Goal: Task Accomplishment & Management: Manage account settings

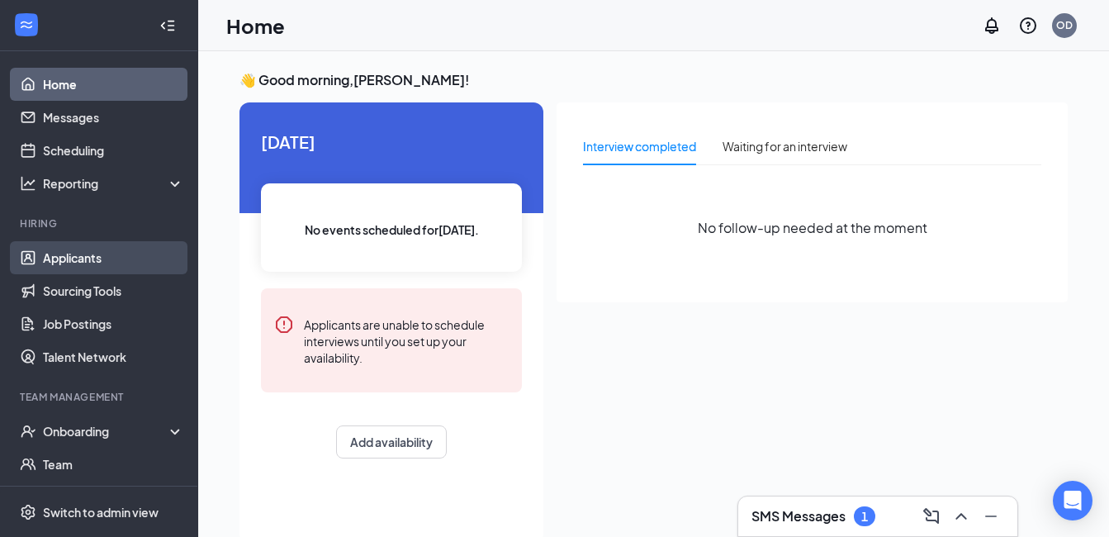
click at [74, 257] on link "Applicants" at bounding box center [113, 257] width 141 height 33
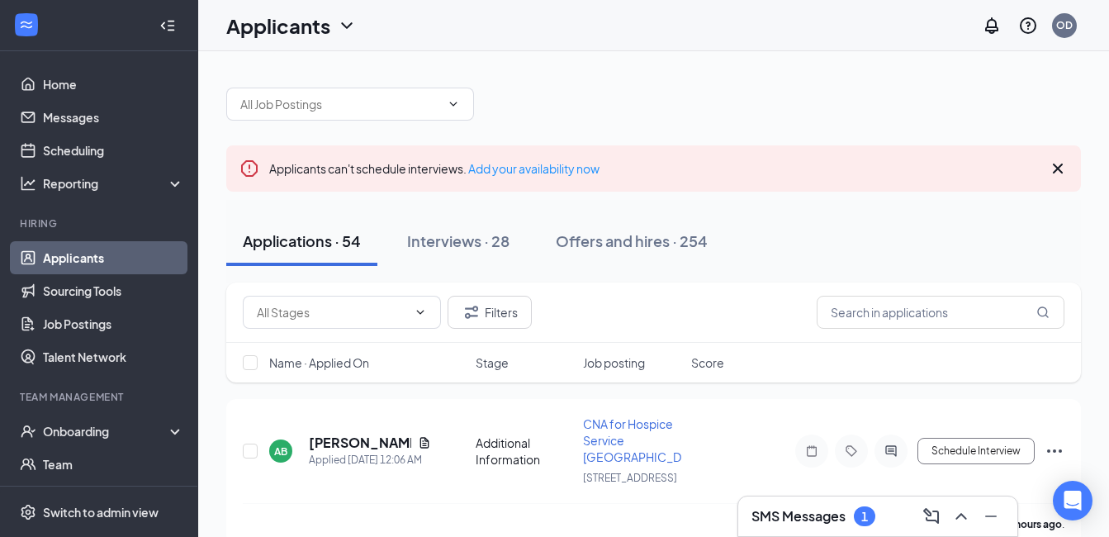
click at [1063, 167] on icon "Cross" at bounding box center [1058, 169] width 20 height 20
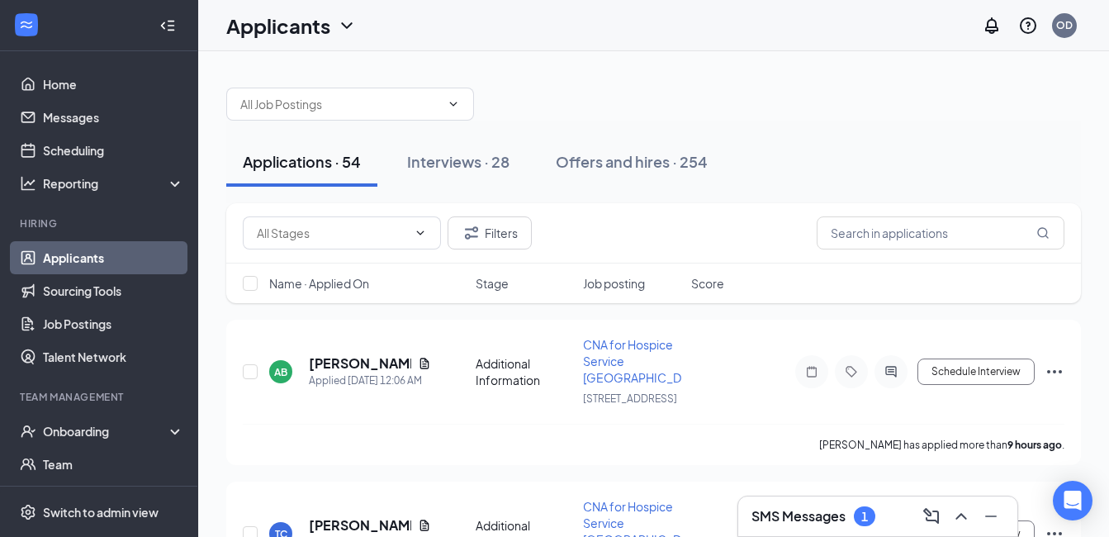
click at [836, 522] on h3 "SMS Messages" at bounding box center [799, 516] width 94 height 18
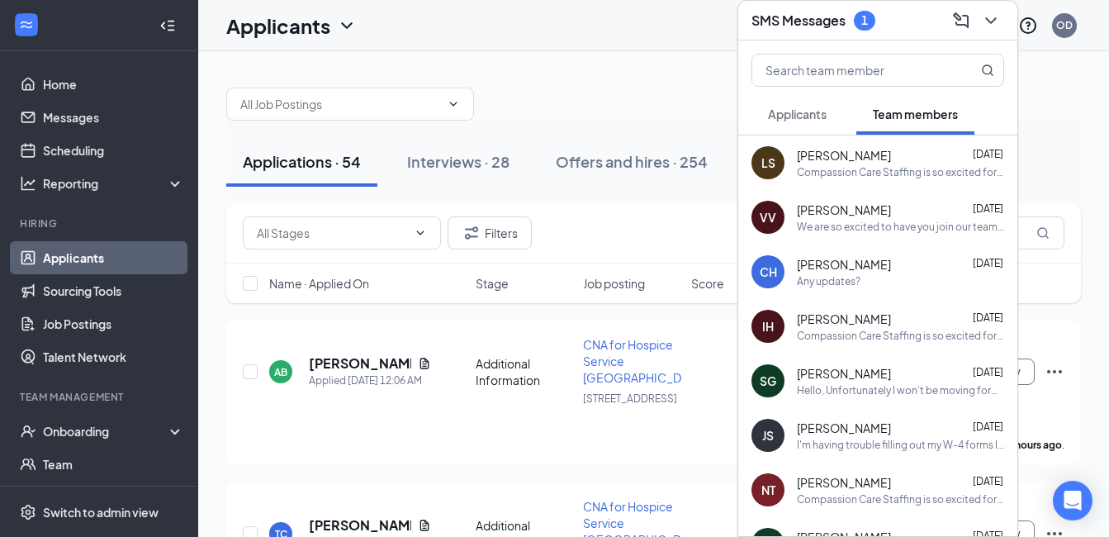
click at [812, 119] on span "Applicants" at bounding box center [797, 114] width 59 height 15
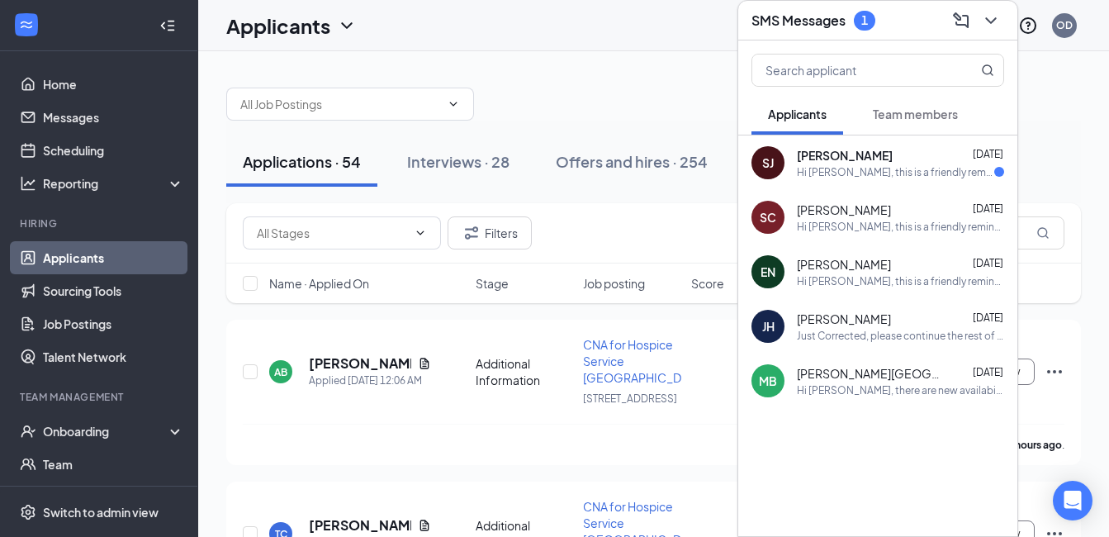
click at [917, 174] on div "Hi [PERSON_NAME], this is a friendly reminder. Please select a meeting time slo…" at bounding box center [895, 172] width 197 height 14
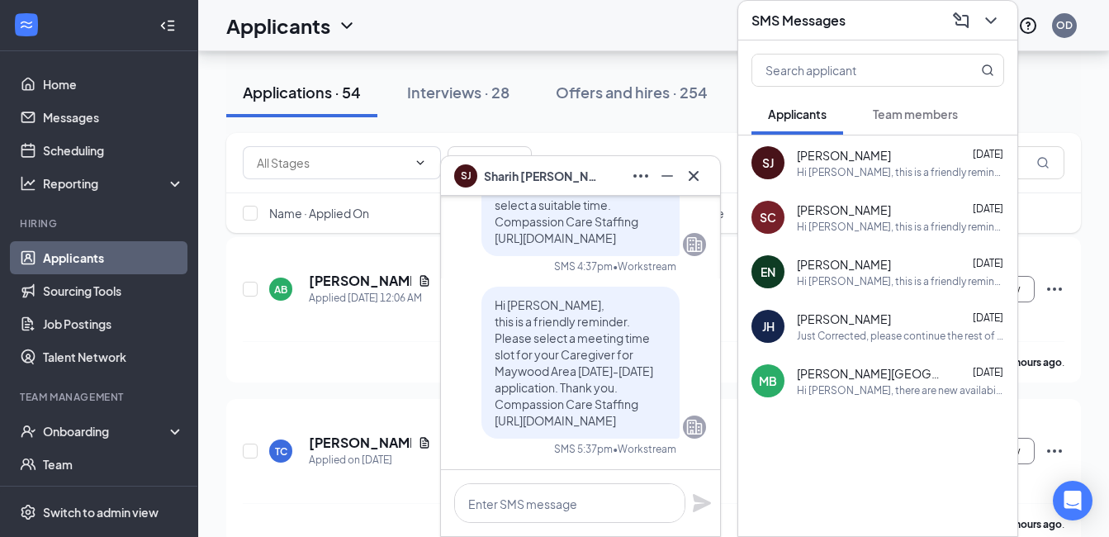
scroll to position [165, 0]
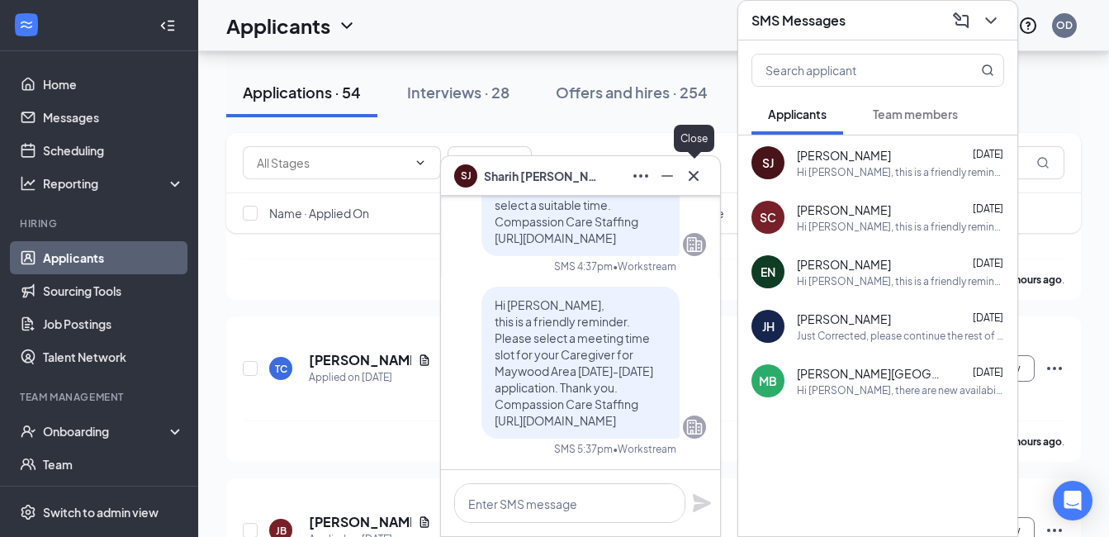
click at [699, 177] on icon "Cross" at bounding box center [694, 176] width 20 height 20
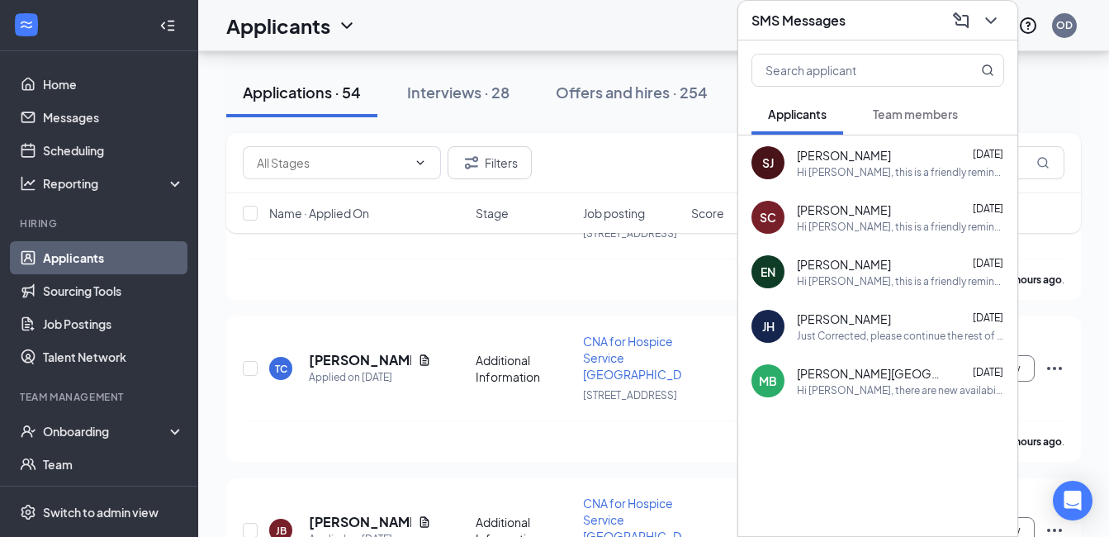
click at [839, 150] on span "[PERSON_NAME]" at bounding box center [844, 155] width 94 height 17
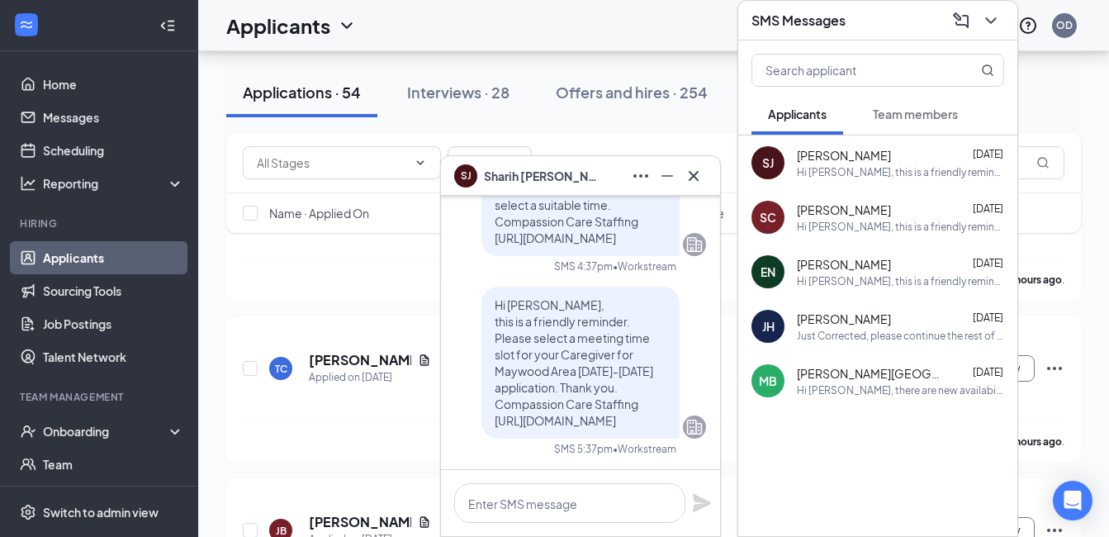
click at [535, 181] on span "Sharih Jenkins" at bounding box center [542, 176] width 116 height 18
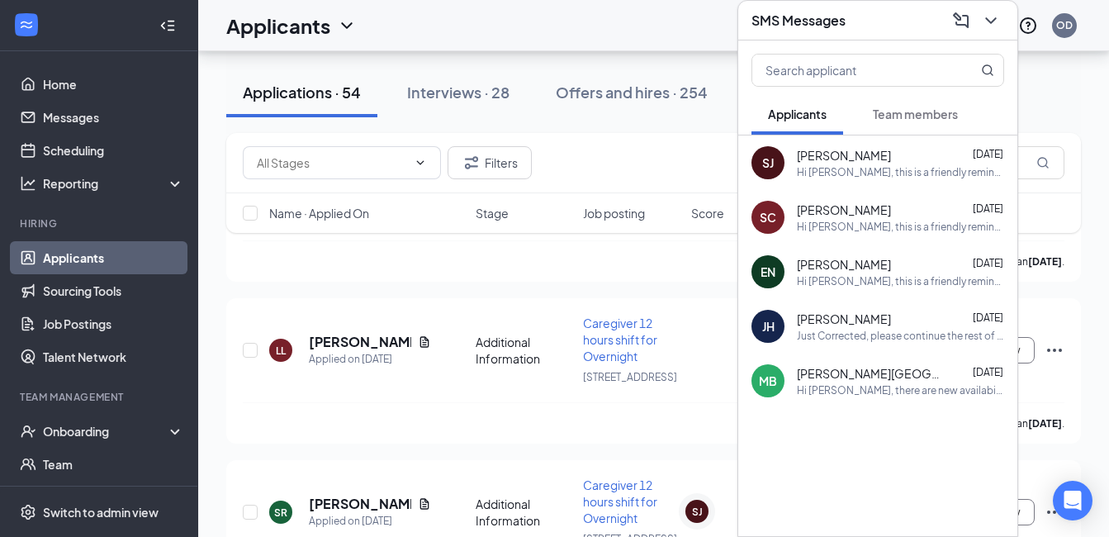
scroll to position [1570, 0]
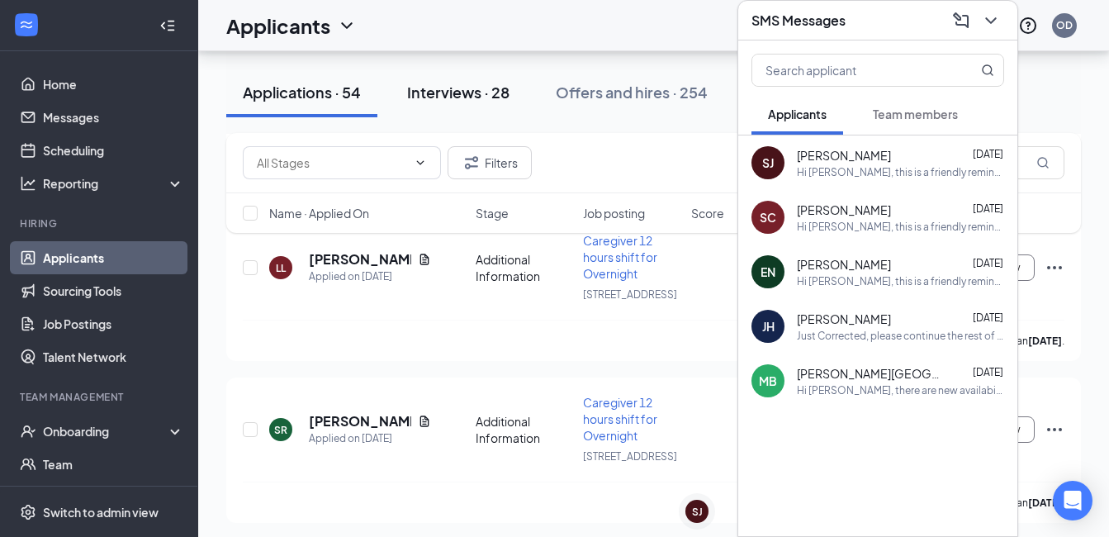
click at [467, 95] on div "Interviews · 28" at bounding box center [458, 92] width 102 height 21
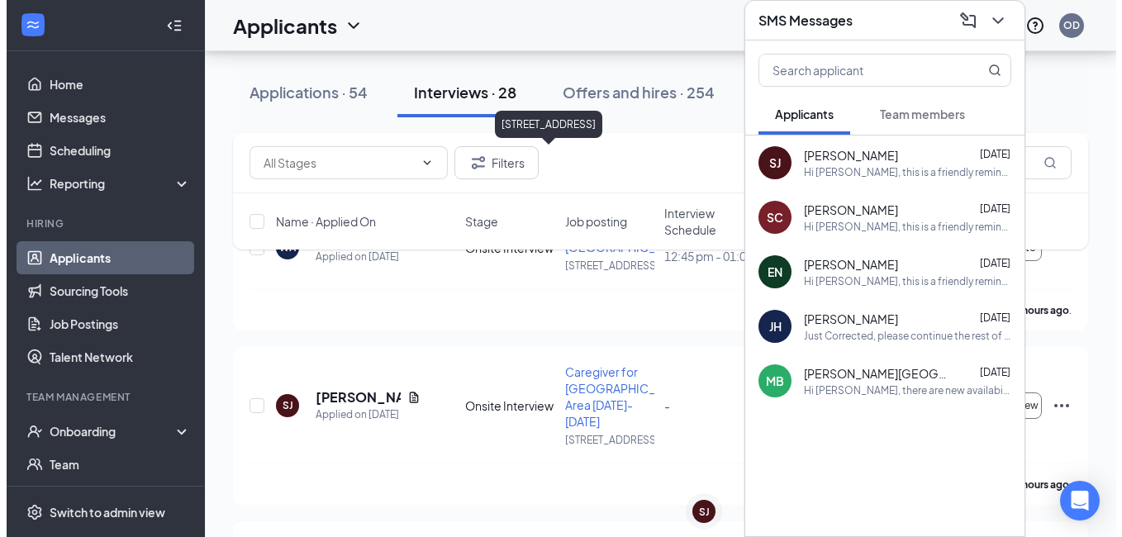
scroll to position [578, 0]
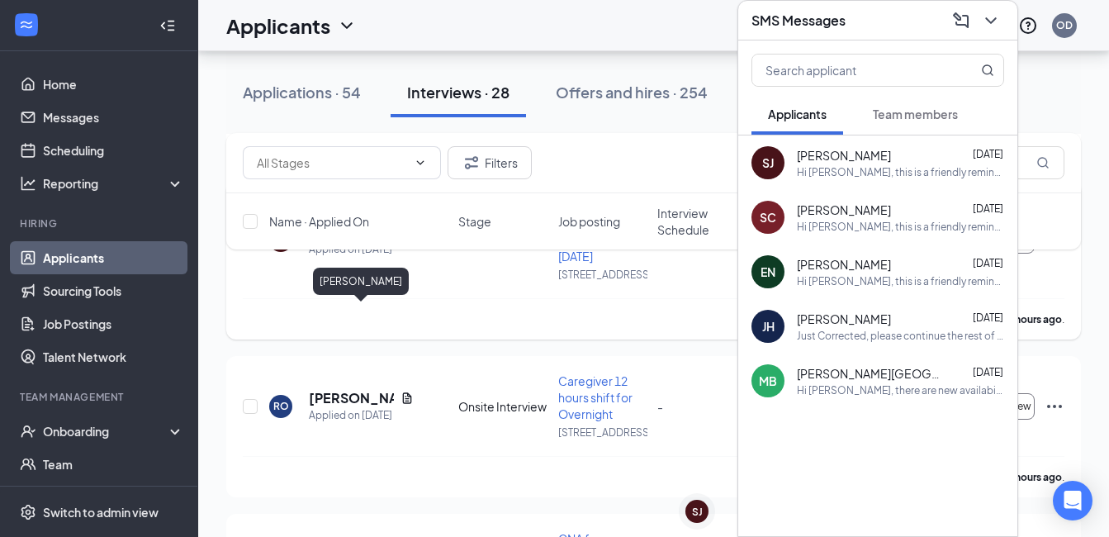
click at [334, 241] on h5 "[PERSON_NAME]" at bounding box center [351, 232] width 85 height 18
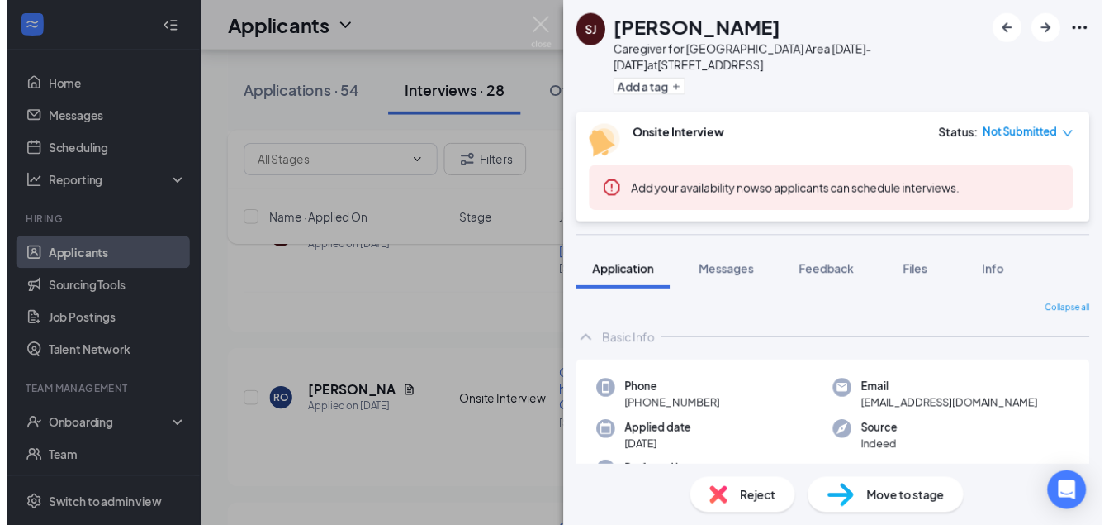
scroll to position [248, 0]
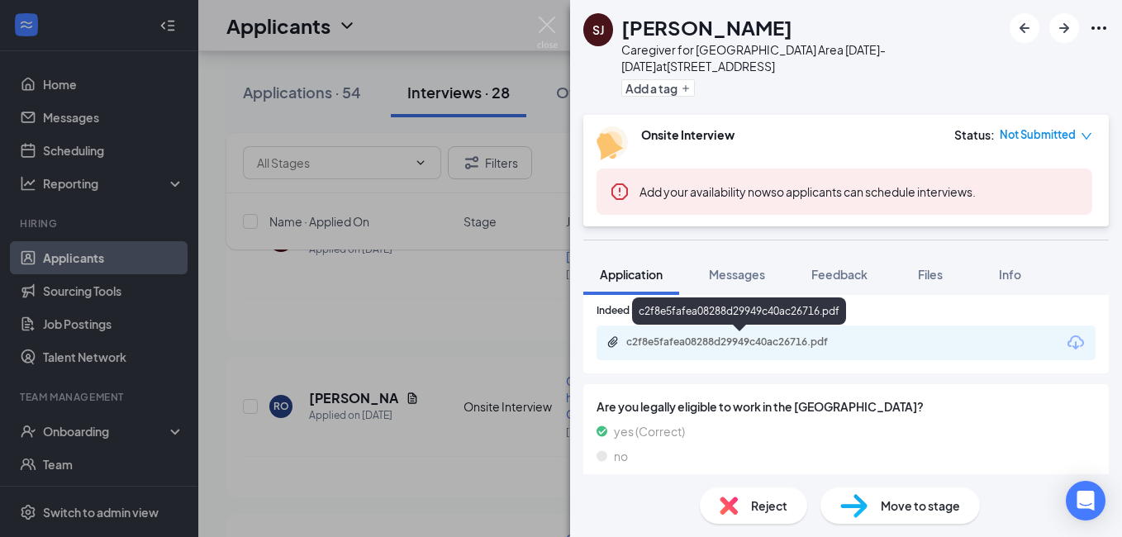
click at [745, 344] on div "c2f8e5fafea08288d29949c40ac26716.pdf" at bounding box center [741, 341] width 231 height 13
click at [546, 26] on img at bounding box center [547, 33] width 21 height 32
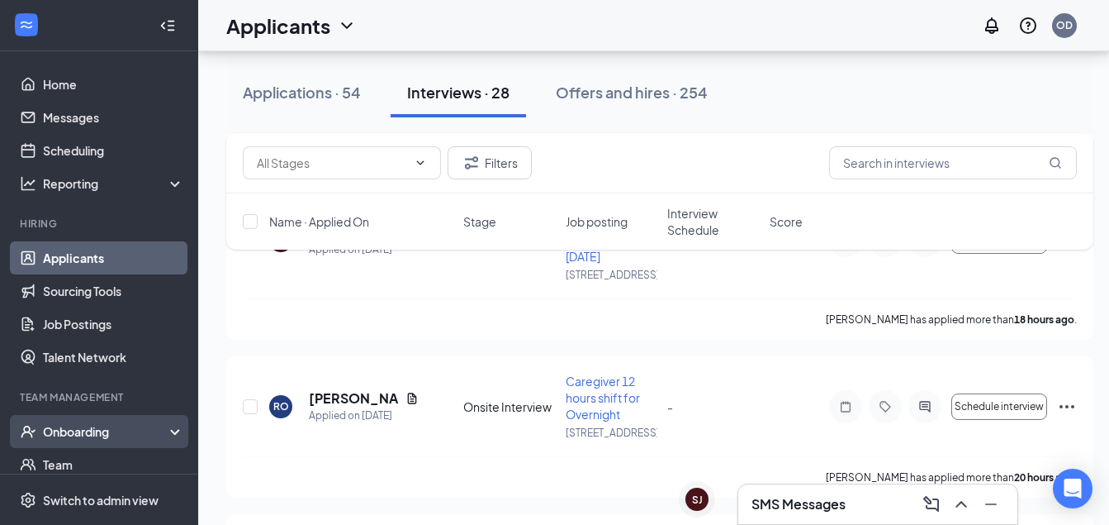
click at [71, 430] on div "Onboarding" at bounding box center [106, 431] width 127 height 17
click at [61, 468] on link "Overview" at bounding box center [113, 464] width 141 height 33
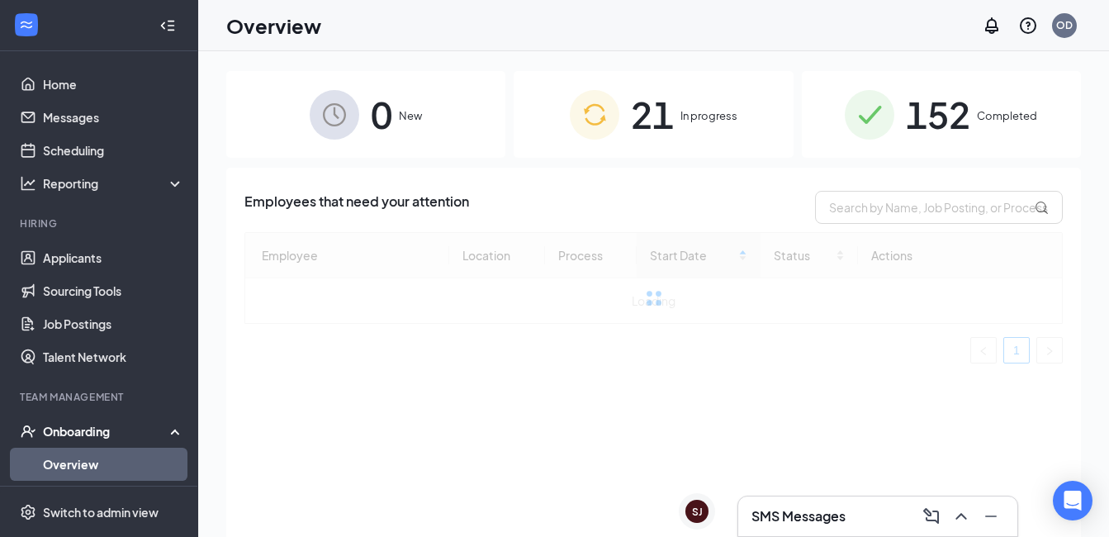
click at [664, 116] on span "21" at bounding box center [652, 114] width 43 height 57
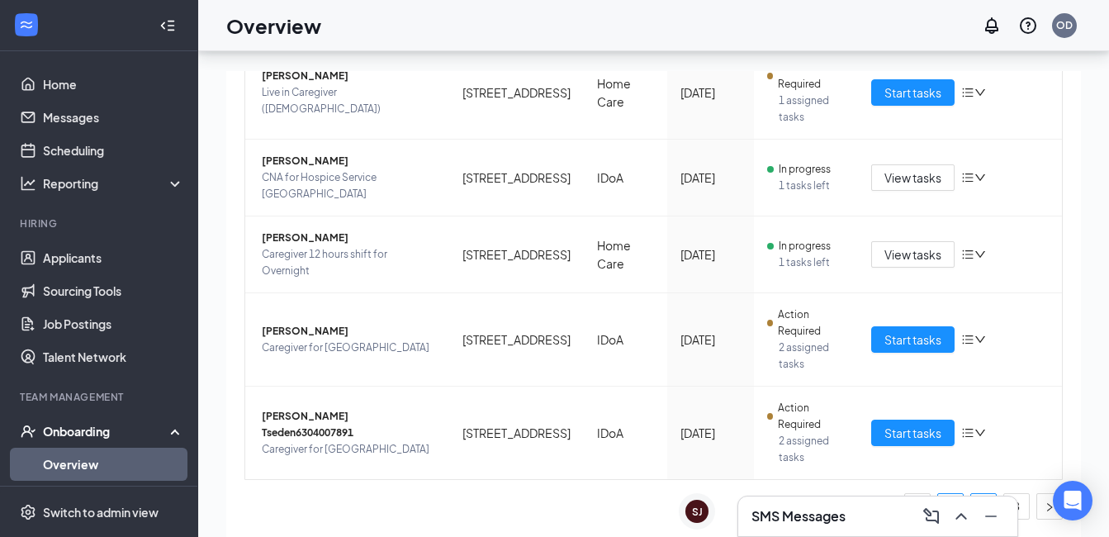
scroll to position [74, 0]
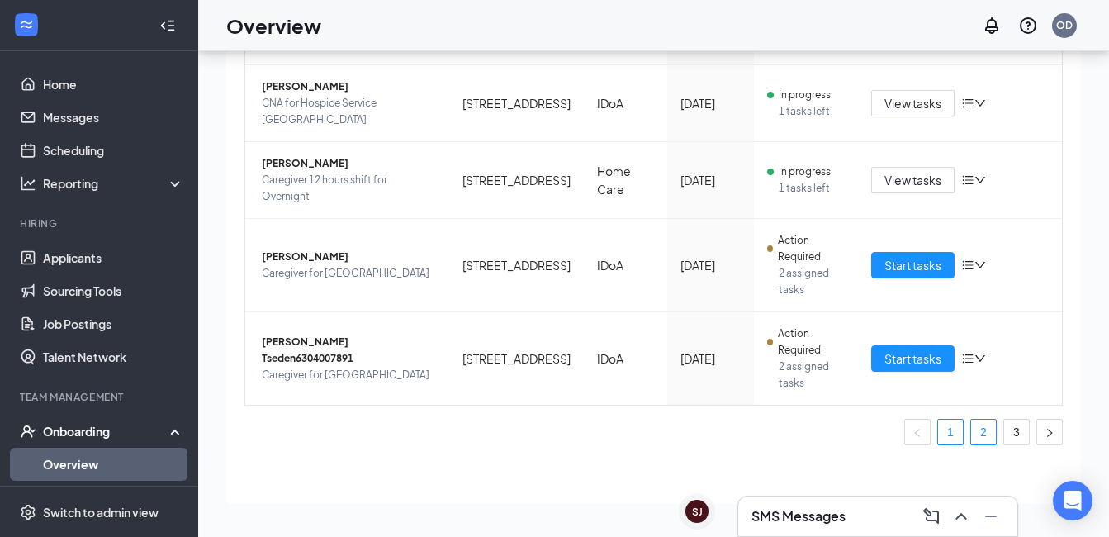
click at [972, 430] on link "2" at bounding box center [984, 432] width 25 height 25
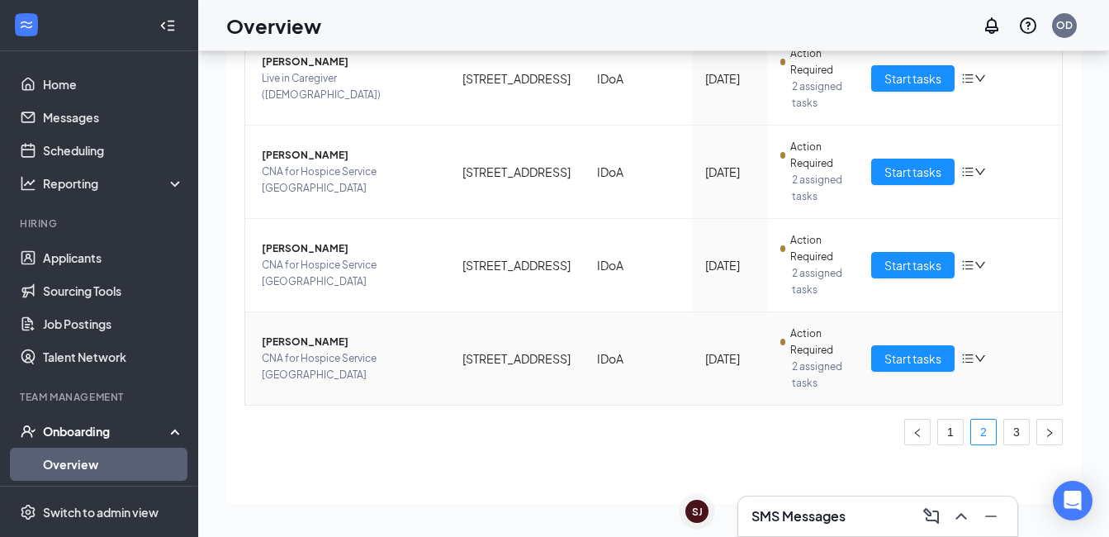
scroll to position [715, 0]
click at [1005, 430] on link "3" at bounding box center [1017, 432] width 25 height 25
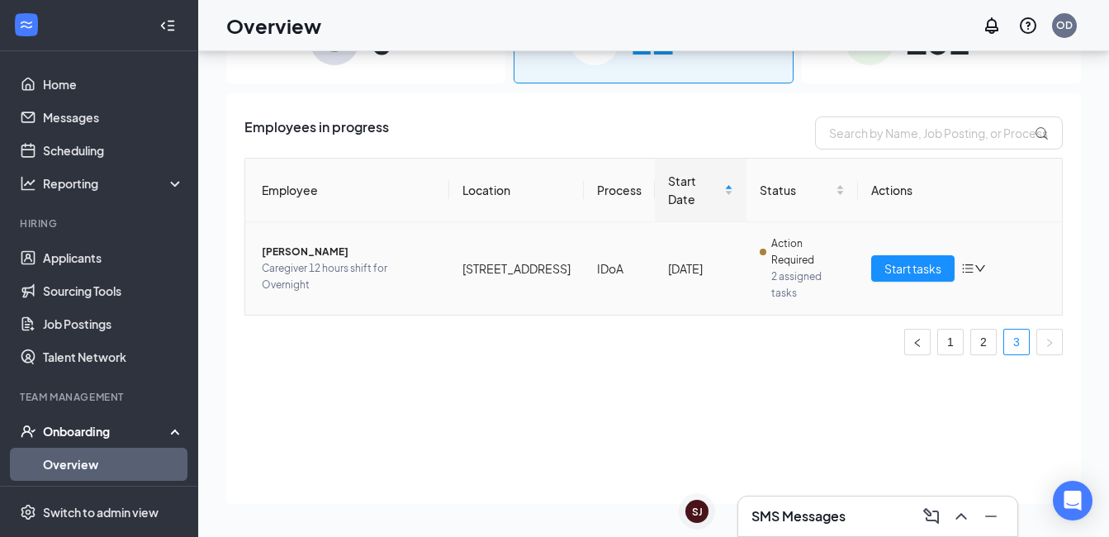
click at [827, 276] on span "2 assigned tasks" at bounding box center [808, 284] width 73 height 33
click at [934, 275] on span "Start tasks" at bounding box center [913, 268] width 57 height 18
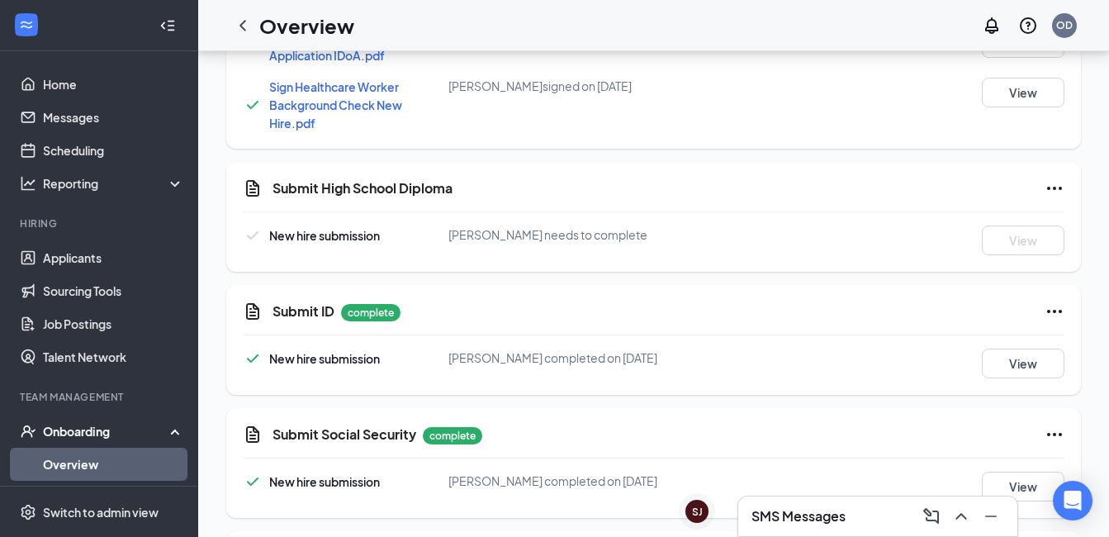
scroll to position [1322, 0]
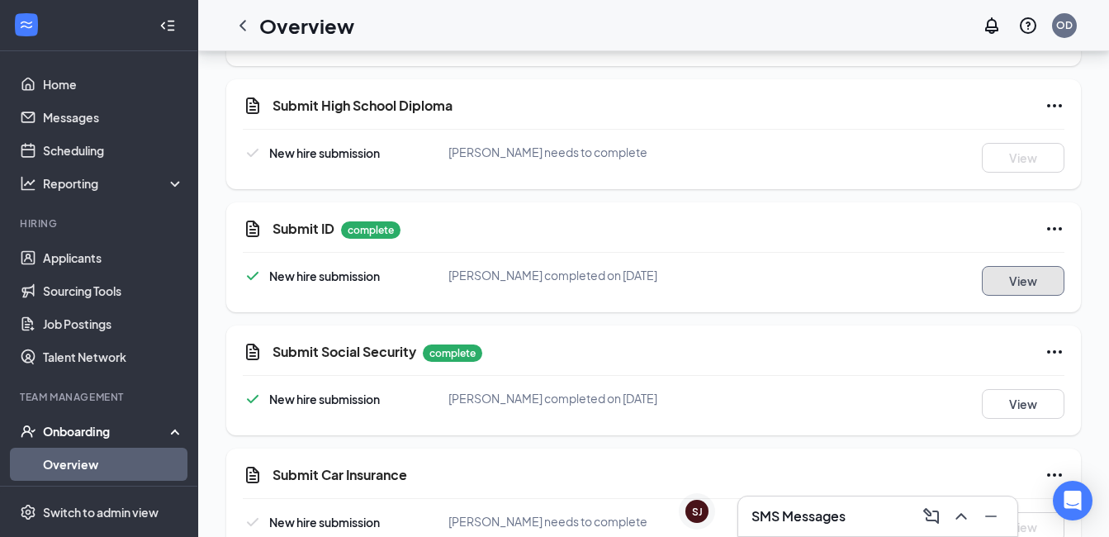
click at [1024, 283] on button "View" at bounding box center [1023, 281] width 83 height 30
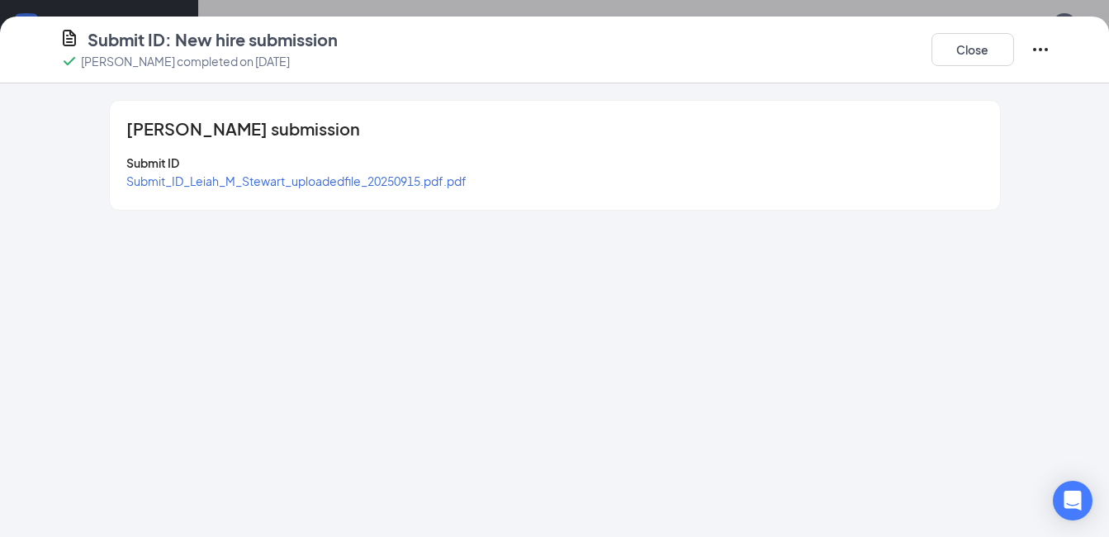
click at [311, 181] on span "Submit_ID_Leiah_M_Stewart_uploadedfile_20250915.pdf.pdf" at bounding box center [296, 180] width 340 height 15
click at [996, 53] on button "Close" at bounding box center [973, 49] width 83 height 33
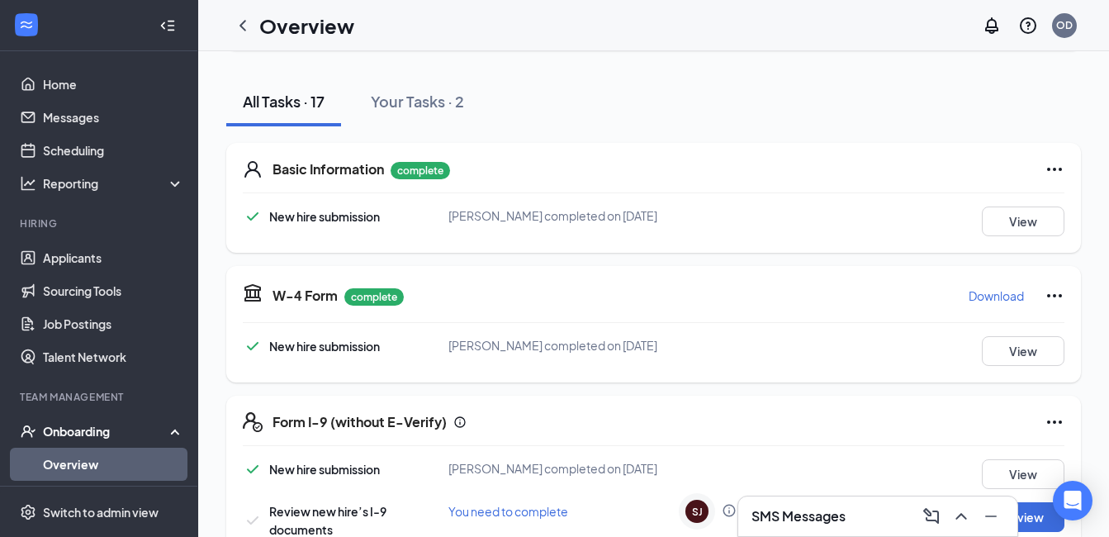
scroll to position [0, 0]
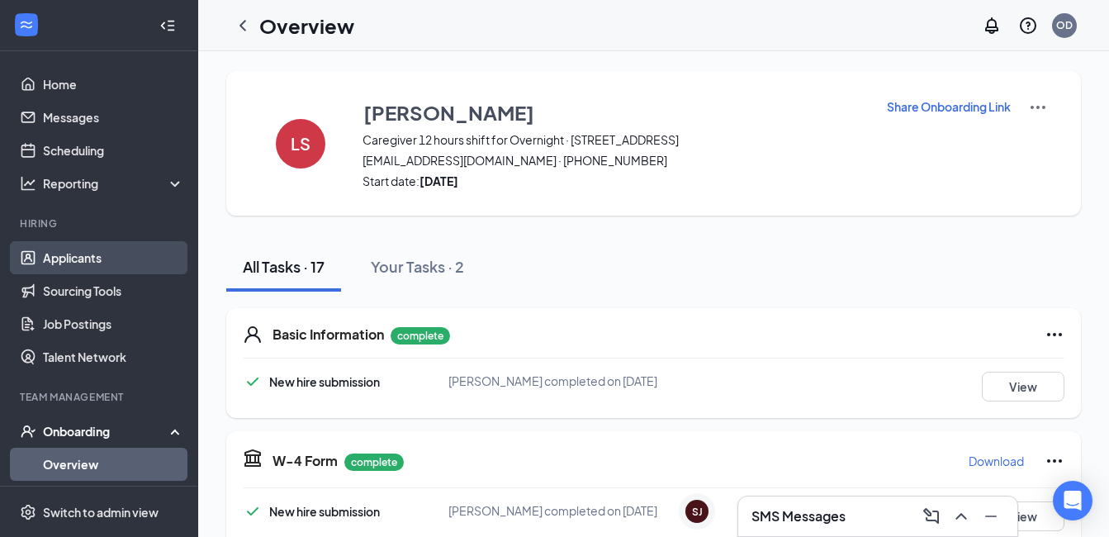
click at [83, 261] on link "Applicants" at bounding box center [113, 257] width 141 height 33
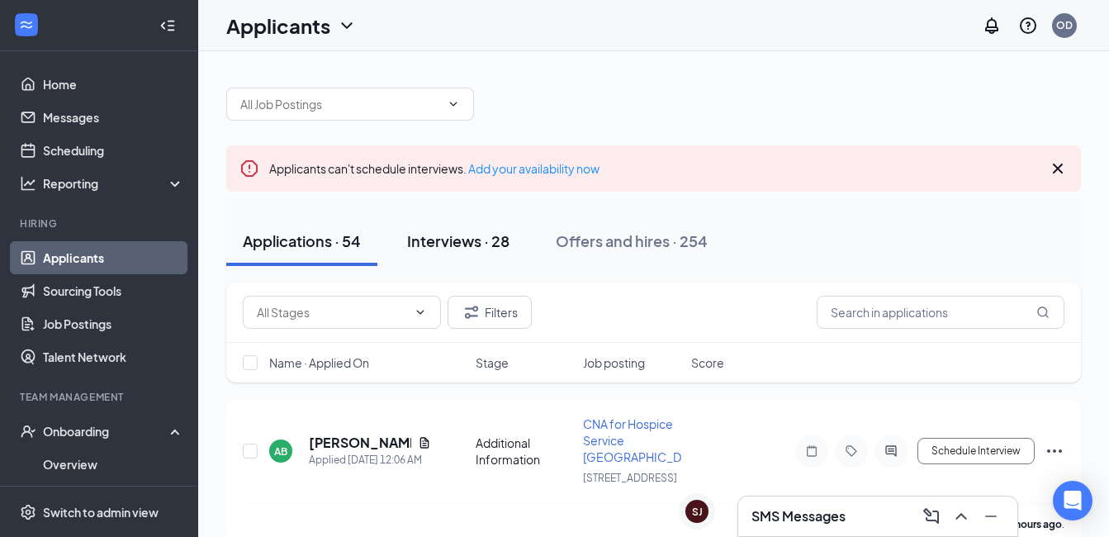
click at [485, 245] on div "Interviews · 28" at bounding box center [458, 240] width 102 height 21
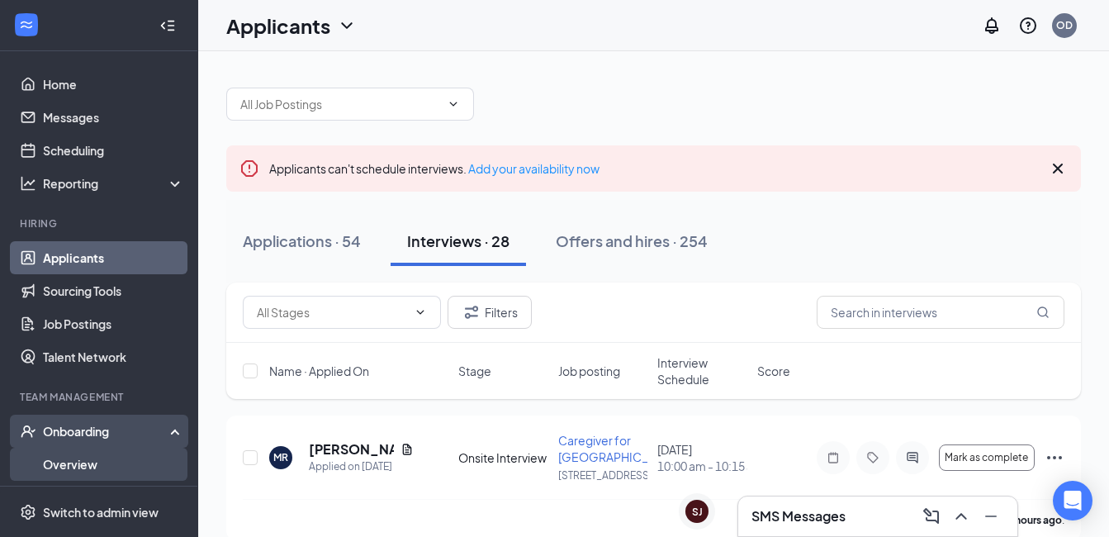
click at [93, 470] on link "Overview" at bounding box center [113, 464] width 141 height 33
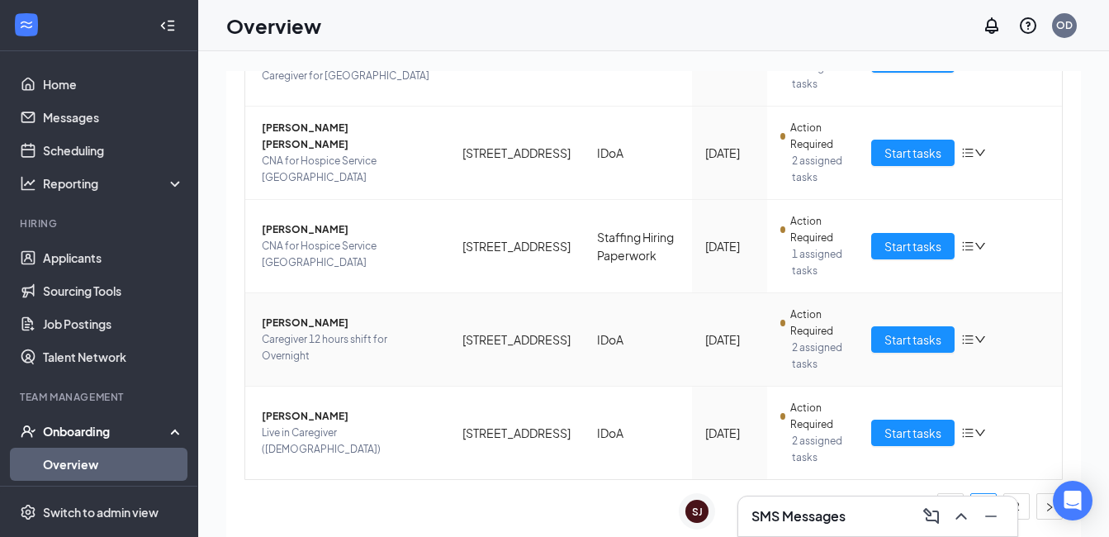
scroll to position [74, 0]
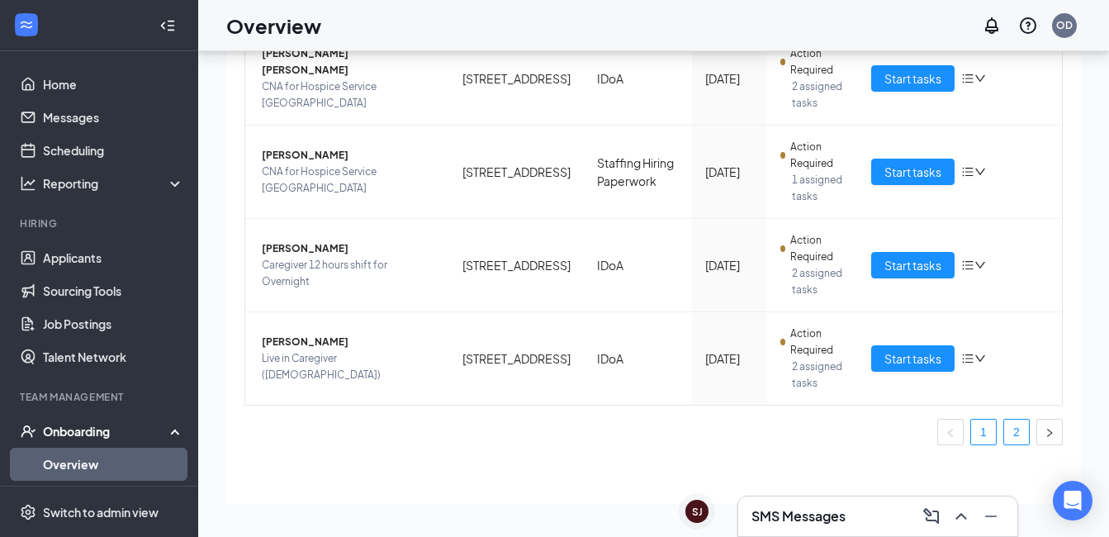
click at [1010, 440] on link "2" at bounding box center [1017, 432] width 25 height 25
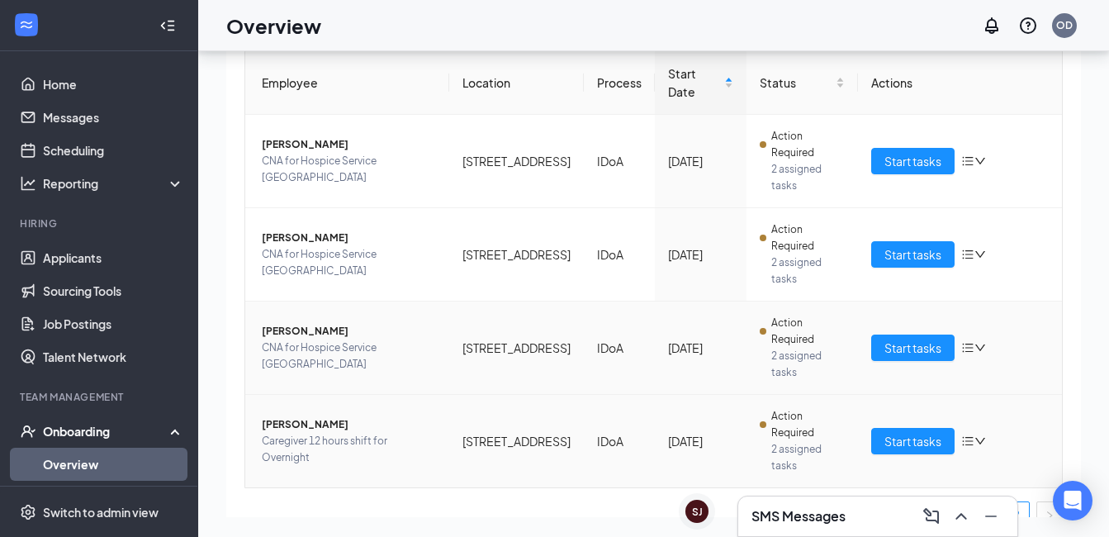
scroll to position [190, 0]
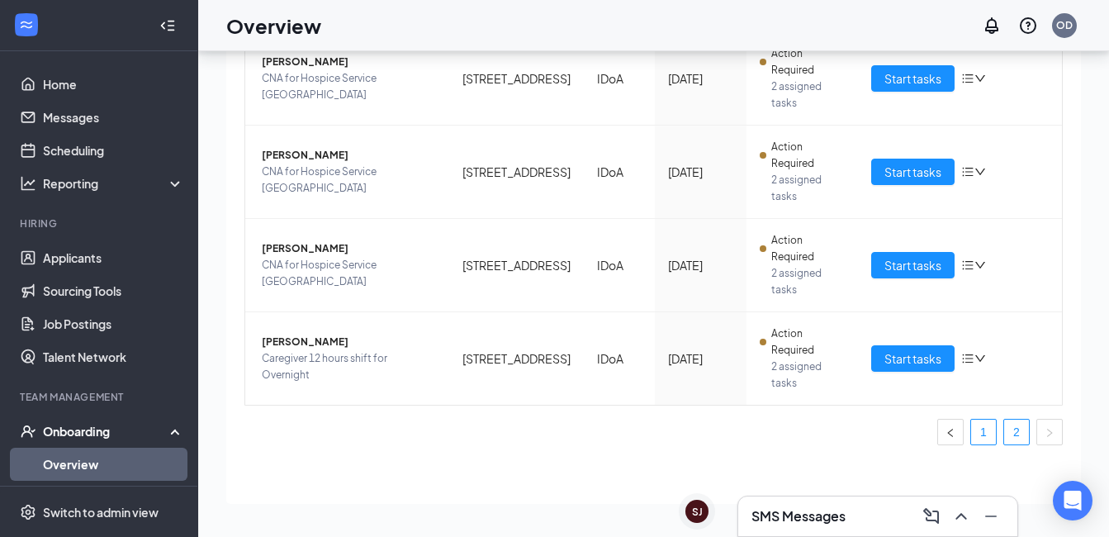
click at [972, 430] on link "1" at bounding box center [984, 432] width 25 height 25
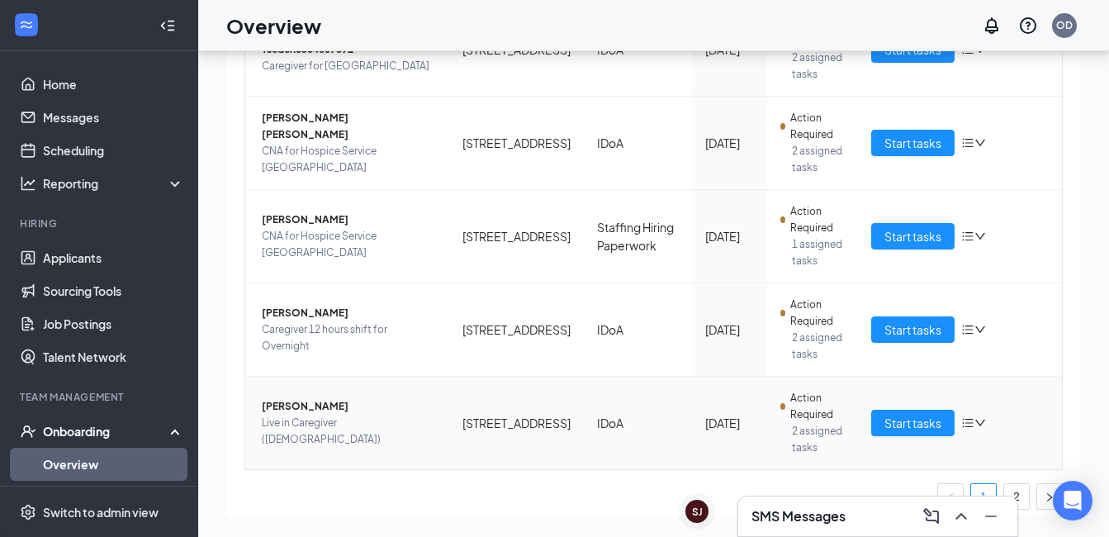
scroll to position [750, 0]
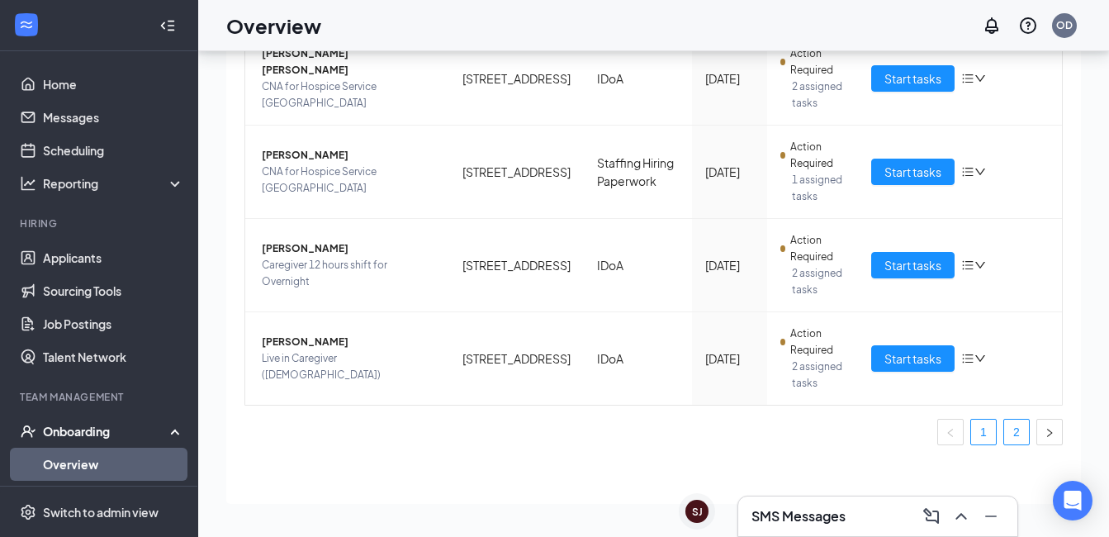
click at [1006, 435] on link "2" at bounding box center [1017, 432] width 25 height 25
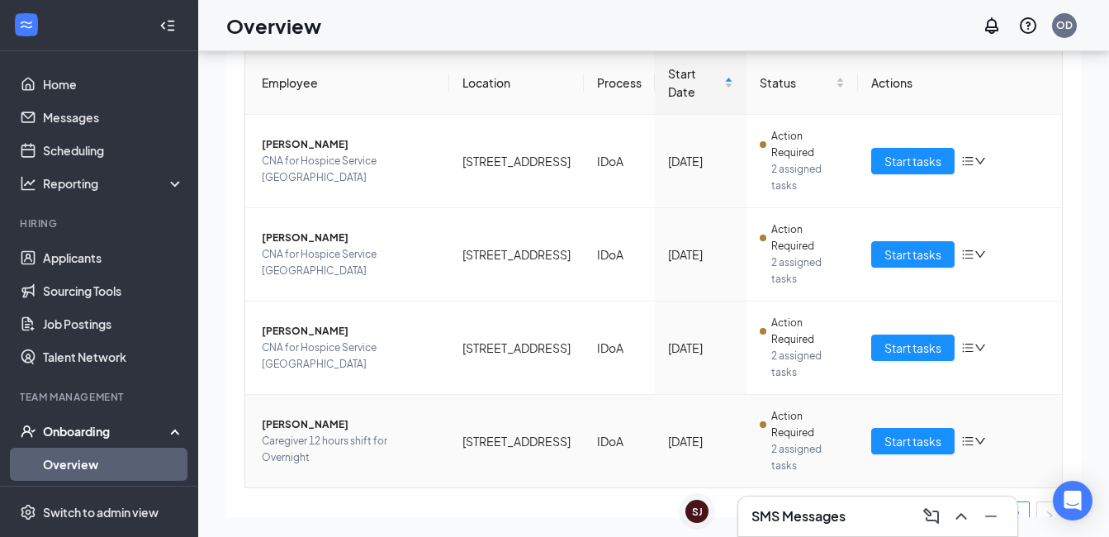
scroll to position [190, 0]
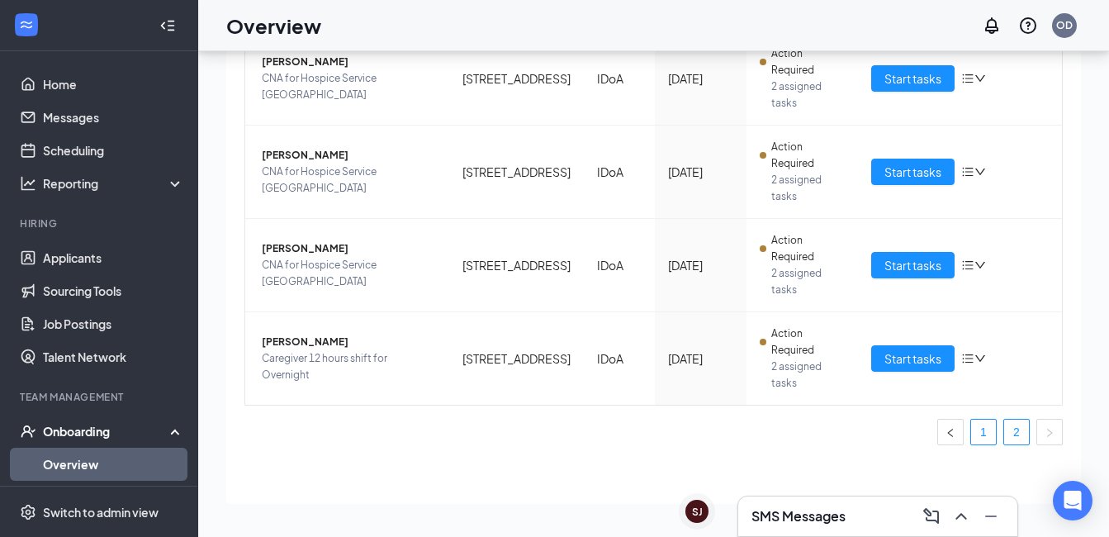
click at [978, 435] on link "1" at bounding box center [984, 432] width 25 height 25
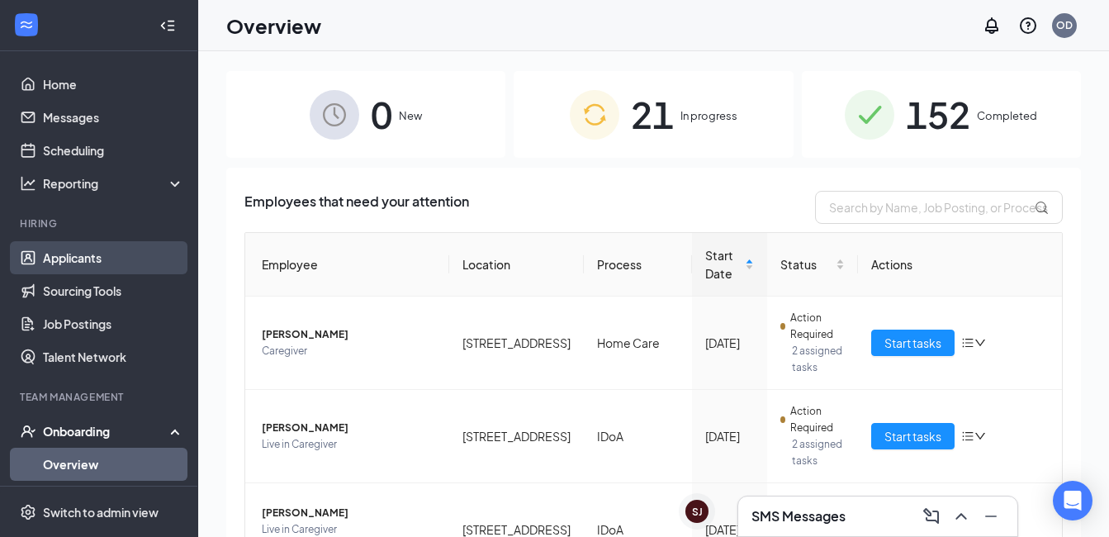
click at [70, 255] on link "Applicants" at bounding box center [113, 257] width 141 height 33
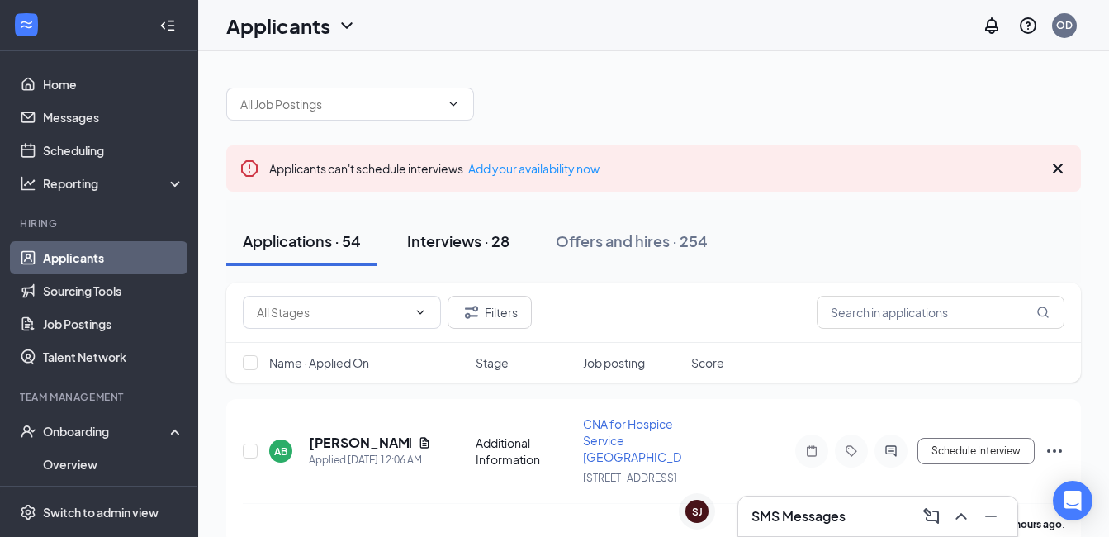
click at [442, 239] on div "Interviews · 28" at bounding box center [458, 240] width 102 height 21
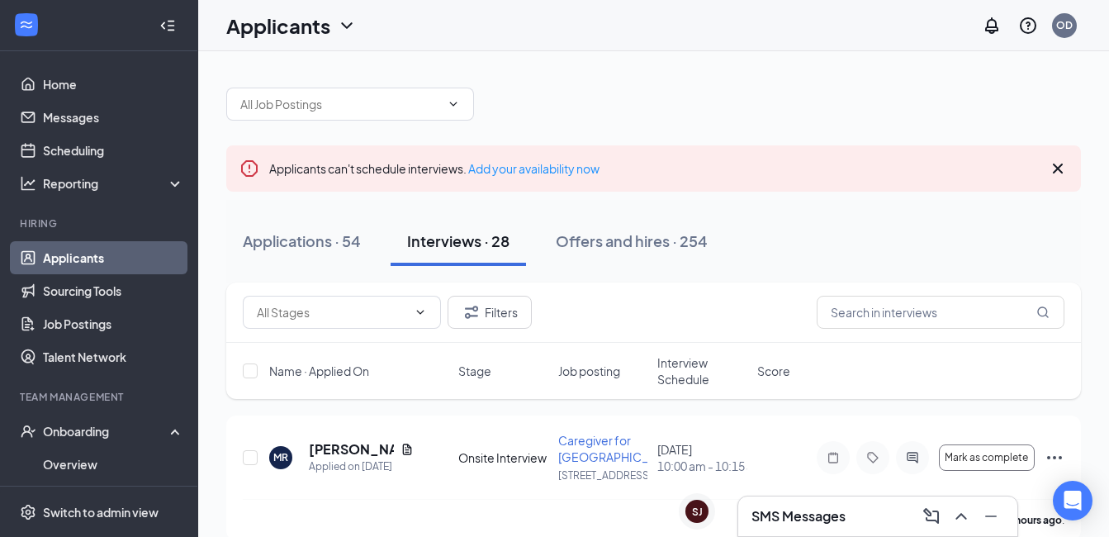
click at [1063, 168] on icon "Cross" at bounding box center [1058, 169] width 20 height 20
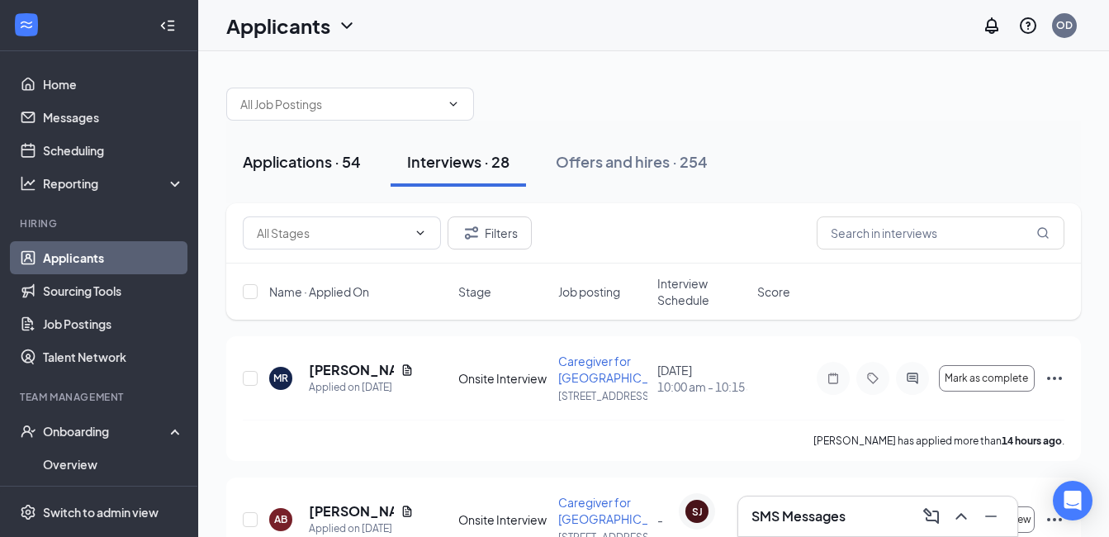
click at [326, 159] on div "Applications · 54" at bounding box center [302, 161] width 118 height 21
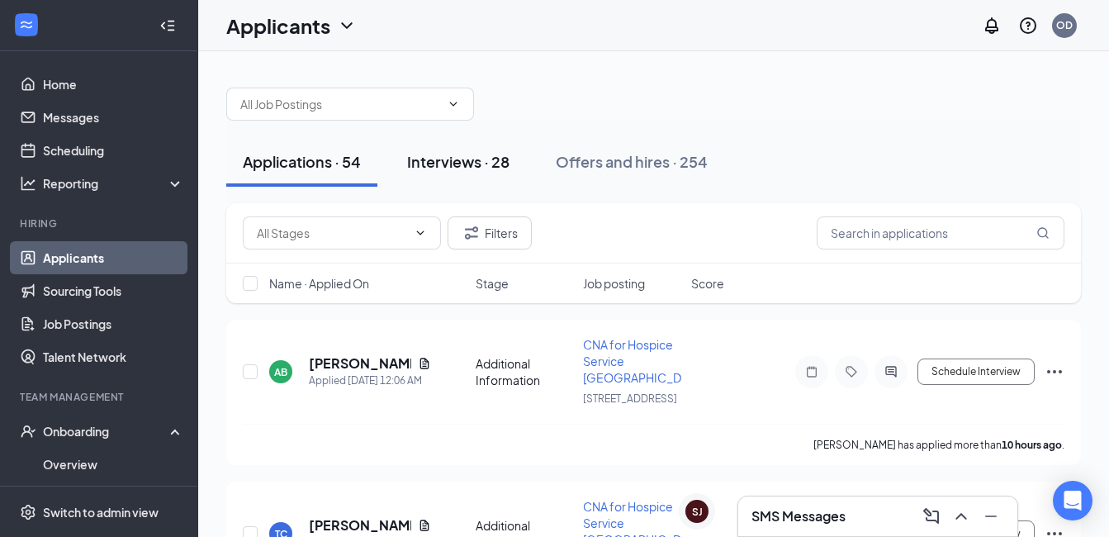
click at [458, 169] on div "Interviews · 28" at bounding box center [458, 161] width 102 height 21
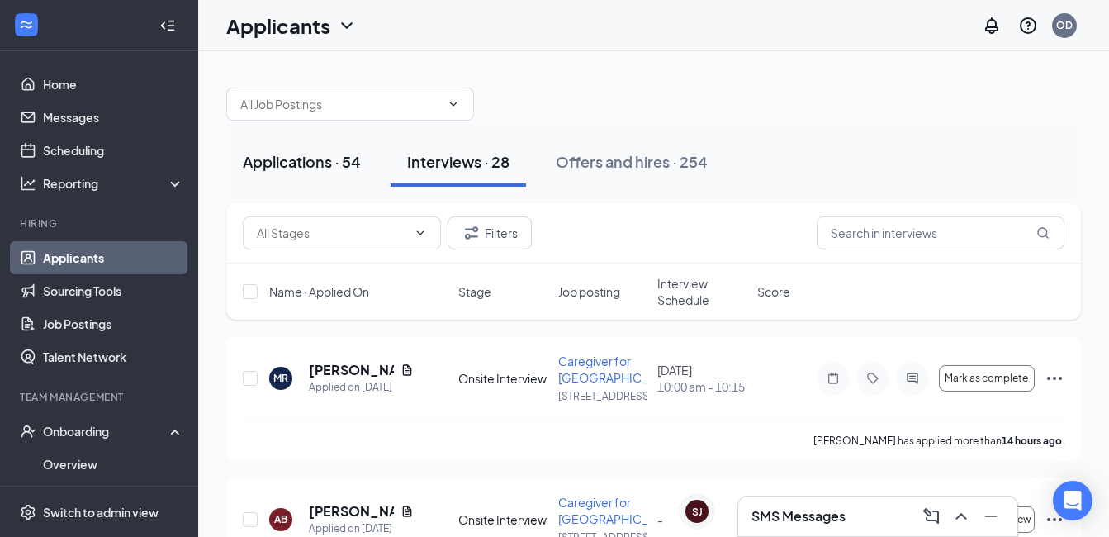
click at [281, 158] on div "Applications · 54" at bounding box center [302, 161] width 118 height 21
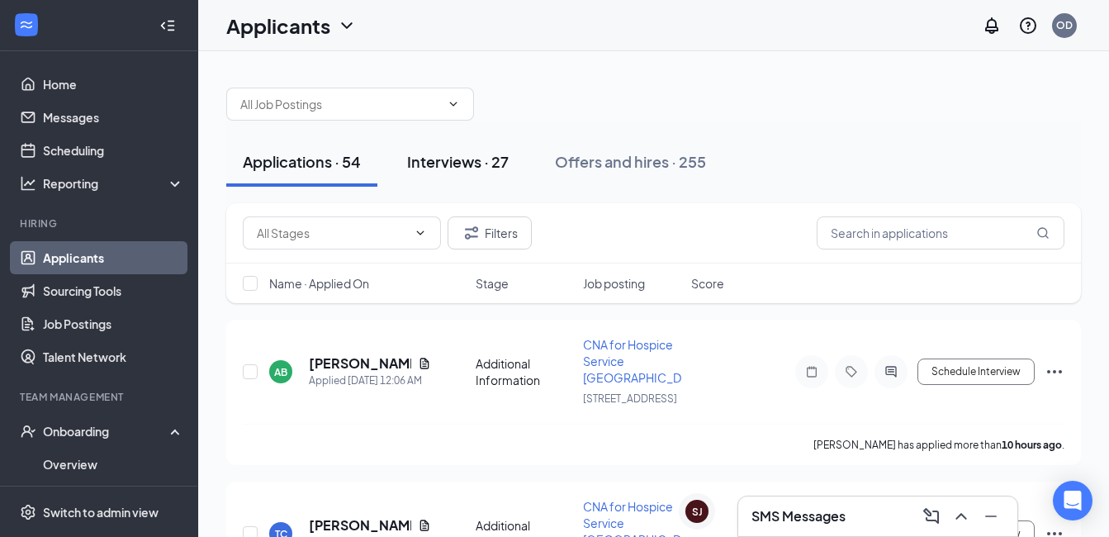
click at [449, 167] on div "Interviews · 27" at bounding box center [458, 161] width 102 height 21
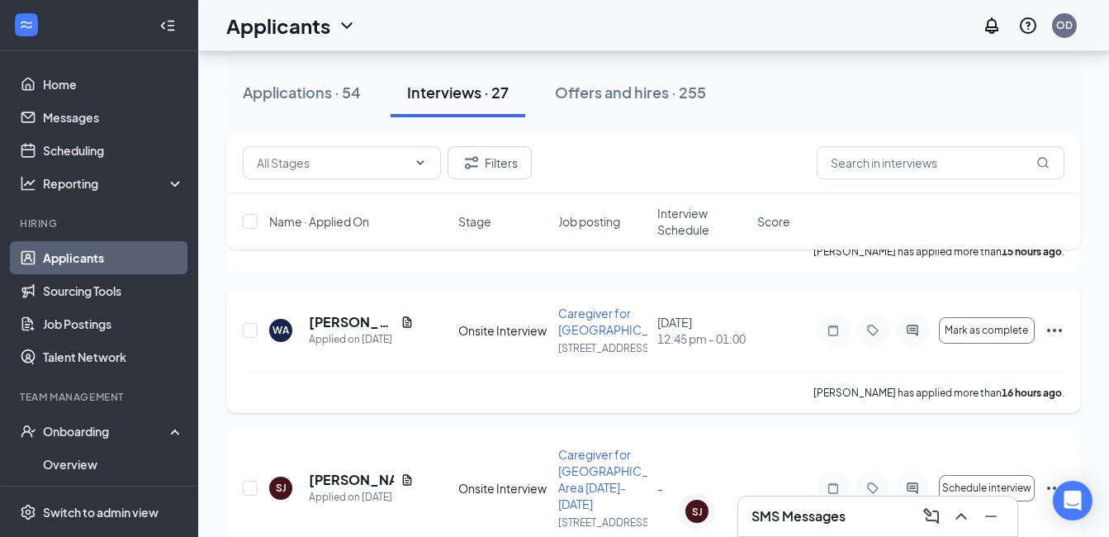
scroll to position [248, 0]
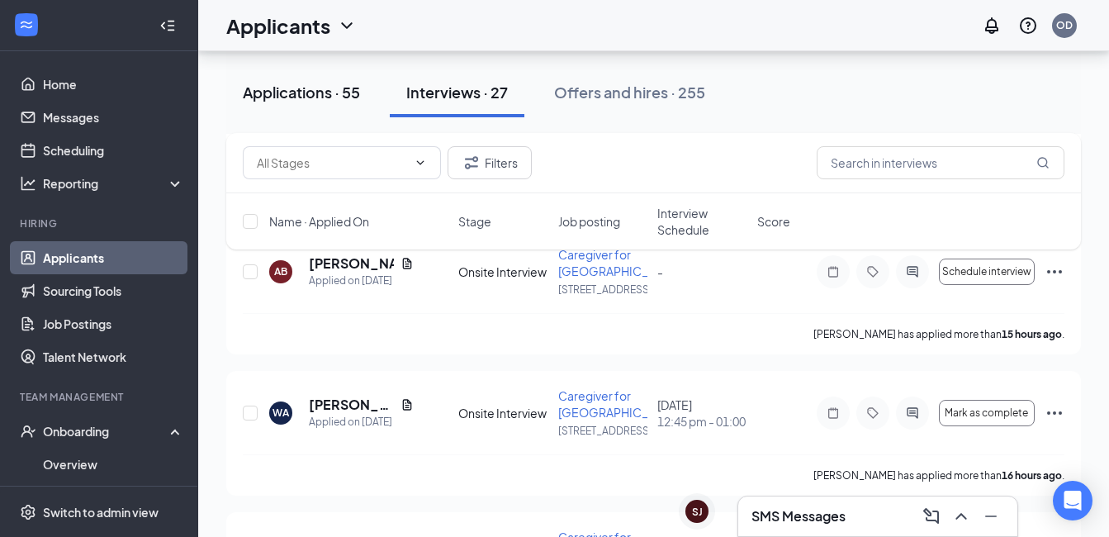
click at [287, 95] on div "Applications · 55" at bounding box center [301, 92] width 117 height 21
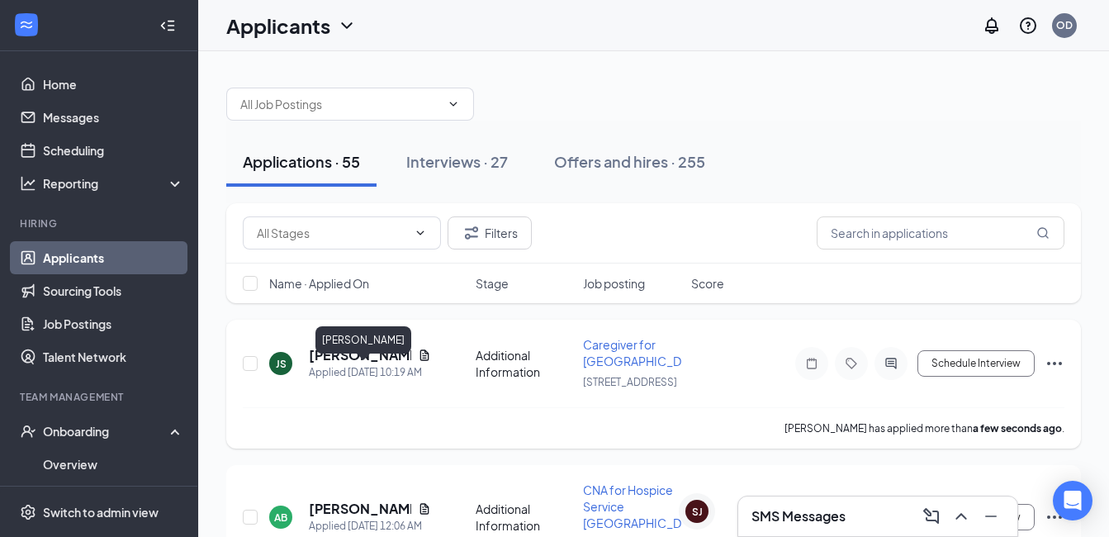
click at [340, 364] on h5 "[PERSON_NAME]" at bounding box center [360, 355] width 102 height 18
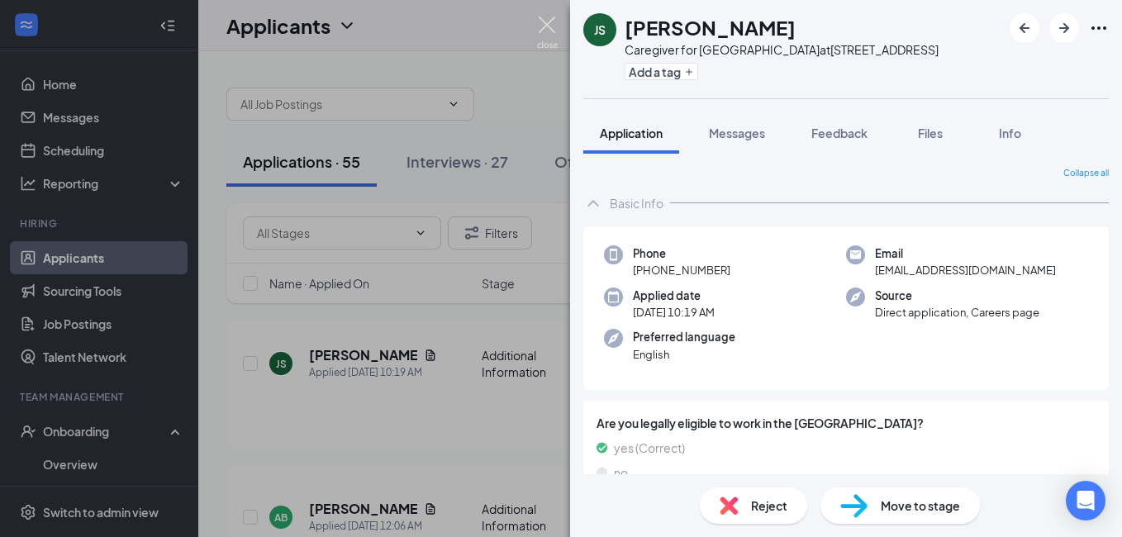
click at [546, 18] on img at bounding box center [547, 33] width 21 height 32
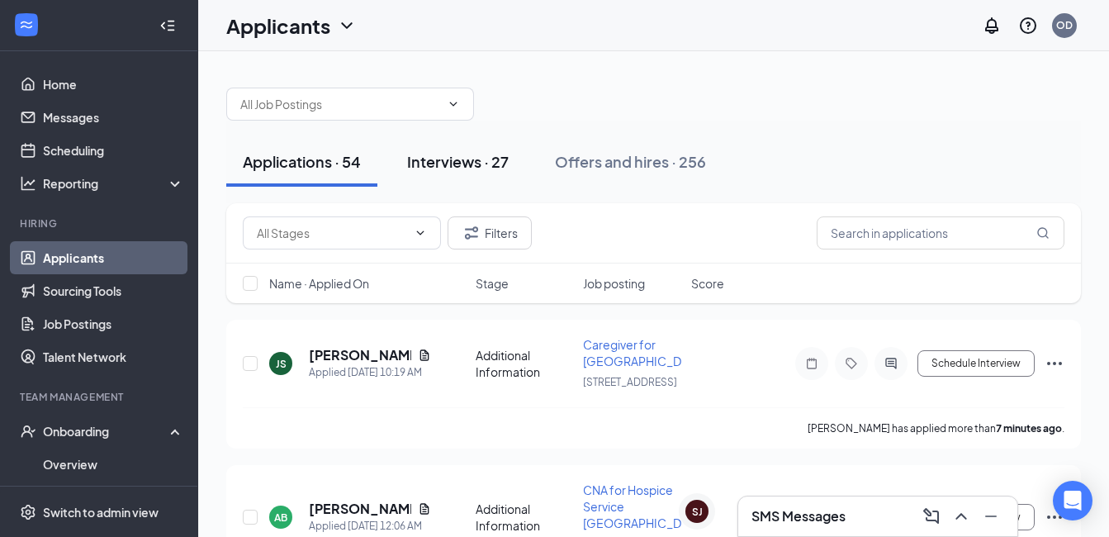
click at [440, 169] on div "Interviews · 27" at bounding box center [458, 161] width 102 height 21
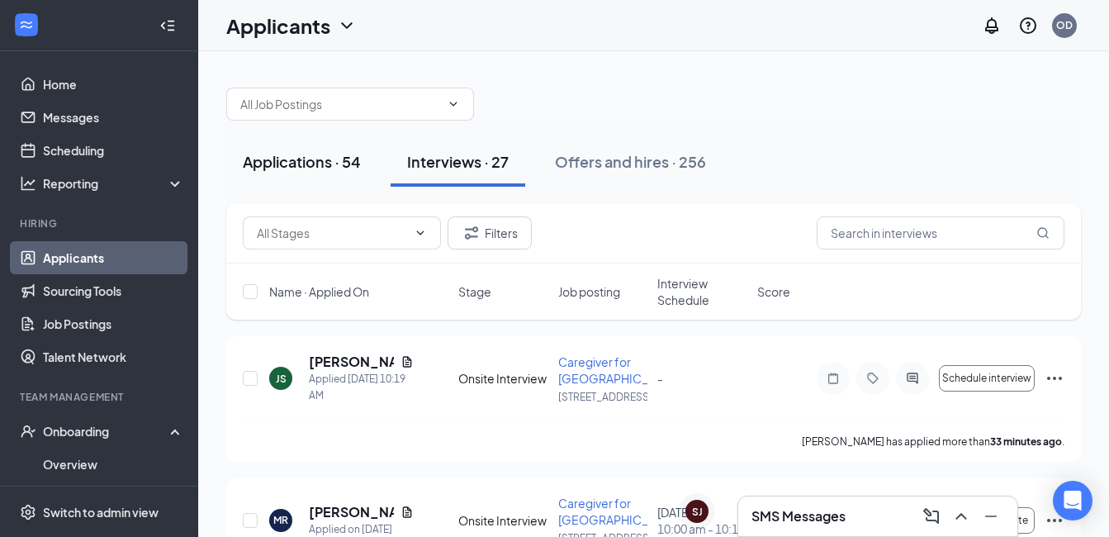
click at [313, 168] on div "Applications · 54" at bounding box center [302, 161] width 118 height 21
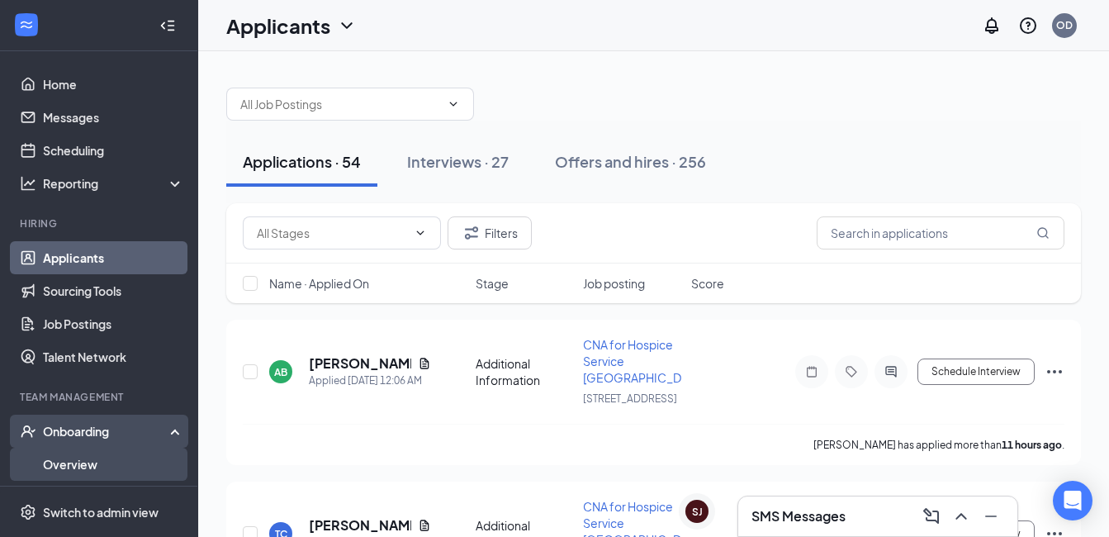
click at [69, 463] on link "Overview" at bounding box center [113, 464] width 141 height 33
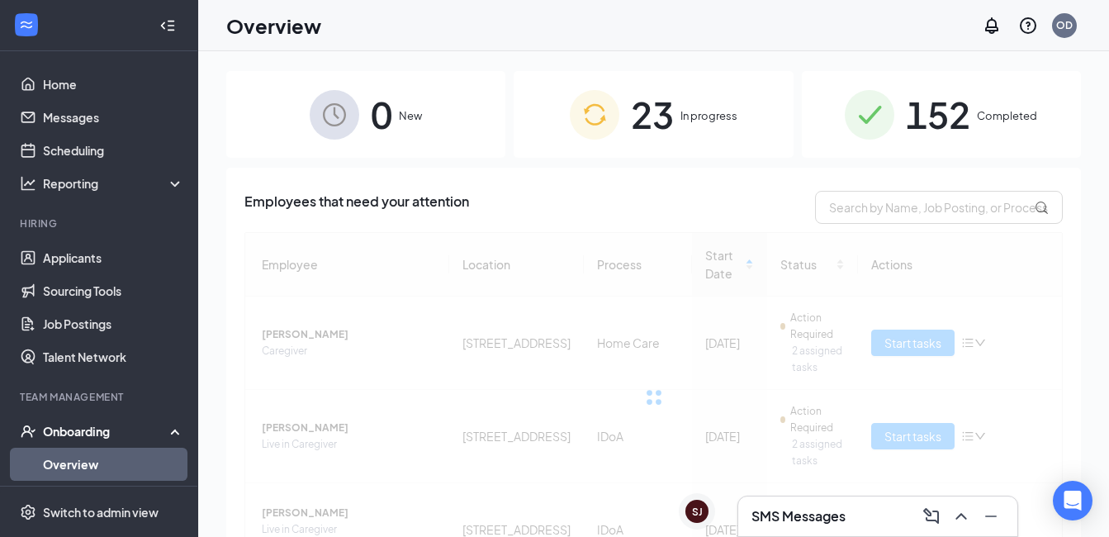
click at [690, 126] on div "23 In progress" at bounding box center [653, 114] width 279 height 87
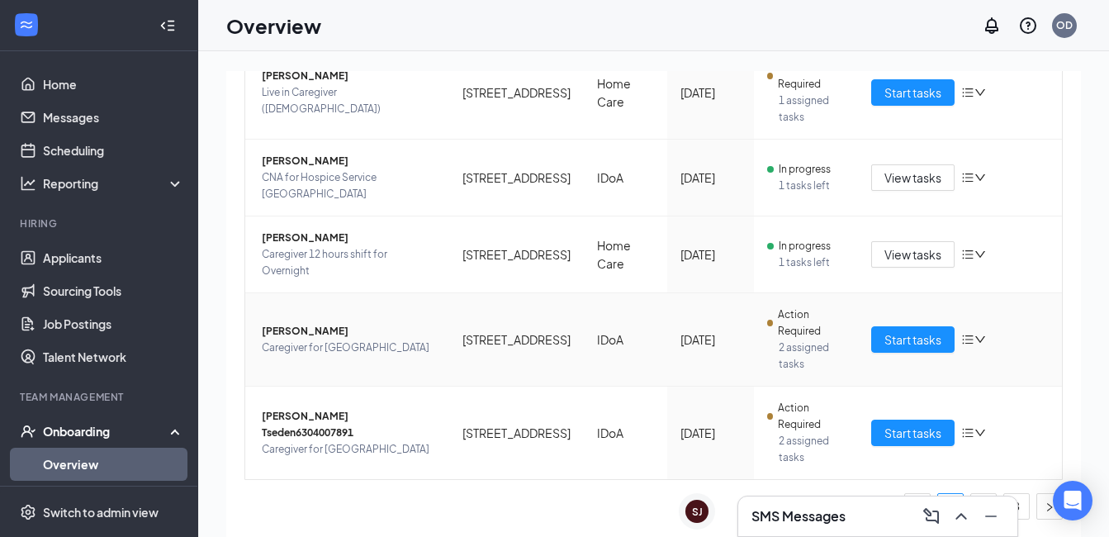
scroll to position [74, 0]
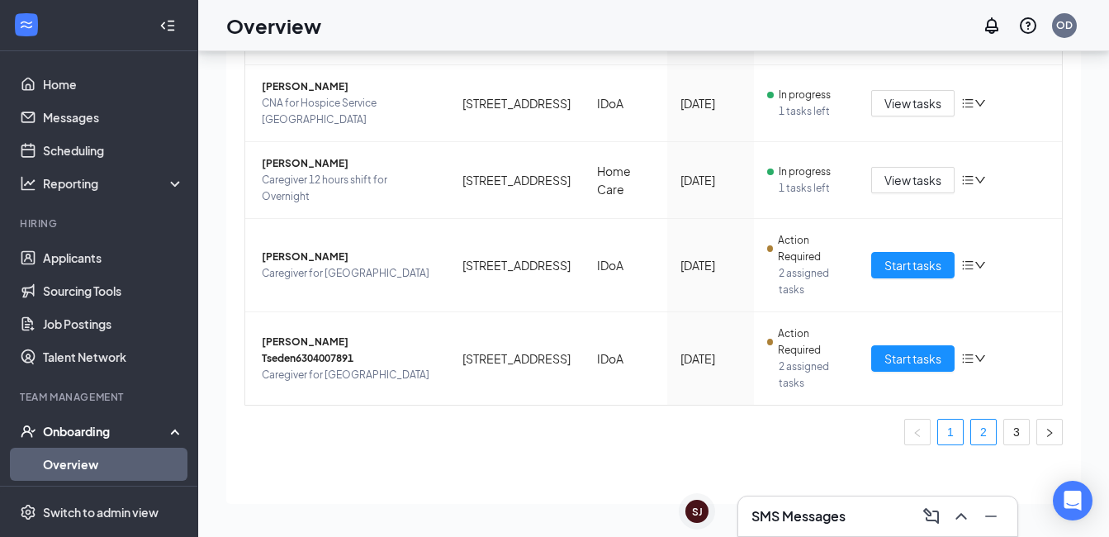
click at [974, 436] on link "2" at bounding box center [984, 432] width 25 height 25
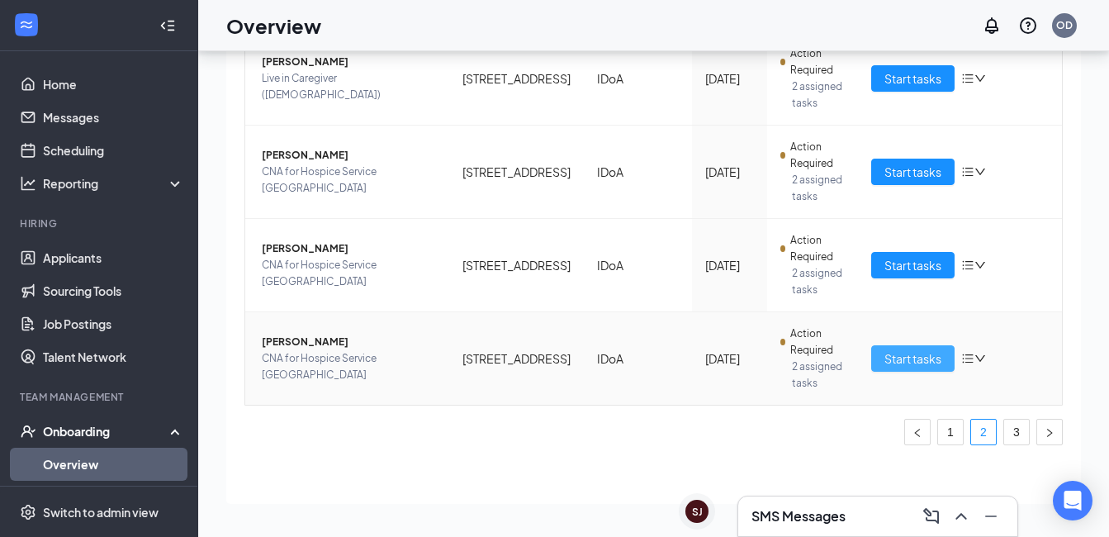
click at [885, 368] on span "Start tasks" at bounding box center [913, 358] width 57 height 18
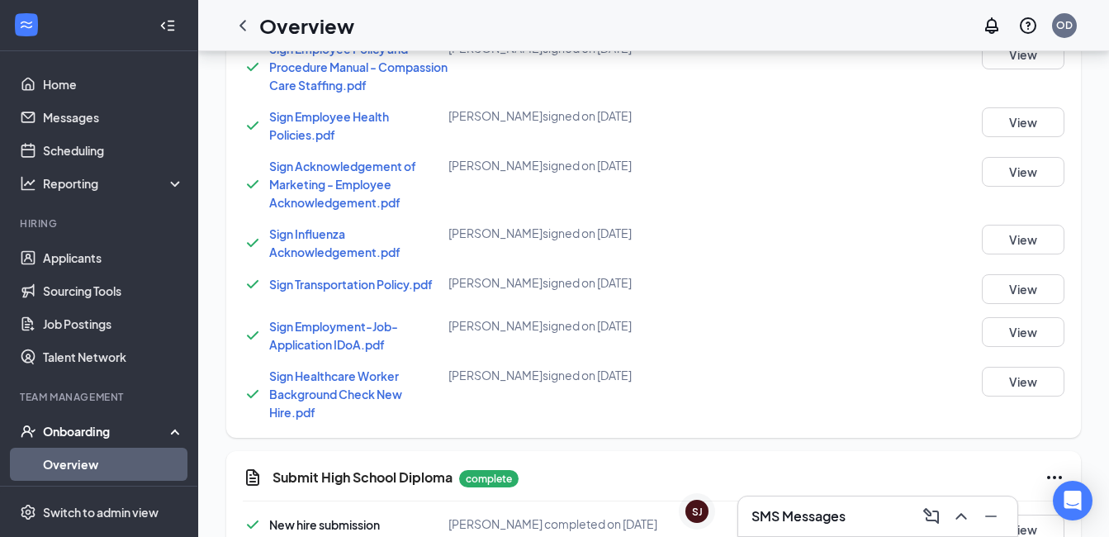
scroll to position [1281, 0]
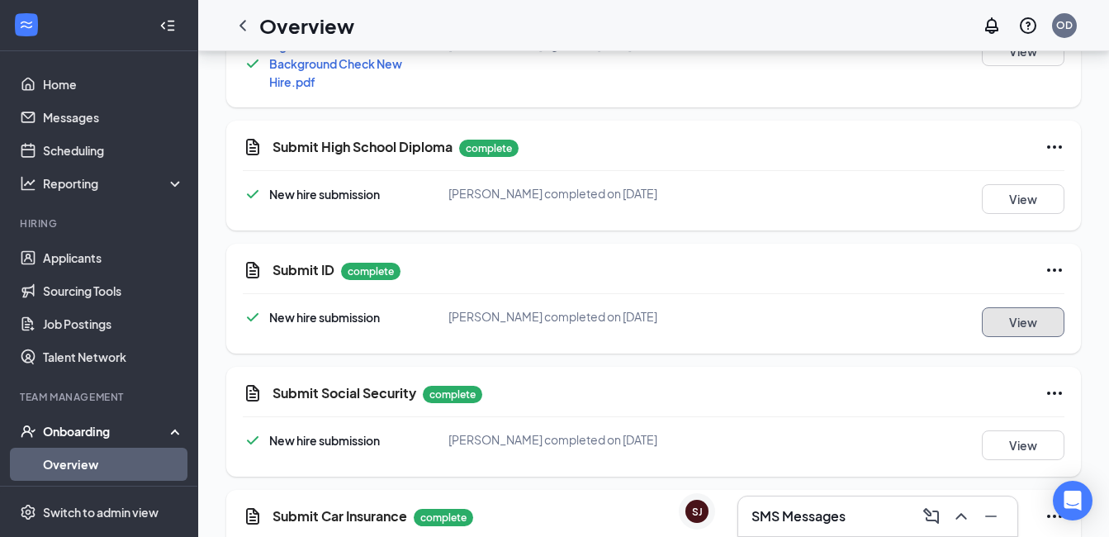
click at [1009, 315] on button "View" at bounding box center [1023, 322] width 83 height 30
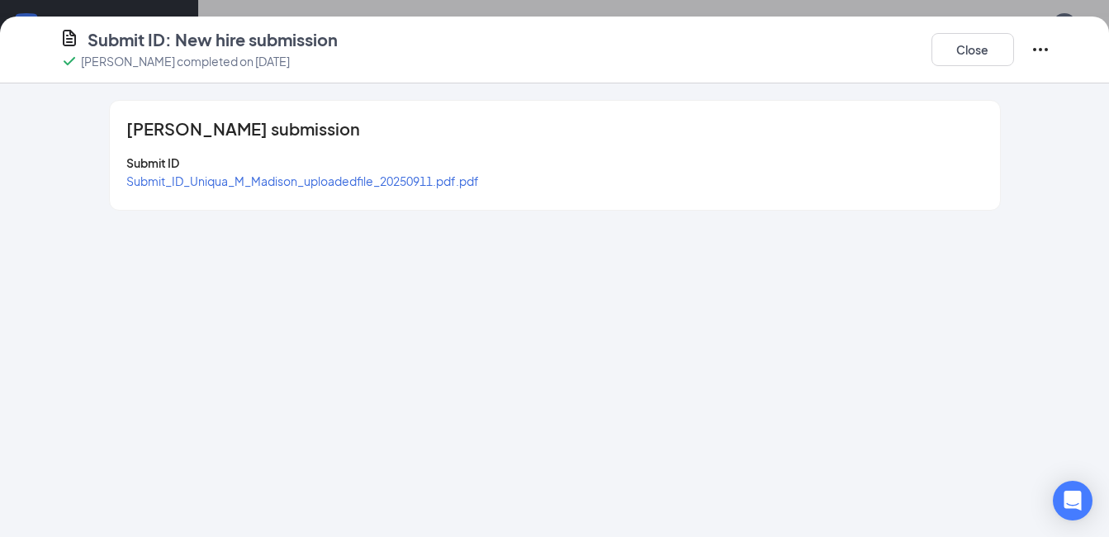
click at [281, 176] on span "Submit_ID_Uniqua_M_Madison_uploadedfile_20250911.pdf.pdf" at bounding box center [302, 180] width 353 height 15
click at [964, 47] on button "Close" at bounding box center [973, 49] width 83 height 33
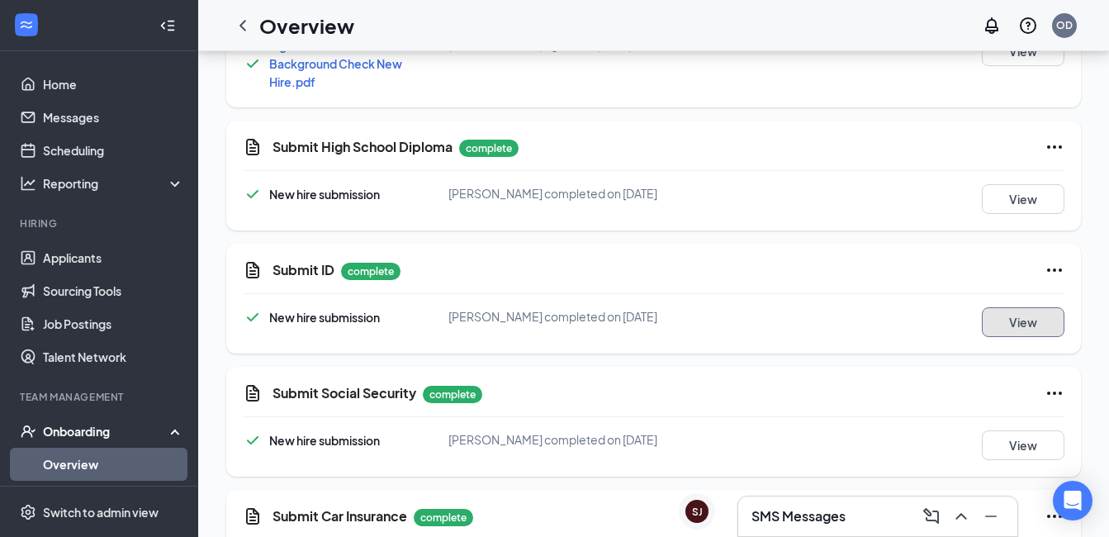
scroll to position [1363, 0]
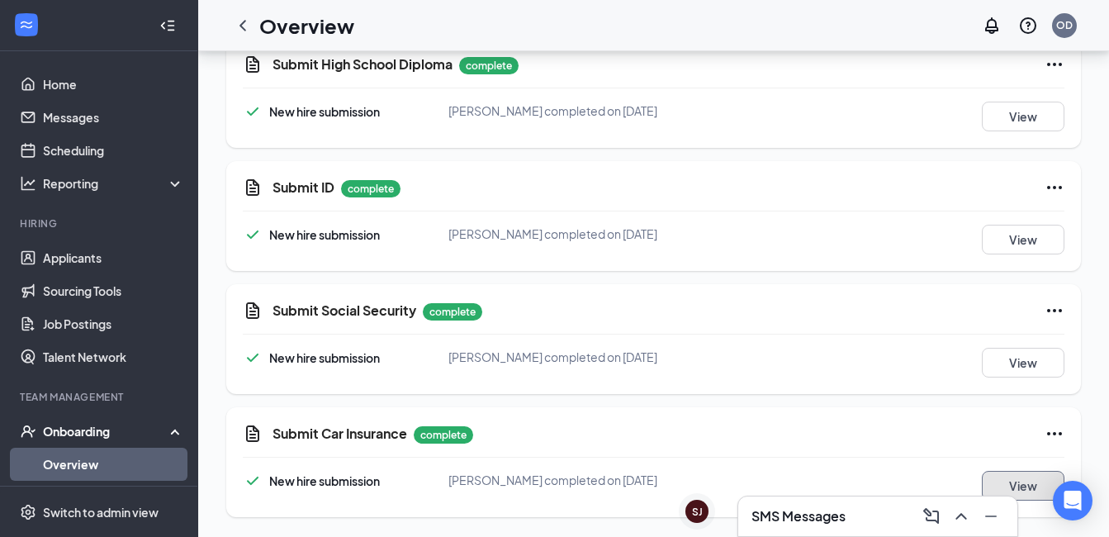
click at [1012, 481] on button "View" at bounding box center [1023, 486] width 83 height 30
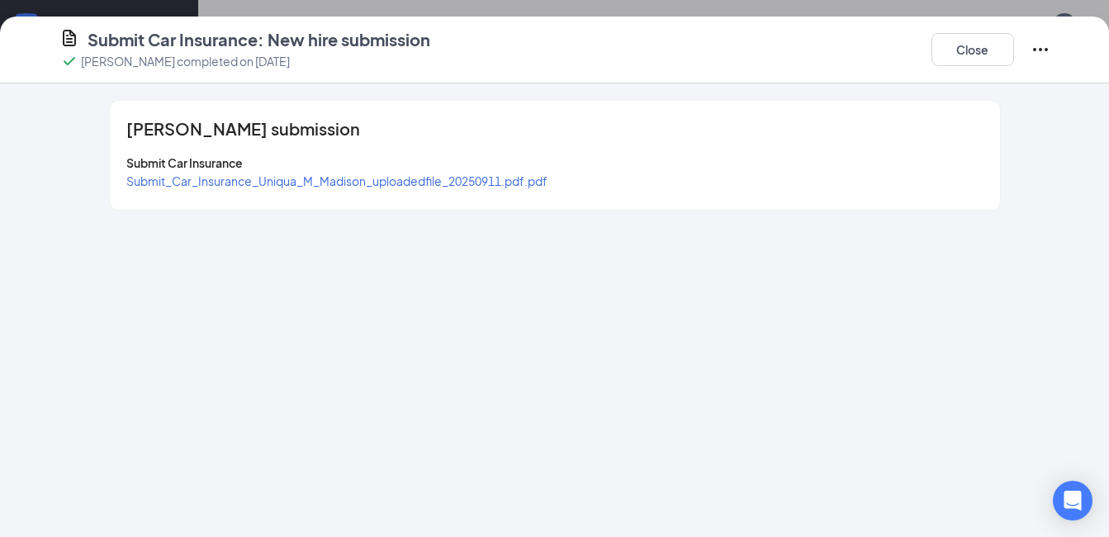
click at [273, 182] on span "Submit_Car_Insurance_Uniqua_M_Madison_uploadedfile_20250911.pdf.pdf" at bounding box center [336, 180] width 421 height 15
click at [962, 56] on button "Close" at bounding box center [973, 49] width 83 height 33
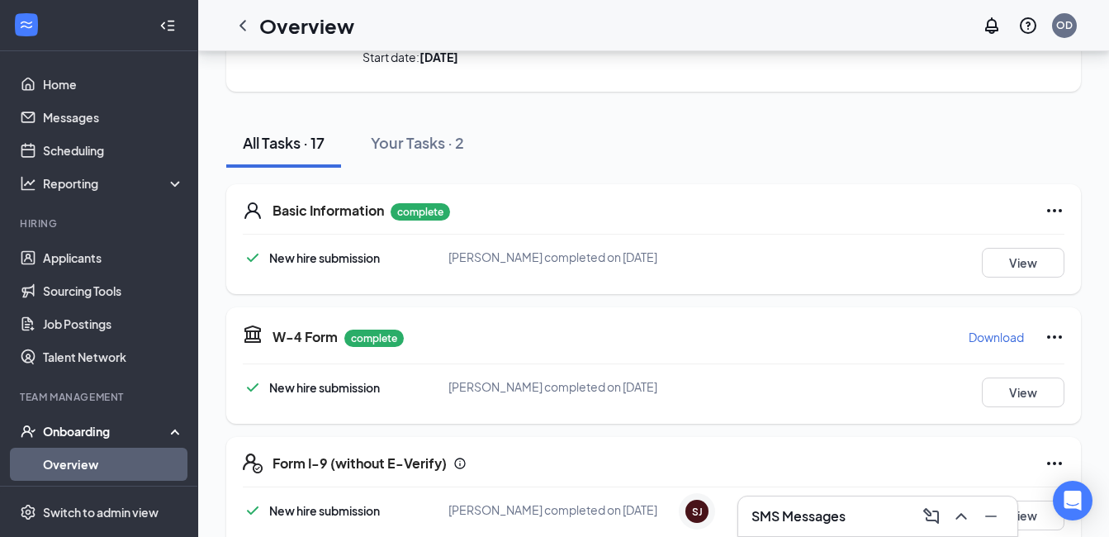
scroll to position [0, 0]
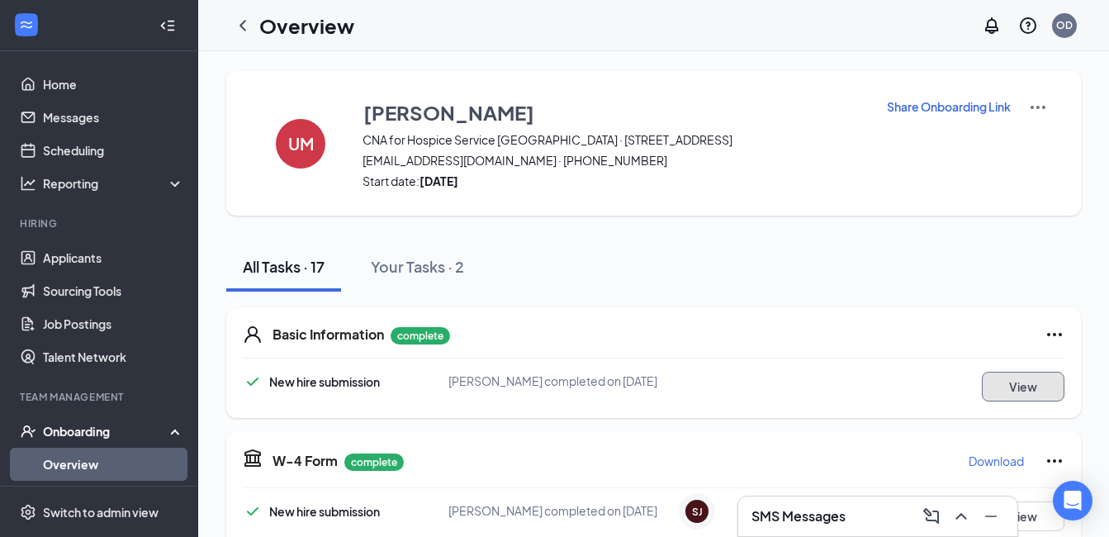
click at [1039, 386] on button "View" at bounding box center [1023, 387] width 83 height 30
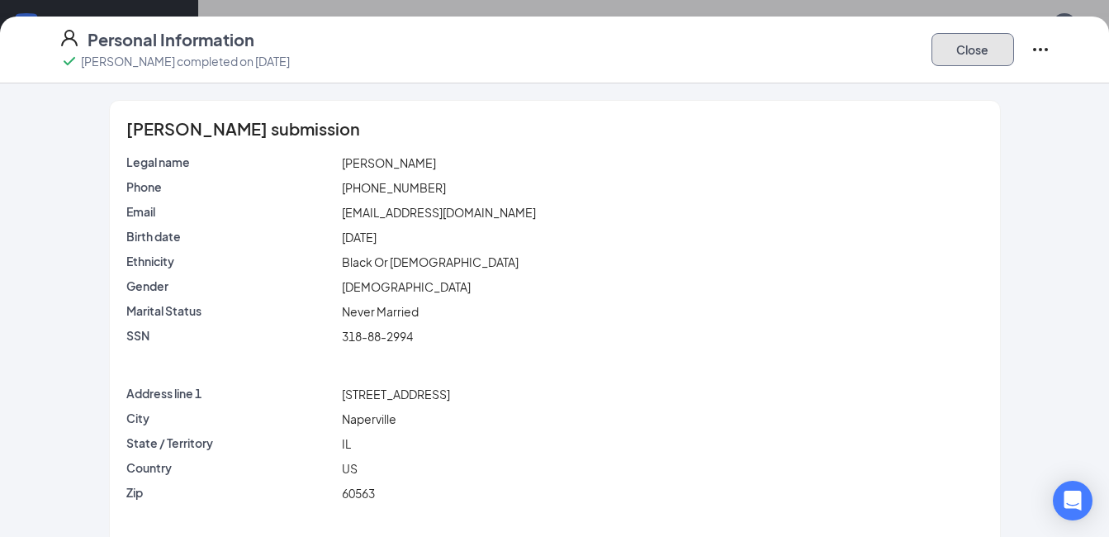
click at [982, 42] on button "Close" at bounding box center [973, 49] width 83 height 33
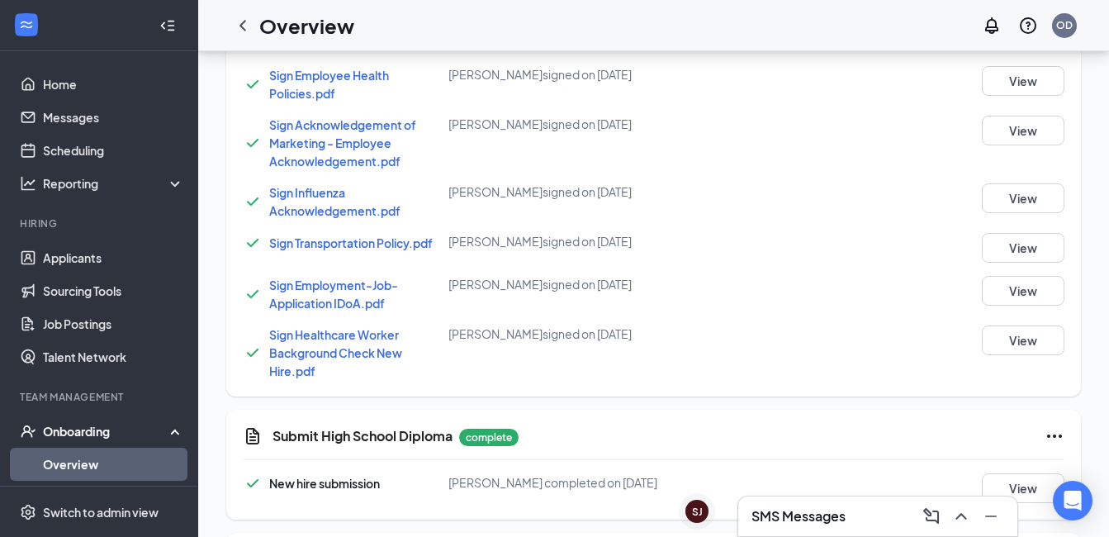
scroll to position [1157, 0]
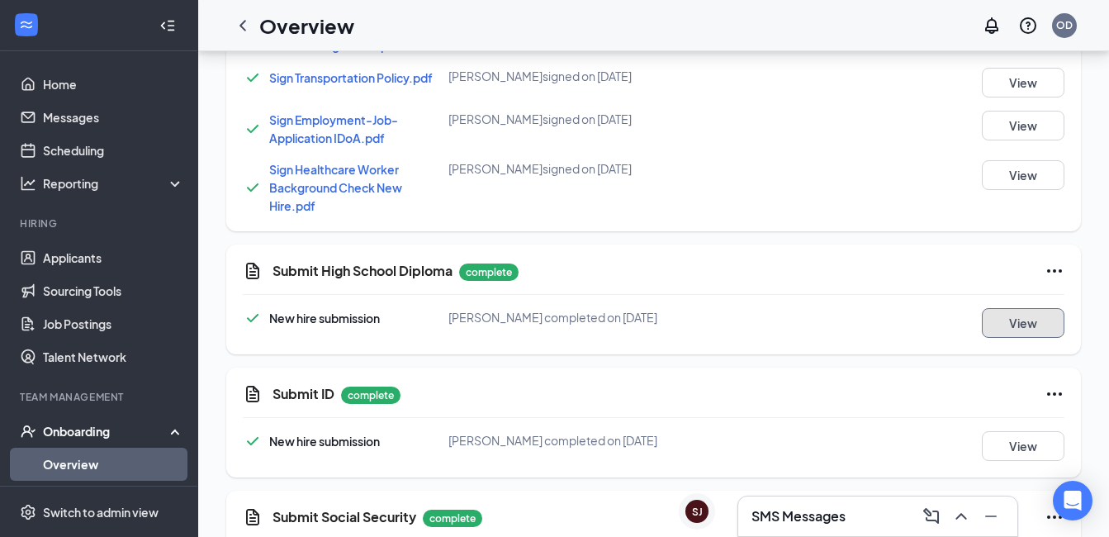
click at [1011, 325] on button "View" at bounding box center [1023, 323] width 83 height 30
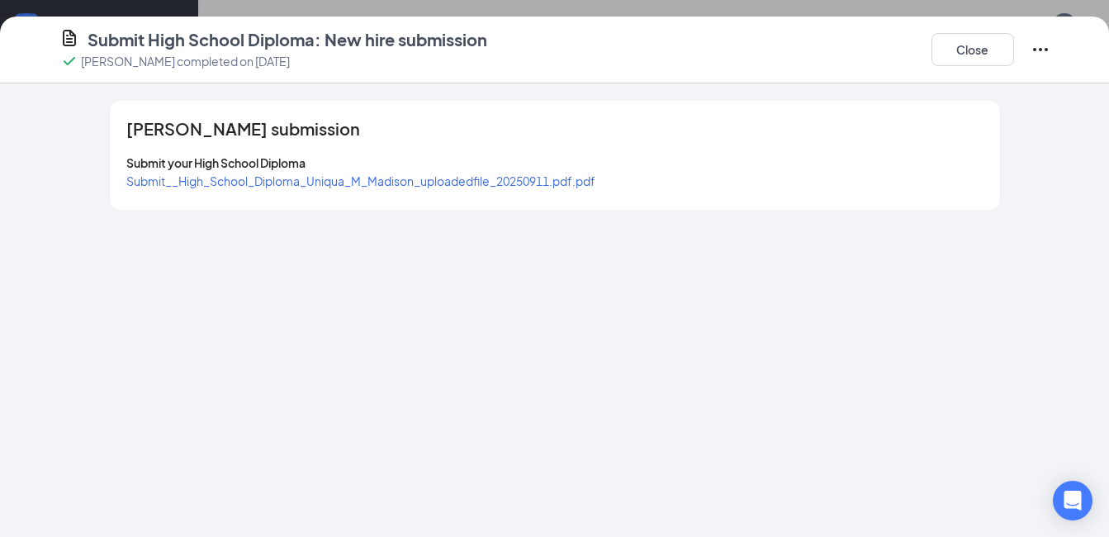
click at [287, 186] on span "Submit__High_School_Diploma_Uniqua_M_Madison_uploadedfile_20250911.pdf.pdf" at bounding box center [360, 180] width 469 height 15
click at [992, 45] on button "Close" at bounding box center [973, 49] width 83 height 33
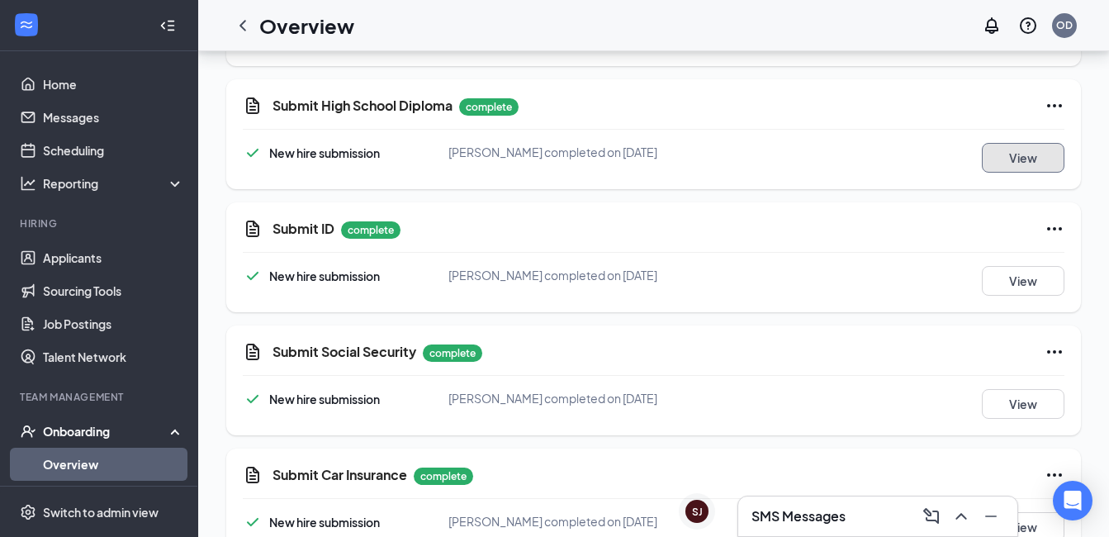
scroll to position [1363, 0]
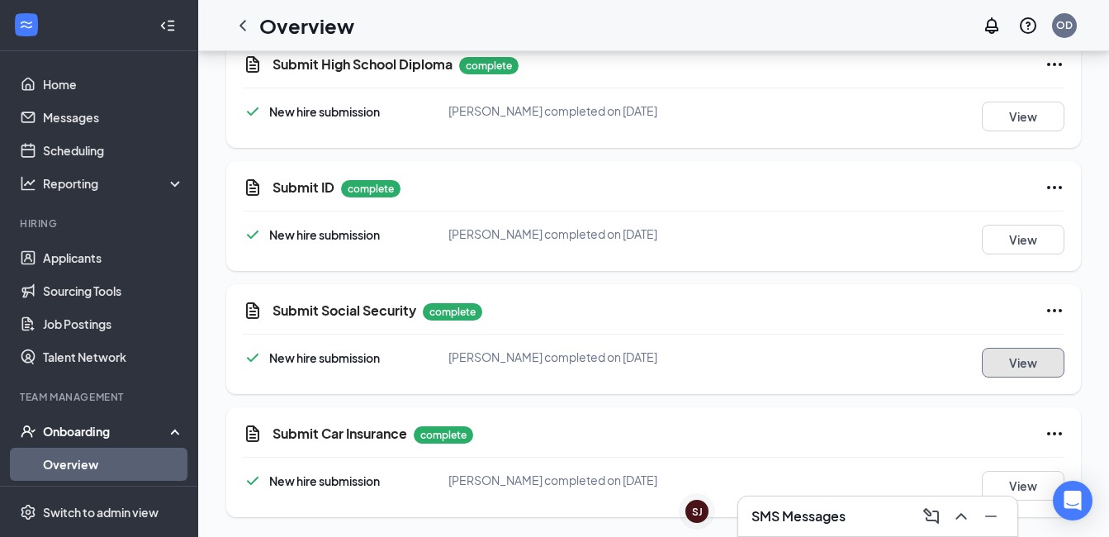
click at [1000, 363] on button "View" at bounding box center [1023, 363] width 83 height 30
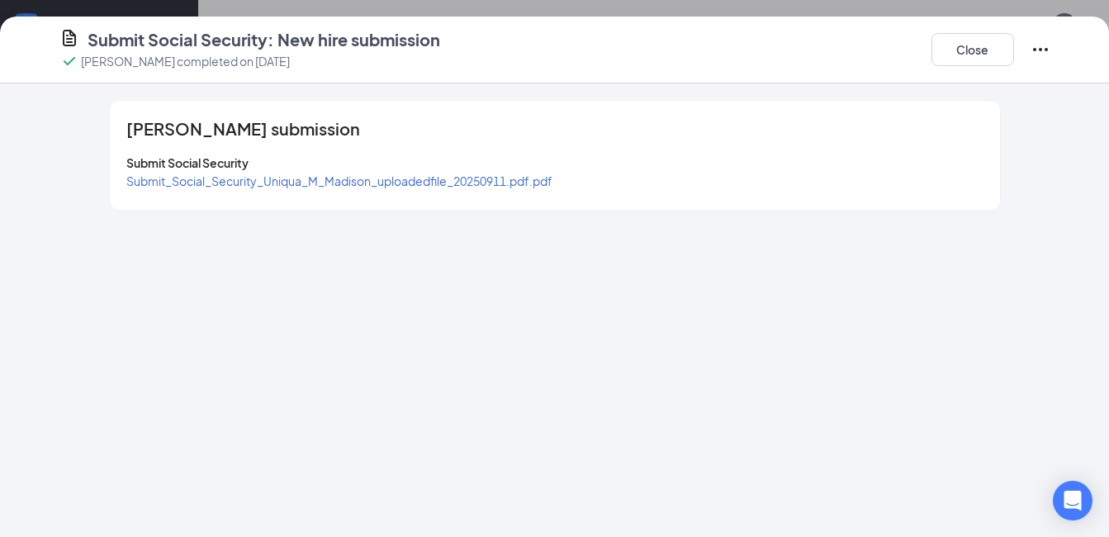
click at [295, 179] on span "Submit_Social_Security_Uniqua_M_Madison_uploadedfile_20250911.pdf.pdf" at bounding box center [339, 180] width 426 height 15
click at [978, 45] on button "Close" at bounding box center [973, 49] width 83 height 33
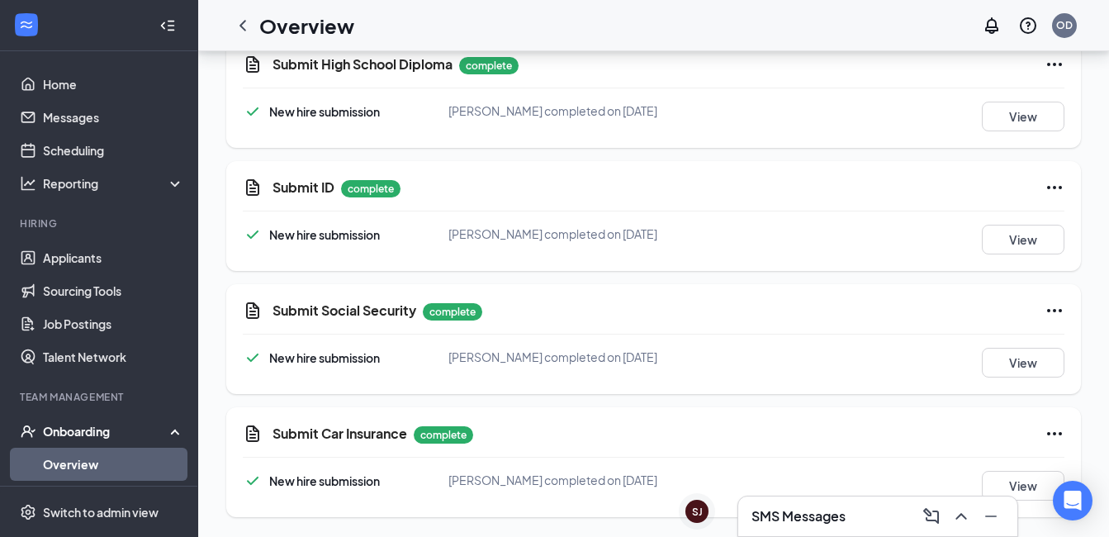
click at [1057, 435] on icon "Ellipses" at bounding box center [1055, 434] width 20 height 20
click at [1019, 463] on span "Restart" at bounding box center [1023, 468] width 40 height 18
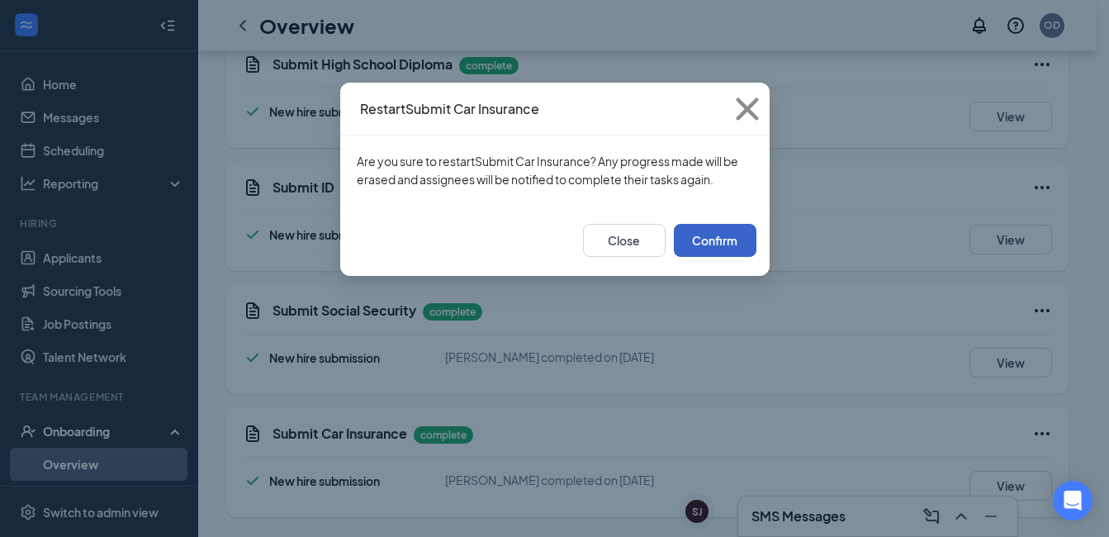
click at [735, 236] on button "Confirm" at bounding box center [715, 240] width 83 height 33
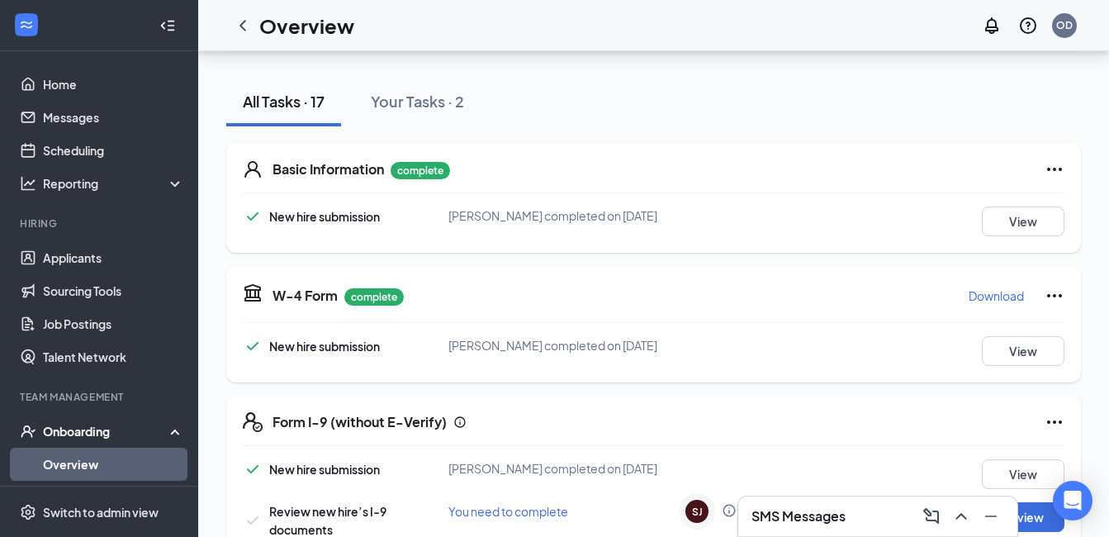
scroll to position [0, 0]
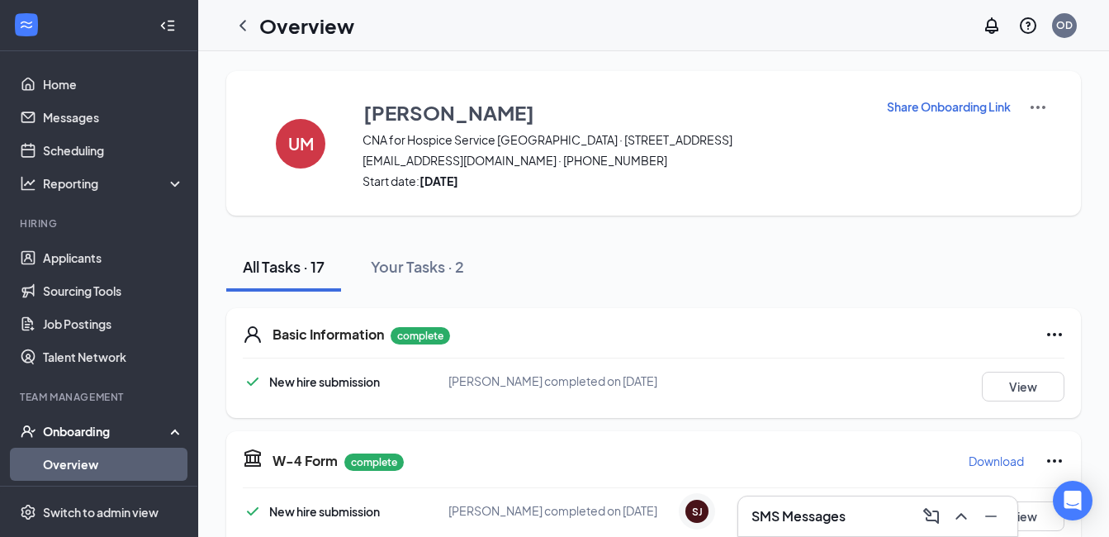
drag, startPoint x: 243, startPoint y: 23, endPoint x: 246, endPoint y: 35, distance: 12.0
click at [243, 23] on icon "ChevronLeft" at bounding box center [243, 25] width 7 height 11
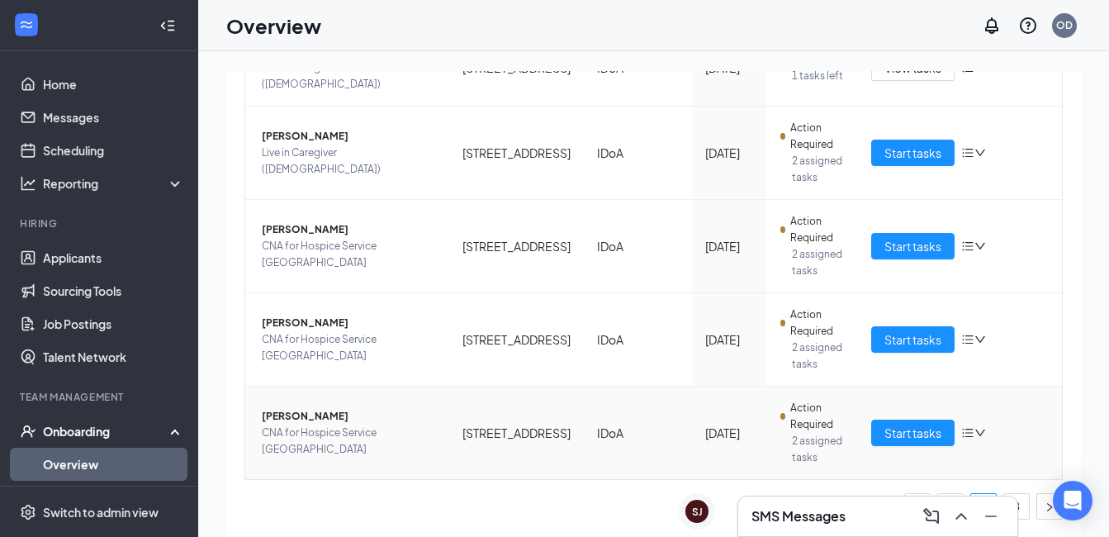
scroll to position [74, 0]
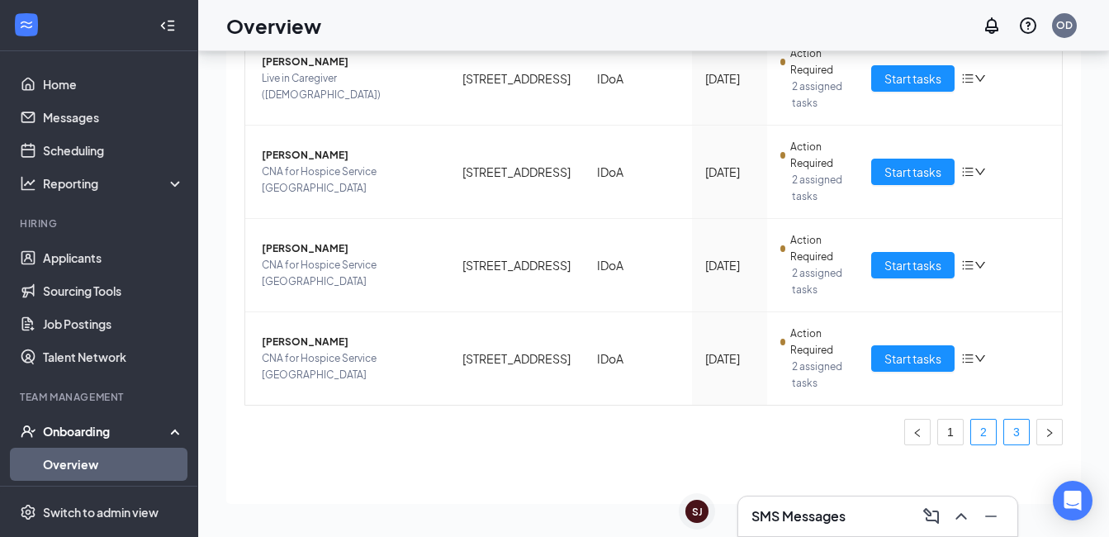
click at [1005, 436] on link "3" at bounding box center [1017, 432] width 25 height 25
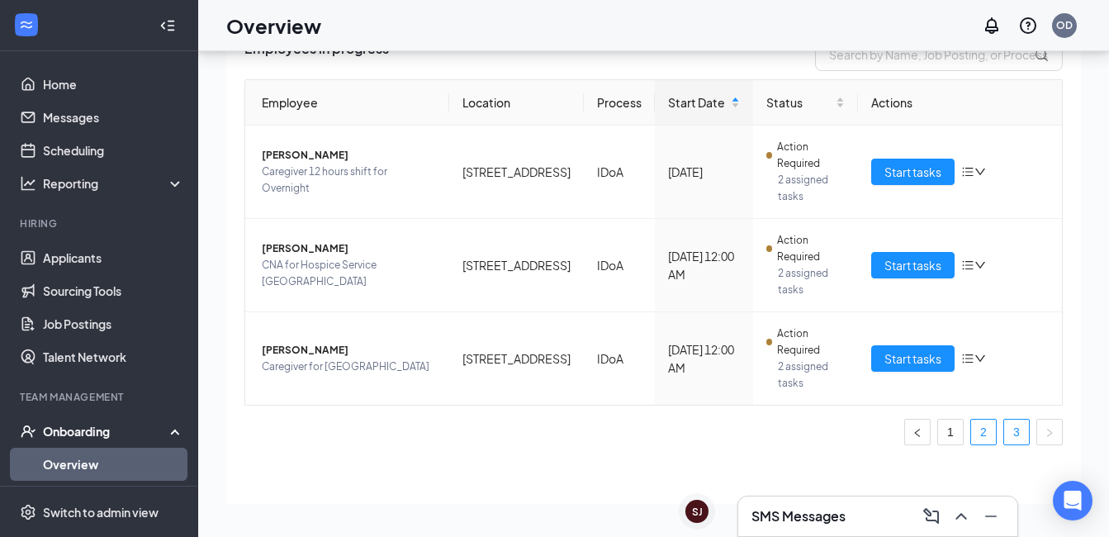
scroll to position [97, 0]
click at [899, 266] on span "Start tasks" at bounding box center [913, 265] width 57 height 18
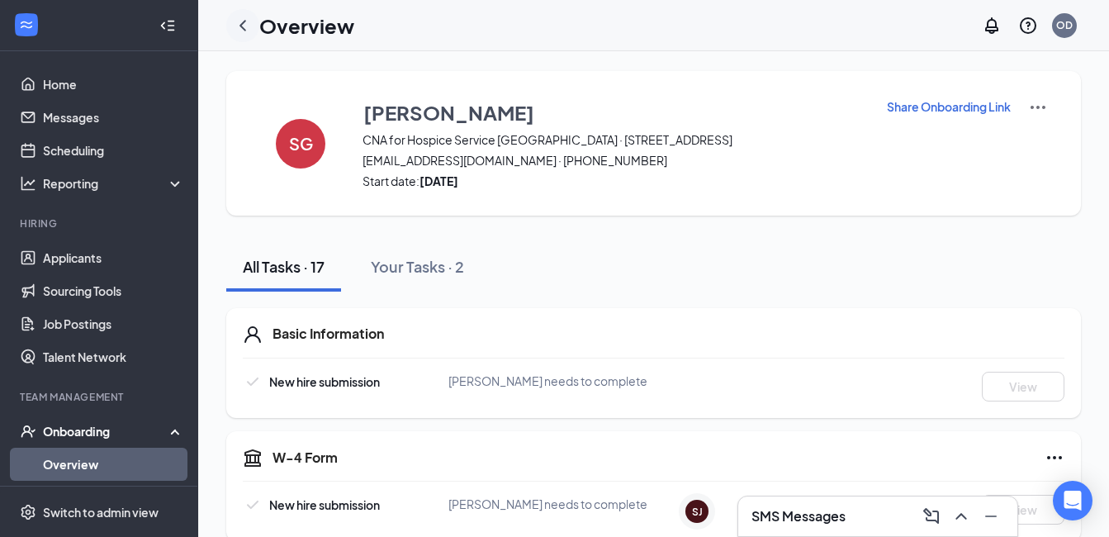
click at [242, 17] on icon "ChevronLeft" at bounding box center [243, 26] width 20 height 20
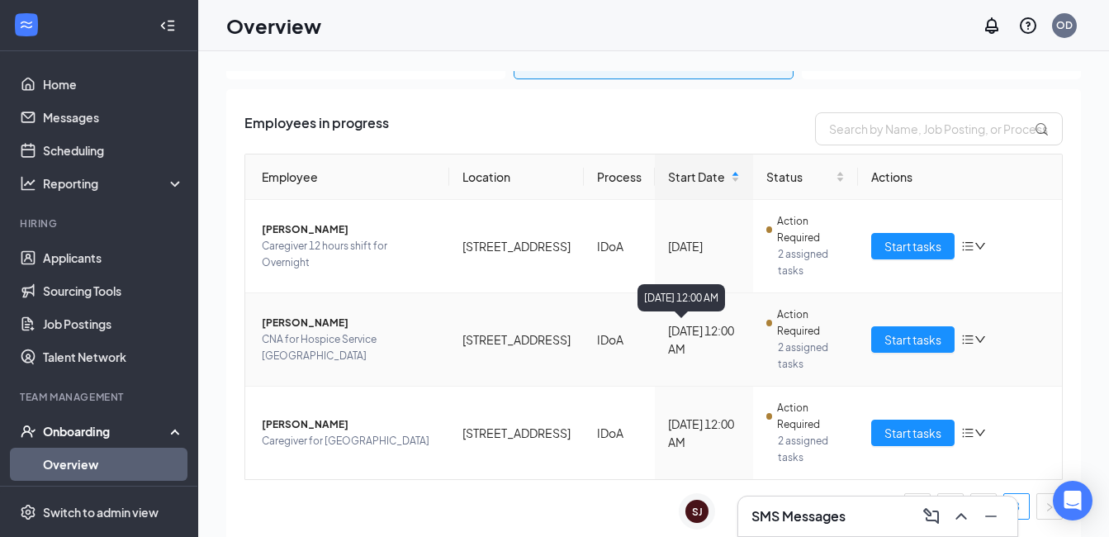
scroll to position [74, 0]
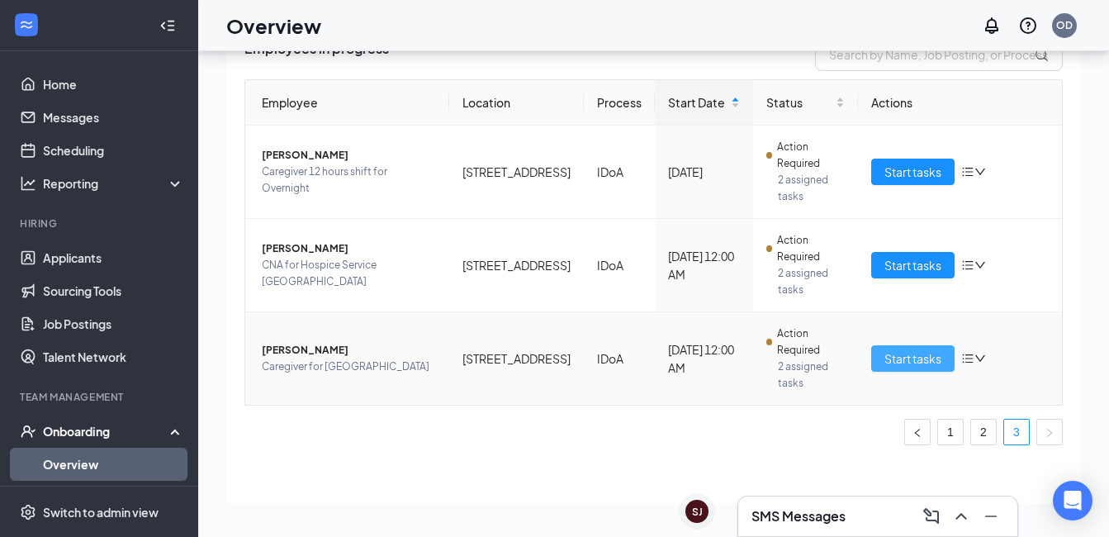
click at [912, 361] on span "Start tasks" at bounding box center [913, 358] width 57 height 18
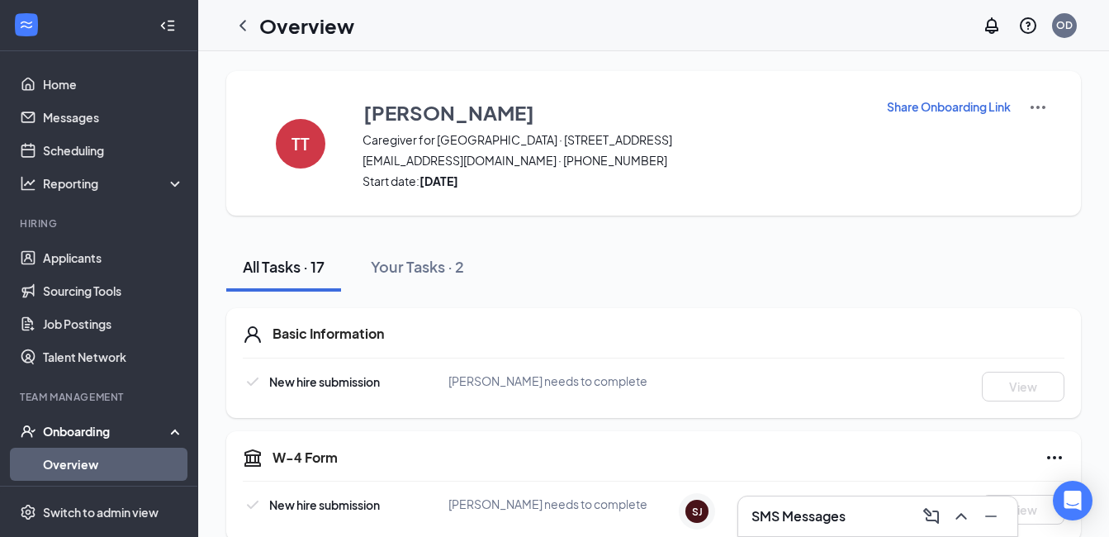
scroll to position [165, 0]
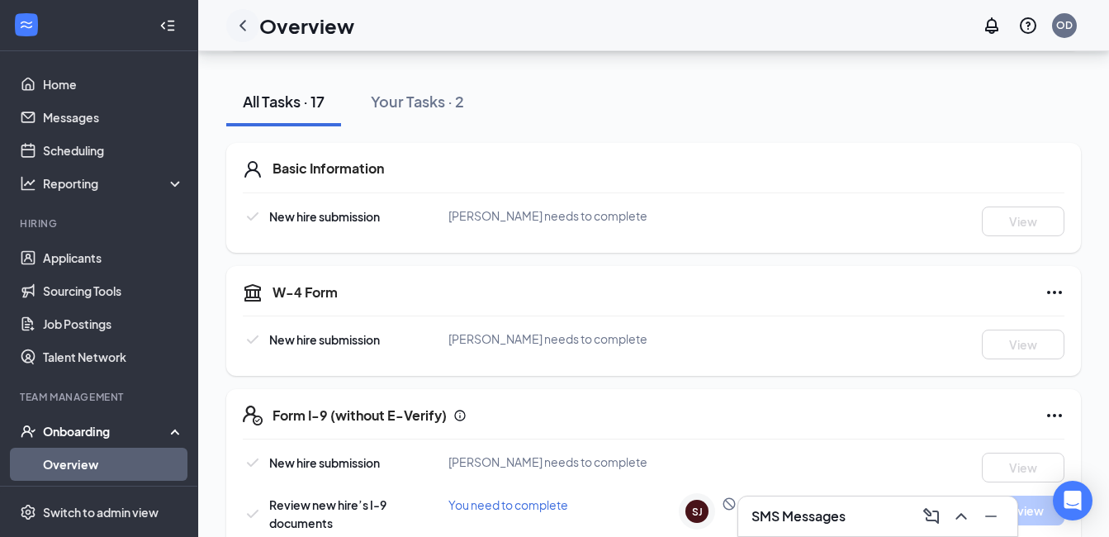
click at [244, 31] on icon "ChevronLeft" at bounding box center [243, 26] width 20 height 20
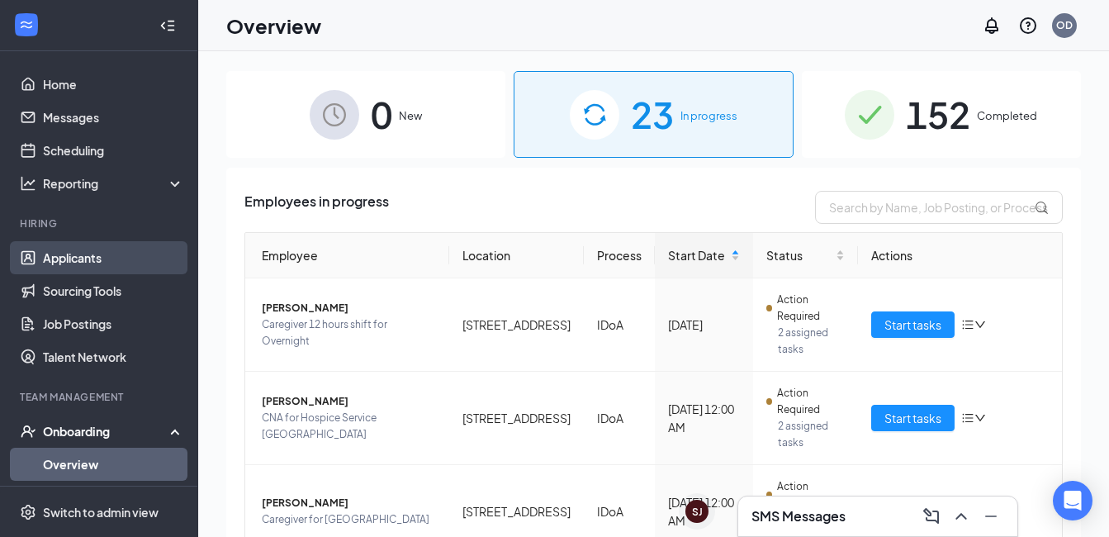
click at [91, 256] on link "Applicants" at bounding box center [113, 257] width 141 height 33
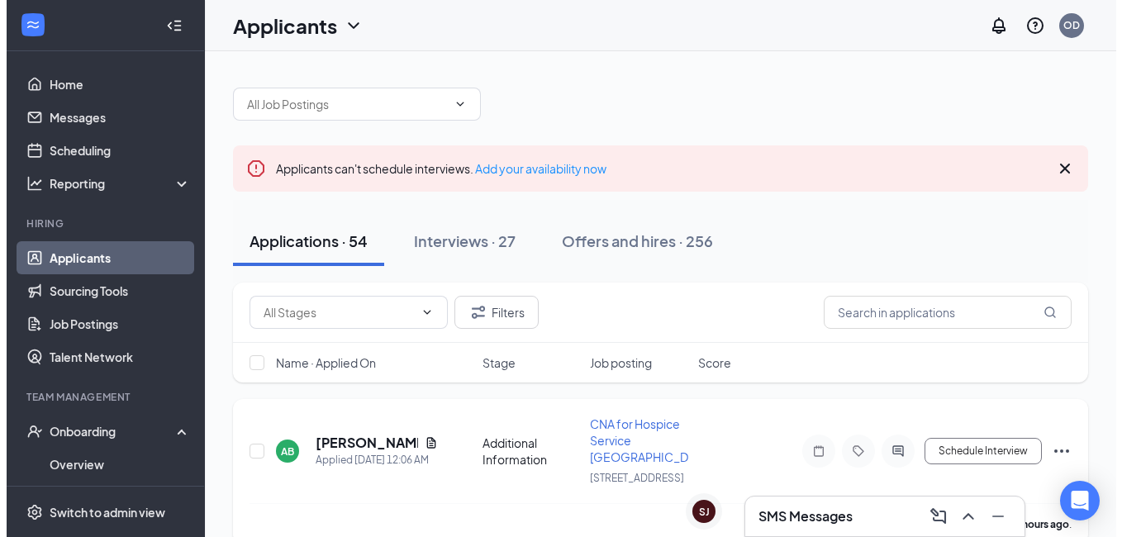
scroll to position [165, 0]
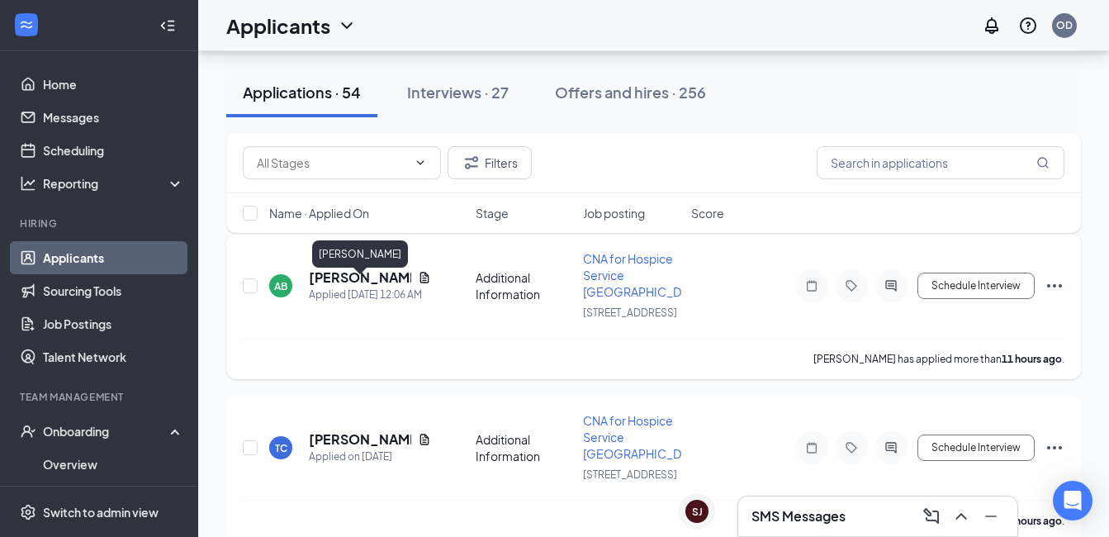
click at [345, 287] on h5 "[PERSON_NAME]" at bounding box center [360, 277] width 102 height 18
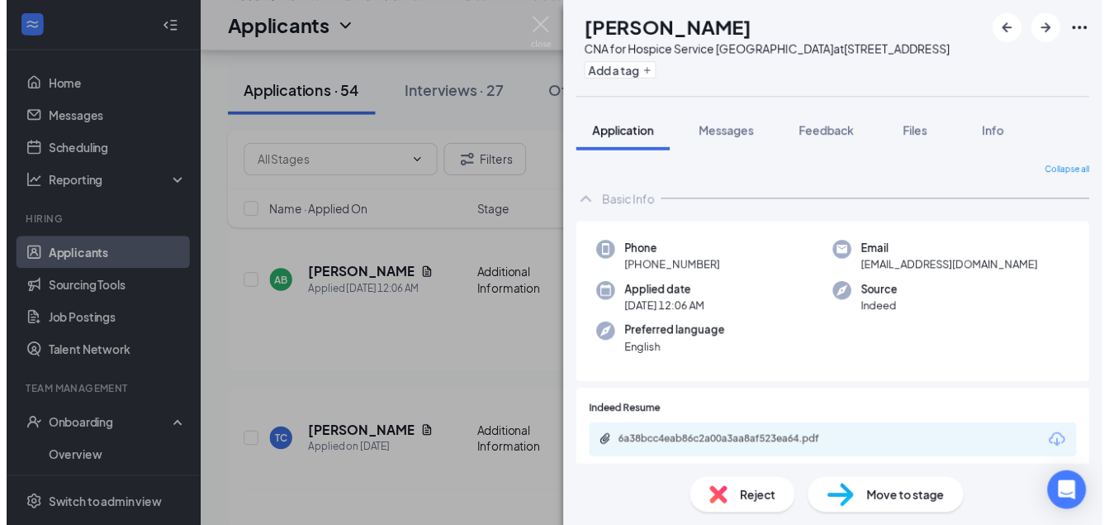
scroll to position [156, 0]
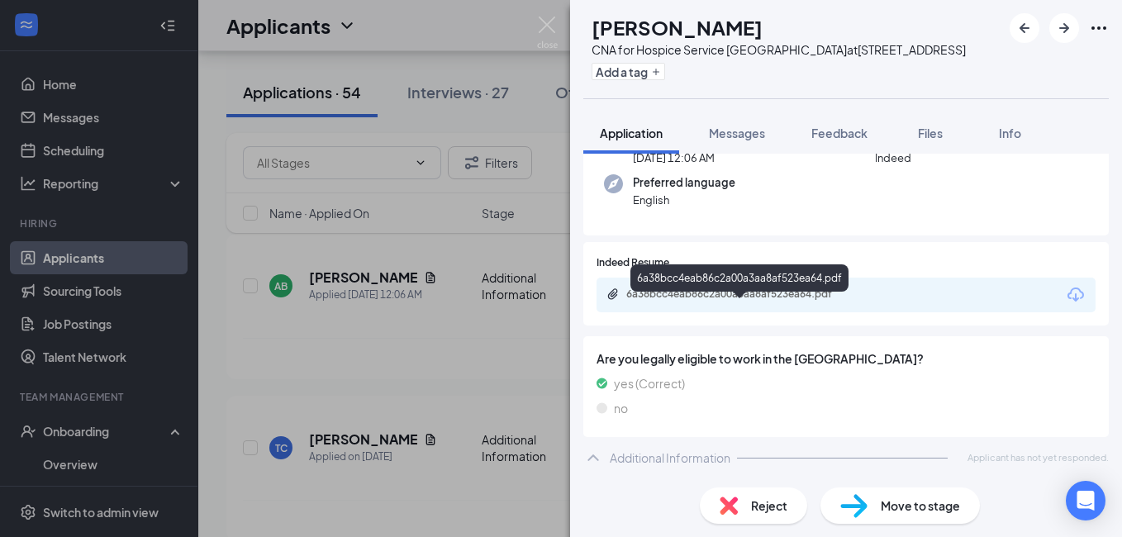
click at [713, 301] on div "6a38bcc4eab86c2a00a3aa8af523ea64.pdf" at bounding box center [741, 293] width 231 height 13
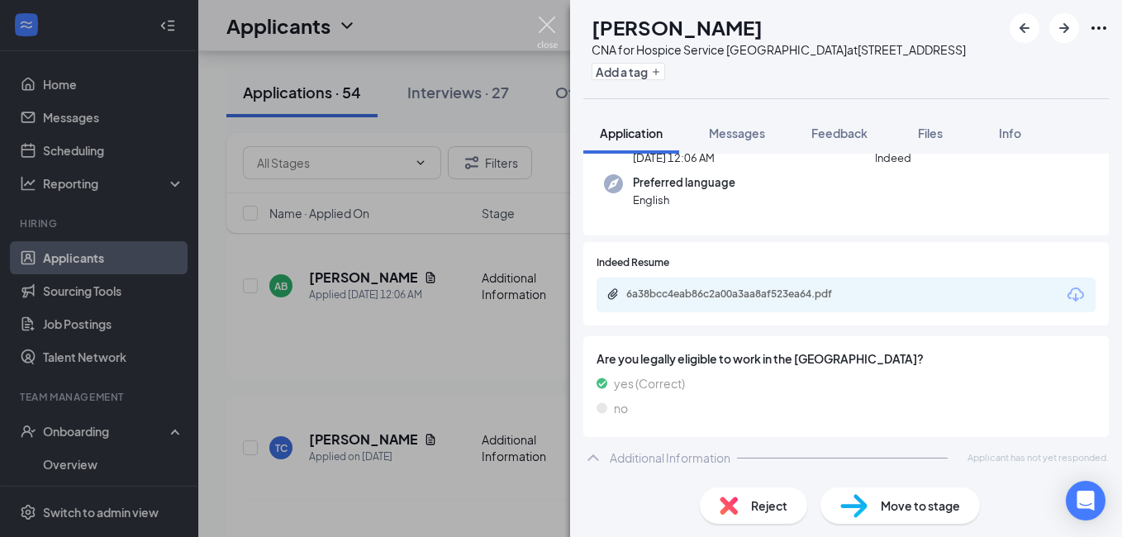
click at [549, 26] on img at bounding box center [547, 33] width 21 height 32
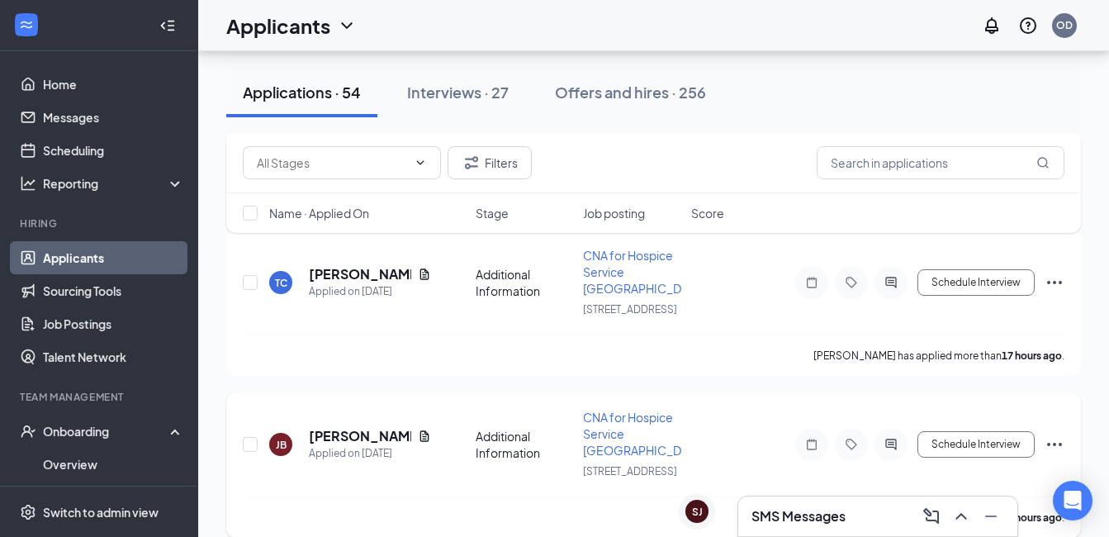
scroll to position [248, 0]
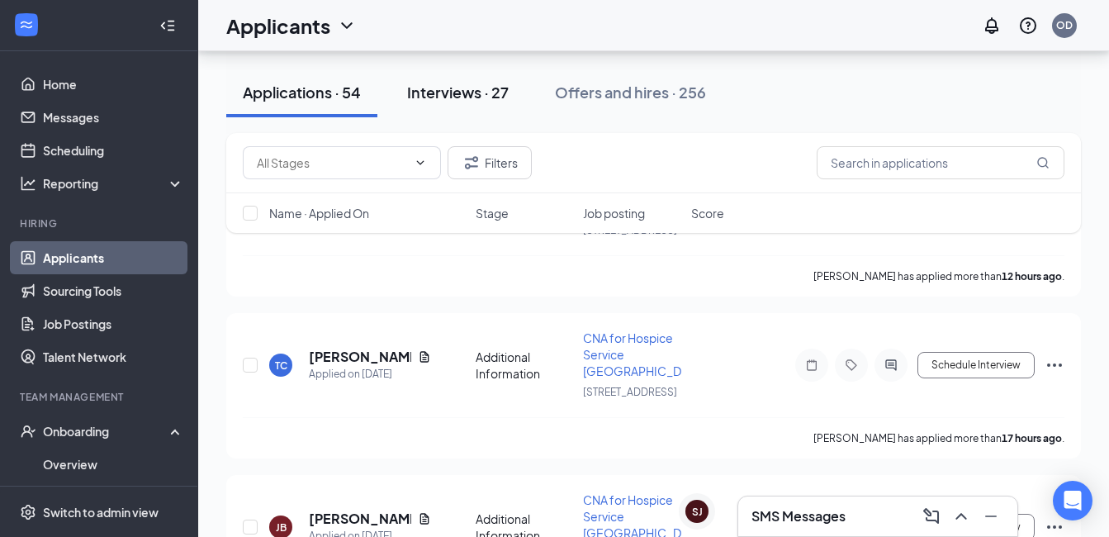
click at [469, 96] on div "Interviews · 27" at bounding box center [458, 92] width 102 height 21
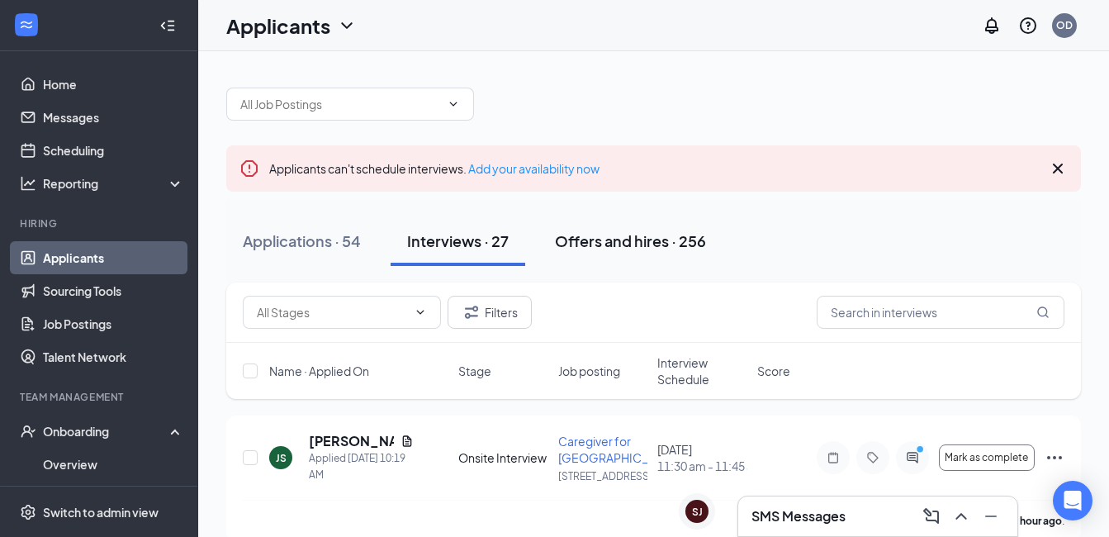
click at [309, 242] on div "Applications · 54" at bounding box center [302, 240] width 118 height 21
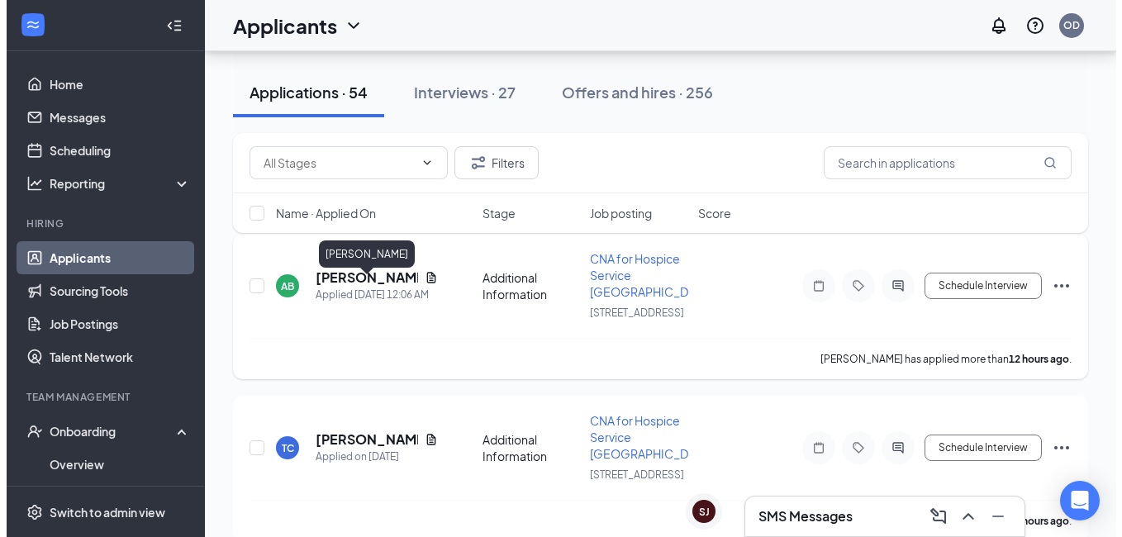
scroll to position [330, 0]
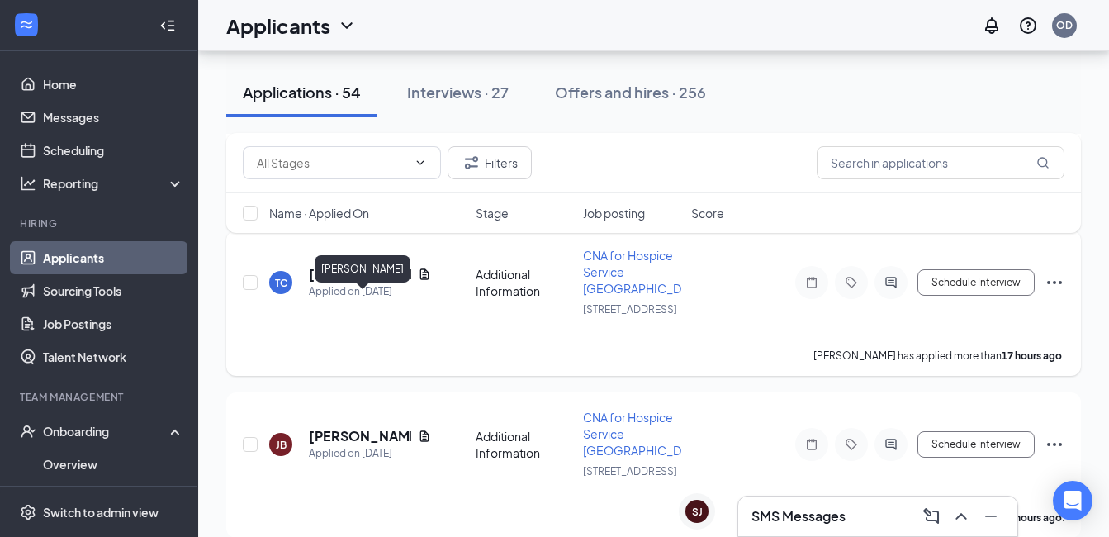
click at [331, 283] on h5 "[PERSON_NAME]" at bounding box center [360, 274] width 102 height 18
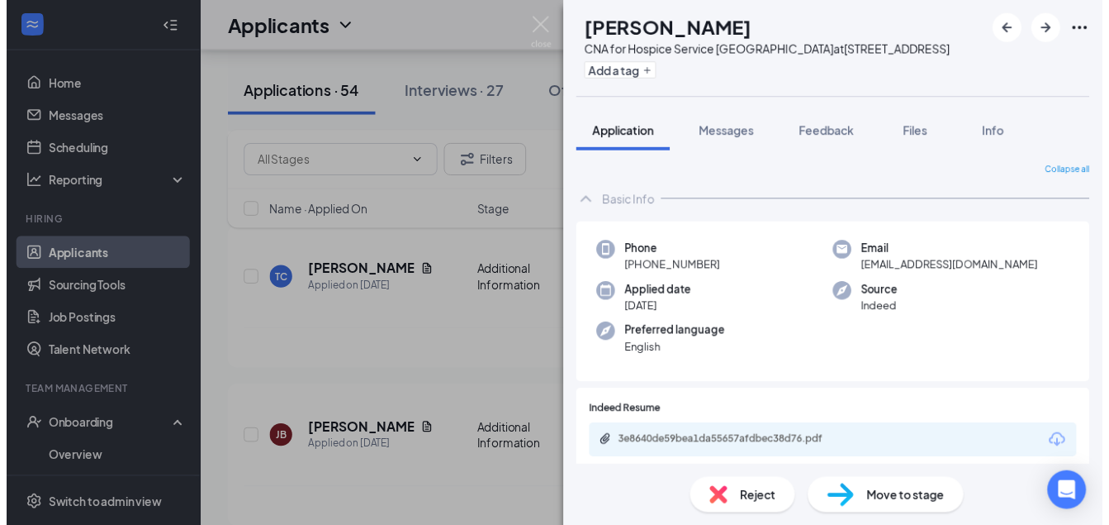
scroll to position [164, 0]
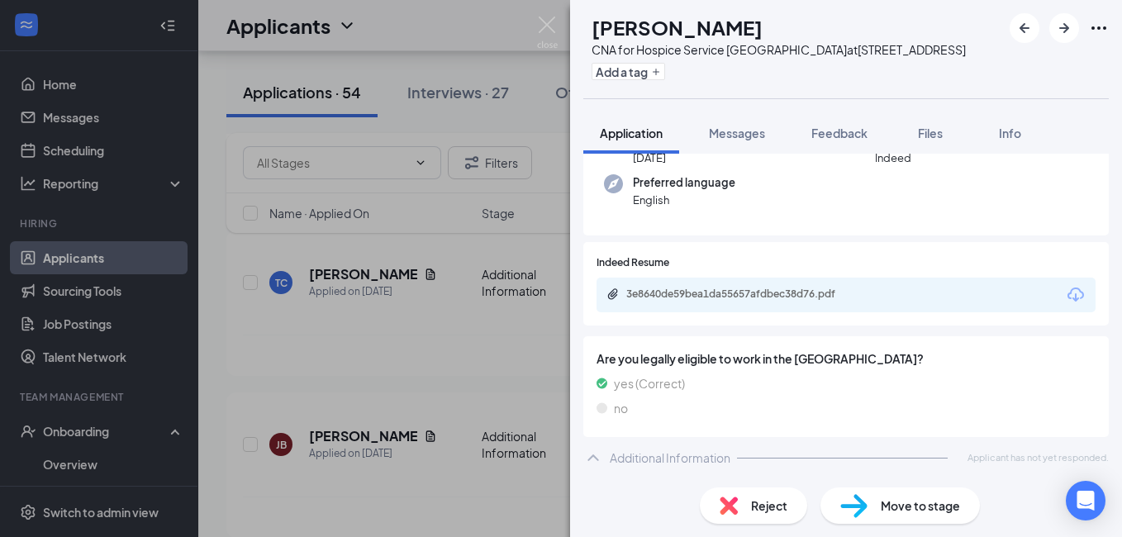
click at [734, 296] on div "3e8640de59bea1da55657afdbec38d76.pdf" at bounding box center [741, 293] width 231 height 13
click at [551, 21] on img at bounding box center [547, 33] width 21 height 32
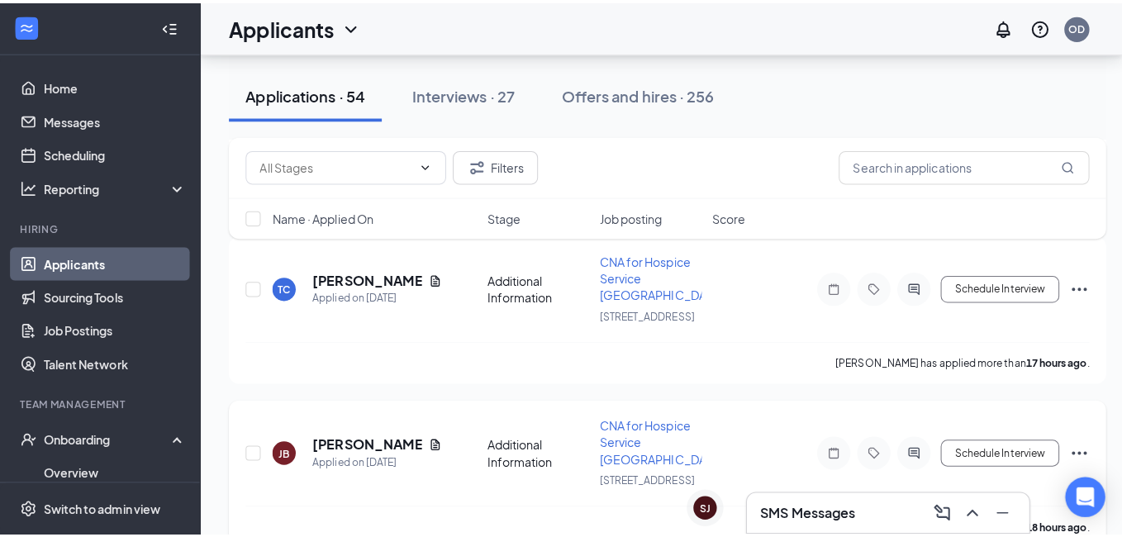
scroll to position [578, 0]
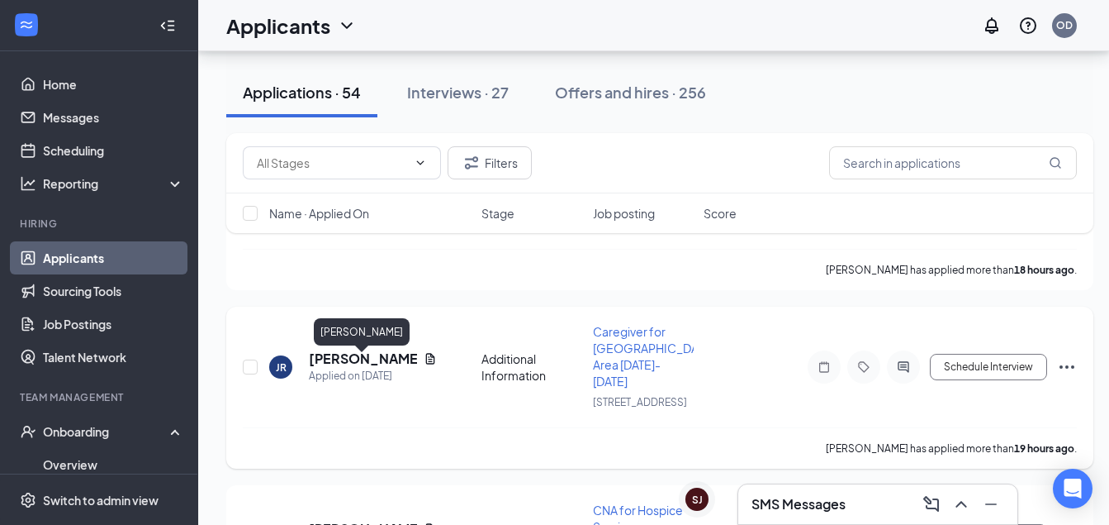
click at [345, 363] on h5 "[PERSON_NAME]" at bounding box center [363, 358] width 108 height 18
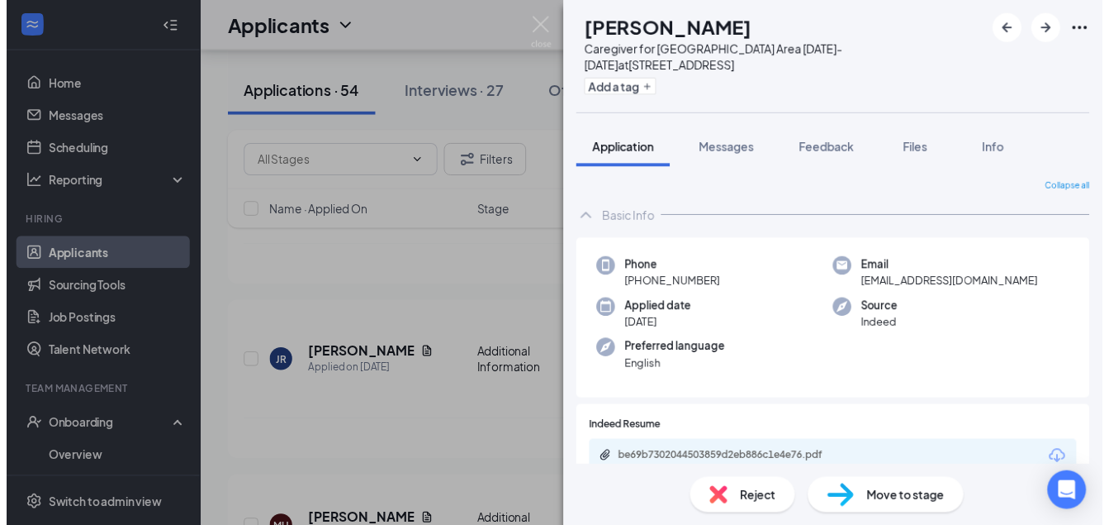
scroll to position [121, 0]
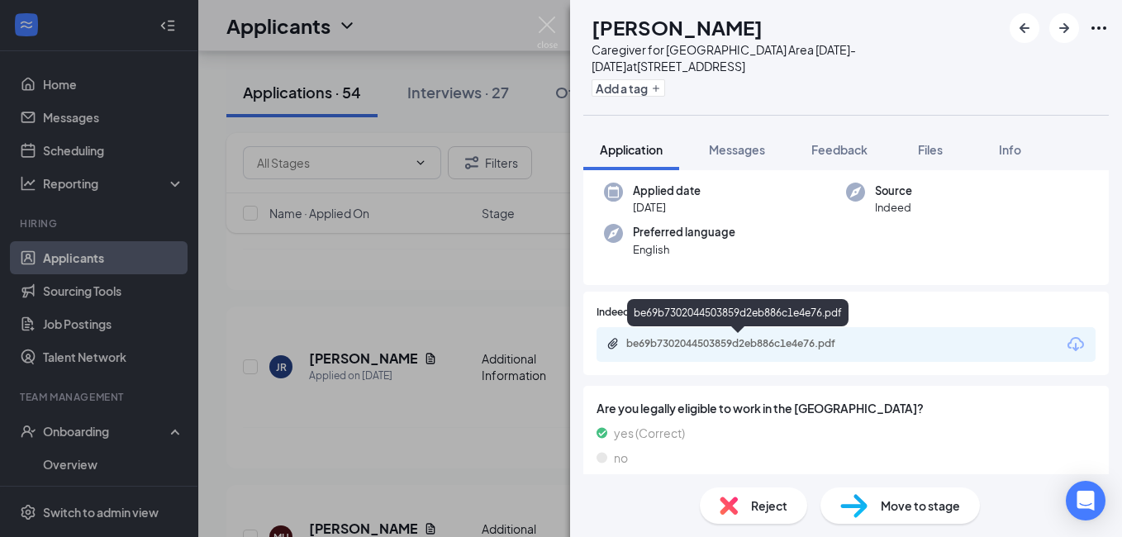
click at [741, 340] on div "be69b7302044503859d2eb886c1e4e76.pdf" at bounding box center [741, 343] width 231 height 13
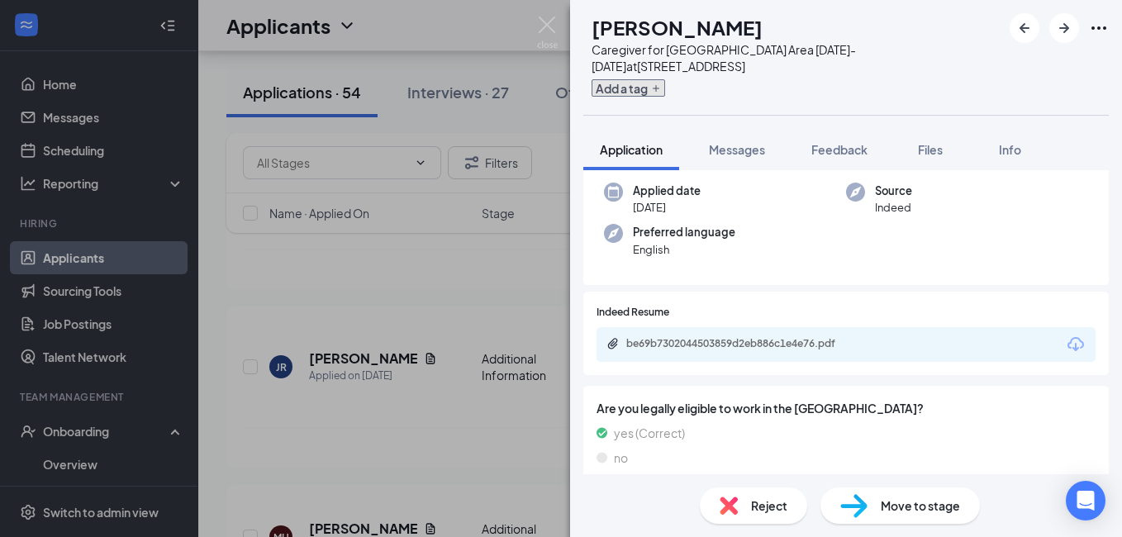
click at [661, 85] on icon "Plus" at bounding box center [656, 88] width 10 height 10
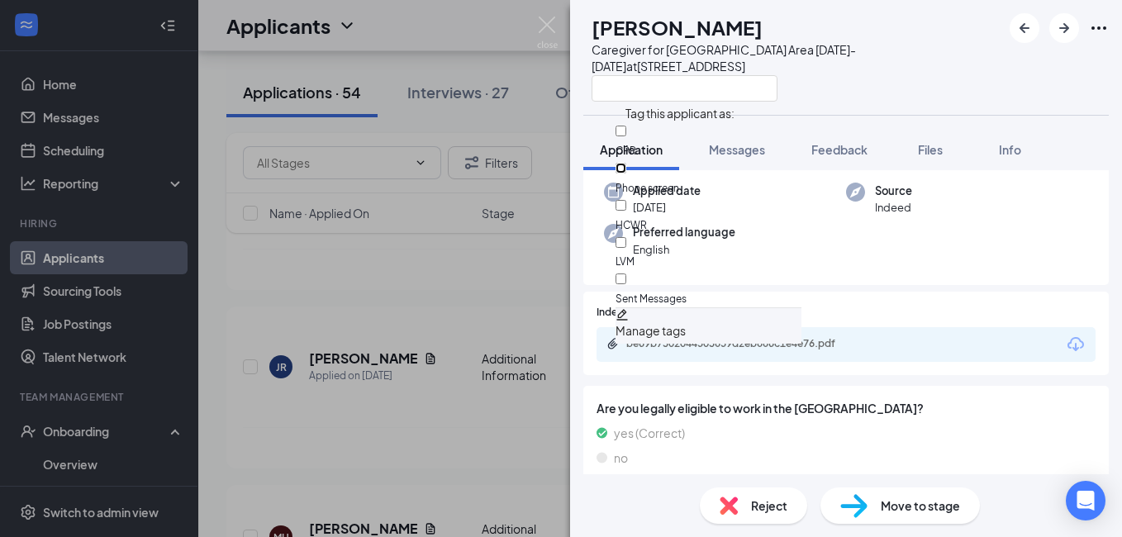
click at [626, 164] on input "Phone screen" at bounding box center [620, 168] width 11 height 11
checkbox input "true"
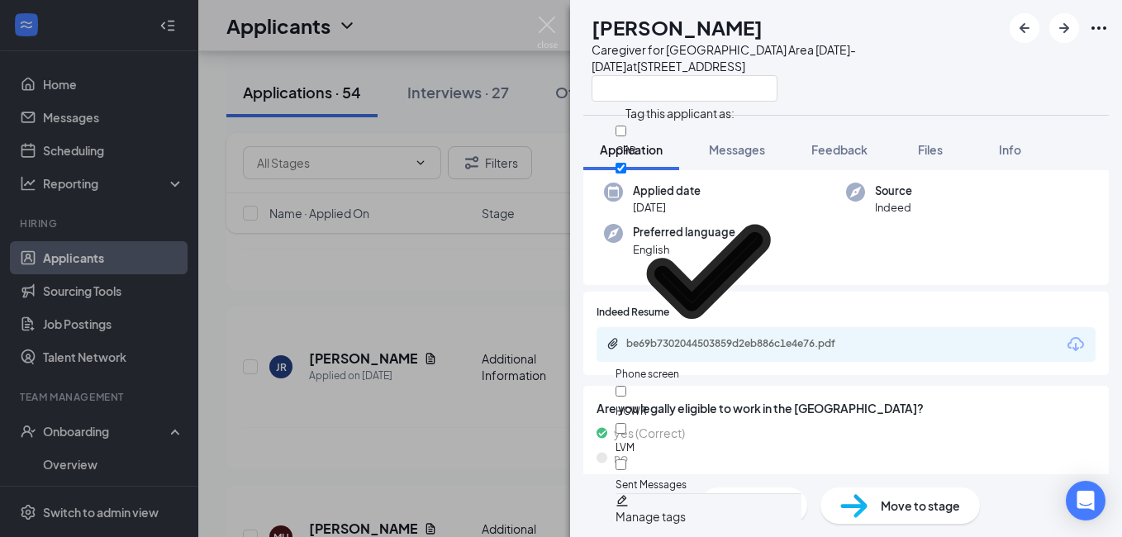
click at [675, 420] on div "LVM" at bounding box center [708, 438] width 186 height 37
checkbox input "true"
click at [589, 84] on div "JR [PERSON_NAME] Caregiver for Maywood Area [DATE]-[DATE] at [STREET_ADDRESS]" at bounding box center [792, 57] width 418 height 88
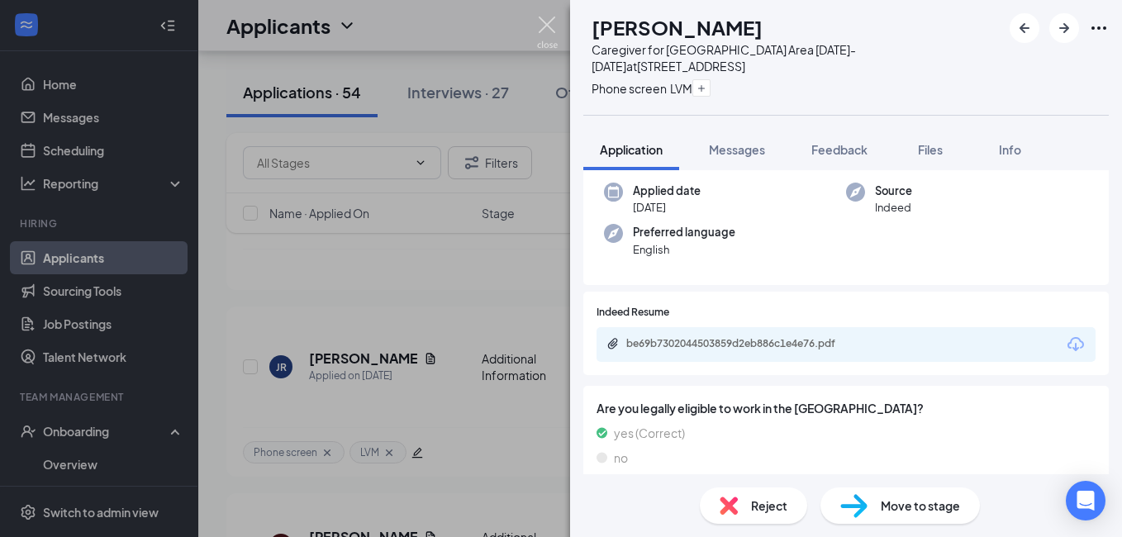
click at [543, 26] on img at bounding box center [547, 33] width 21 height 32
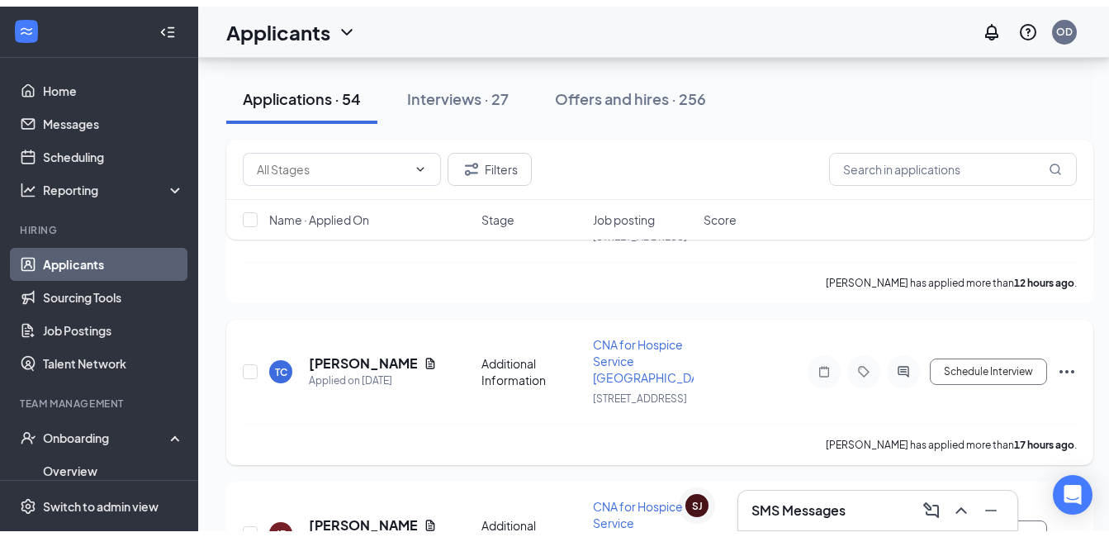
scroll to position [83, 0]
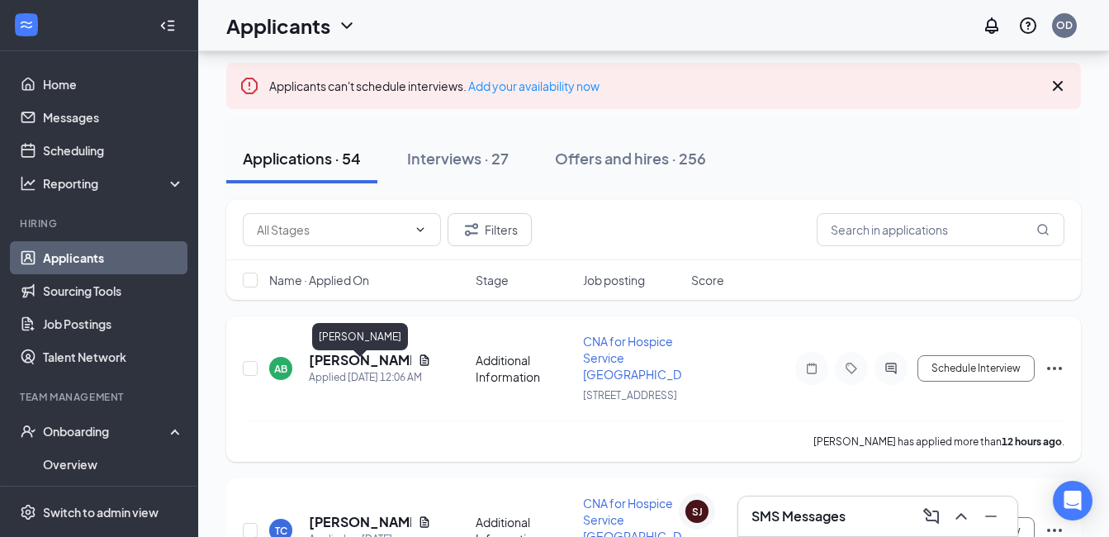
click at [340, 369] on h5 "[PERSON_NAME]" at bounding box center [360, 360] width 102 height 18
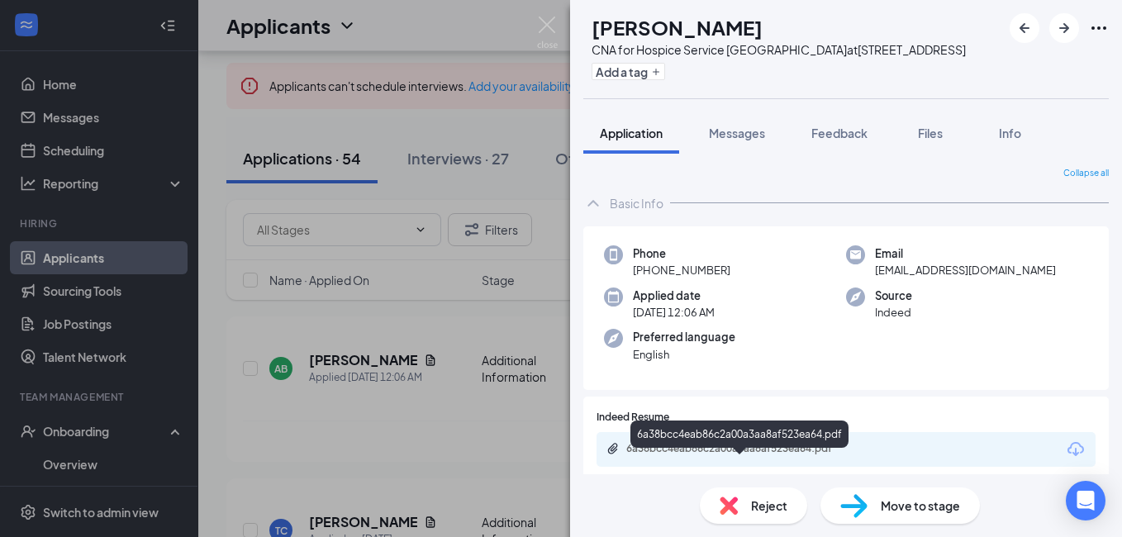
click at [741, 455] on div "6a38bcc4eab86c2a00a3aa8af523ea64.pdf" at bounding box center [741, 448] width 231 height 13
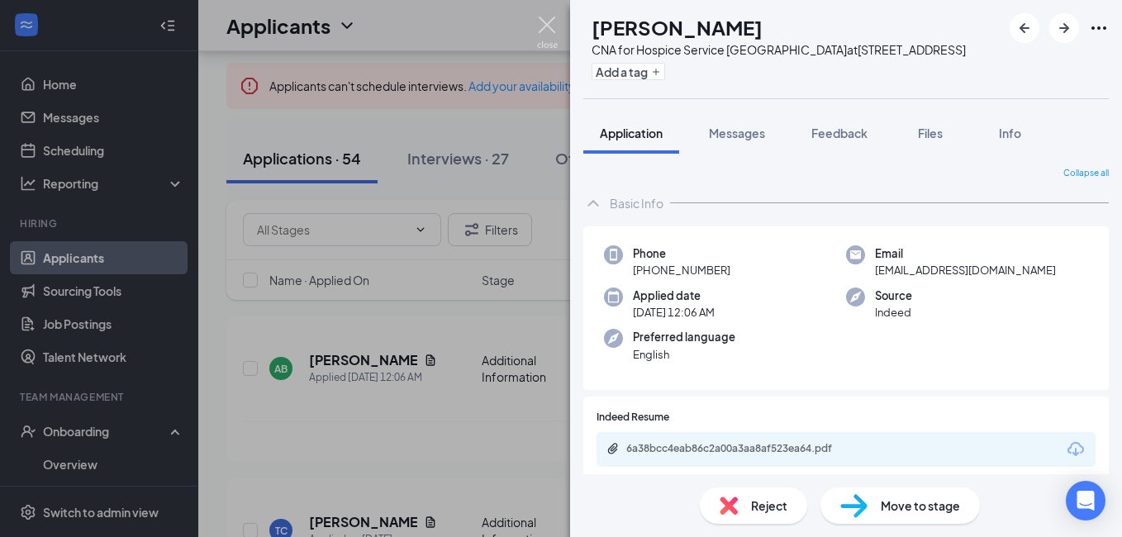
click at [553, 23] on img at bounding box center [547, 33] width 21 height 32
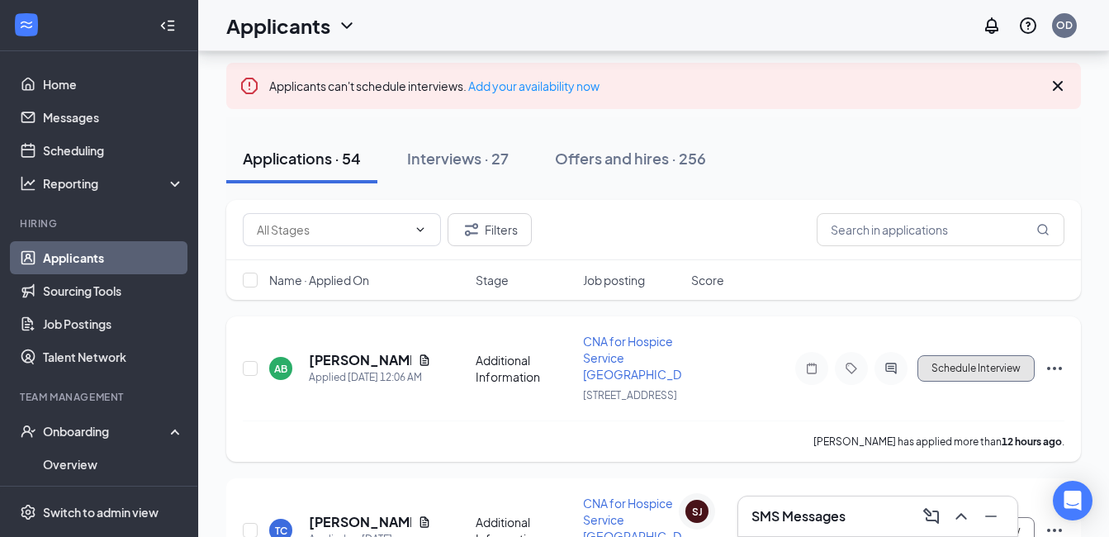
click at [972, 379] on button "Schedule Interview" at bounding box center [976, 368] width 117 height 26
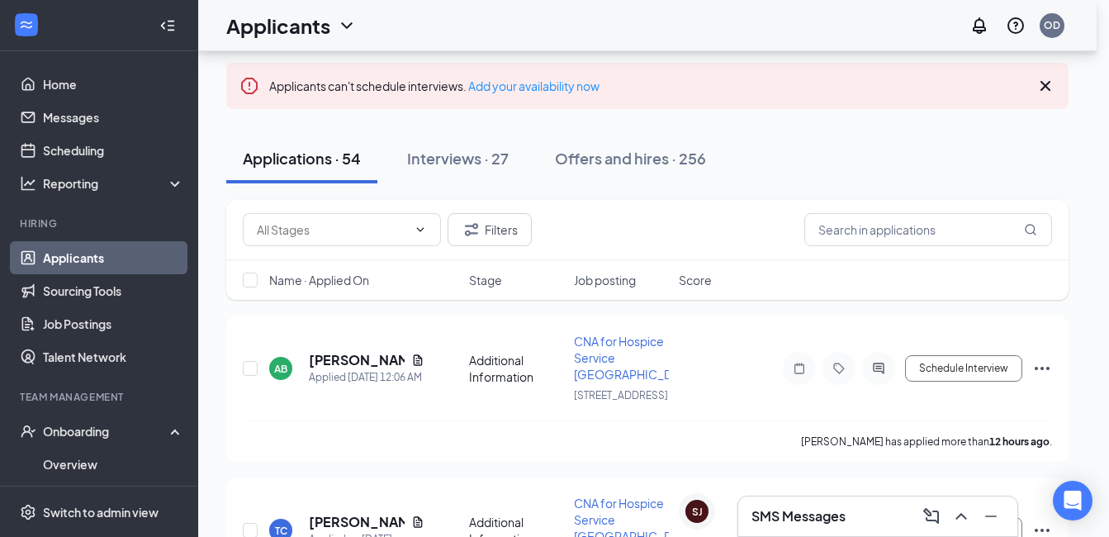
radio input "true"
radio input "false"
type input "[PERSON_NAME] Calendar"
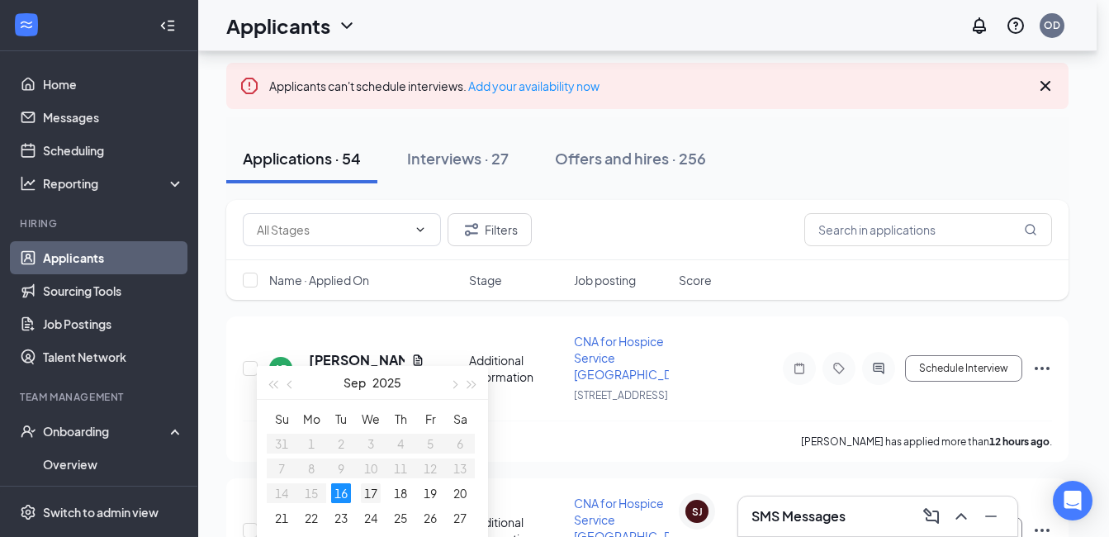
type input "[DATE]"
click at [372, 496] on div "17" at bounding box center [371, 493] width 20 height 20
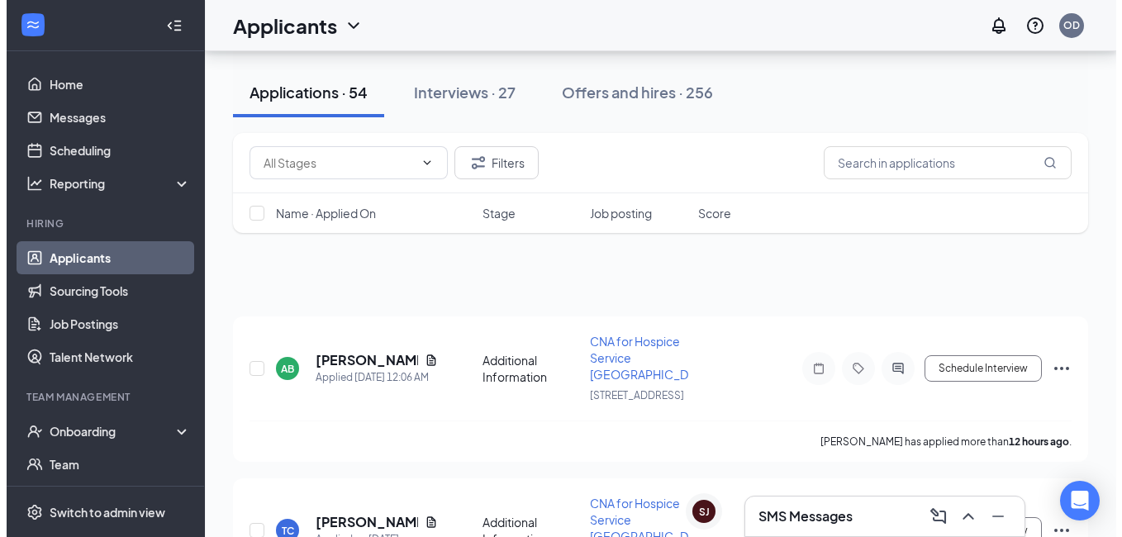
scroll to position [165, 0]
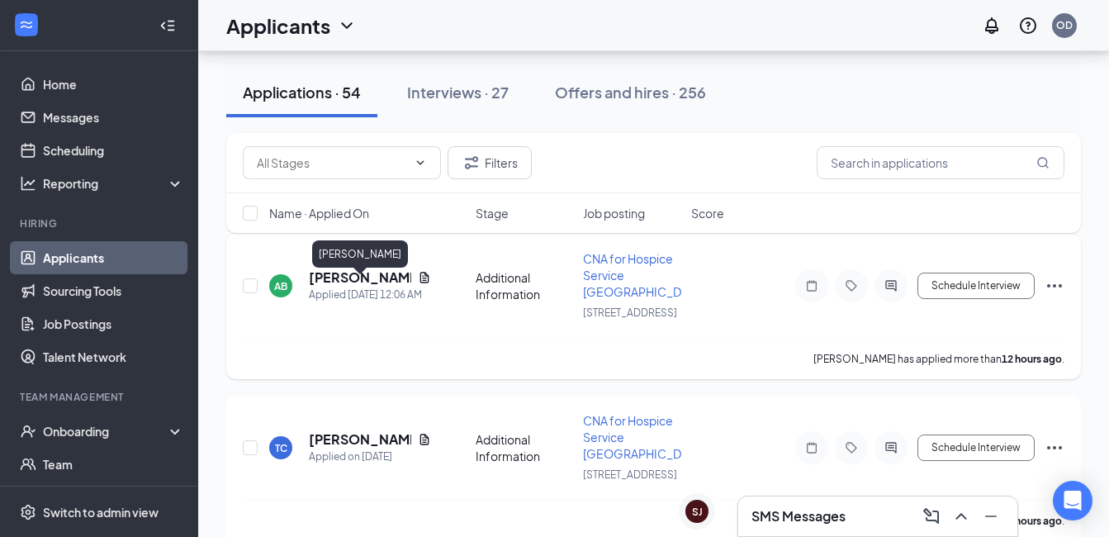
click at [337, 285] on h5 "[PERSON_NAME]" at bounding box center [360, 277] width 102 height 18
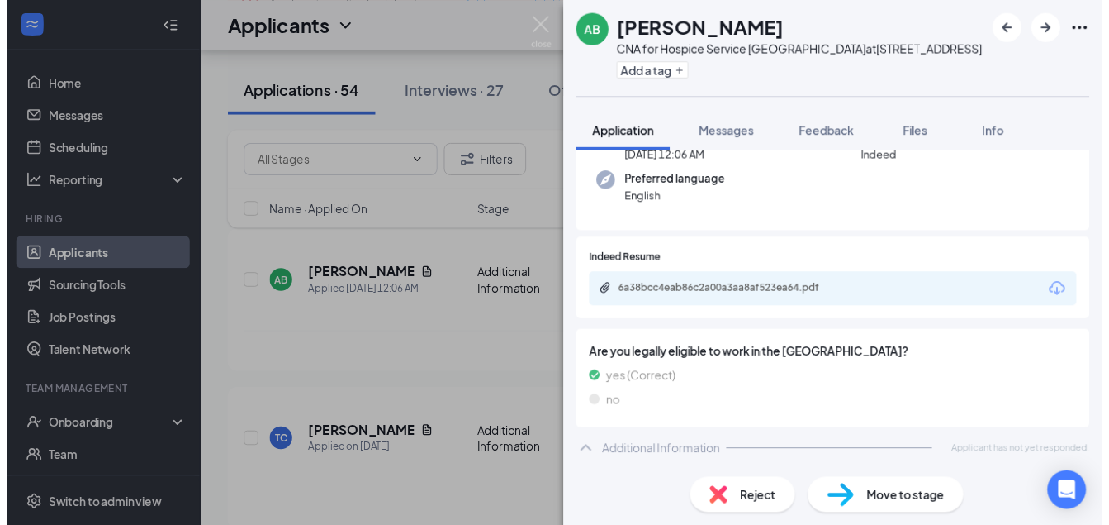
scroll to position [171, 0]
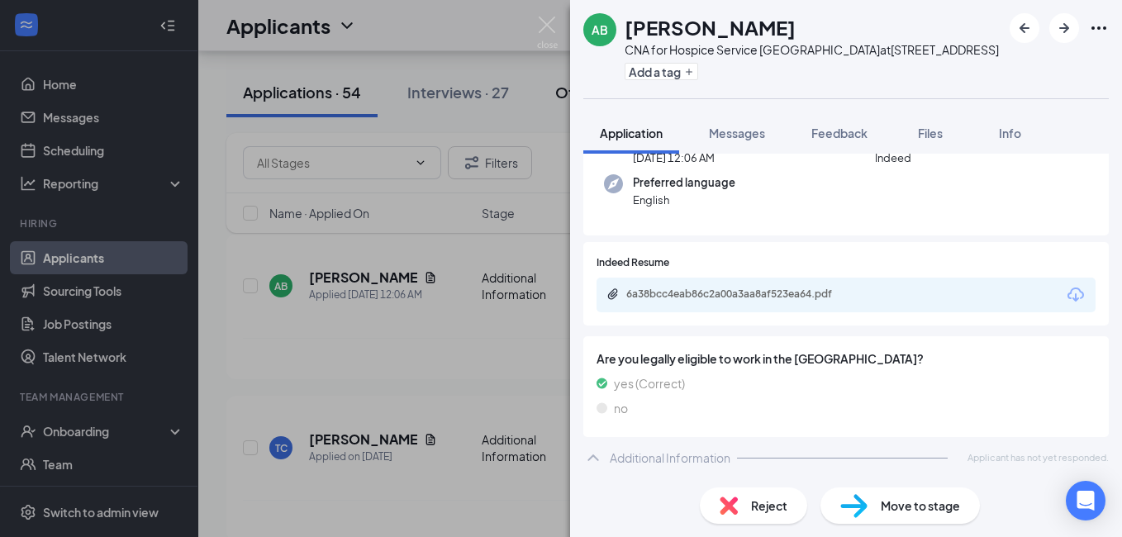
click at [549, 21] on img at bounding box center [547, 33] width 21 height 32
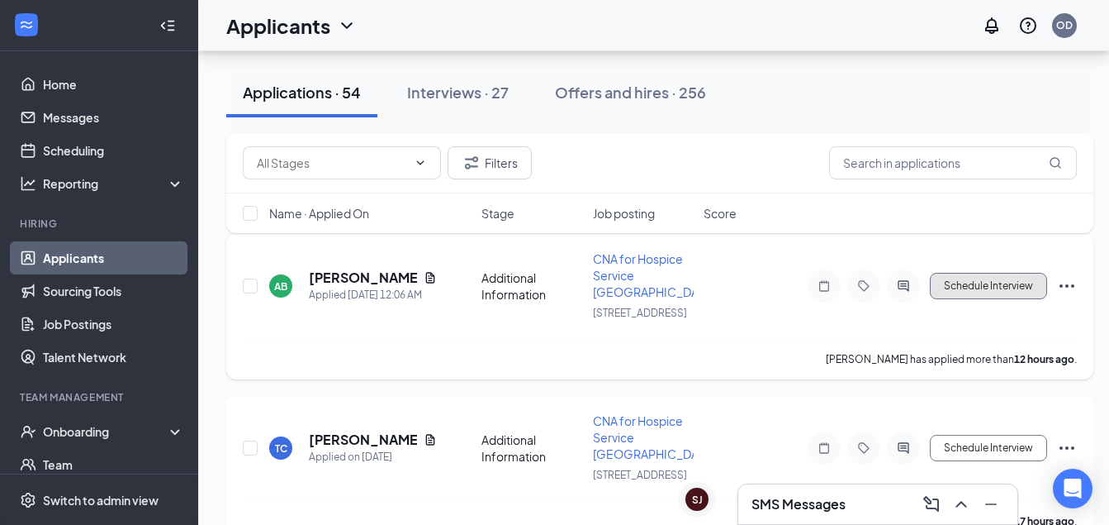
click at [976, 286] on button "Schedule Interview" at bounding box center [988, 286] width 117 height 26
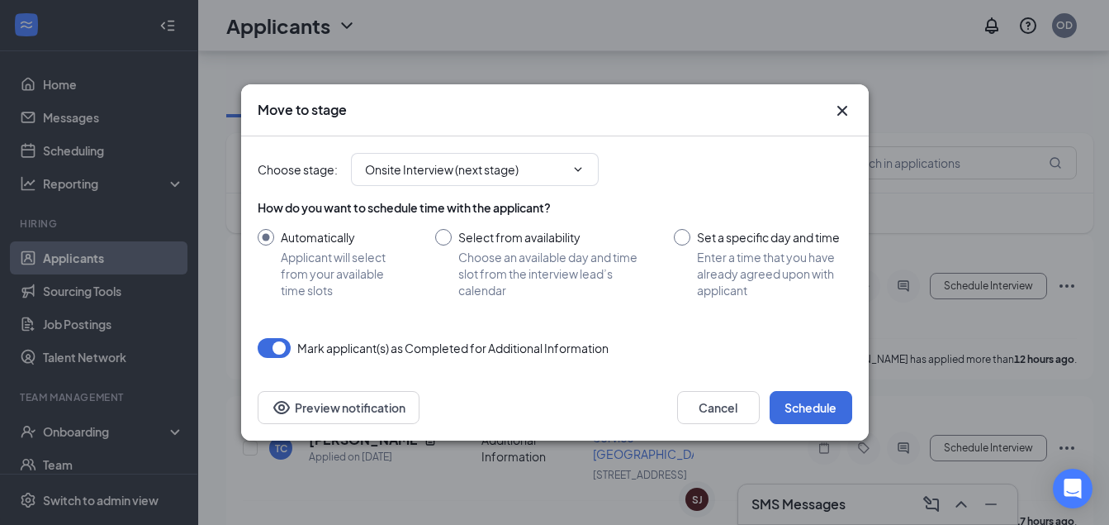
click at [687, 240] on input "Set a specific day and time Enter a time that you have already agreed upon with…" at bounding box center [763, 263] width 178 height 69
radio input "true"
radio input "false"
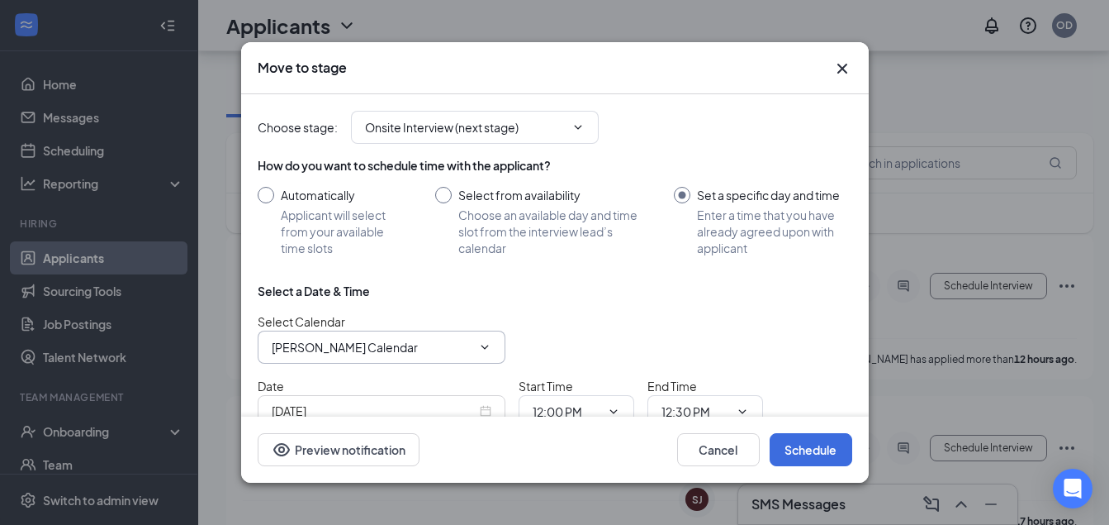
click at [487, 344] on icon "ChevronDown" at bounding box center [484, 346] width 13 height 13
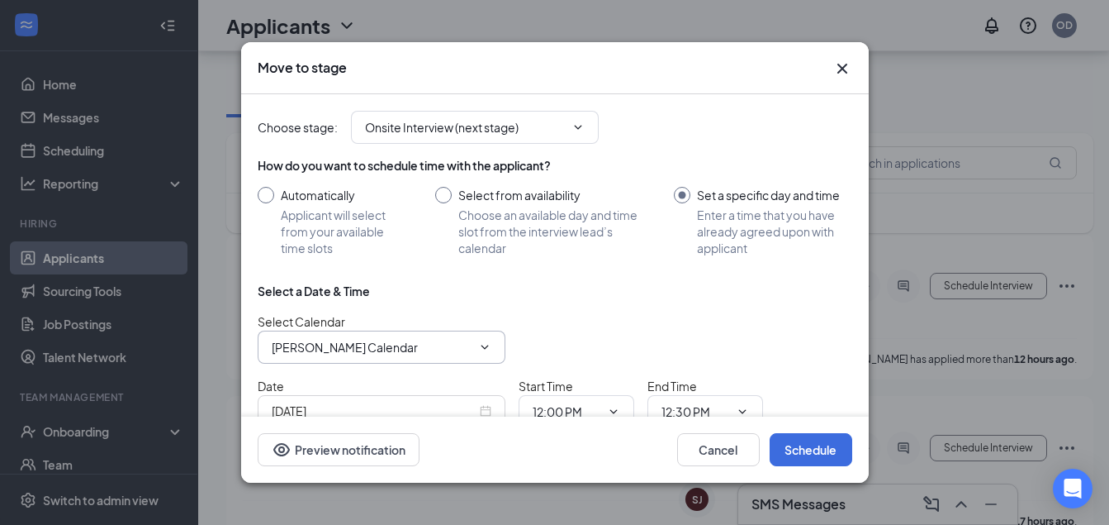
click at [481, 404] on div "[DATE]" at bounding box center [382, 410] width 220 height 18
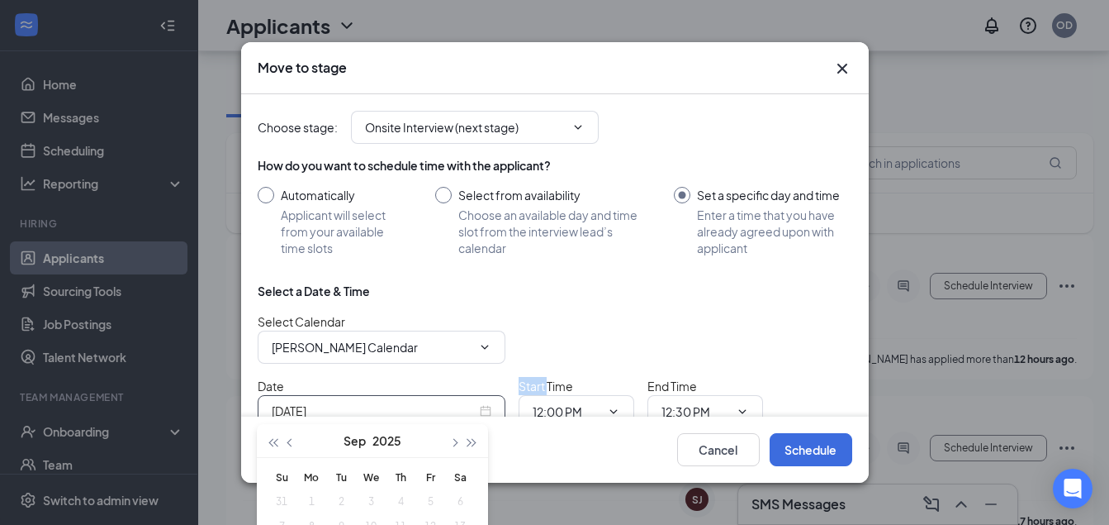
click at [482, 405] on div "[DATE]" at bounding box center [382, 410] width 220 height 18
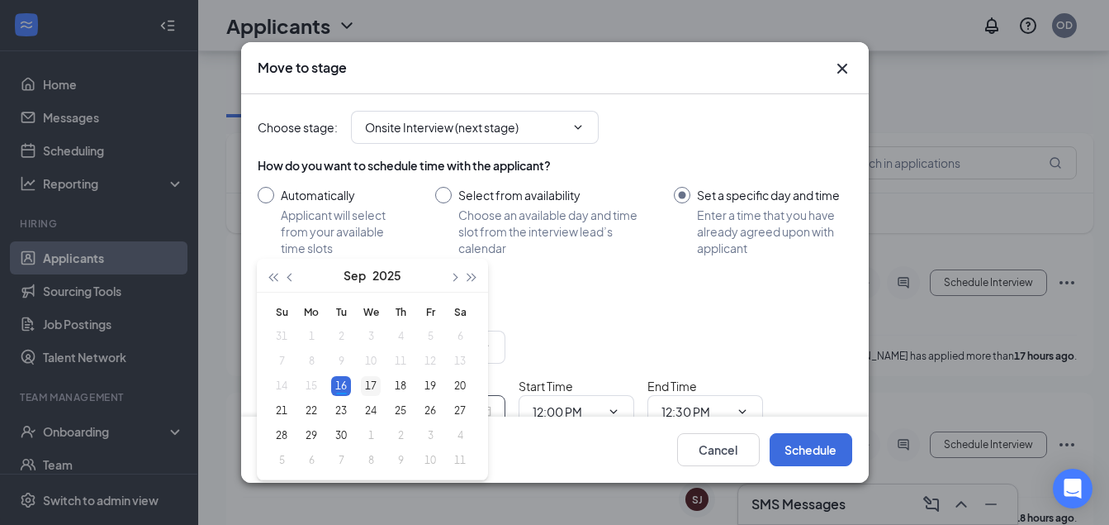
type input "[DATE]"
click at [373, 387] on div "17" at bounding box center [371, 386] width 20 height 20
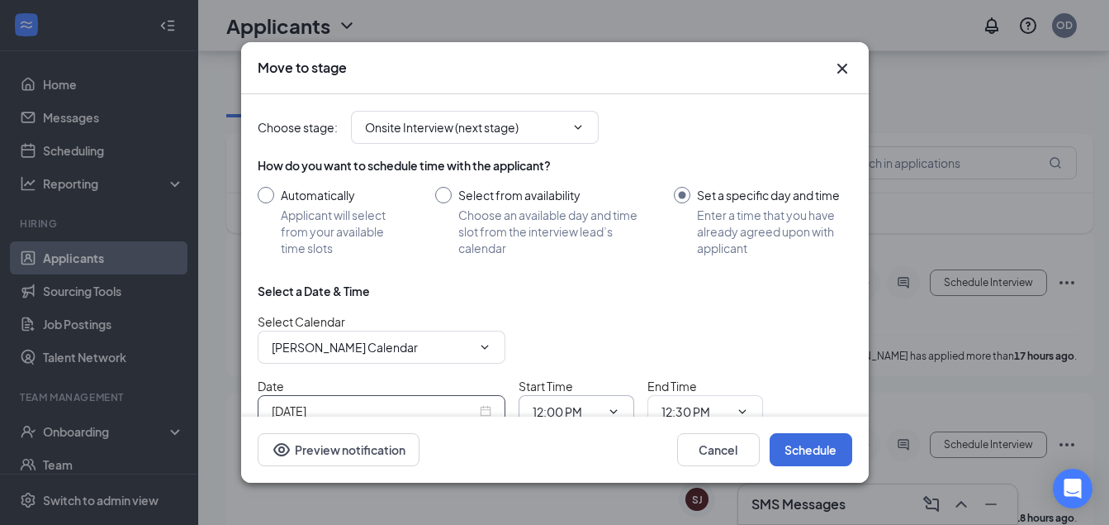
click at [607, 406] on icon "ChevronDown" at bounding box center [613, 411] width 13 height 13
click at [619, 406] on icon "ChevronDown" at bounding box center [613, 411] width 13 height 13
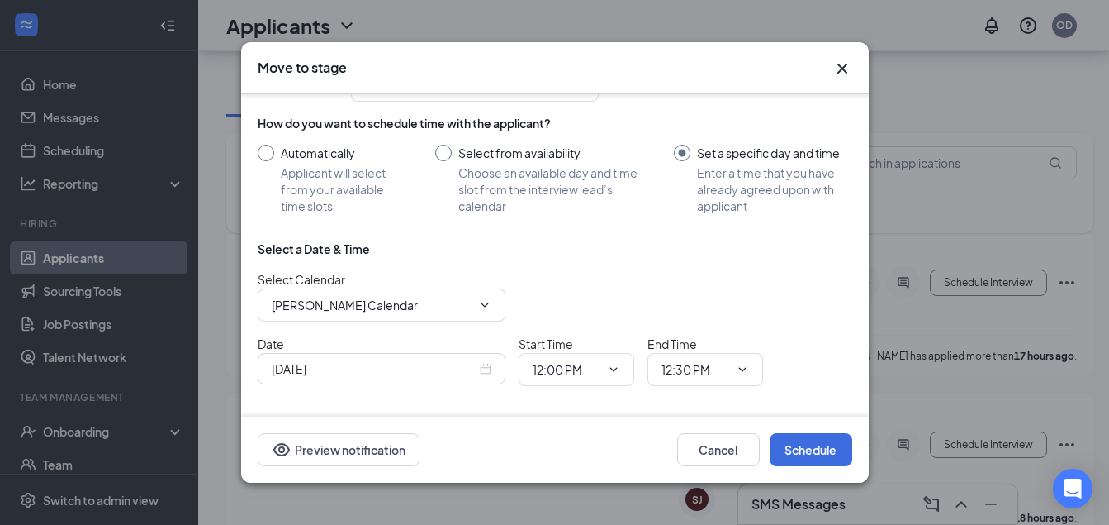
scroll to position [57, 0]
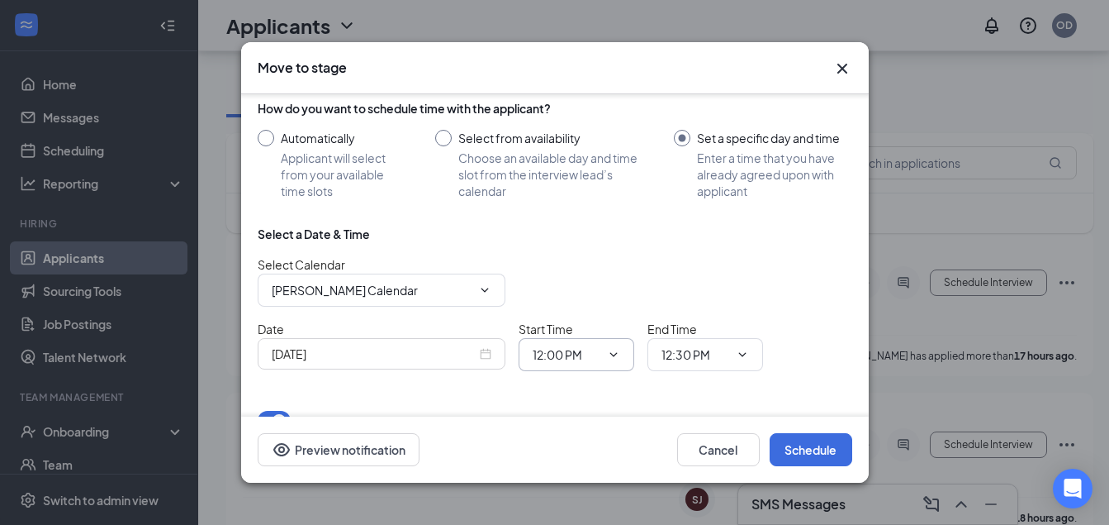
click at [615, 348] on icon "ChevronDown" at bounding box center [613, 354] width 13 height 13
click at [612, 354] on icon "ChevronDown" at bounding box center [613, 354] width 13 height 13
click at [481, 289] on icon "ChevronDown" at bounding box center [484, 289] width 13 height 13
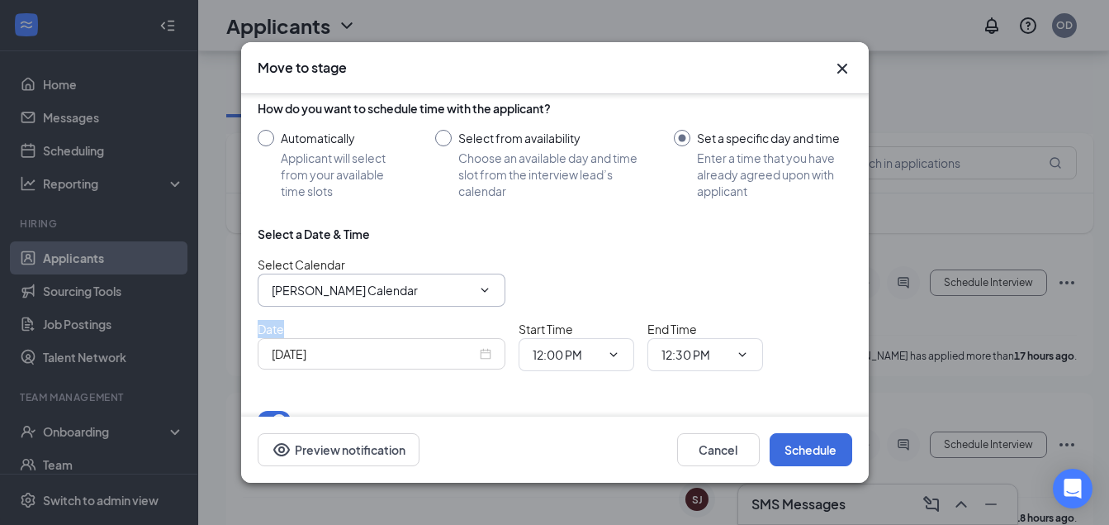
click at [481, 289] on icon "ChevronDown" at bounding box center [484, 289] width 13 height 13
click at [678, 131] on input "Set a specific day and time Enter a time that you have already agreed upon with…" at bounding box center [763, 164] width 178 height 69
click at [449, 131] on input "Select from availability Choose an available day and time slot from the intervi…" at bounding box center [538, 164] width 207 height 69
radio input "true"
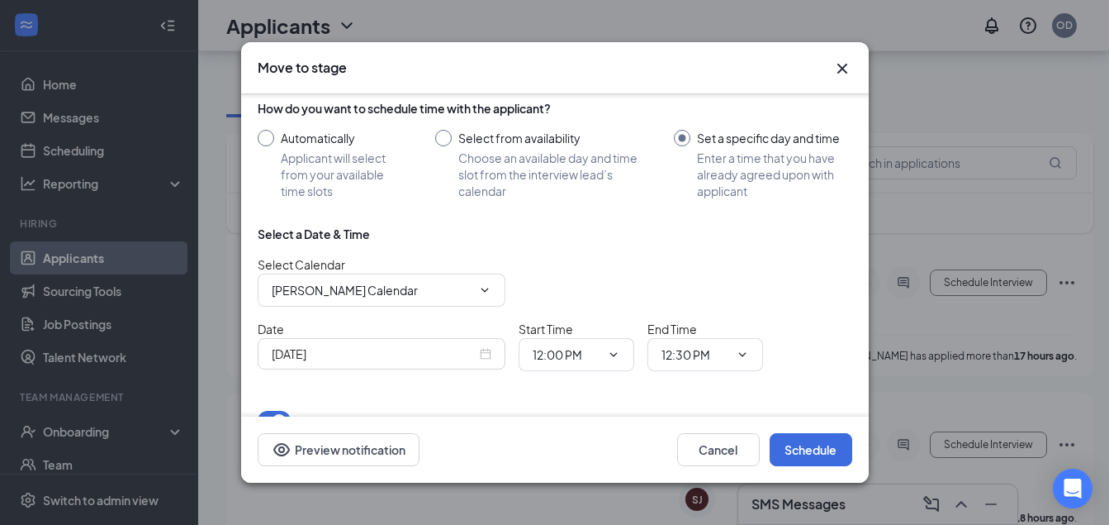
radio input "false"
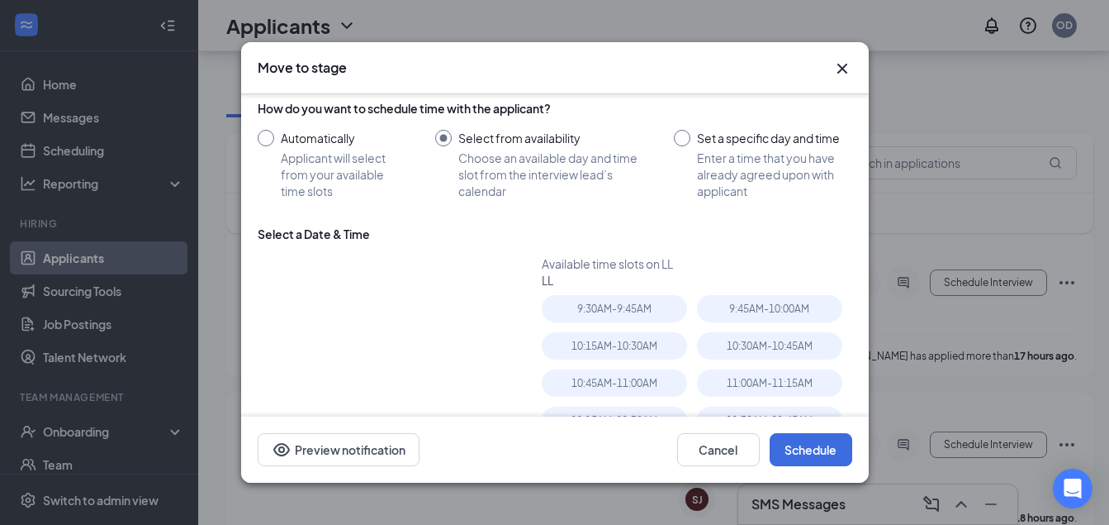
type input "[DATE]"
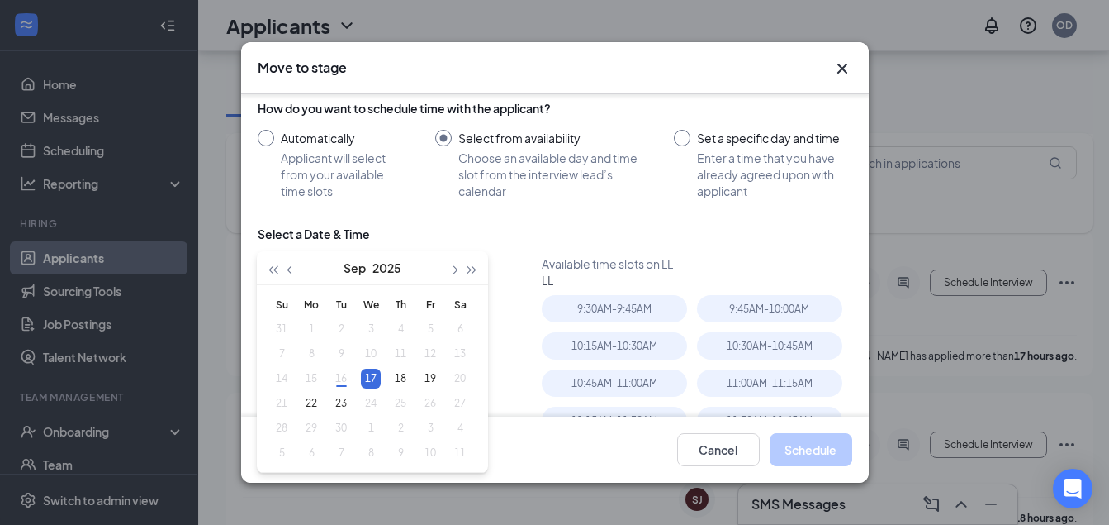
click at [674, 135] on input "Set a specific day and time Enter a time that you have already agreed upon with…" at bounding box center [763, 164] width 178 height 69
radio input "true"
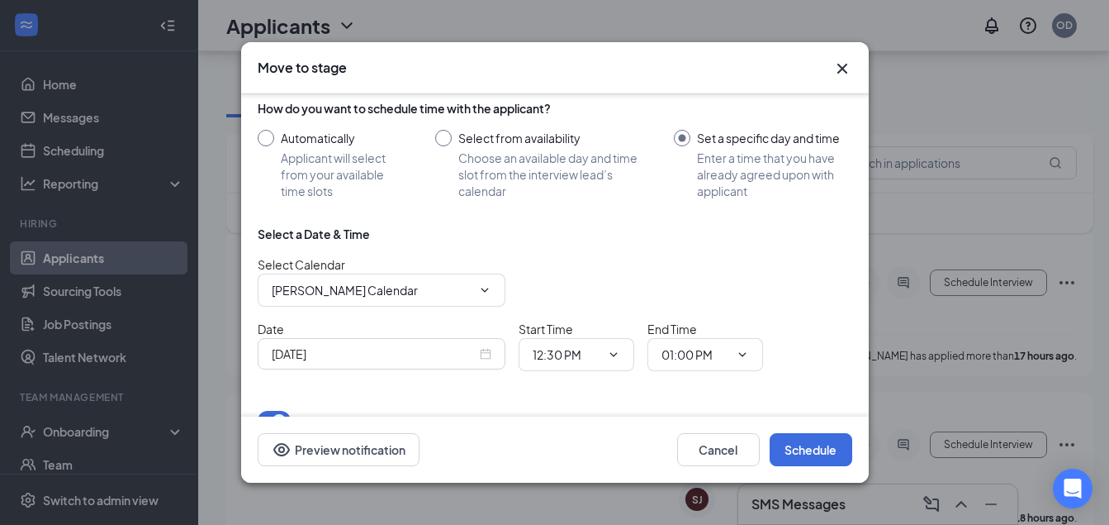
click at [447, 131] on input "Select from availability Choose an available day and time slot from the intervi…" at bounding box center [538, 164] width 207 height 69
radio input "true"
radio input "false"
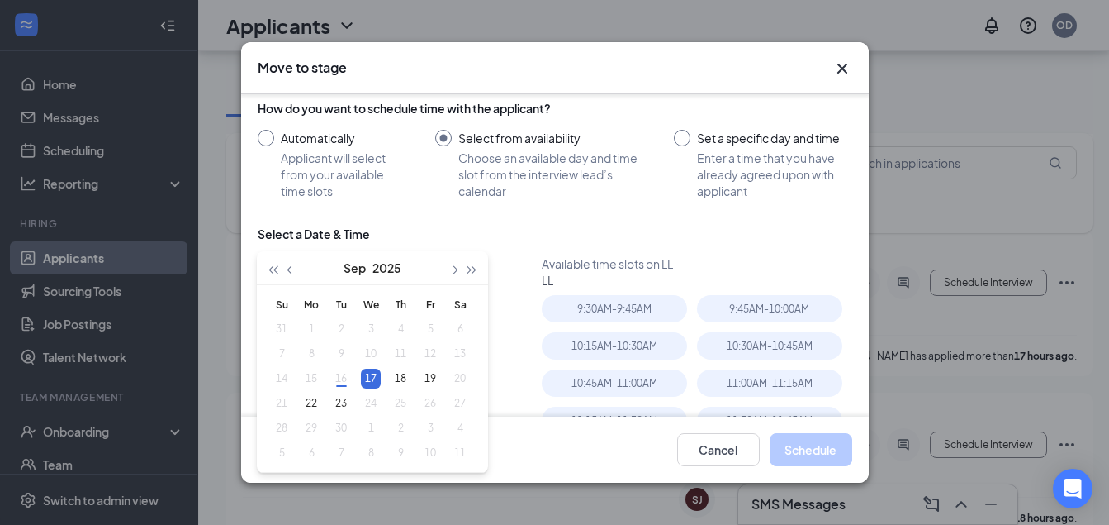
type input "[DATE]"
click at [631, 344] on div "10:15AM - 10:30AM" at bounding box center [614, 345] width 145 height 27
click at [793, 451] on button "Schedule" at bounding box center [811, 449] width 83 height 33
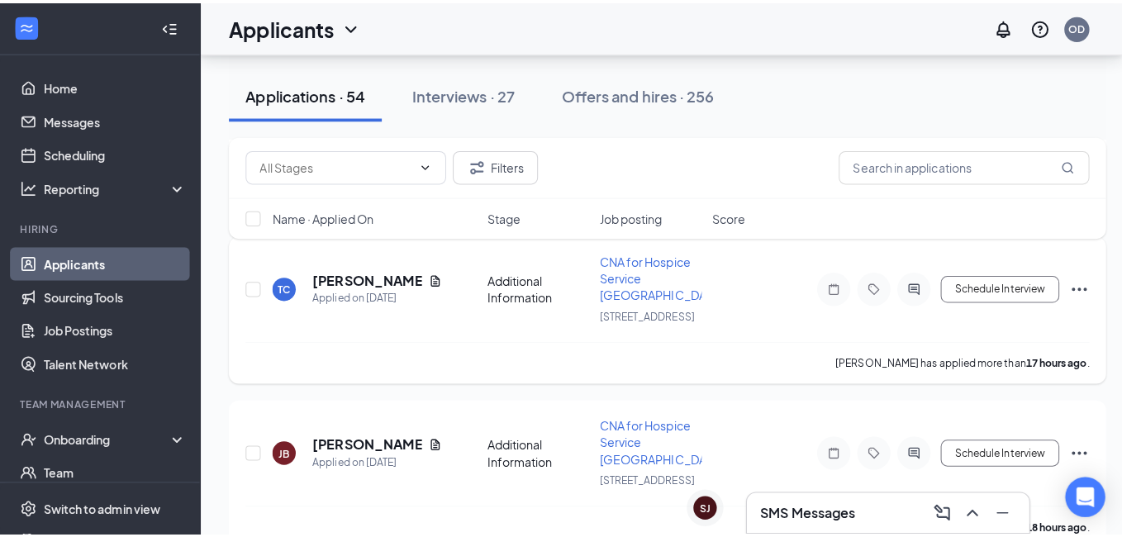
scroll to position [165, 0]
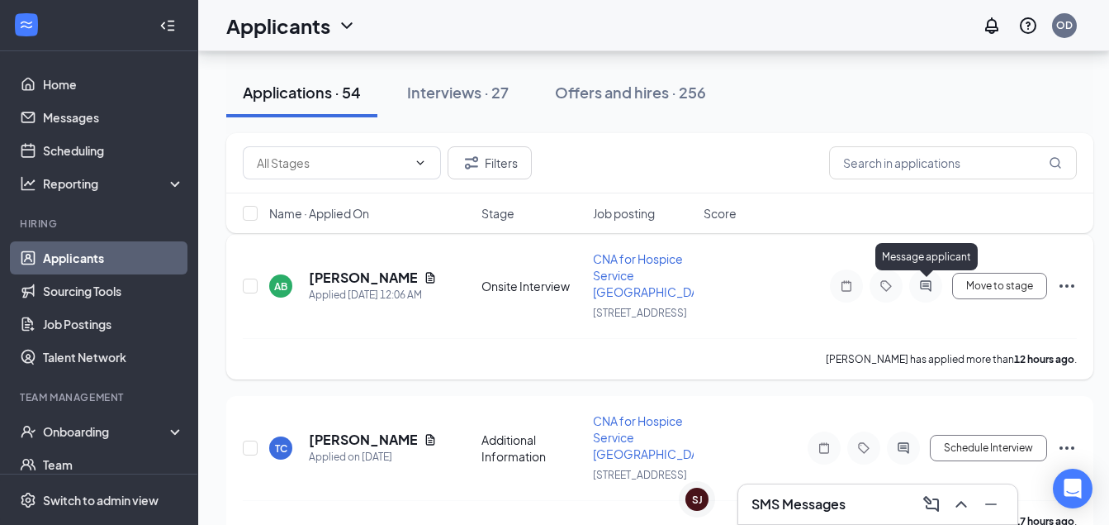
click at [920, 289] on icon "ActiveChat" at bounding box center [926, 285] width 20 height 13
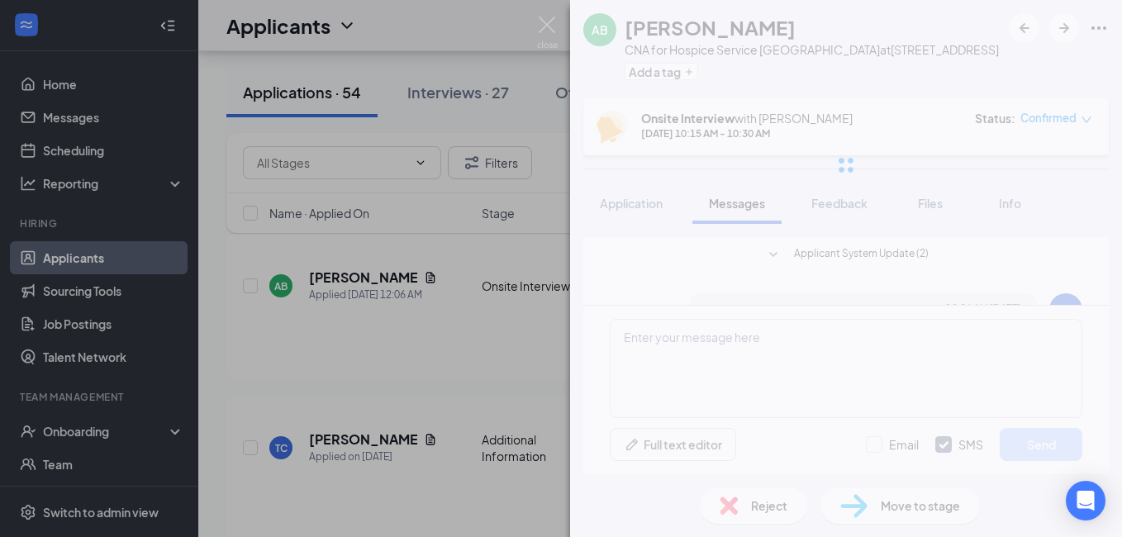
scroll to position [440, 0]
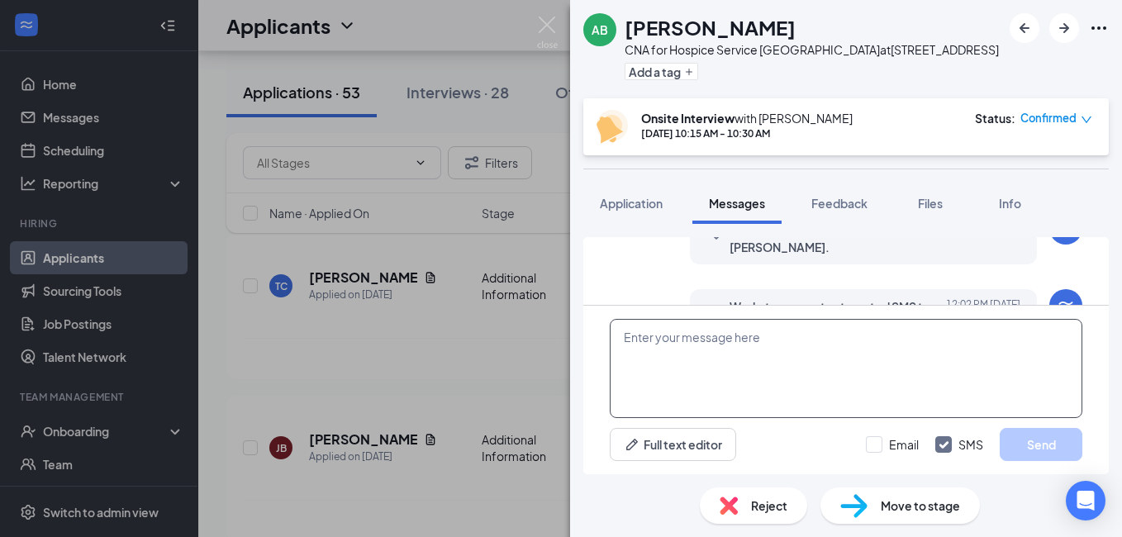
click at [672, 343] on textarea at bounding box center [846, 368] width 473 height 99
type textarea "o"
click at [845, 336] on textarea "Our address is 4300 Commerce Ct.Suite 300-1 Lisle ,IL 60532" at bounding box center [846, 368] width 473 height 99
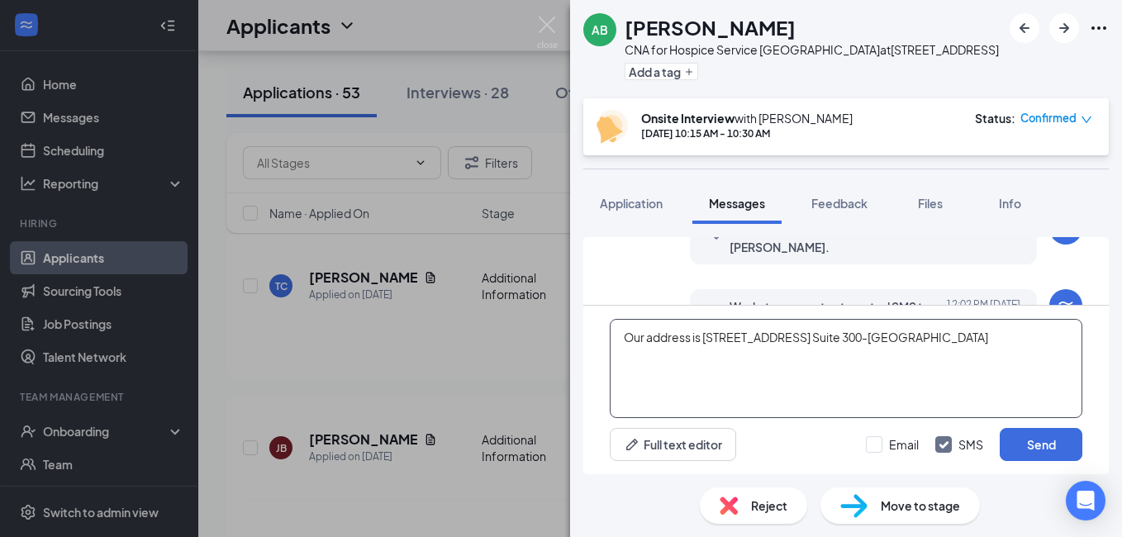
click at [968, 326] on textarea "Our address is 4300 Commerce Ct. Suite 300-1 Lisle, IL 60532" at bounding box center [846, 368] width 473 height 99
type textarea "Our address is 4300 Commerce Ct. Suite 300-1 Lisle, IL 60532 Thank you !"
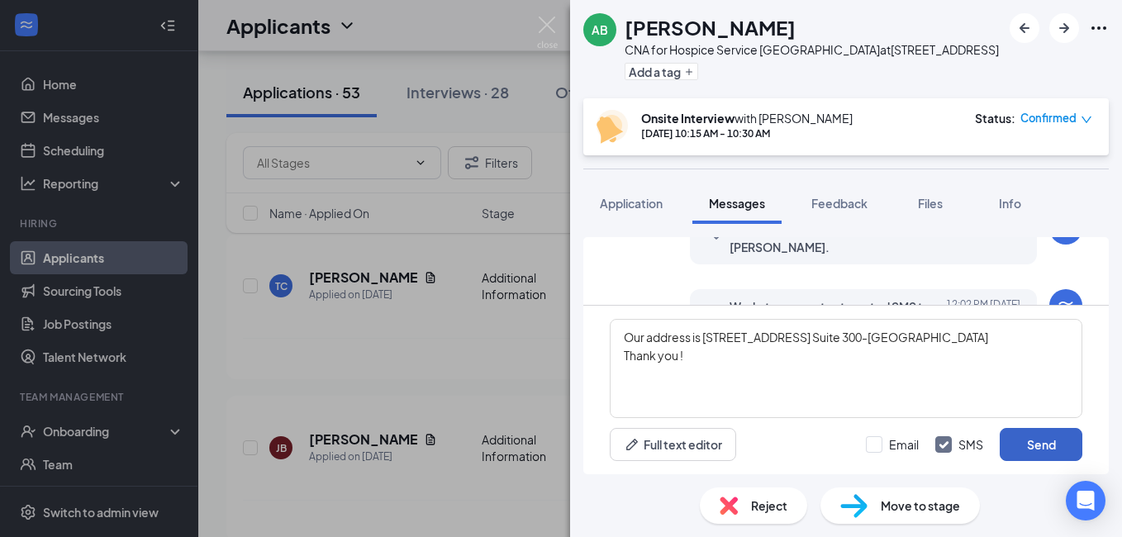
click at [1036, 448] on button "Send" at bounding box center [1041, 444] width 83 height 33
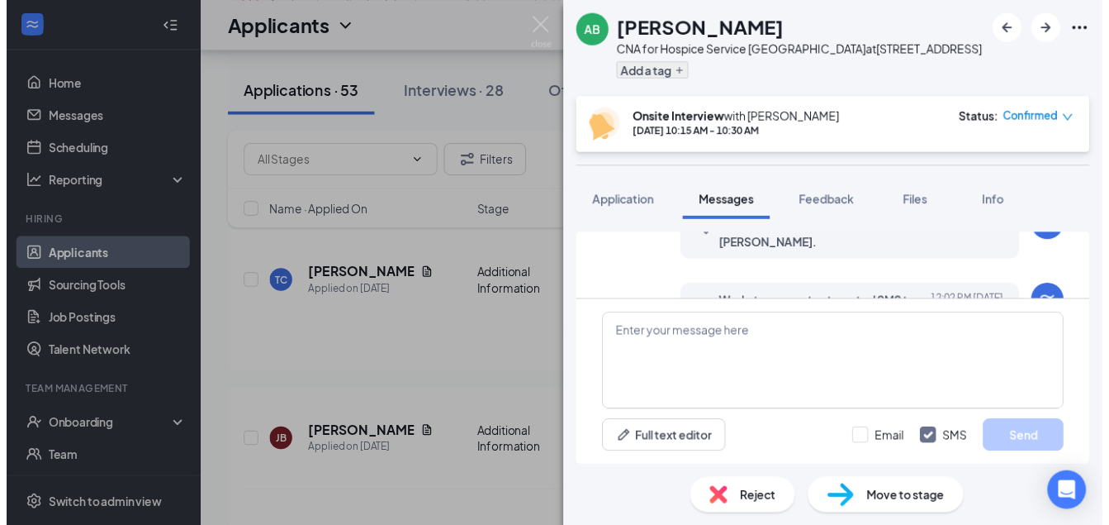
scroll to position [653, 0]
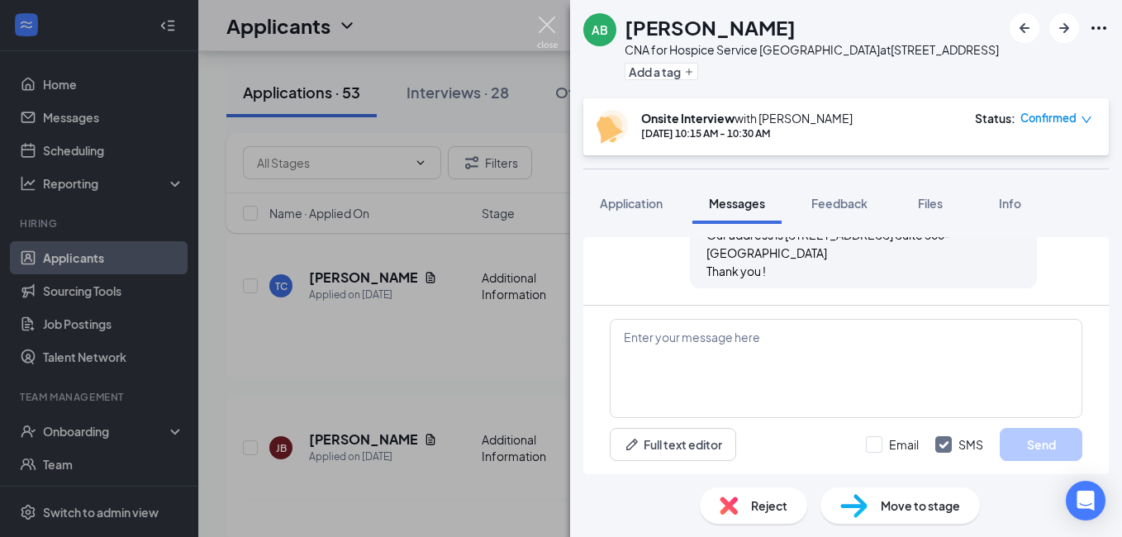
click at [549, 23] on img at bounding box center [547, 33] width 21 height 32
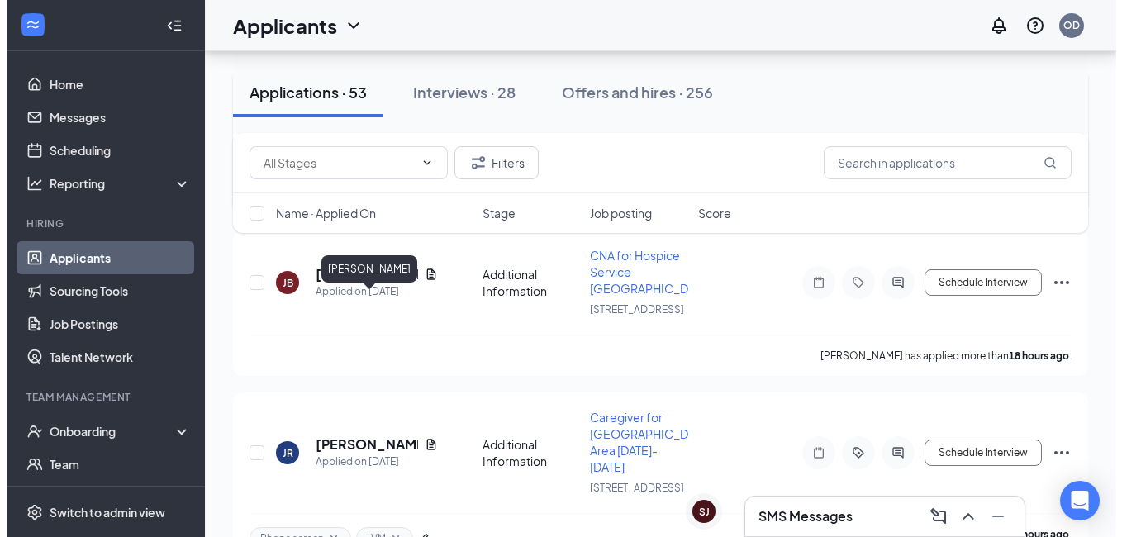
scroll to position [165, 0]
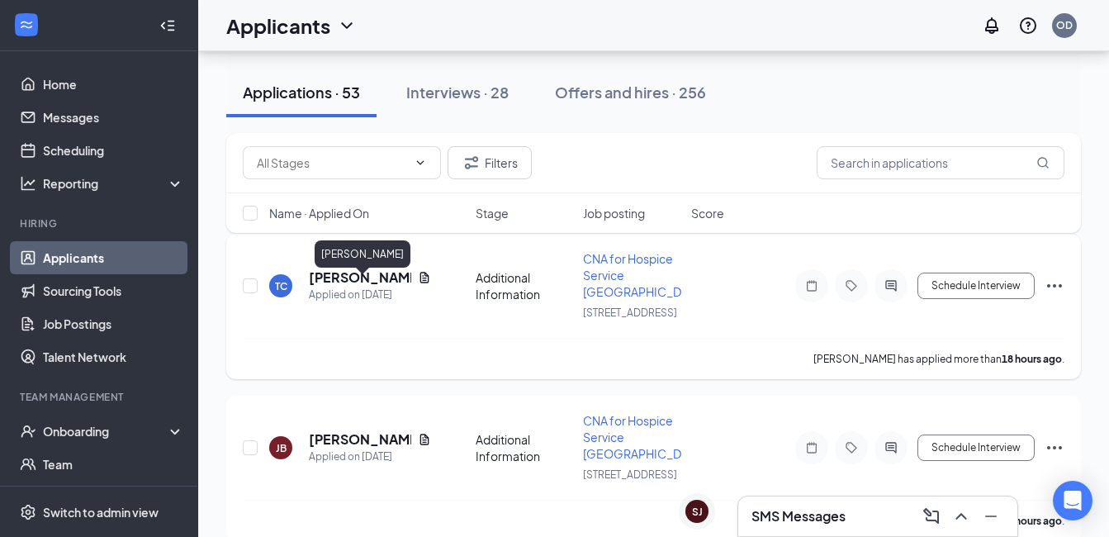
click at [342, 287] on h5 "[PERSON_NAME]" at bounding box center [360, 277] width 102 height 18
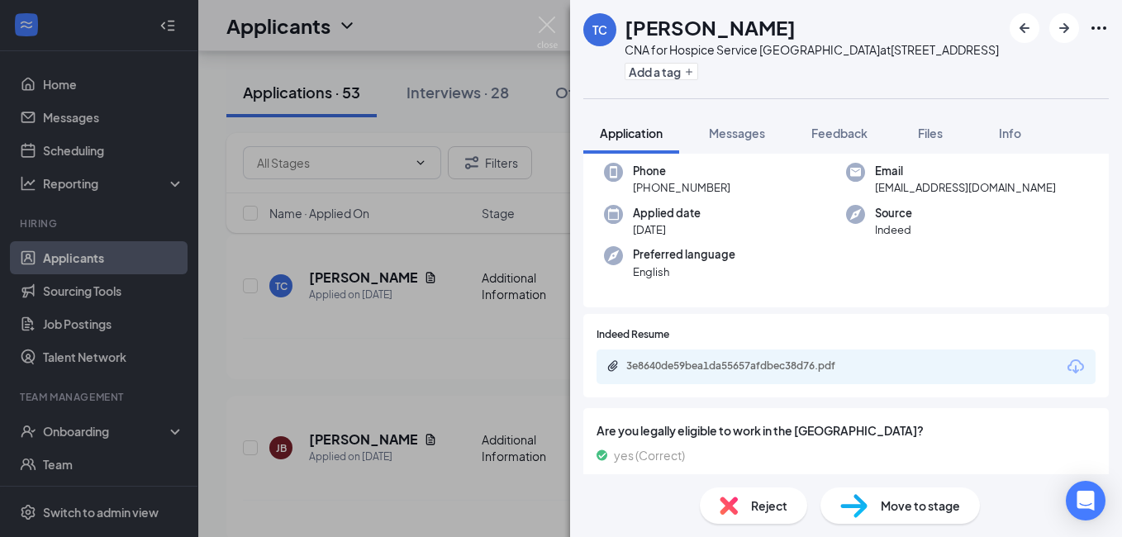
scroll to position [165, 0]
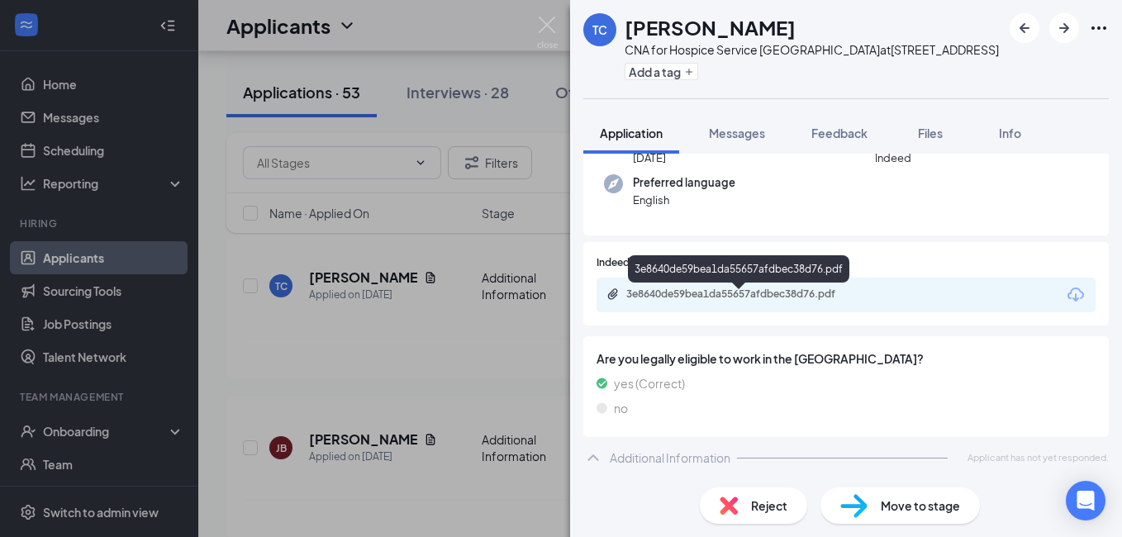
click at [723, 301] on div "3e8640de59bea1da55657afdbec38d76.pdf" at bounding box center [741, 293] width 231 height 13
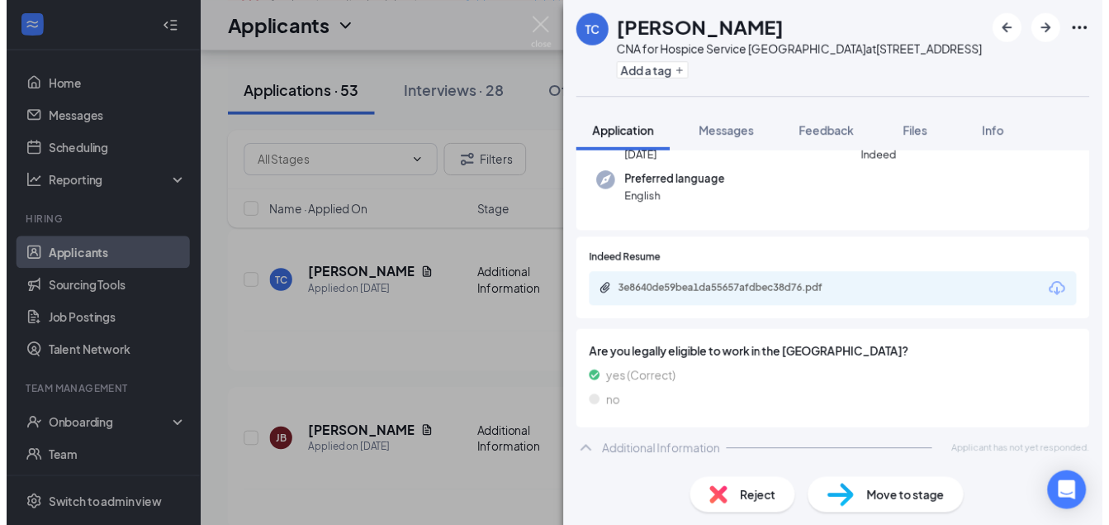
scroll to position [164, 0]
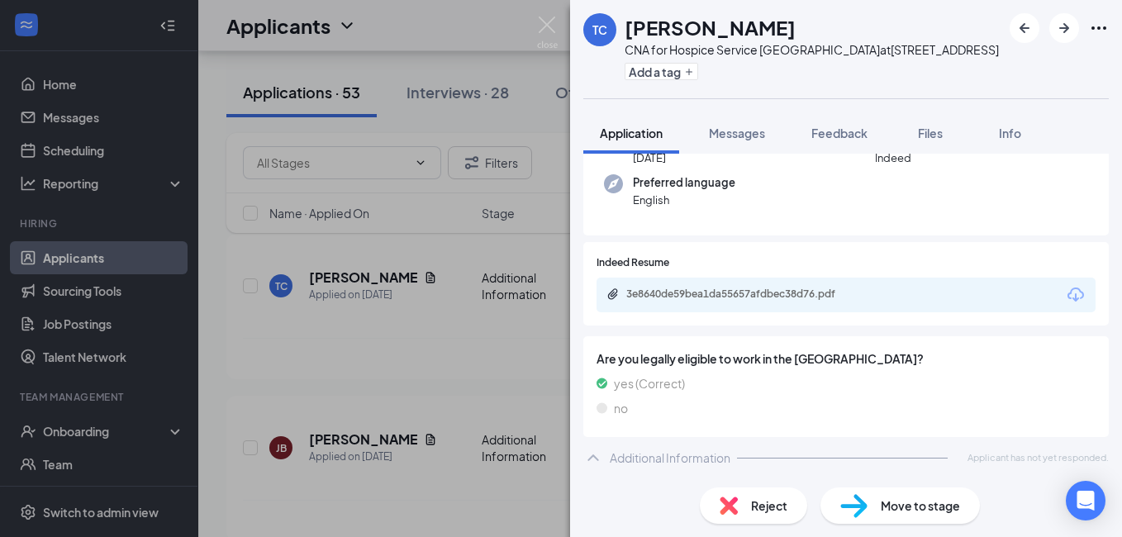
click at [541, 20] on img at bounding box center [547, 33] width 21 height 32
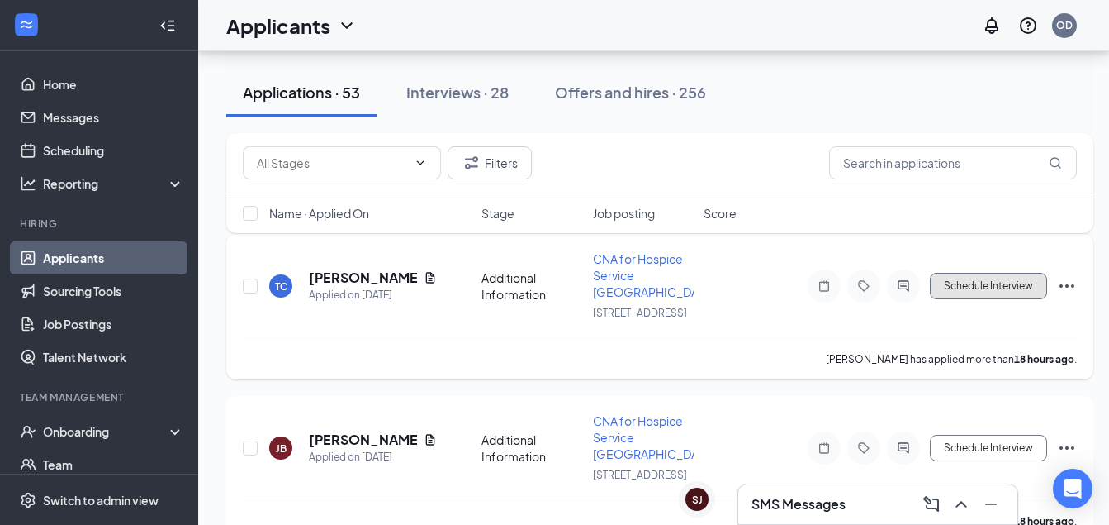
click at [1003, 288] on button "Schedule Interview" at bounding box center [988, 286] width 117 height 26
type input "Onsite Interview (next stage)"
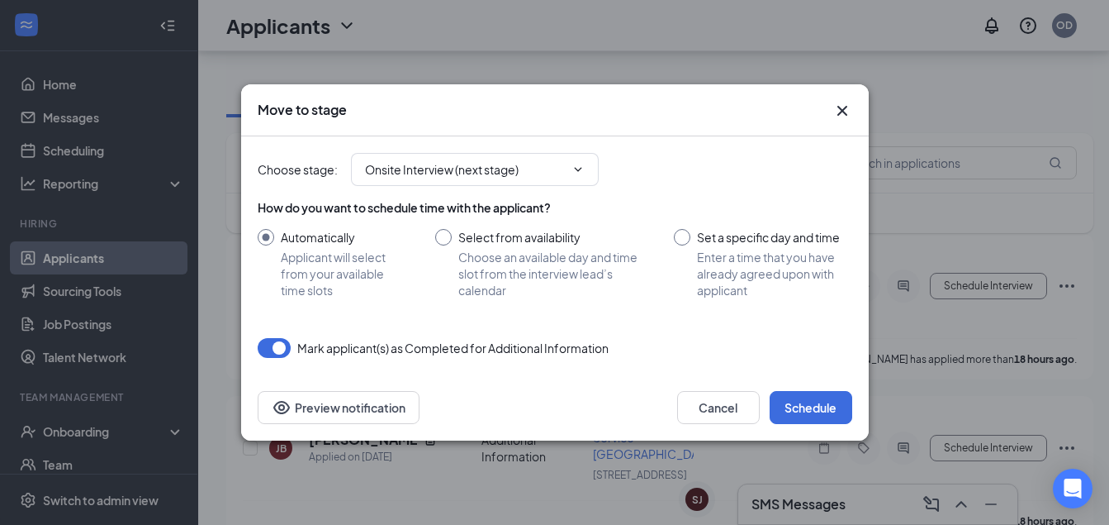
click at [445, 238] on input "Select from availability Choose an available day and time slot from the intervi…" at bounding box center [538, 263] width 207 height 69
radio input "true"
radio input "false"
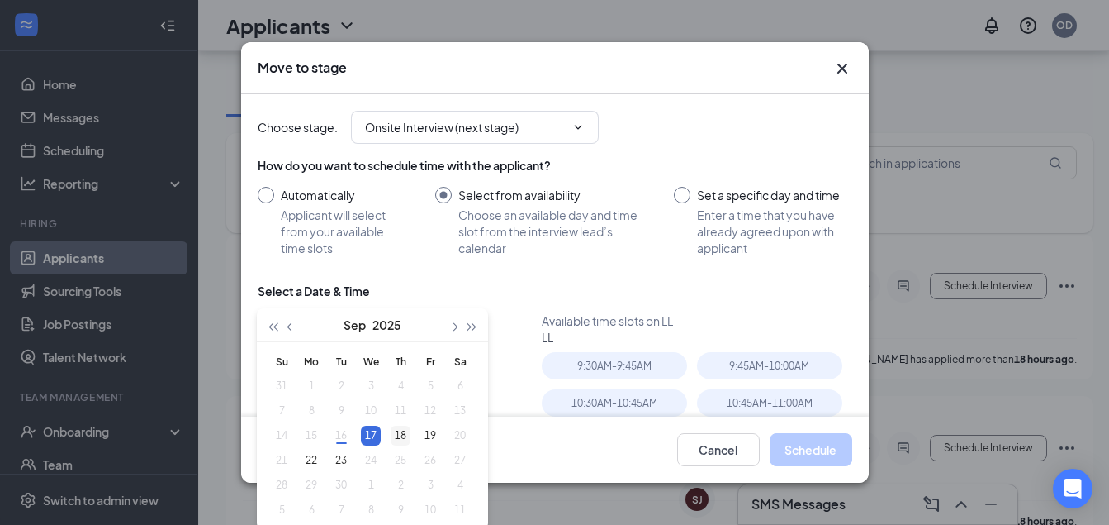
click at [402, 437] on div "18" at bounding box center [401, 435] width 20 height 20
type input "[DATE]"
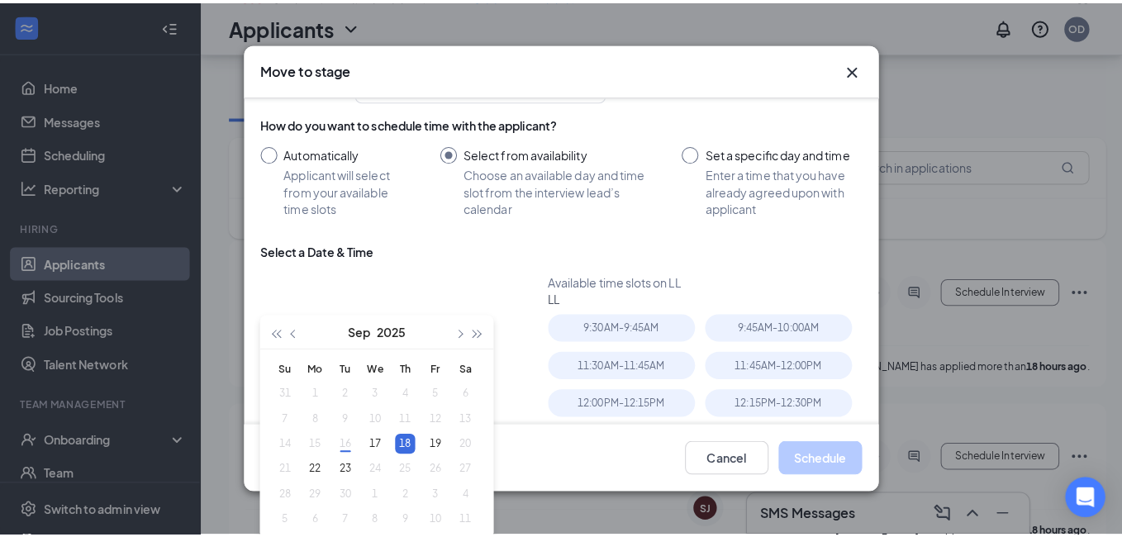
scroll to position [49, 0]
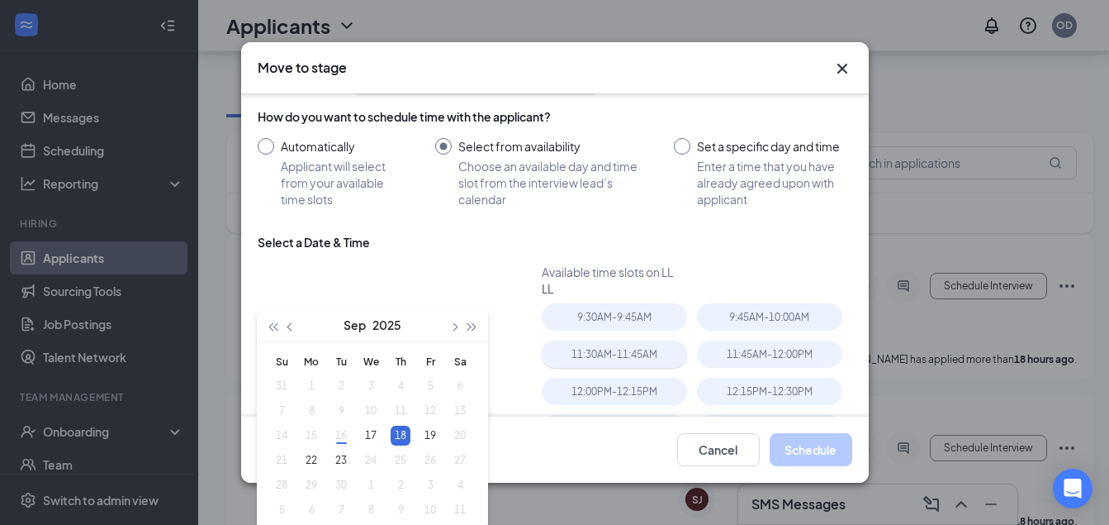
click at [599, 350] on div "11:30AM - 11:45AM" at bounding box center [614, 353] width 145 height 27
click at [801, 458] on button "Schedule" at bounding box center [811, 449] width 83 height 33
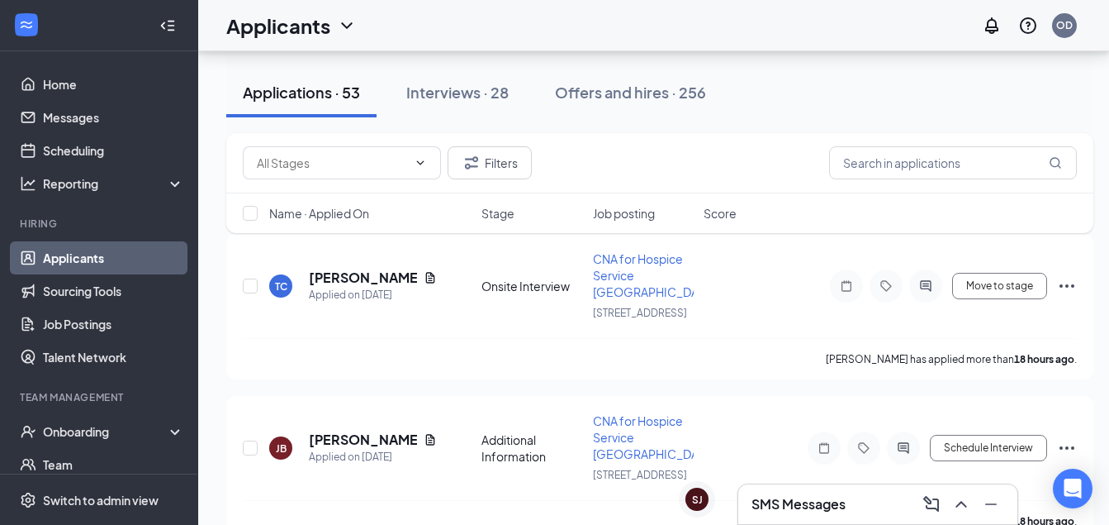
click at [800, 505] on h3 "SMS Messages" at bounding box center [799, 504] width 94 height 18
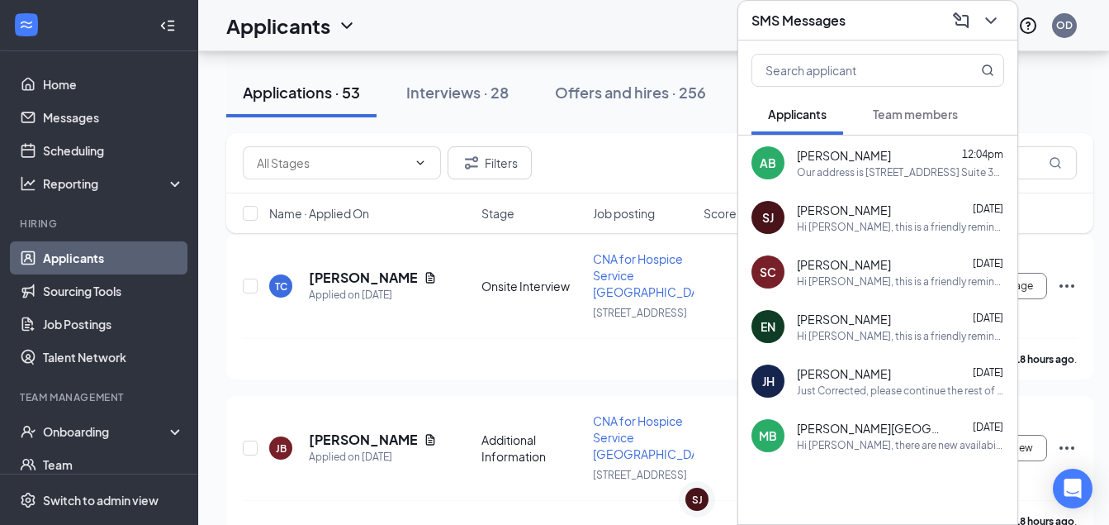
click at [943, 107] on span "Team members" at bounding box center [915, 114] width 85 height 15
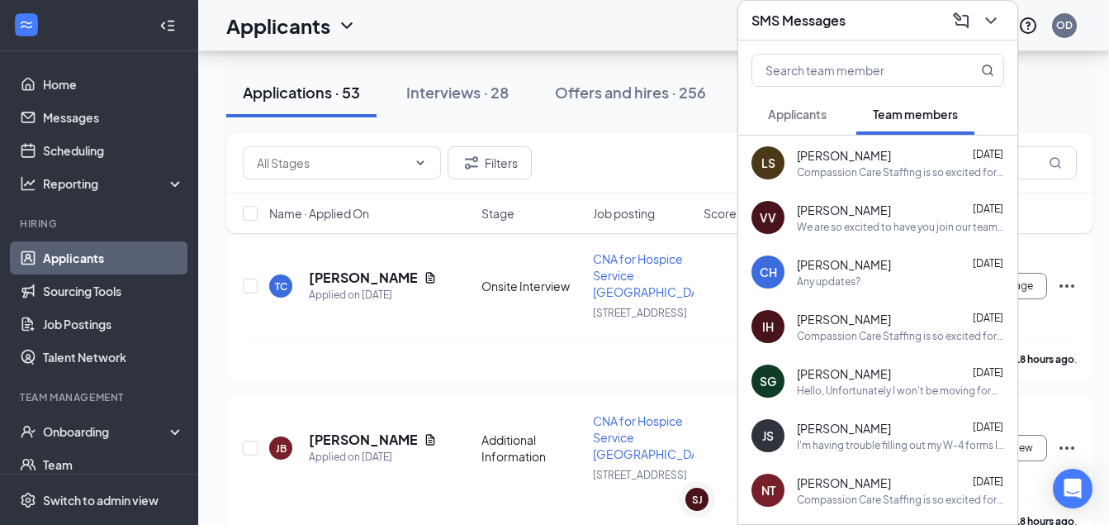
click at [824, 107] on span "Applicants" at bounding box center [797, 114] width 59 height 15
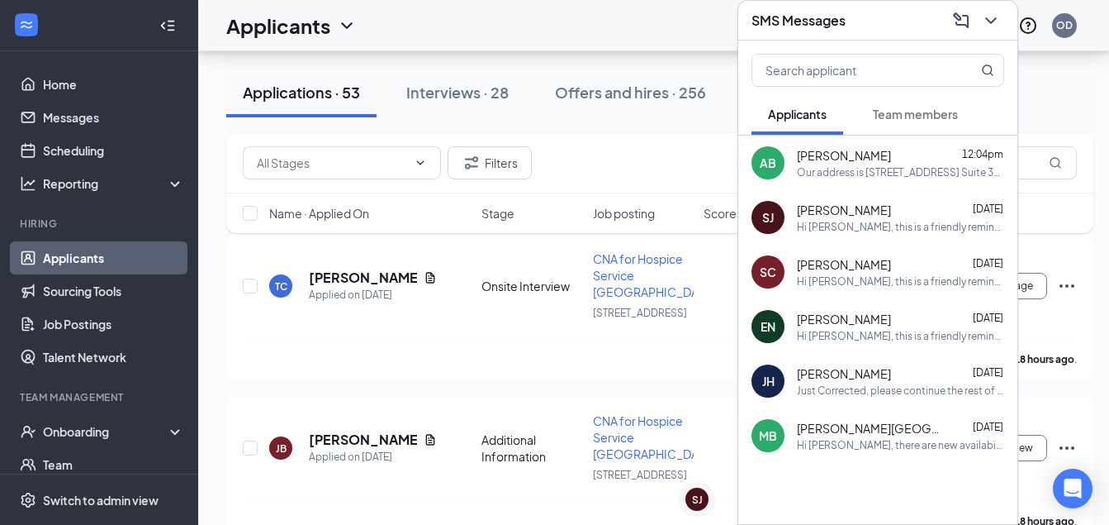
click at [860, 150] on span "[PERSON_NAME]" at bounding box center [844, 155] width 94 height 17
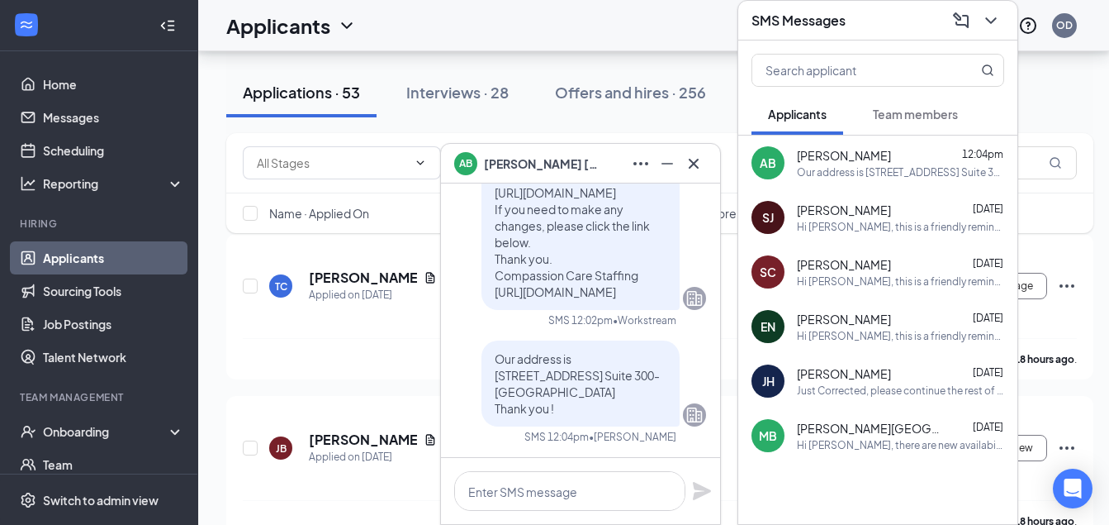
drag, startPoint x: 478, startPoint y: 355, endPoint x: 546, endPoint y: 413, distance: 89.1
click at [546, 413] on div "Our address is 4300 Commerce Ct. Suite 300-1 Lisle, IL 60532 Thank you !" at bounding box center [581, 383] width 198 height 86
copy span "Our address is 4300 Commerce Ct. Suite 300-1 Lisle, IL 60532 Thank you !"
click at [991, 12] on icon "ChevronDown" at bounding box center [991, 21] width 20 height 20
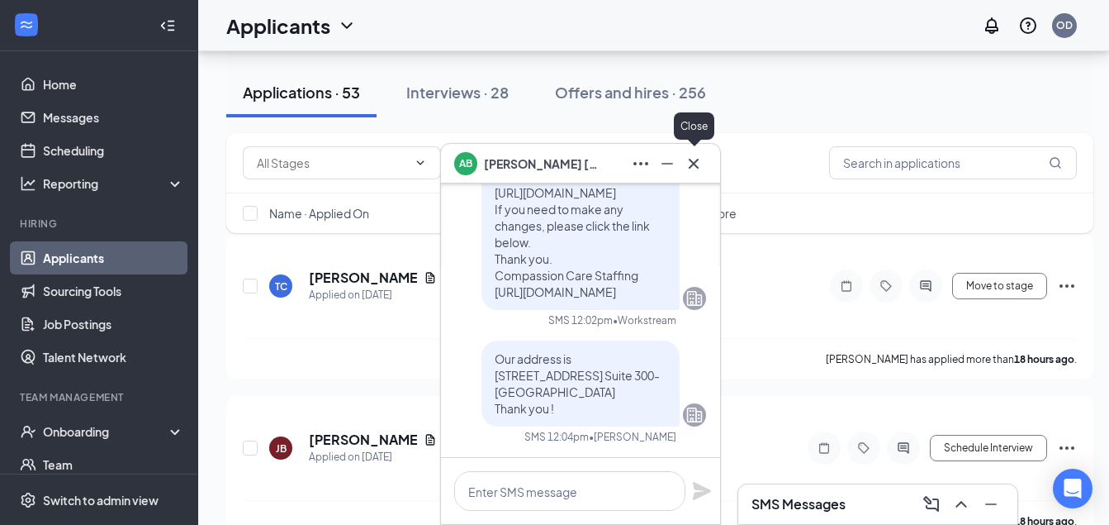
click at [694, 164] on icon "Cross" at bounding box center [694, 164] width 20 height 20
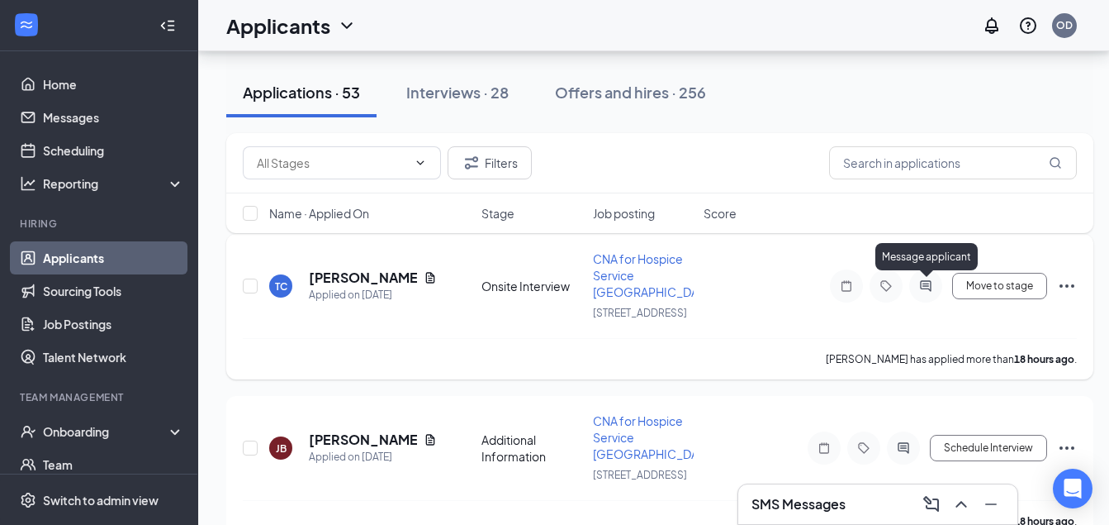
click at [931, 283] on icon "ActiveChat" at bounding box center [925, 285] width 11 height 11
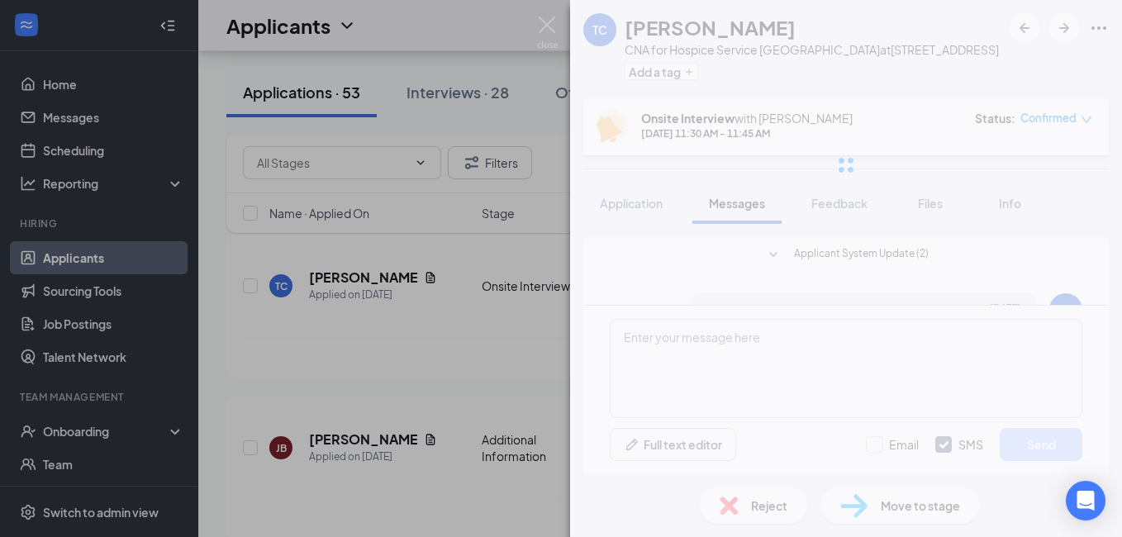
scroll to position [440, 0]
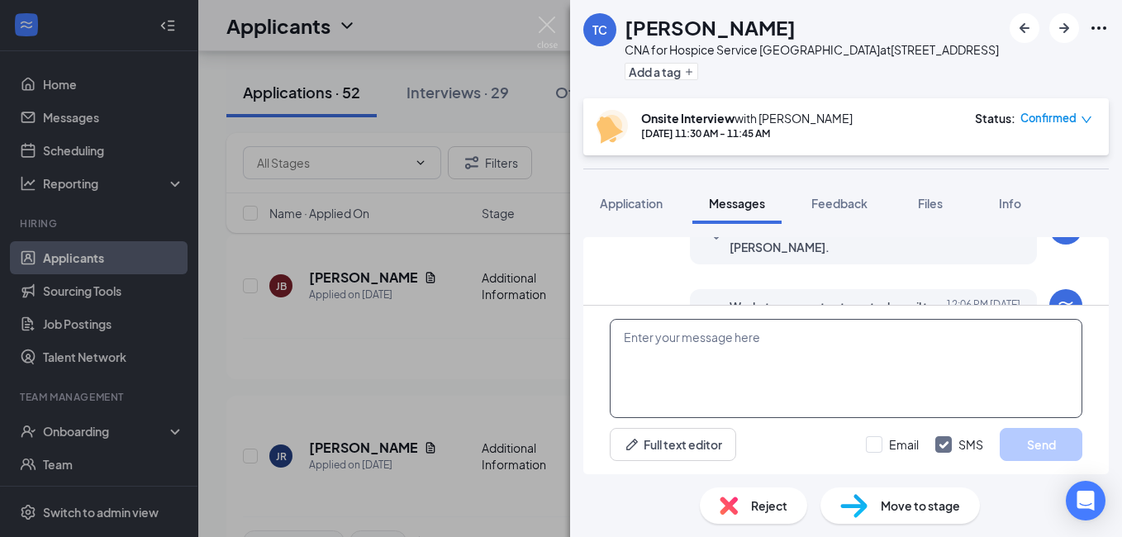
paste textarea "Our address is 4300 Commerce Ct. Suite 300-1 Lisle, IL 60532 Thank you !"
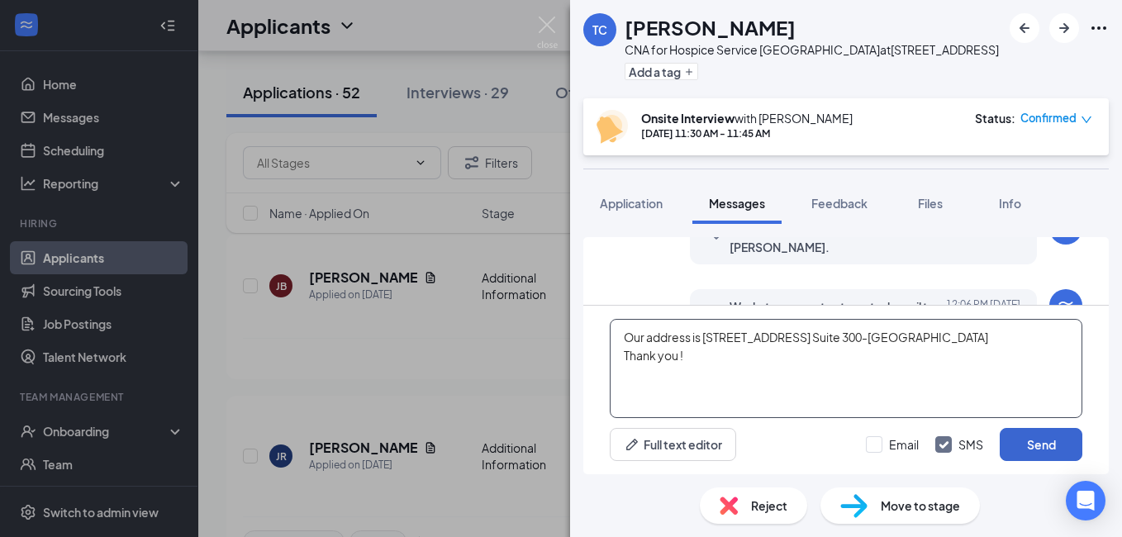
type textarea "Our address is 4300 Commerce Ct. Suite 300-1 Lisle, IL 60532 Thank you !"
click at [1021, 446] on button "Send" at bounding box center [1041, 444] width 83 height 33
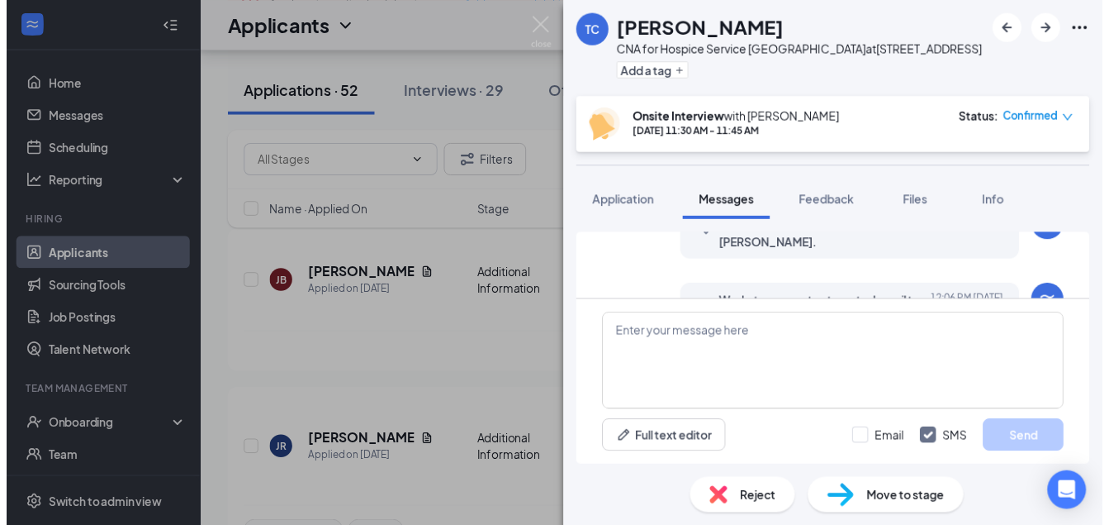
scroll to position [653, 0]
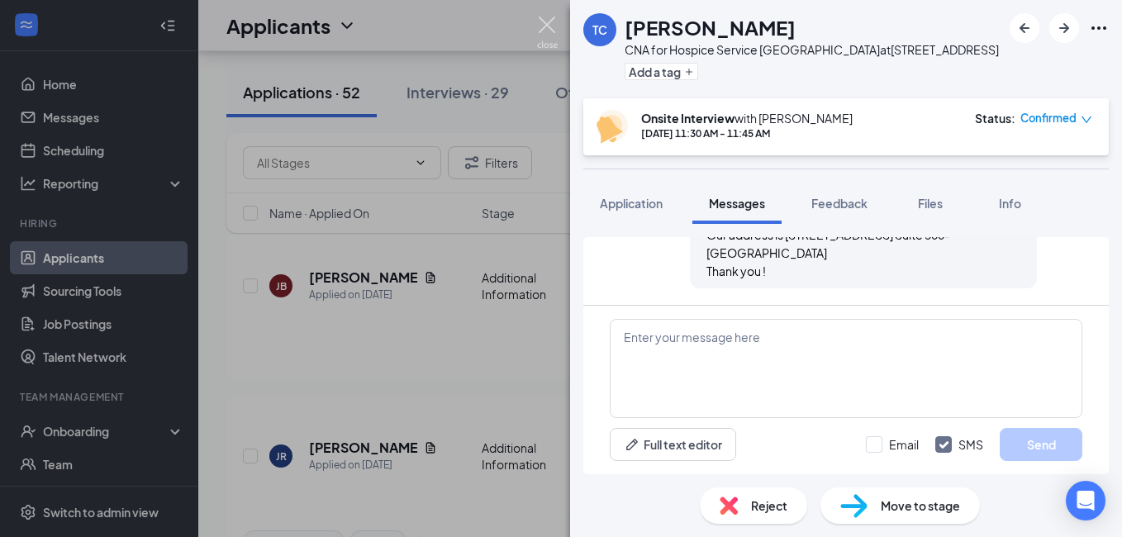
click at [541, 24] on img at bounding box center [547, 33] width 21 height 32
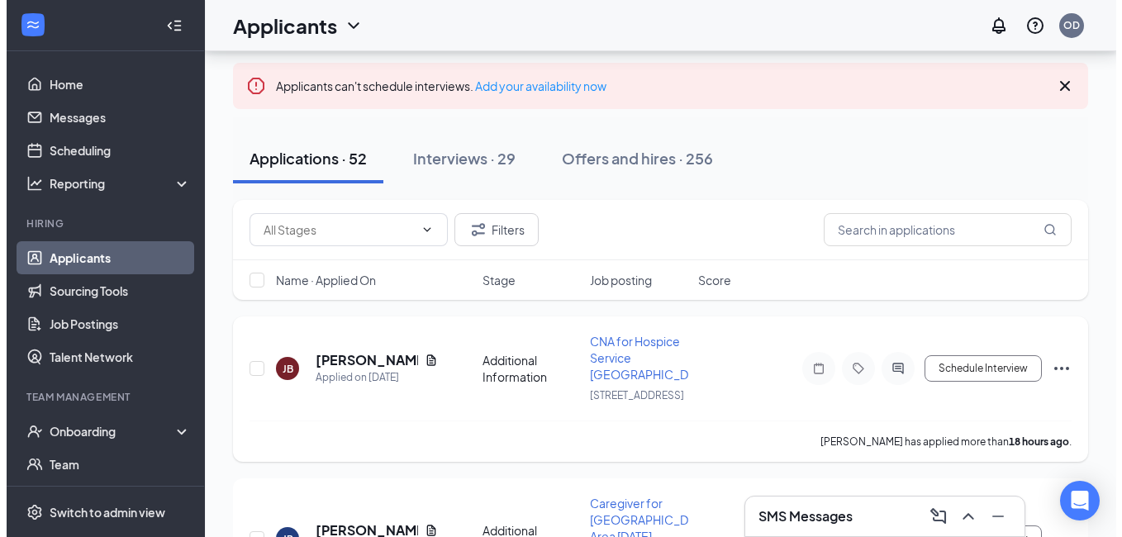
scroll to position [165, 0]
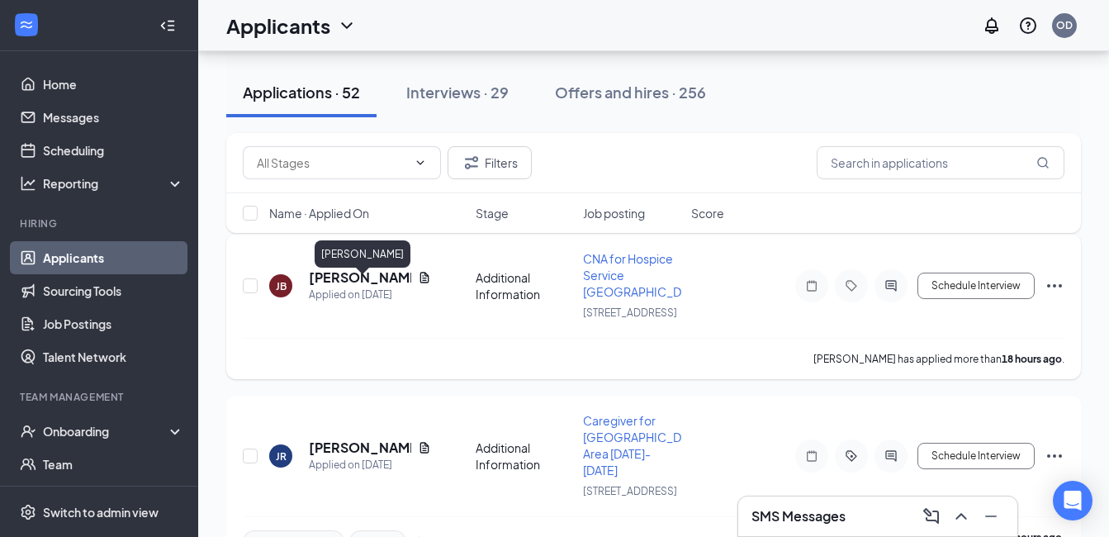
click at [368, 285] on h5 "[PERSON_NAME]" at bounding box center [360, 277] width 102 height 18
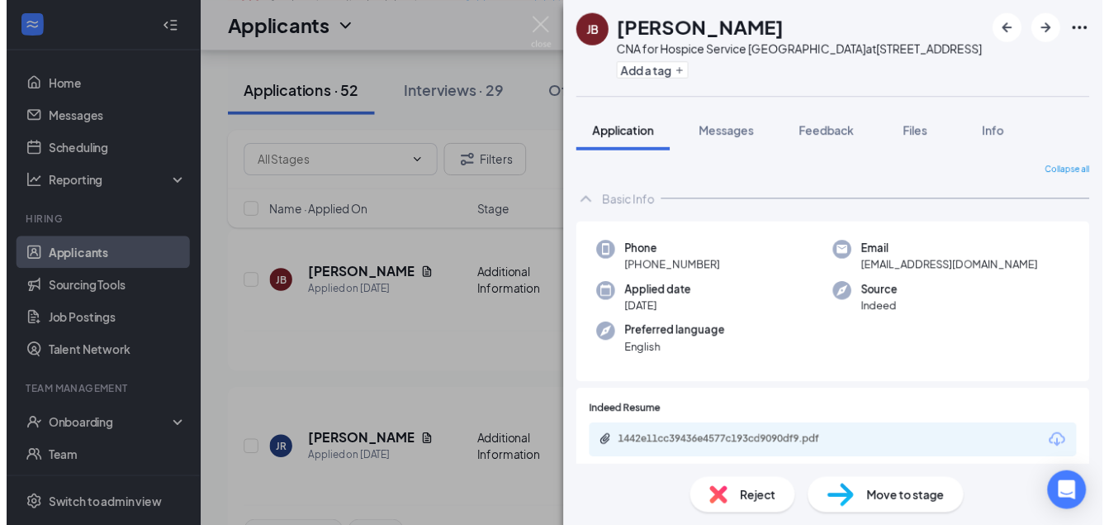
scroll to position [164, 0]
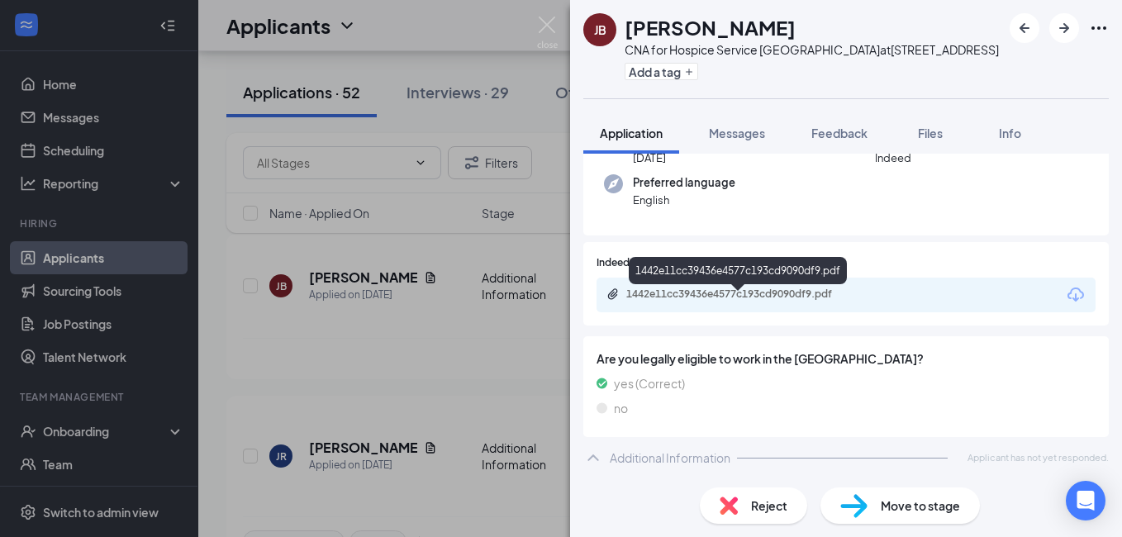
click at [729, 296] on div "1442e11cc39436e4577c193cd9090df9.pdf" at bounding box center [741, 293] width 231 height 13
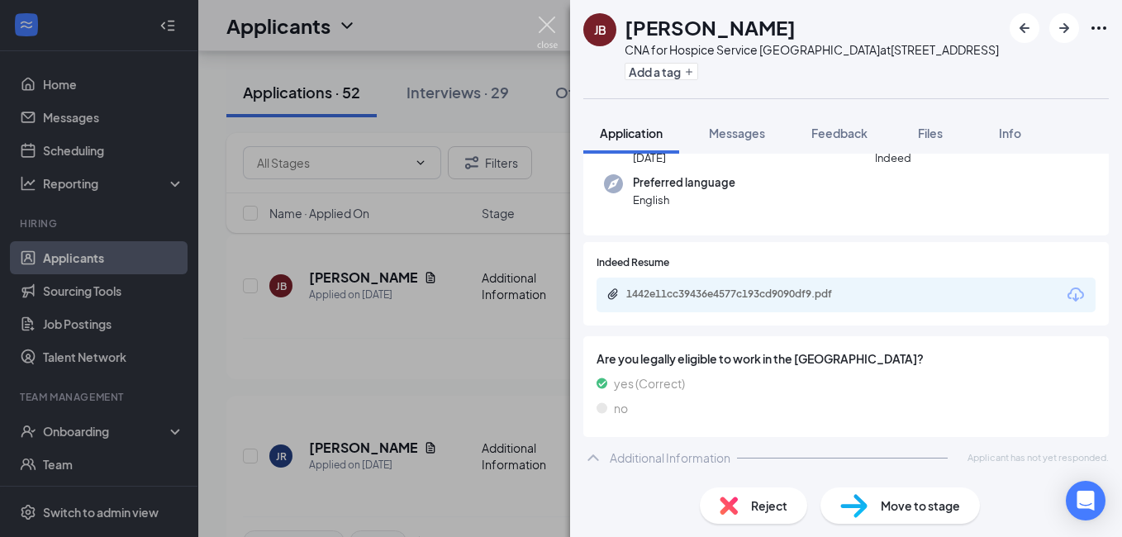
click at [556, 18] on img at bounding box center [547, 33] width 21 height 32
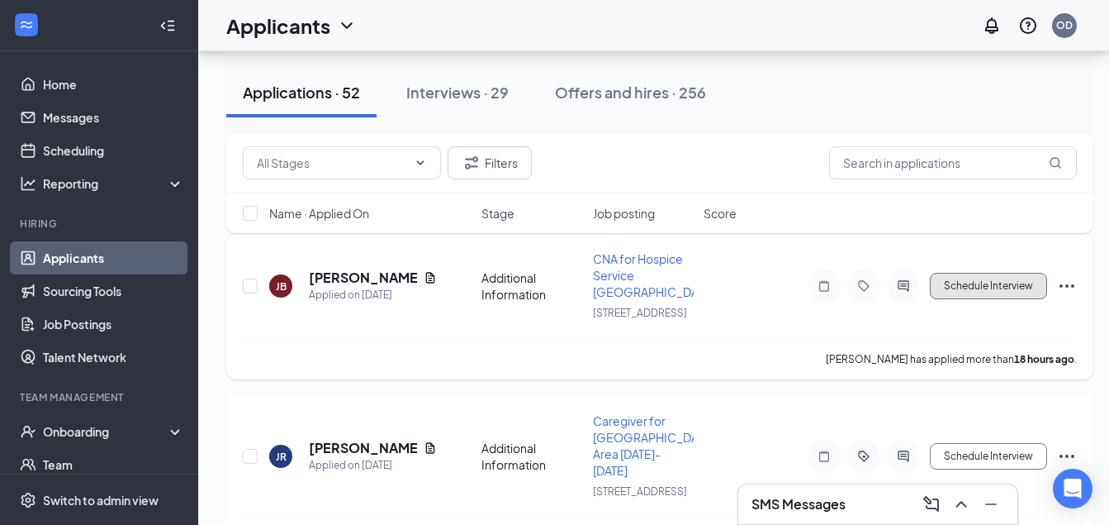
click at [998, 278] on button "Schedule Interview" at bounding box center [988, 286] width 117 height 26
type input "Onsite Interview (next stage)"
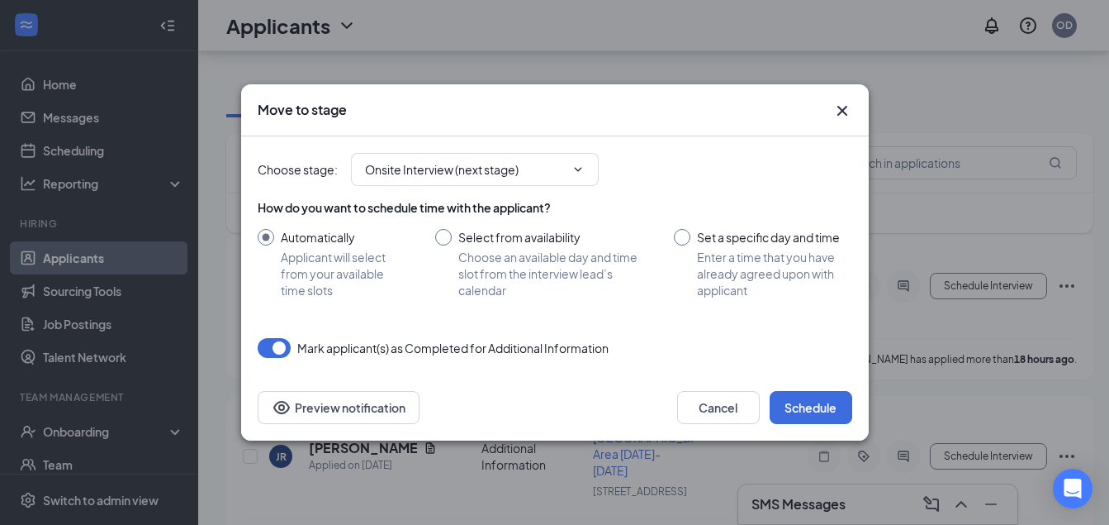
click at [442, 238] on input "Select from availability Choose an available day and time slot from the intervi…" at bounding box center [538, 263] width 207 height 69
radio input "true"
radio input "false"
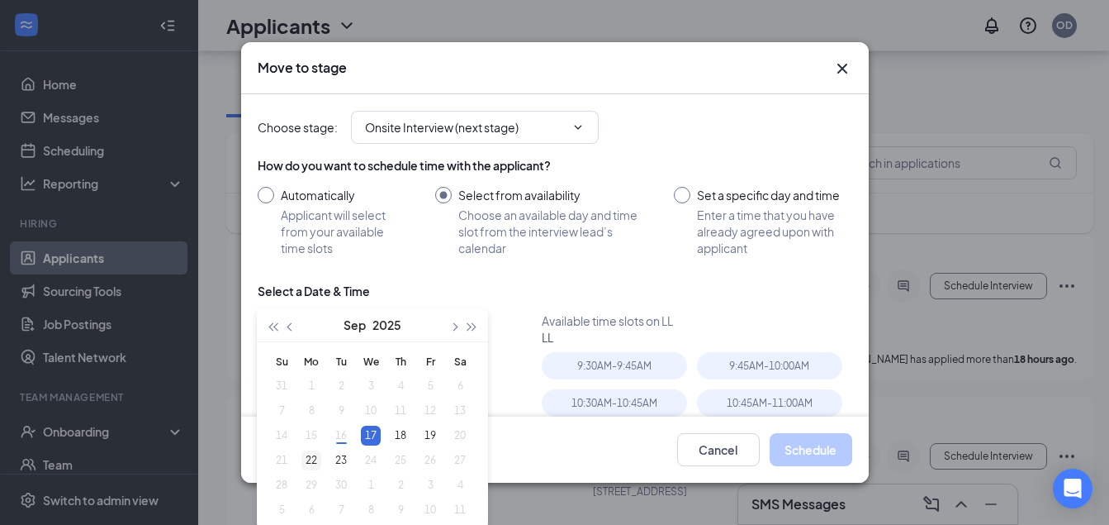
click at [313, 462] on div "22" at bounding box center [312, 460] width 20 height 20
type input "Sep 22, 2025"
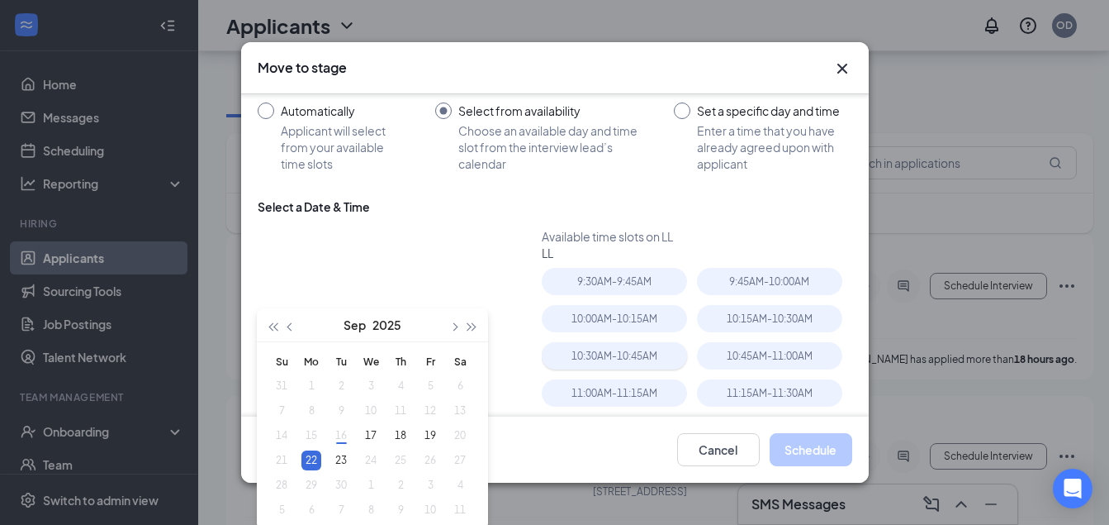
click at [568, 351] on div "10:30AM - 10:45AM" at bounding box center [614, 355] width 145 height 27
click at [815, 454] on button "Schedule" at bounding box center [811, 449] width 83 height 33
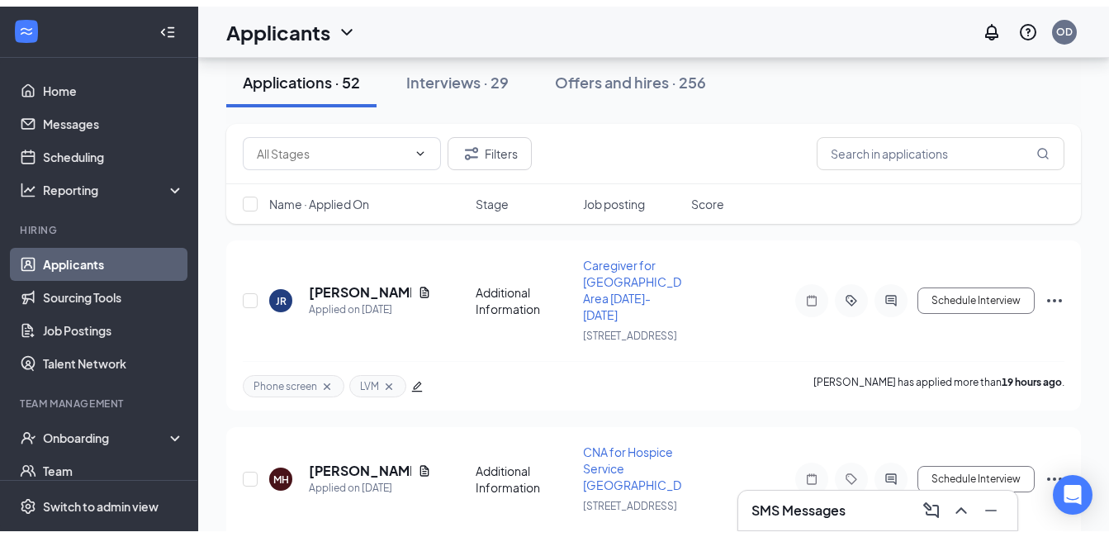
scroll to position [0, 0]
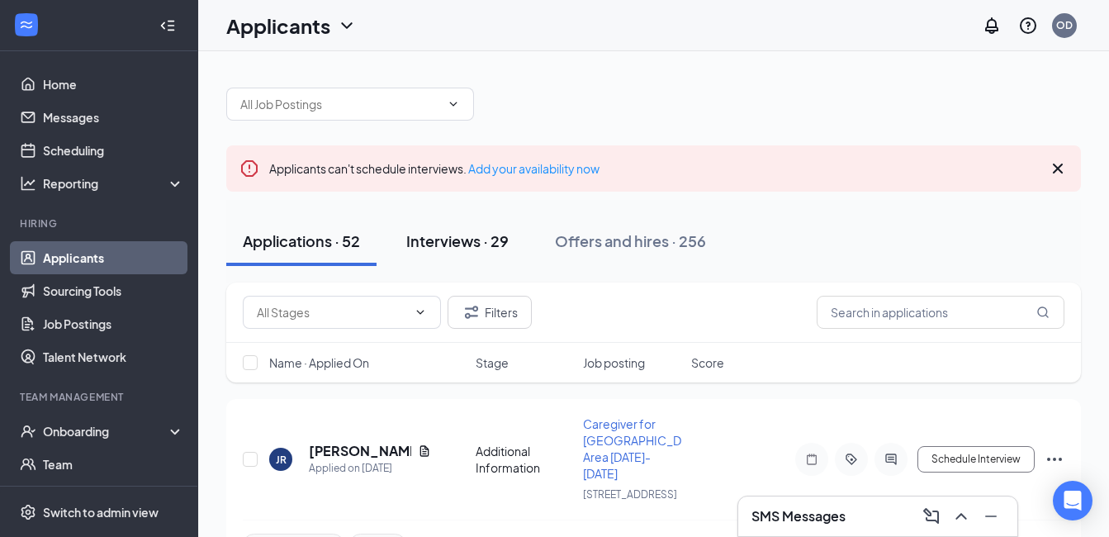
click at [454, 230] on div "Interviews · 29" at bounding box center [457, 240] width 102 height 21
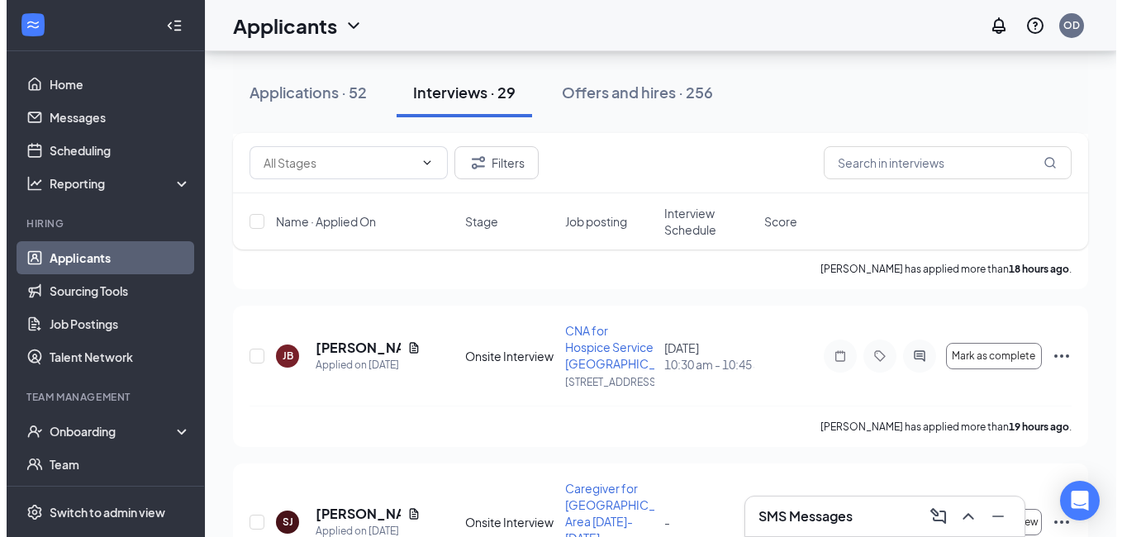
scroll to position [1074, 0]
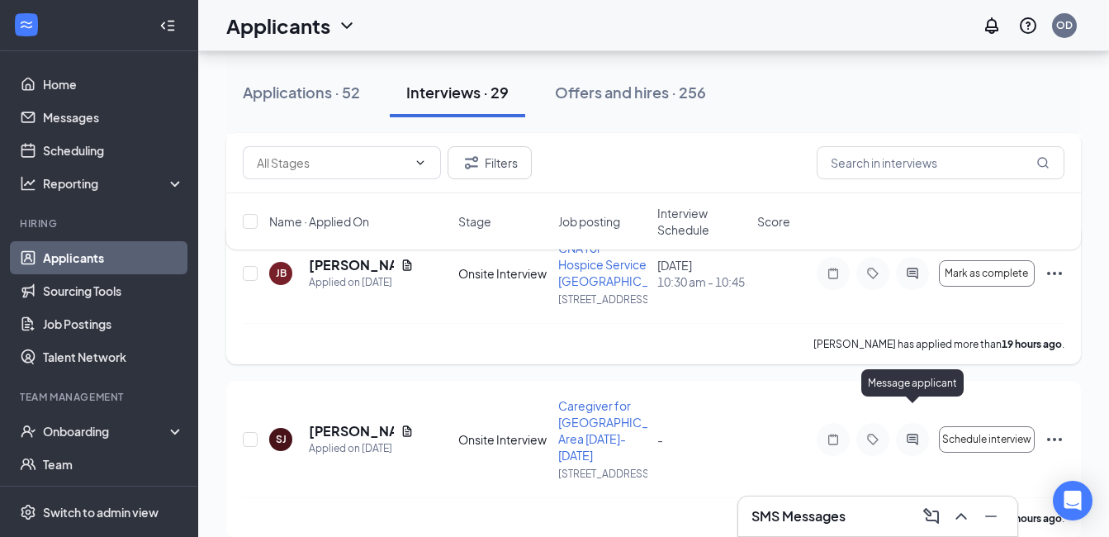
click at [911, 278] on icon "ActiveChat" at bounding box center [912, 273] width 11 height 11
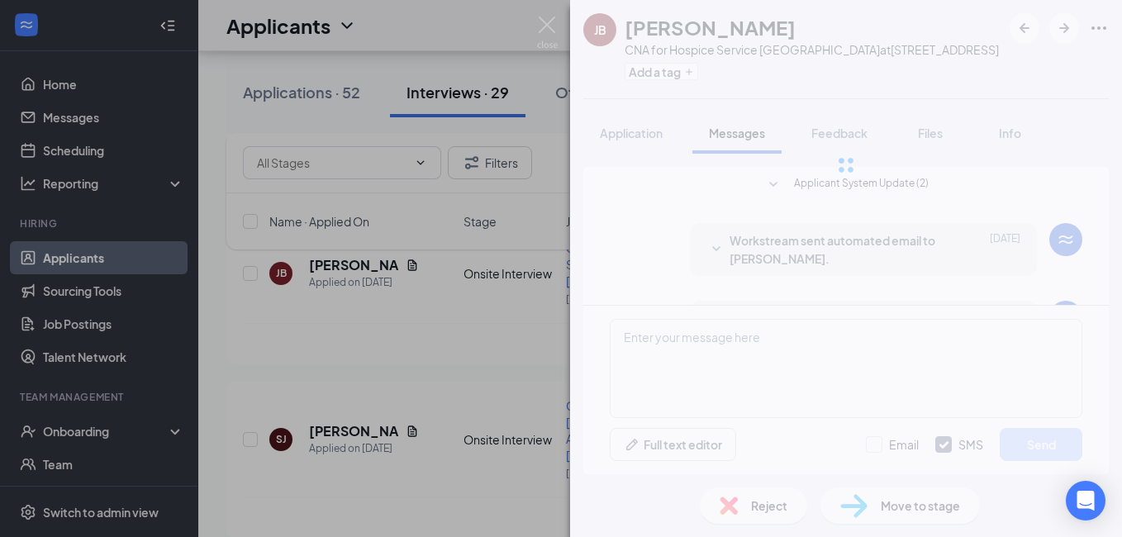
scroll to position [440, 0]
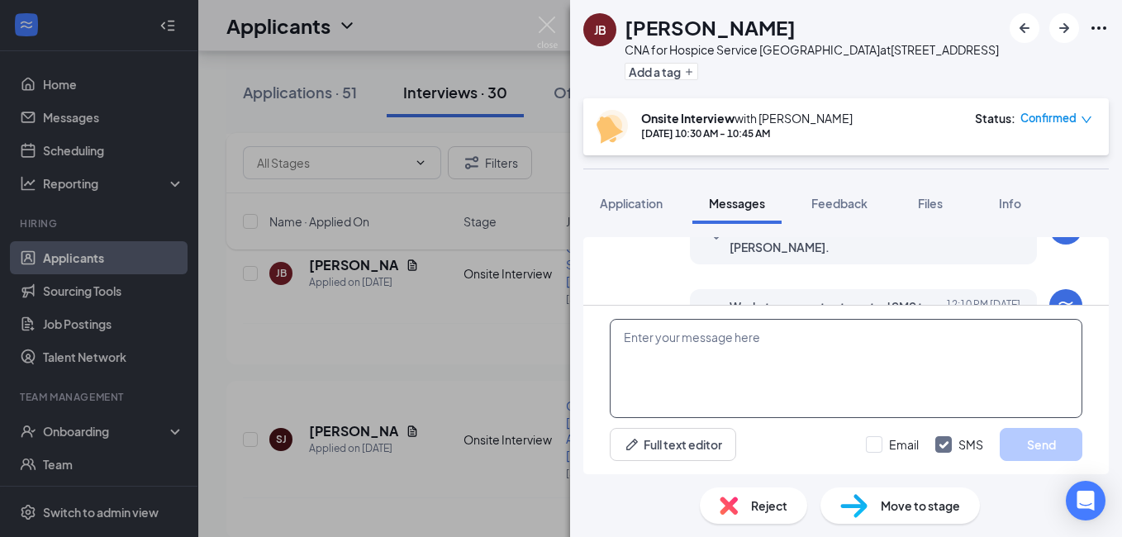
paste textarea "Our address is 4300 Commerce Ct. Suite 300-1 Lisle, IL 60532 Thank you !"
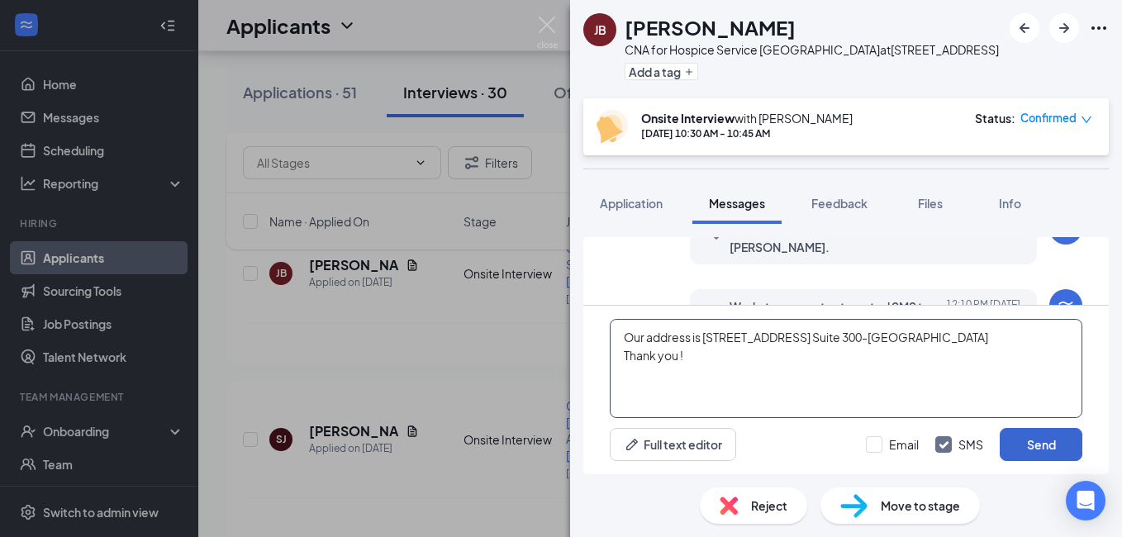
type textarea "Our address is 4300 Commerce Ct. Suite 300-1 Lisle, IL 60532 Thank you !"
click at [1041, 449] on button "Send" at bounding box center [1041, 444] width 83 height 33
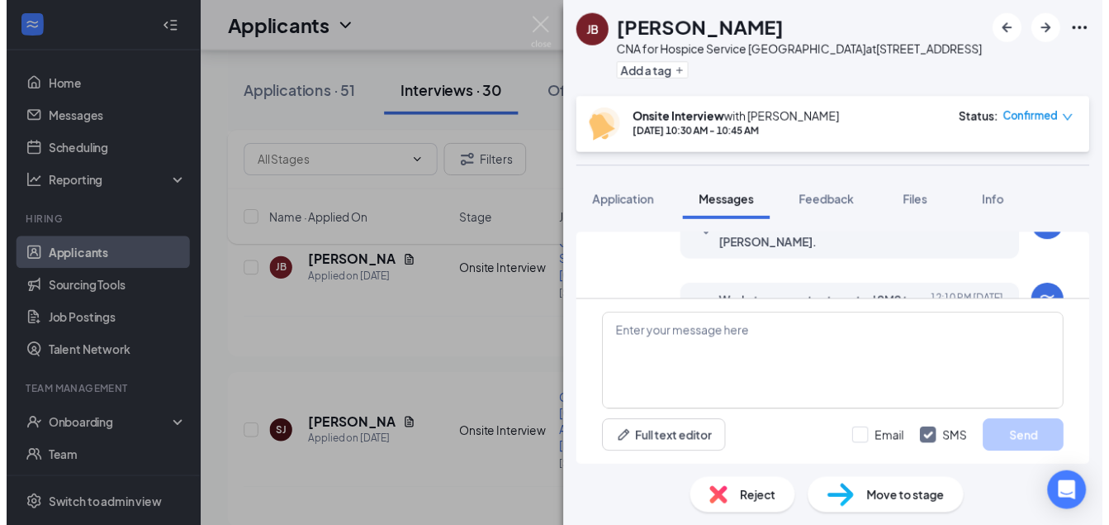
scroll to position [636, 0]
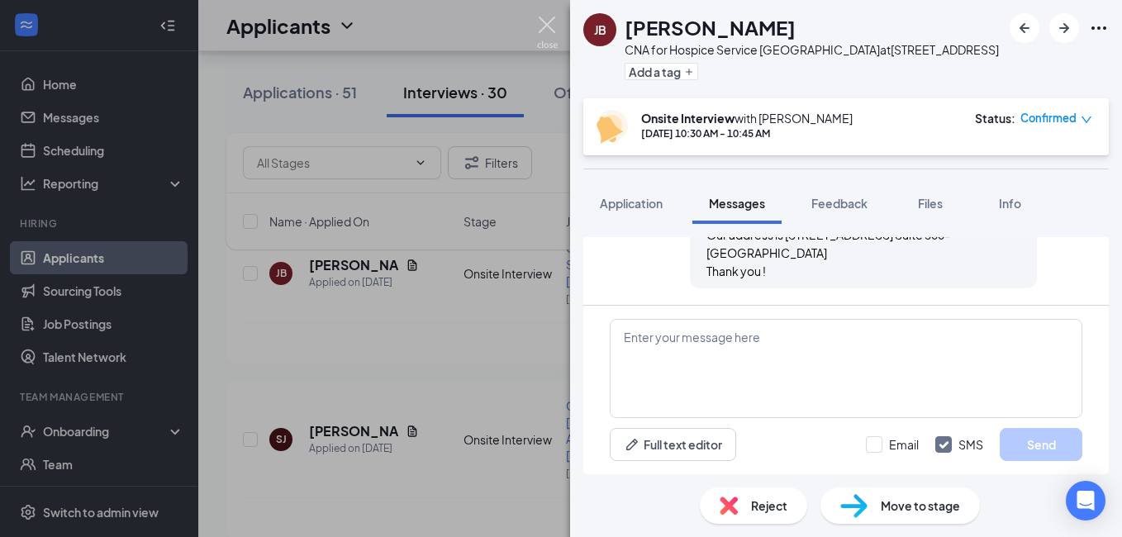
click at [544, 23] on img at bounding box center [547, 33] width 21 height 32
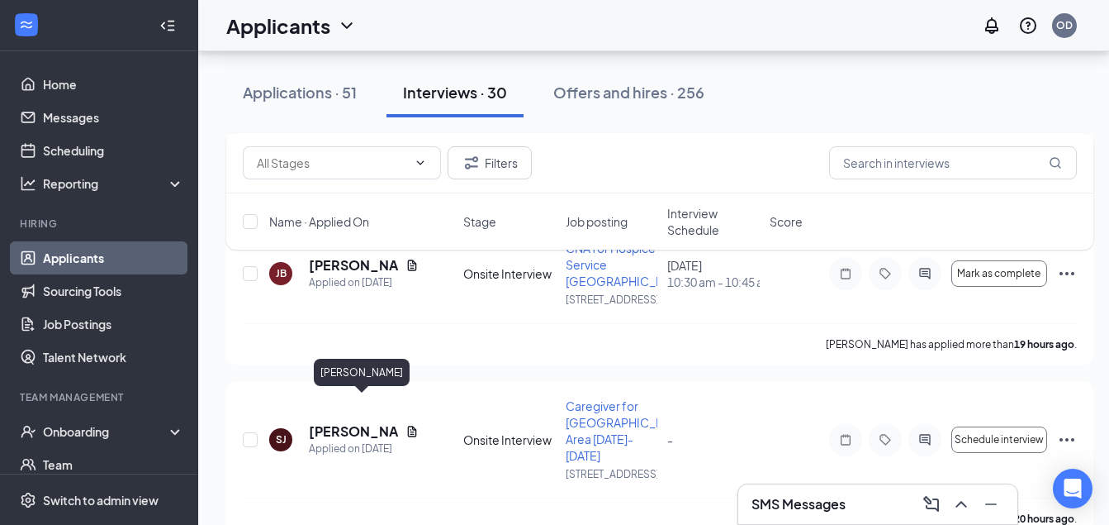
scroll to position [744, 0]
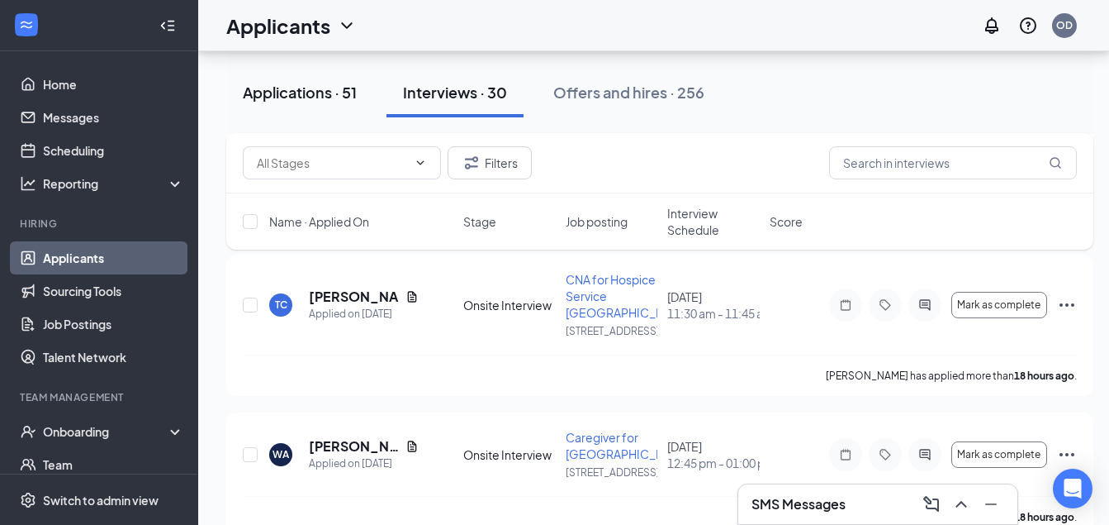
click at [299, 94] on div "Applications · 51" at bounding box center [300, 92] width 114 height 21
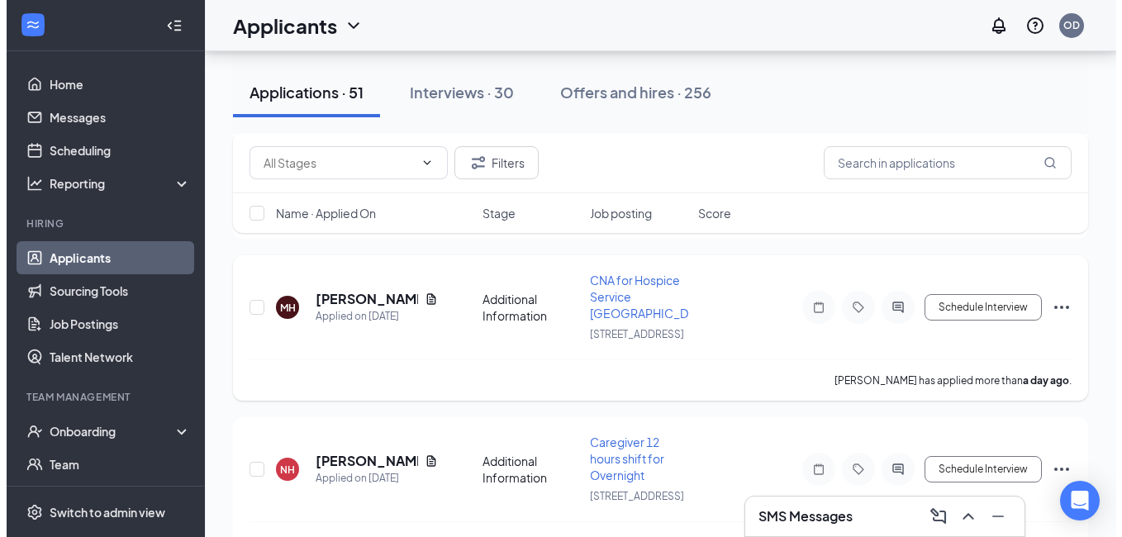
scroll to position [248, 0]
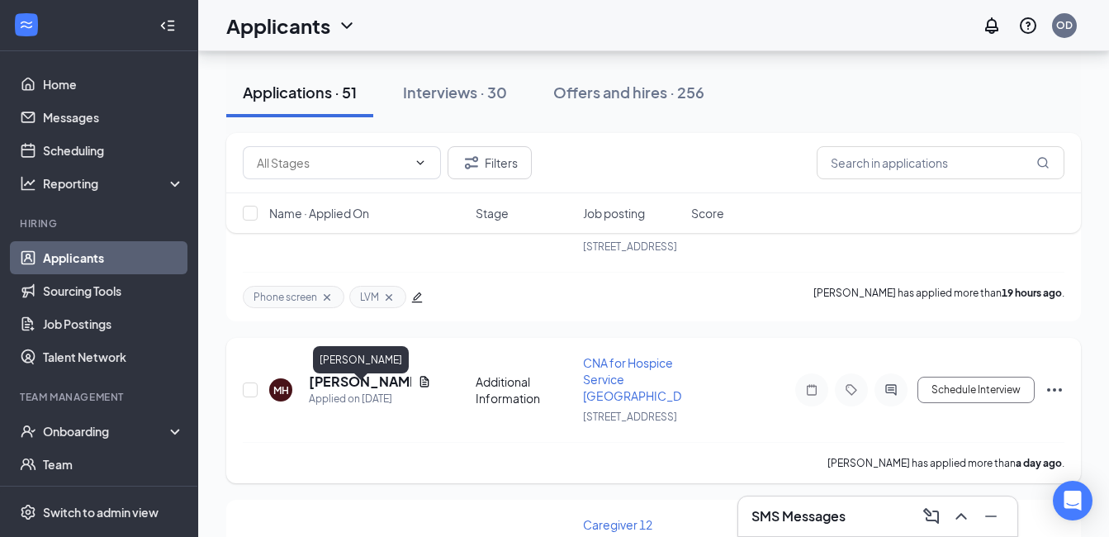
click at [352, 389] on h5 "[PERSON_NAME]" at bounding box center [360, 382] width 102 height 18
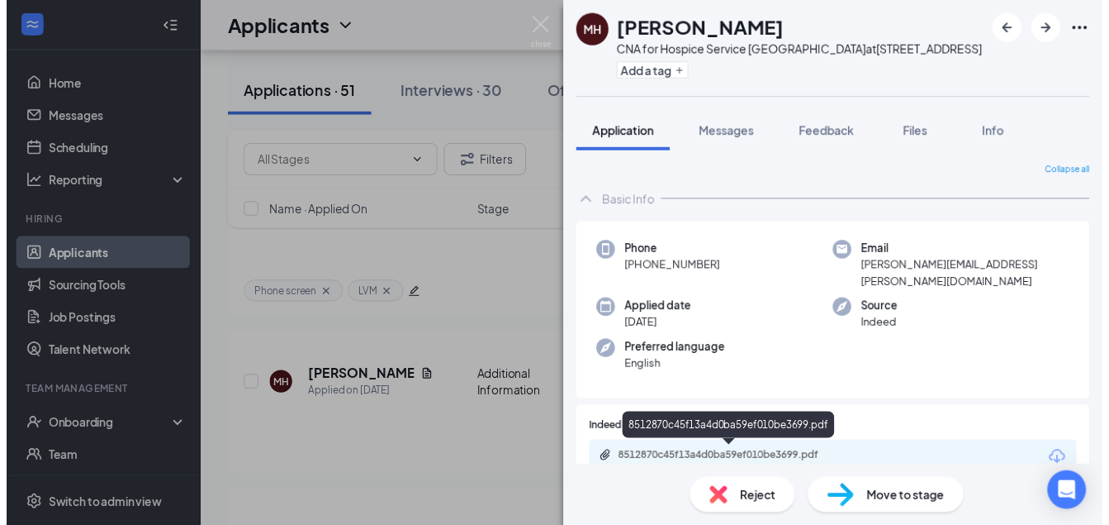
scroll to position [164, 0]
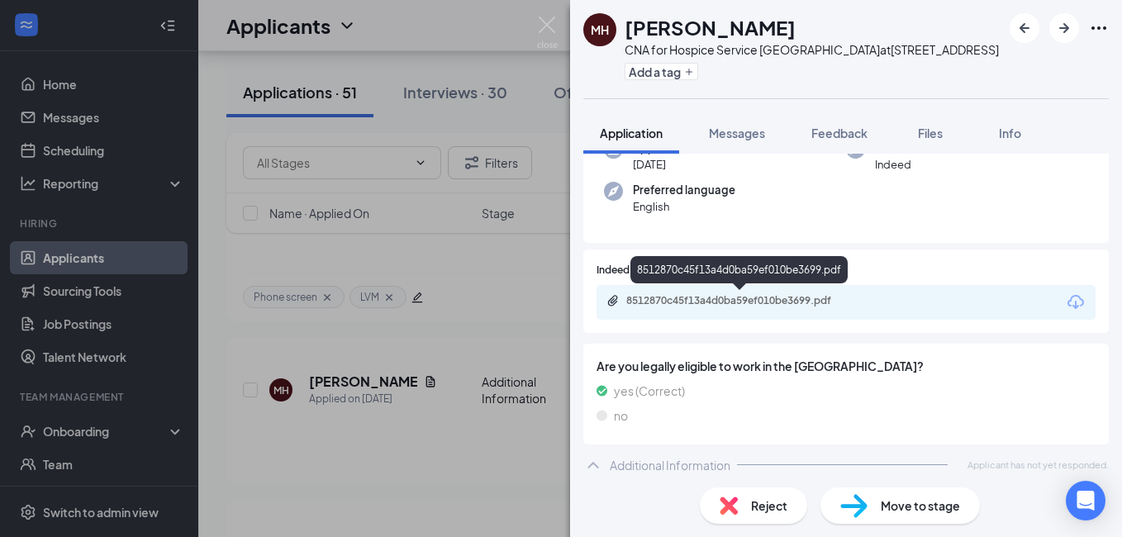
click at [722, 298] on div "8512870c45f13a4d0ba59ef010be3699.pdf" at bounding box center [741, 300] width 231 height 13
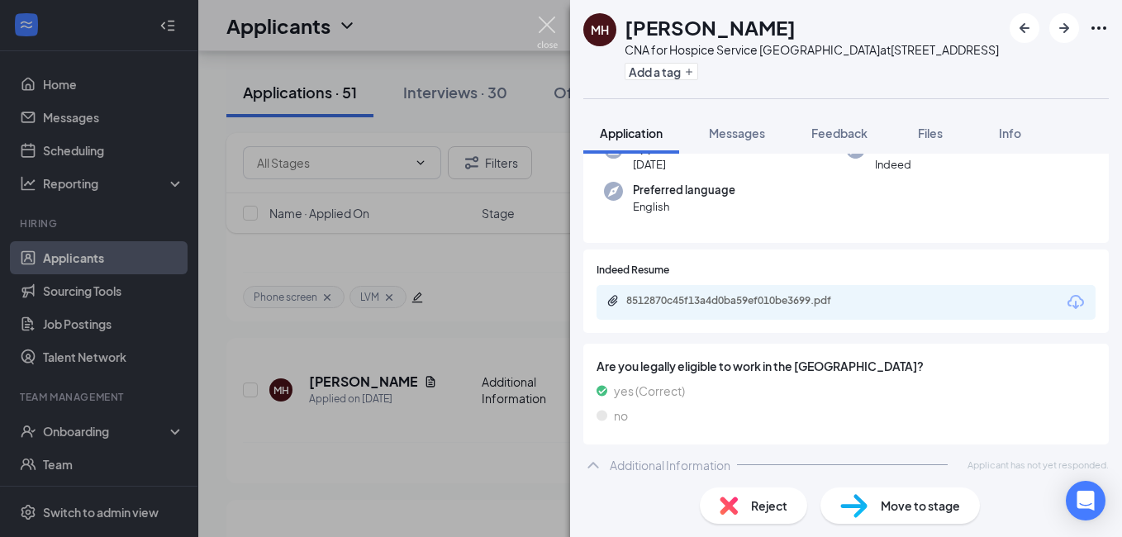
click at [545, 29] on img at bounding box center [547, 33] width 21 height 32
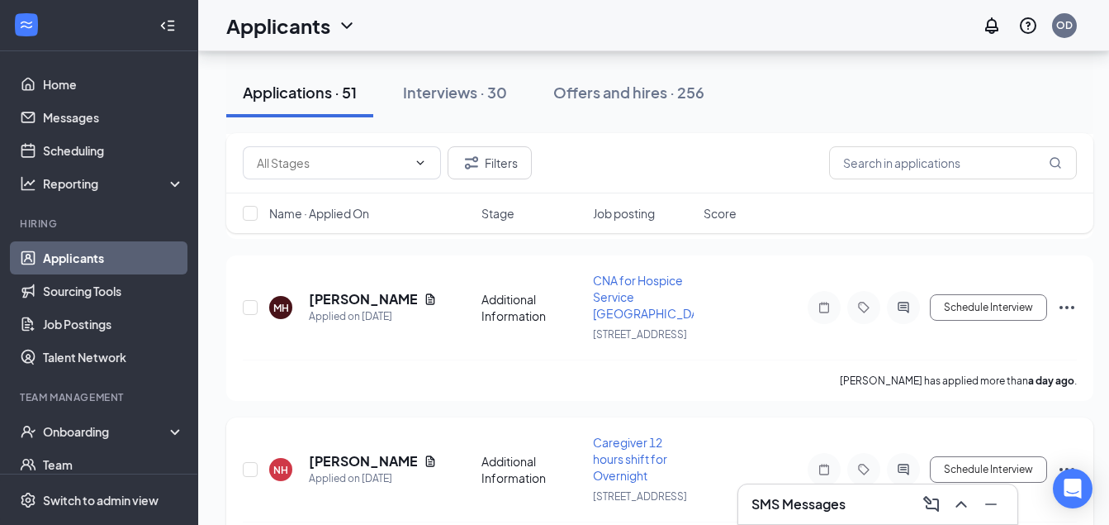
scroll to position [413, 0]
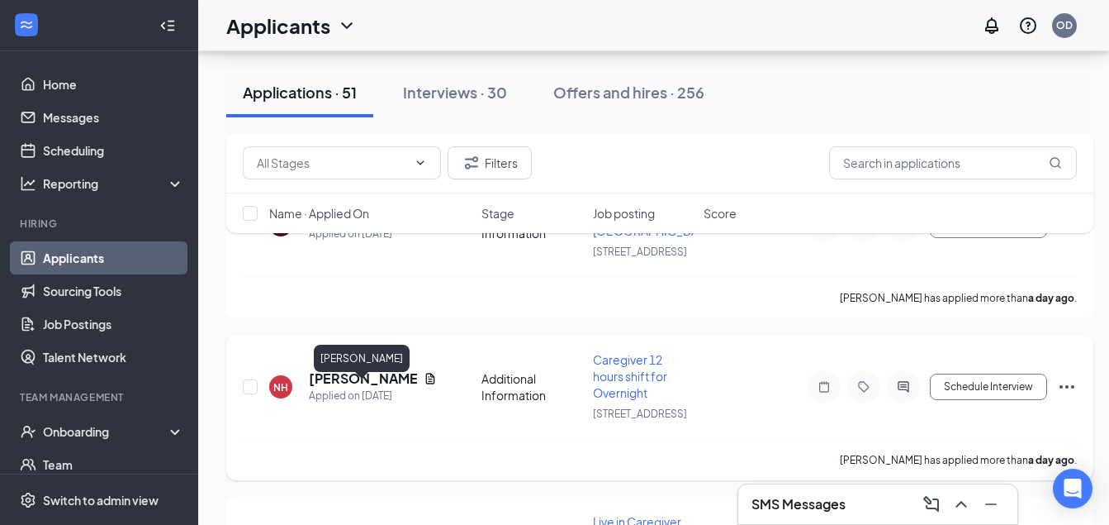
click at [382, 387] on h5 "[PERSON_NAME]" at bounding box center [363, 378] width 108 height 18
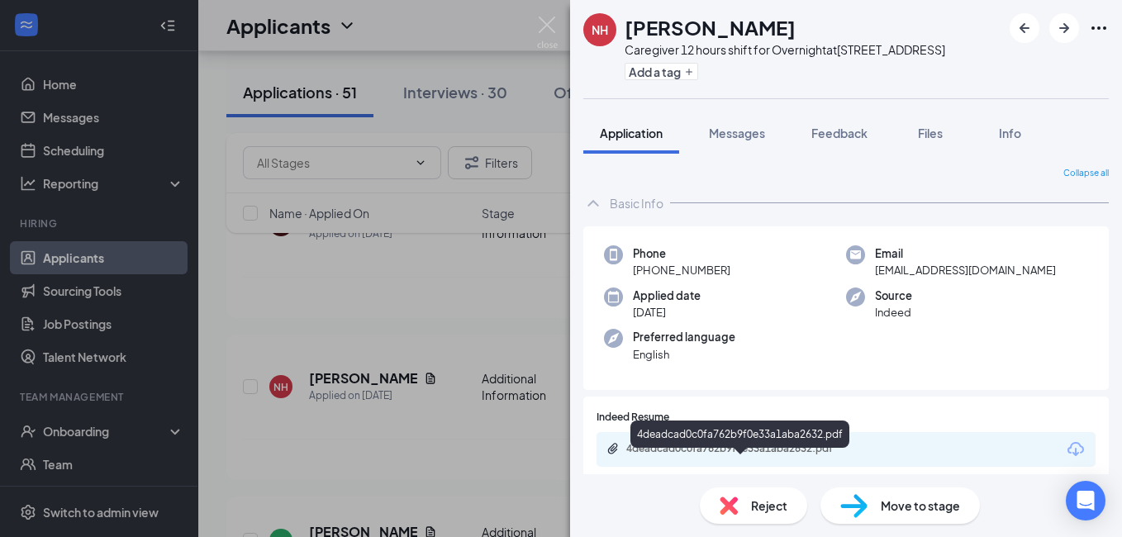
click at [677, 455] on div "4deadcad0c0fa762b9f0e33a1aba2632.pdf" at bounding box center [741, 448] width 231 height 13
click at [689, 455] on div "4deadcad0c0fa762b9f0e33a1aba2632.pdf" at bounding box center [741, 448] width 231 height 13
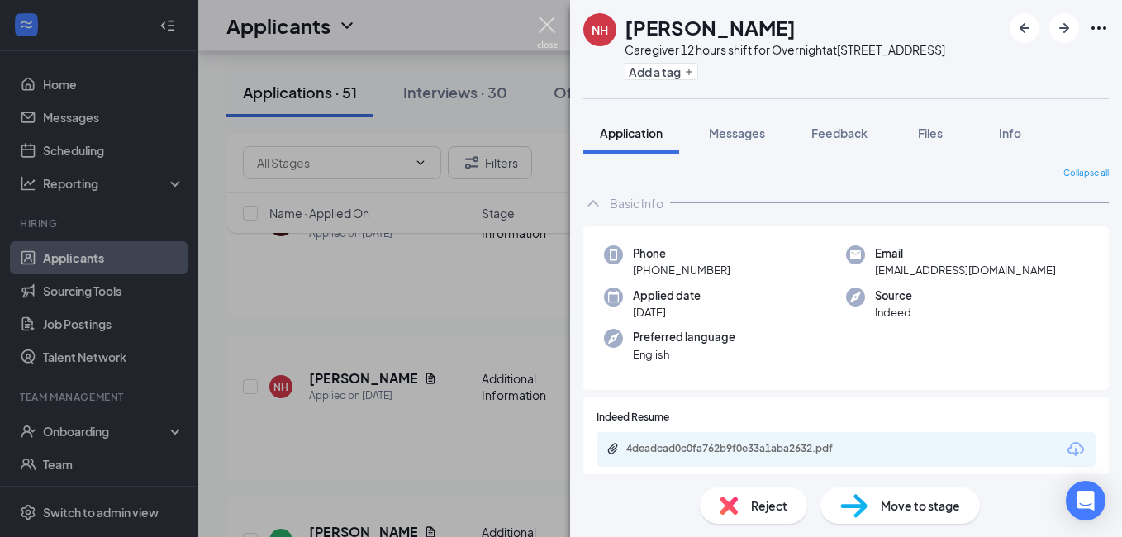
click at [550, 22] on img at bounding box center [547, 33] width 21 height 32
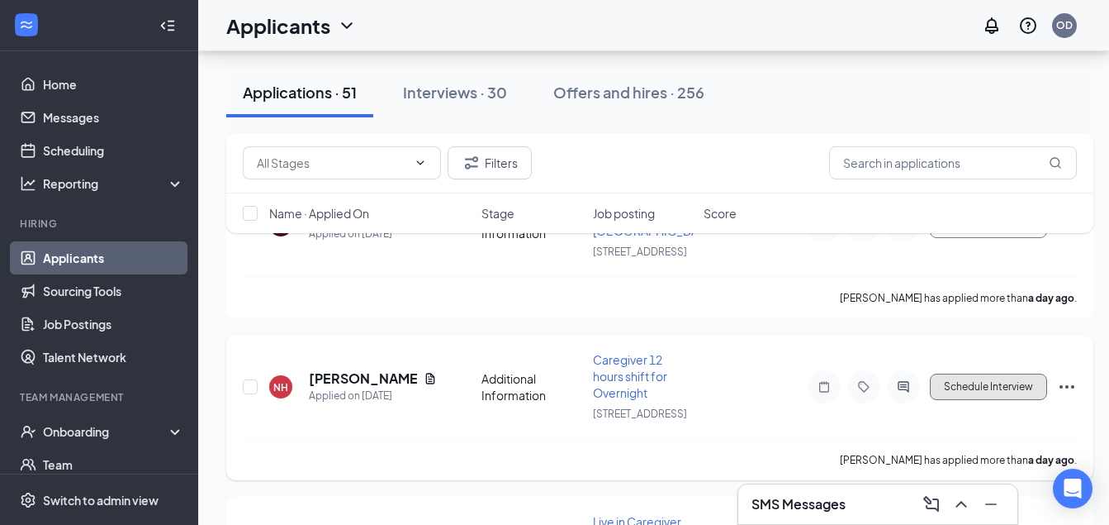
click at [969, 400] on button "Schedule Interview" at bounding box center [988, 386] width 117 height 26
type input "Onsite Interview (next stage)"
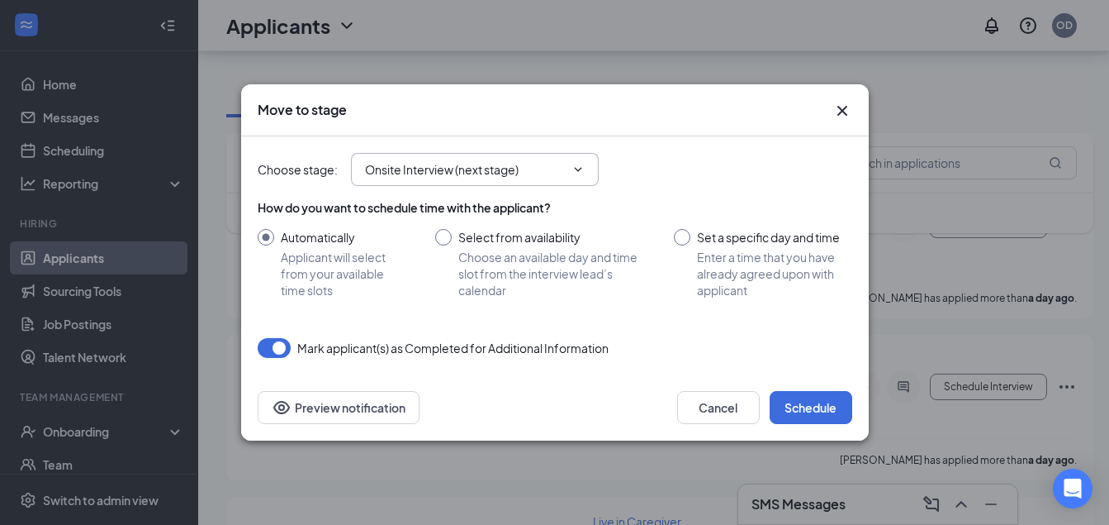
click at [577, 172] on icon "ChevronDown" at bounding box center [578, 169] width 13 height 13
click at [575, 171] on icon "ChevronDown" at bounding box center [578, 169] width 13 height 13
click at [444, 237] on input "Select from availability Choose an available day and time slot from the intervi…" at bounding box center [538, 263] width 207 height 69
radio input "true"
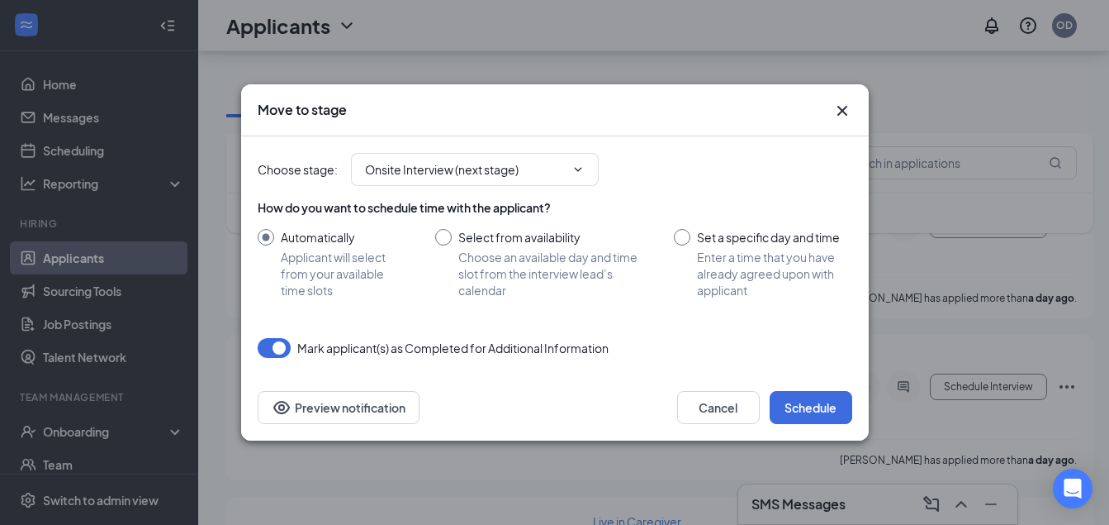
radio input "false"
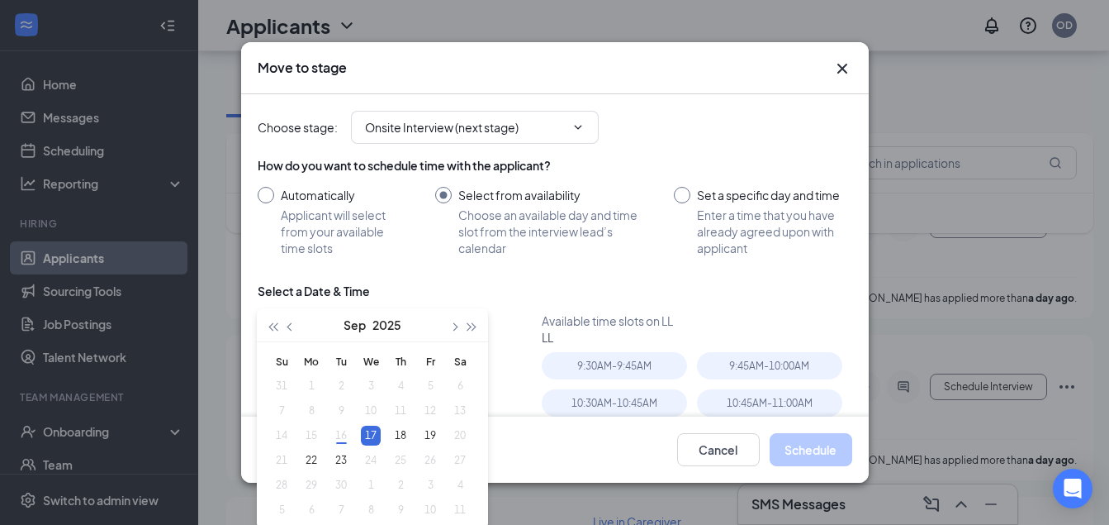
type input "[DATE]"
click at [844, 59] on icon "Cross" at bounding box center [843, 69] width 20 height 20
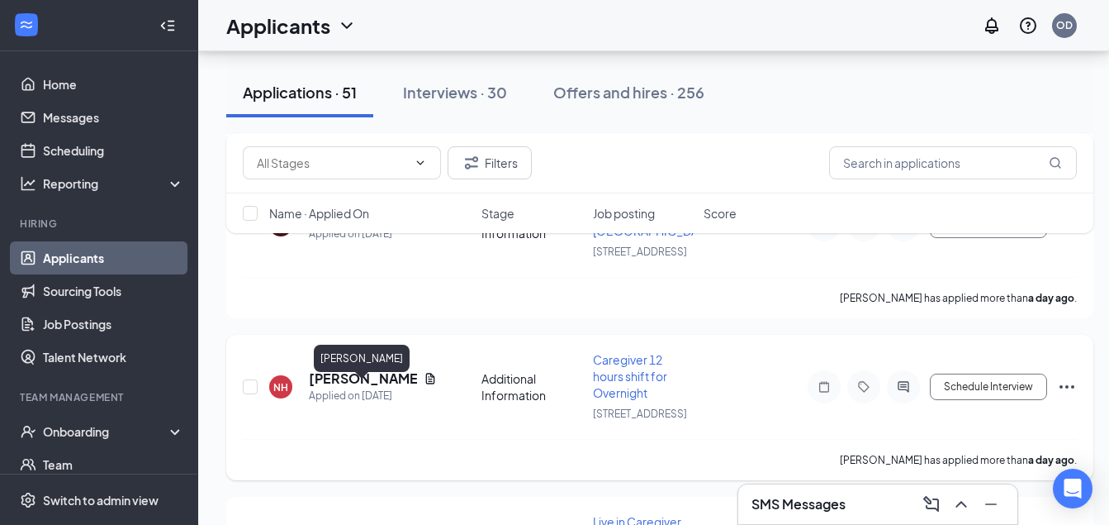
click at [363, 387] on h5 "[PERSON_NAME]" at bounding box center [363, 378] width 108 height 18
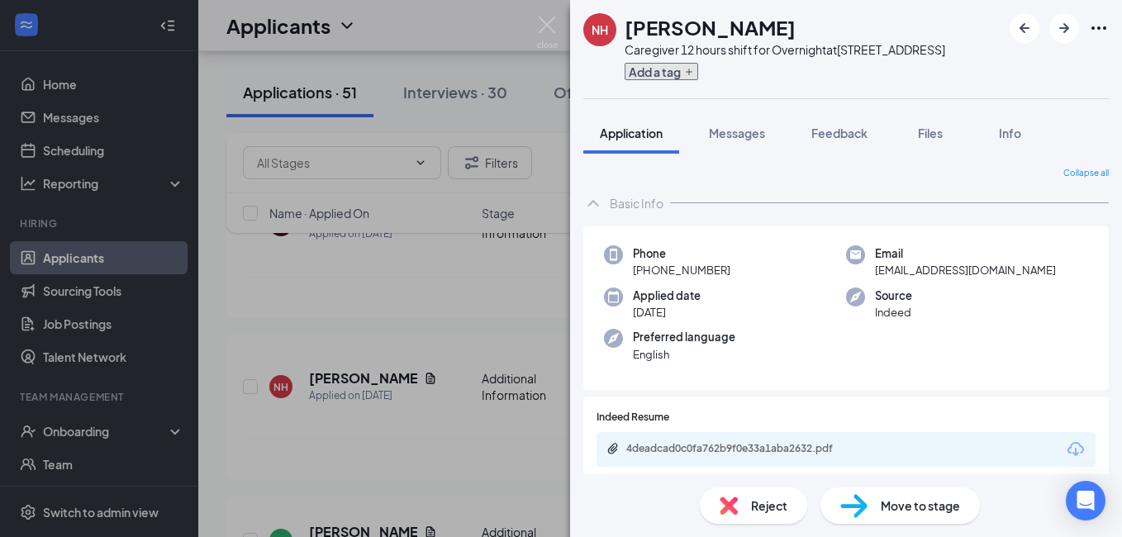
click at [667, 80] on button "Add a tag" at bounding box center [662, 71] width 74 height 17
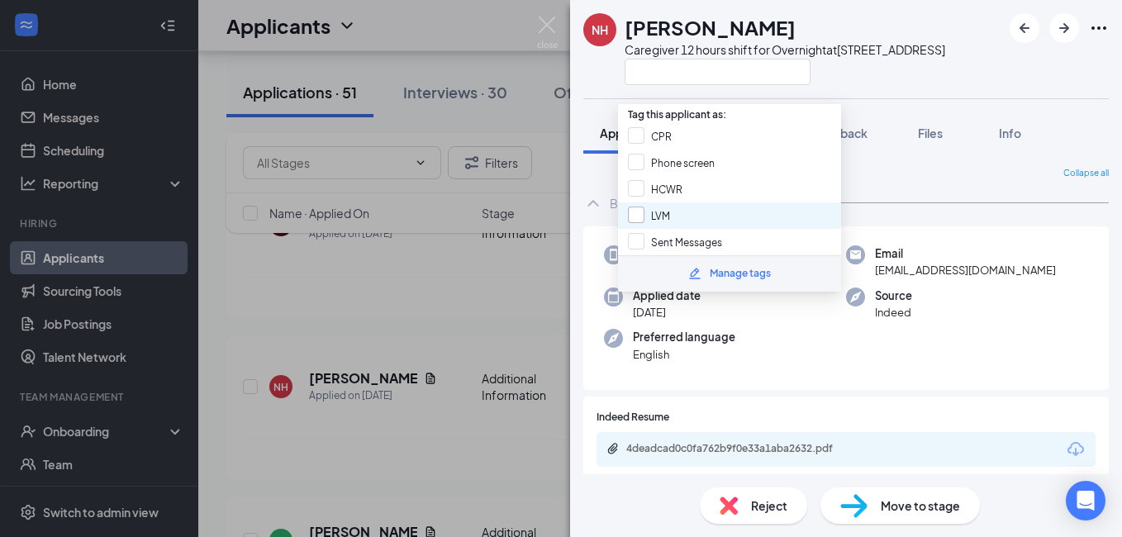
click at [663, 210] on input "LVM" at bounding box center [649, 216] width 42 height 18
checkbox input "true"
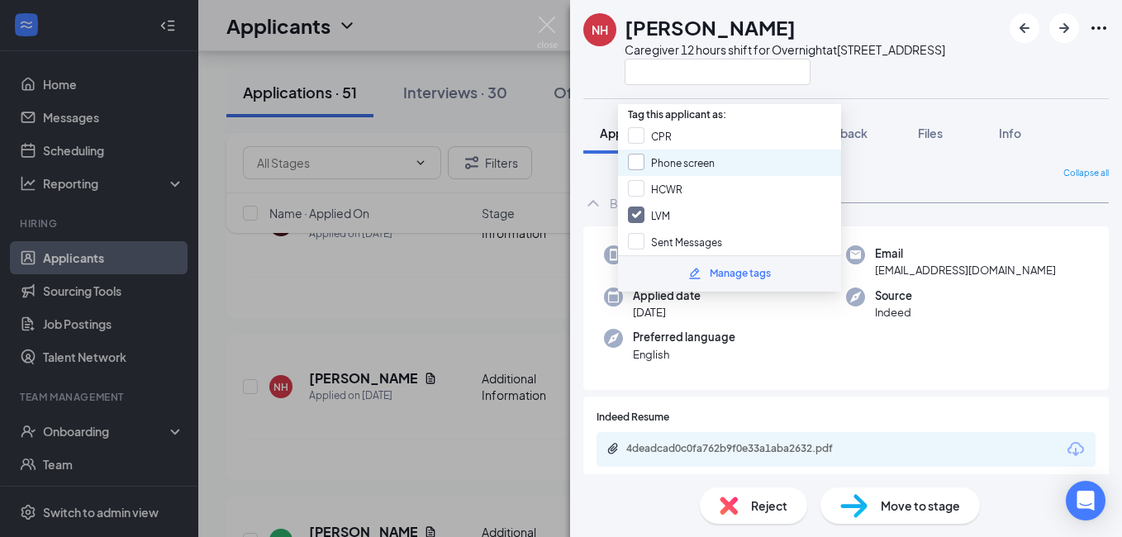
click at [677, 159] on input "Phone screen" at bounding box center [671, 163] width 87 height 18
checkbox input "true"
click at [551, 28] on img at bounding box center [547, 33] width 21 height 32
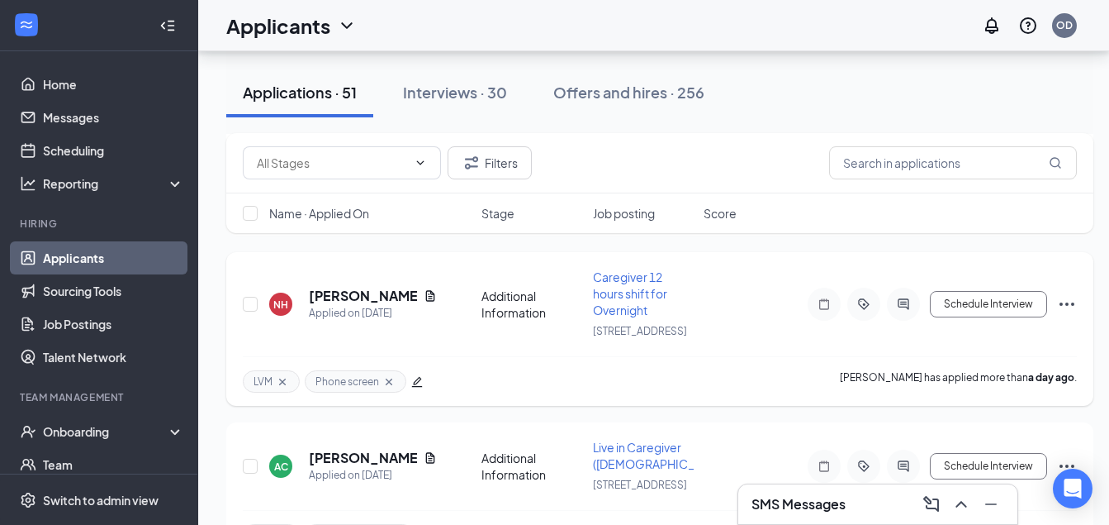
scroll to position [330, 0]
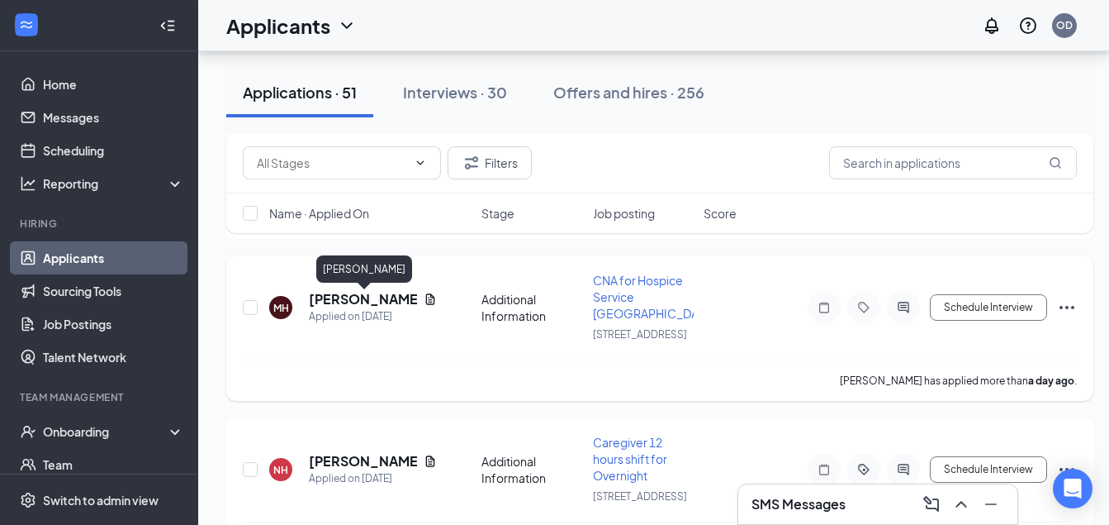
click at [352, 303] on h5 "[PERSON_NAME]" at bounding box center [363, 299] width 108 height 18
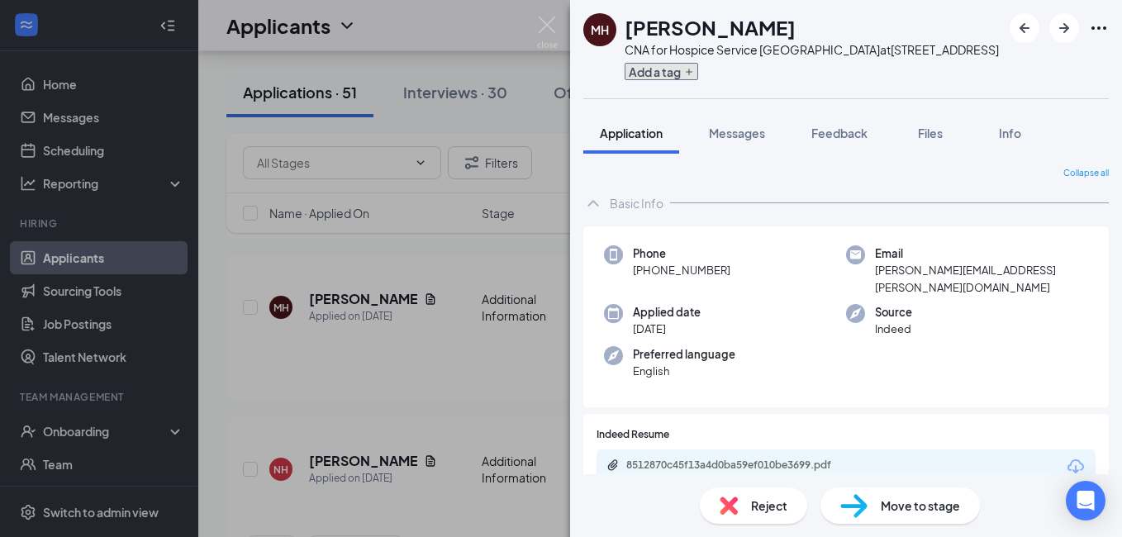
click at [684, 77] on icon "Plus" at bounding box center [689, 72] width 10 height 10
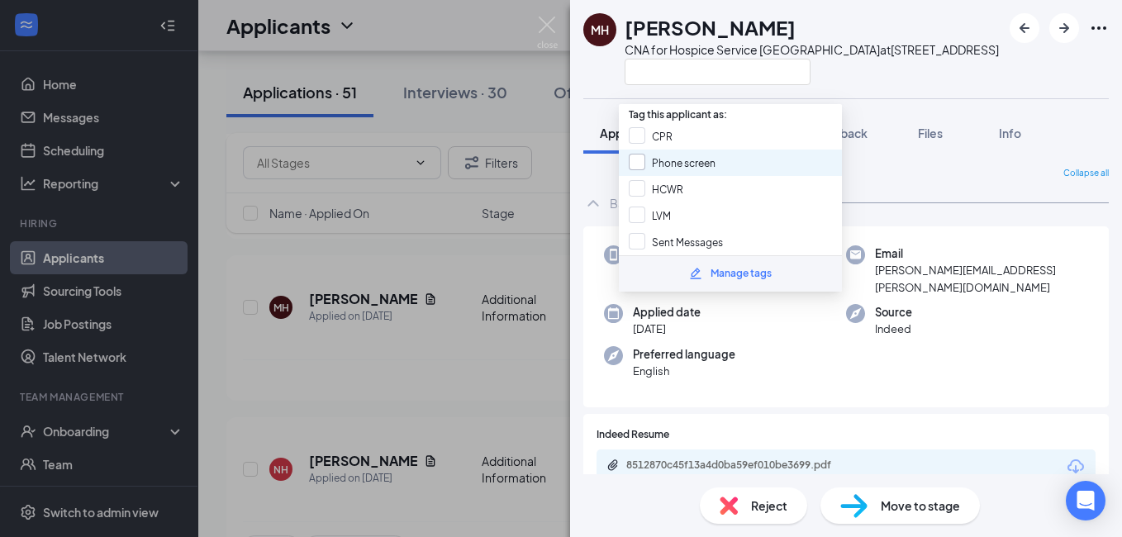
click at [695, 164] on input "Phone screen" at bounding box center [672, 163] width 87 height 18
checkbox input "true"
click at [548, 27] on img at bounding box center [547, 33] width 21 height 32
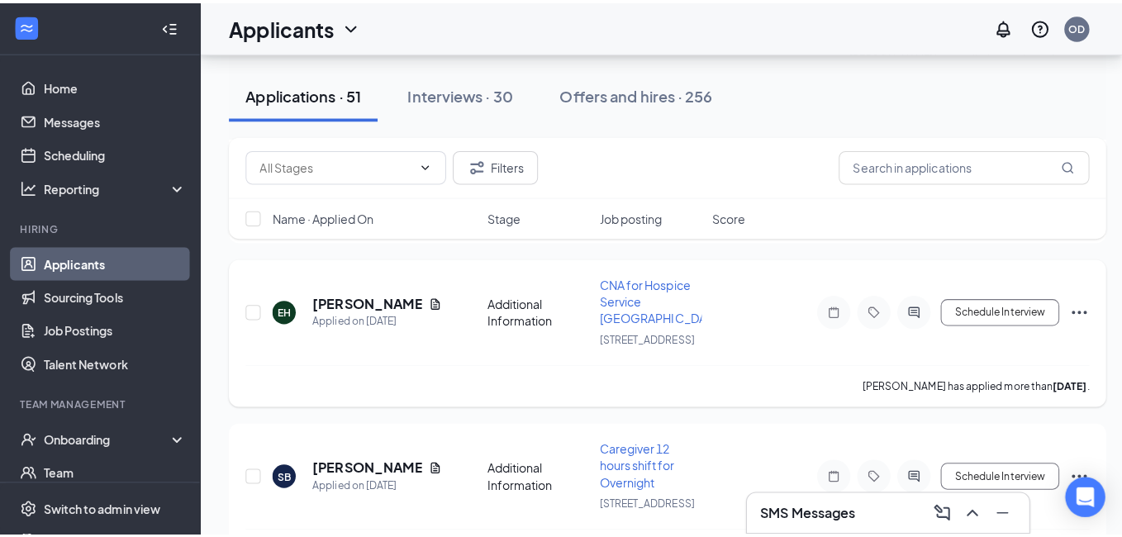
scroll to position [909, 0]
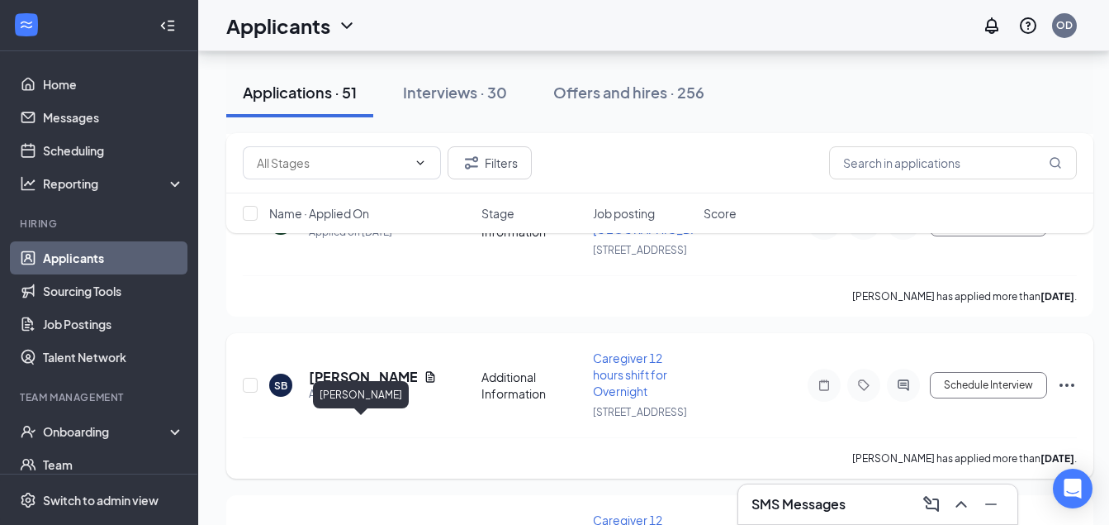
click at [349, 386] on h5 "[PERSON_NAME]" at bounding box center [363, 377] width 108 height 18
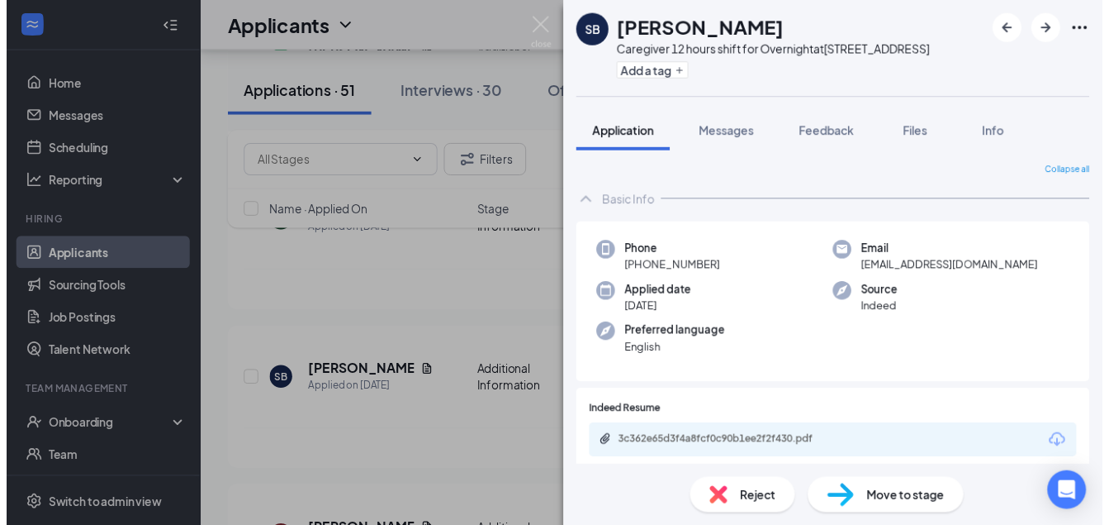
scroll to position [83, 0]
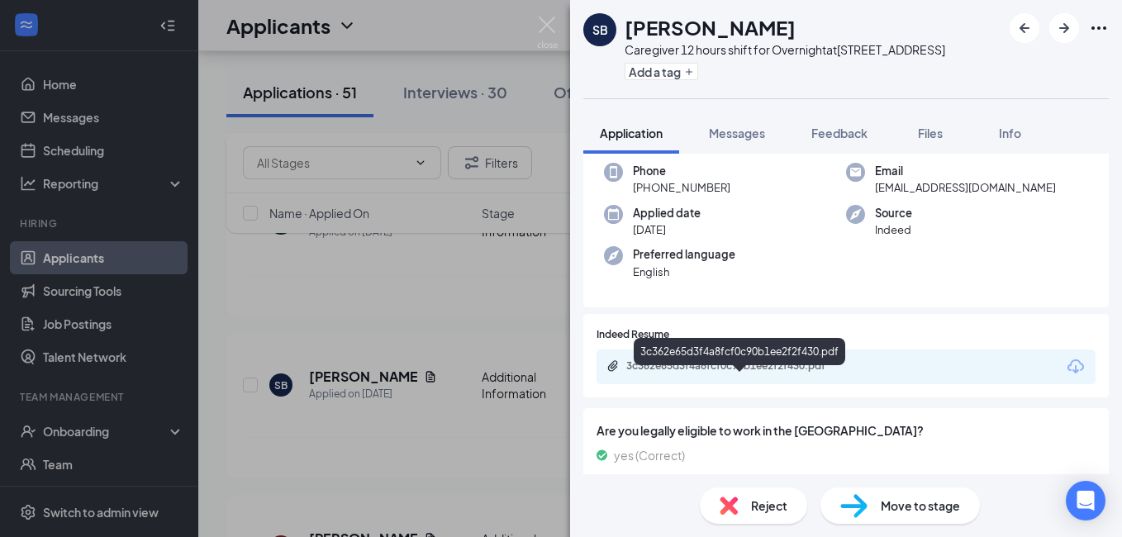
click at [728, 373] on div "3c362e65d3f4a8fcf0c90b1ee2f2f430.pdf" at bounding box center [741, 365] width 231 height 13
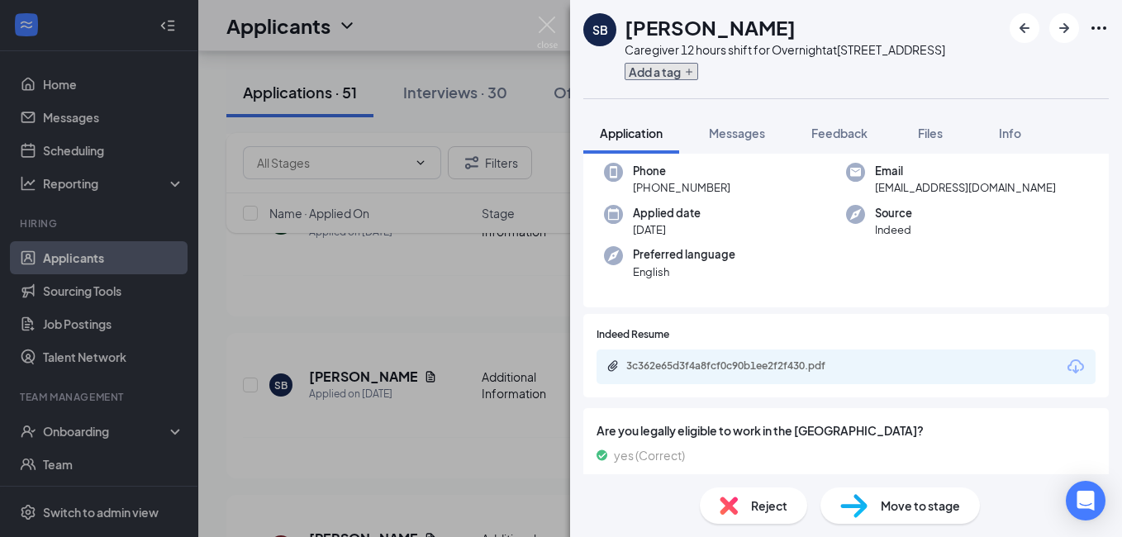
click at [686, 75] on icon "Plus" at bounding box center [689, 72] width 7 height 7
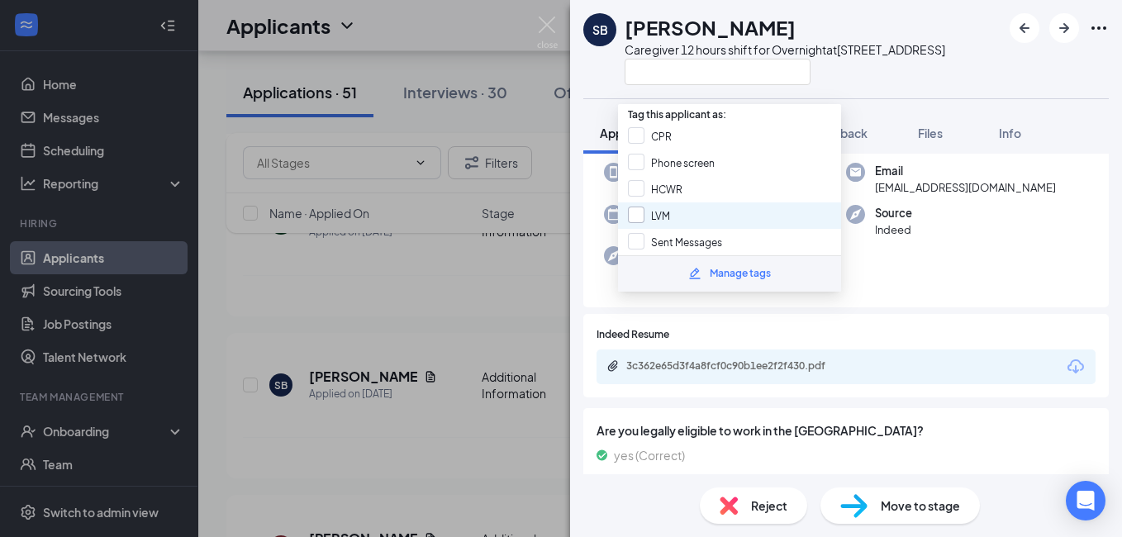
click at [665, 218] on input "LVM" at bounding box center [649, 216] width 42 height 18
checkbox input "true"
click at [545, 23] on img at bounding box center [547, 33] width 21 height 32
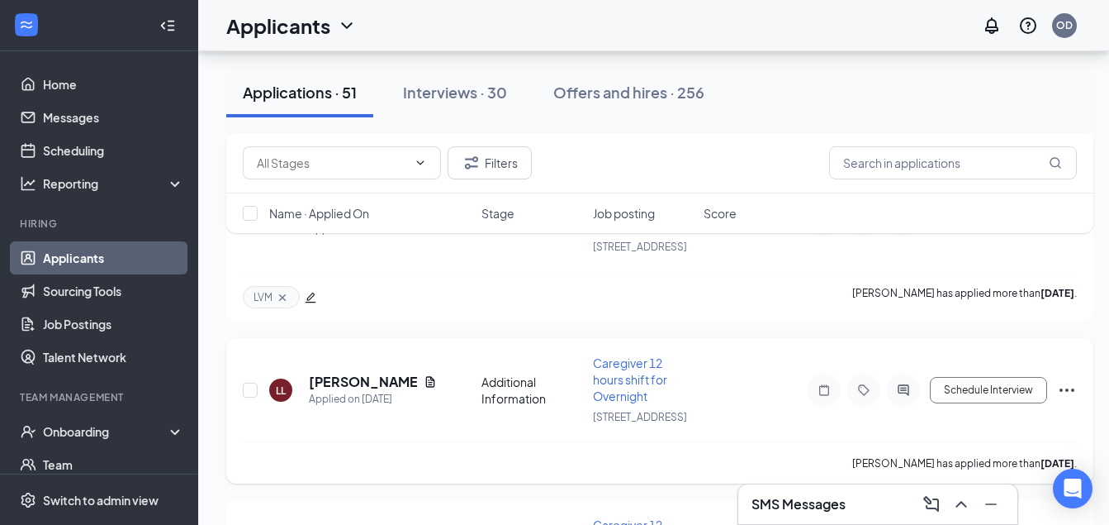
scroll to position [1157, 0]
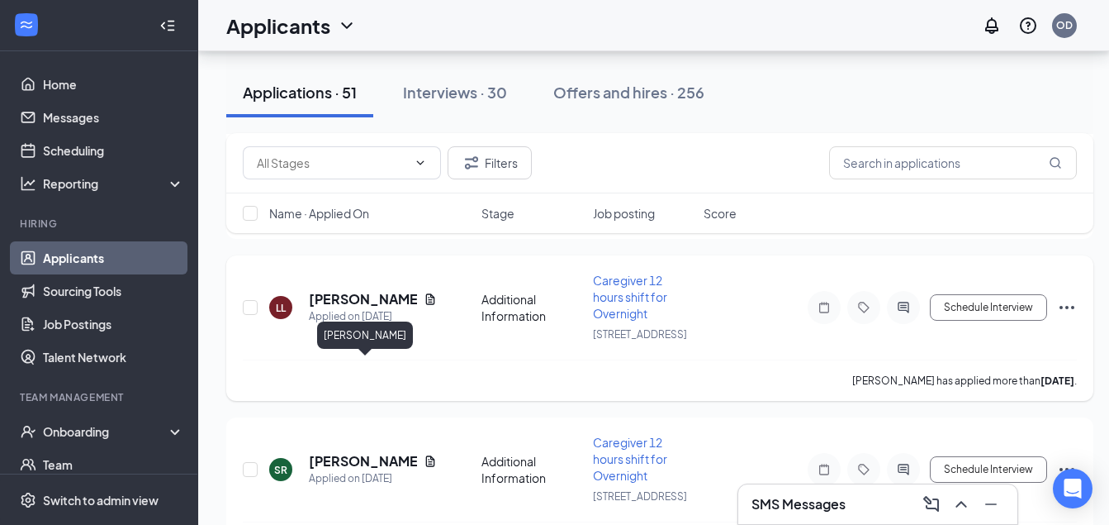
click at [339, 308] on h5 "[PERSON_NAME]" at bounding box center [363, 299] width 108 height 18
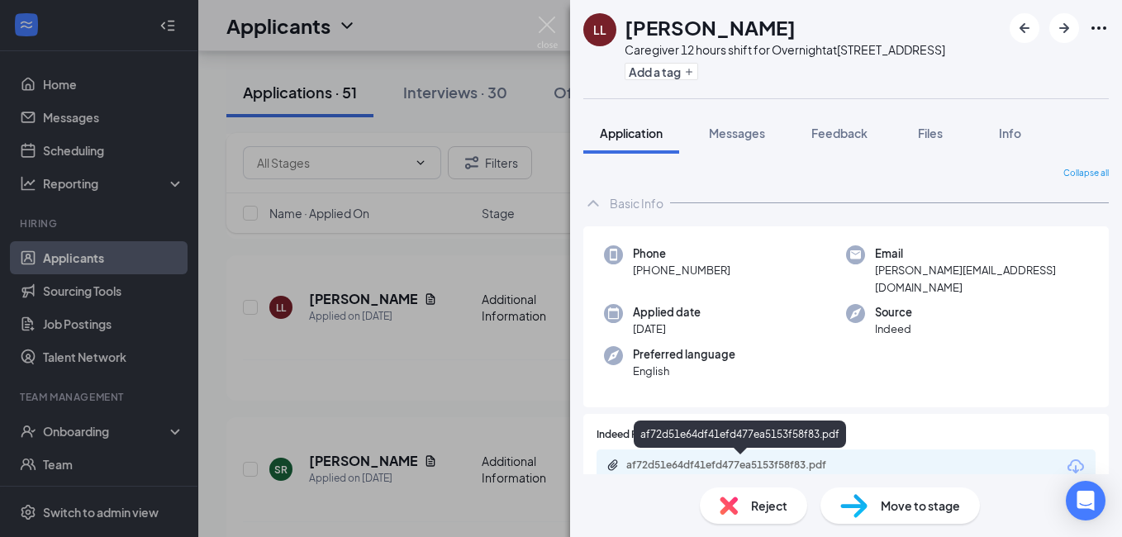
click at [716, 467] on div "af72d51e64df41efd477ea5153f58f83.pdf" at bounding box center [741, 465] width 231 height 13
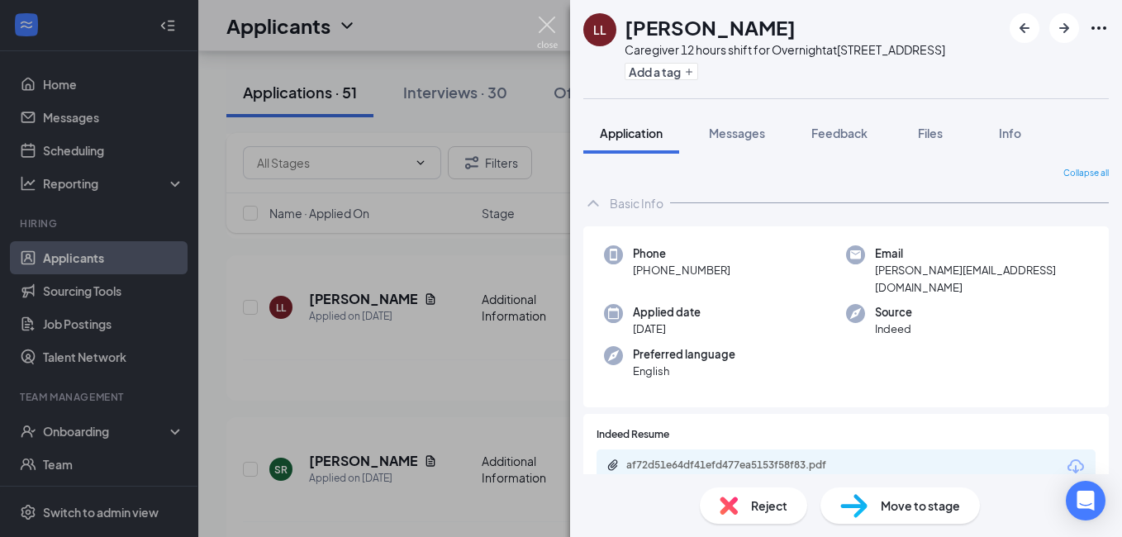
click at [550, 21] on img at bounding box center [547, 33] width 21 height 32
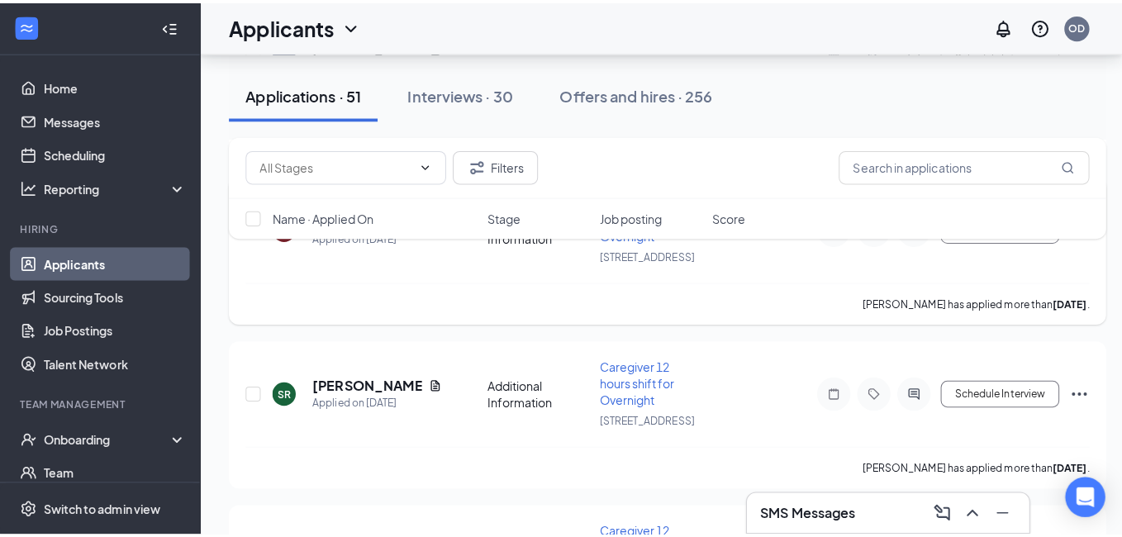
scroll to position [1322, 0]
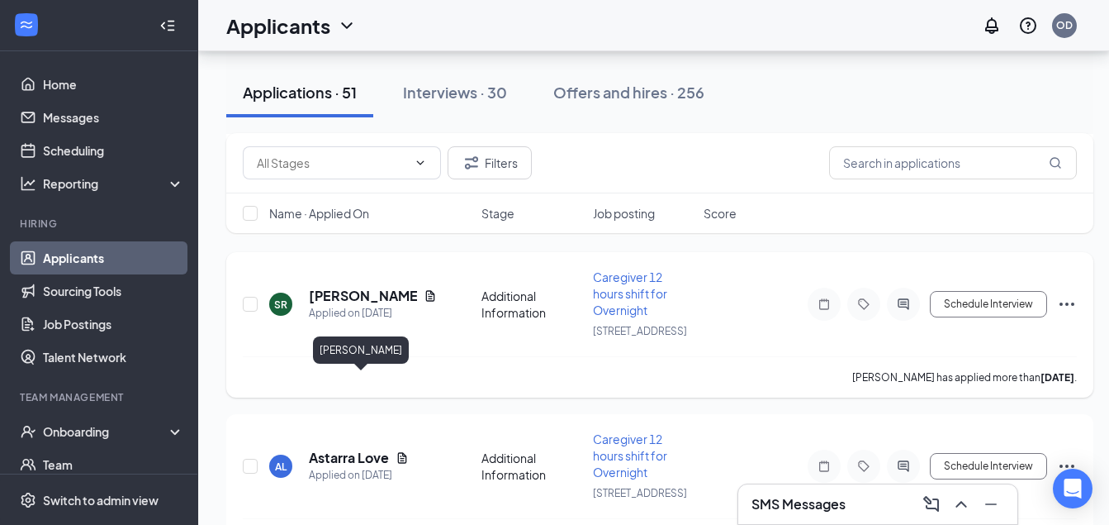
click at [354, 305] on h5 "SULMA RUIZ" at bounding box center [363, 296] width 108 height 18
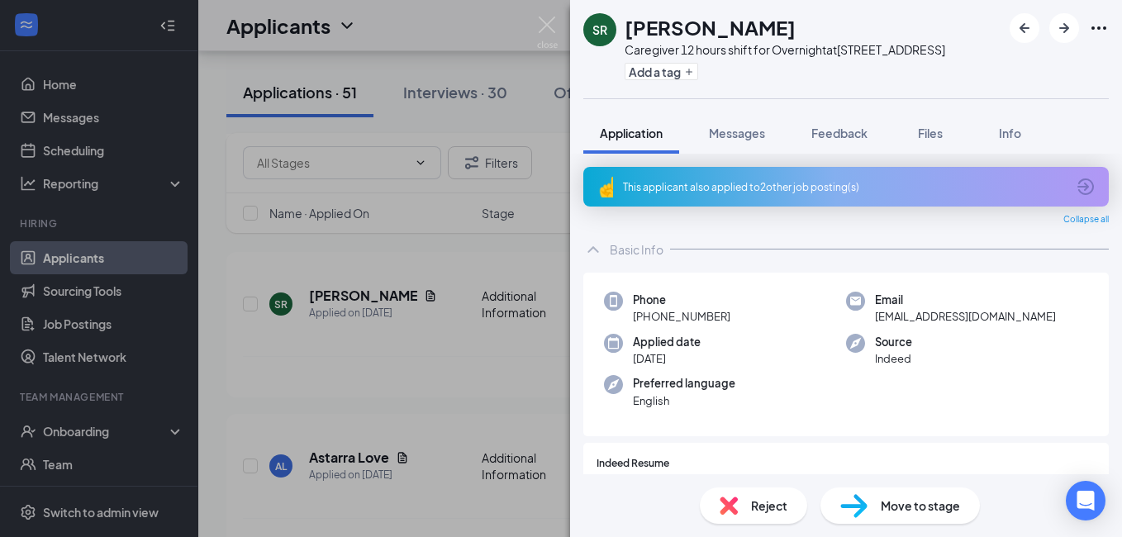
scroll to position [165, 0]
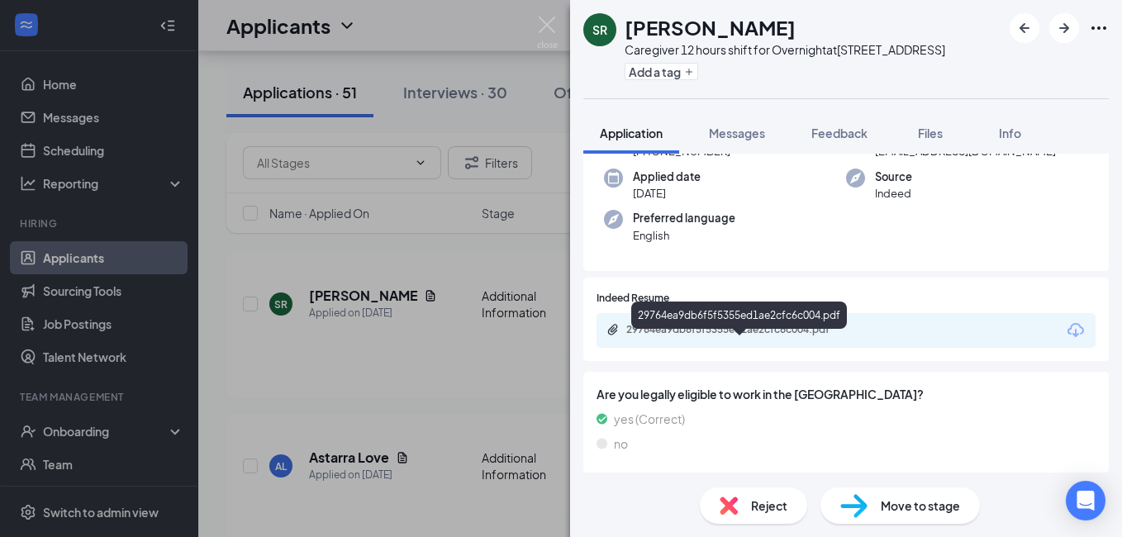
click at [722, 336] on div "29764ea9db6f5f5355ed1ae2cfc6c004.pdf" at bounding box center [741, 329] width 231 height 13
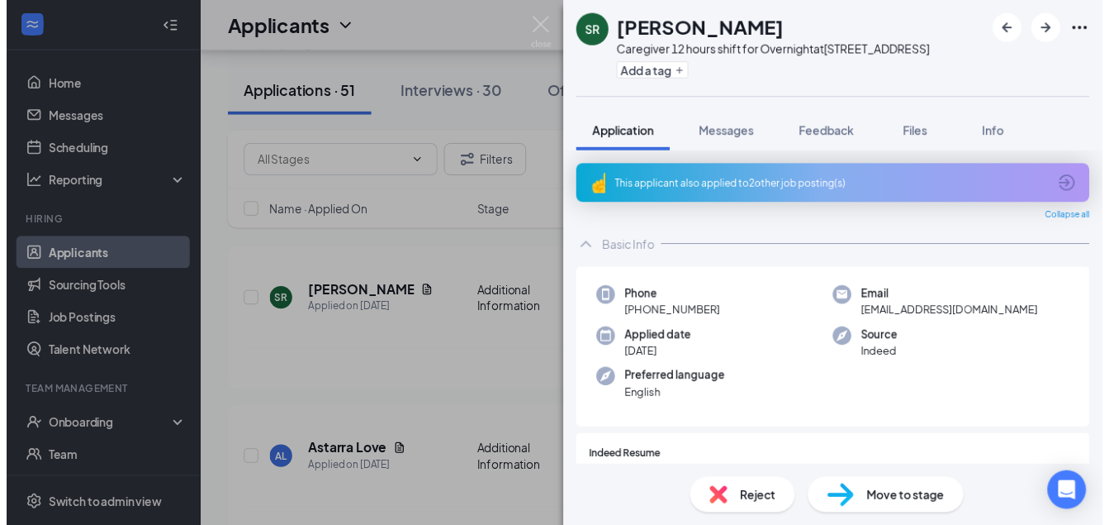
scroll to position [83, 0]
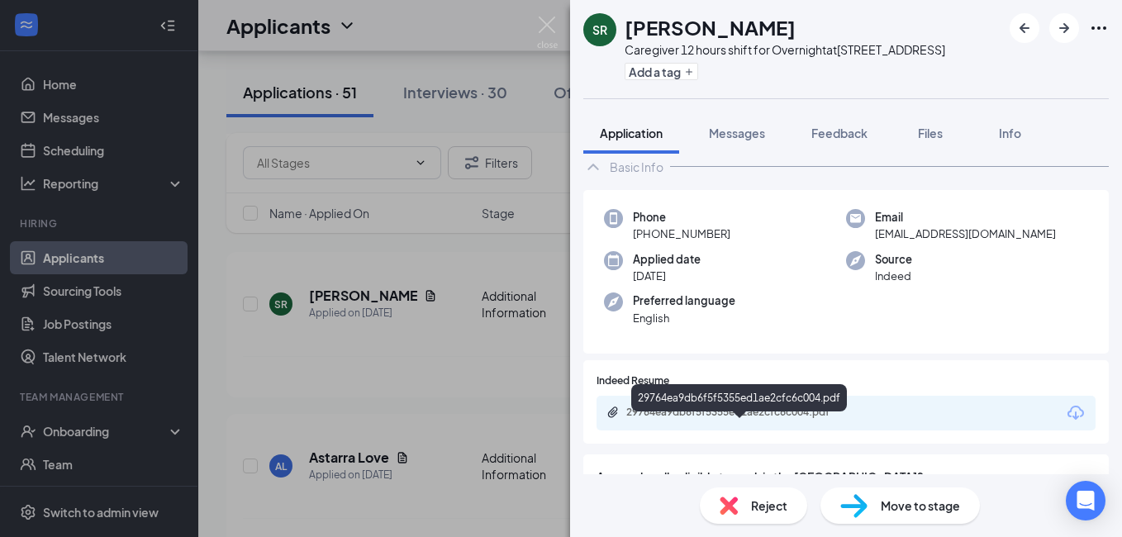
click at [703, 419] on div "29764ea9db6f5f5355ed1ae2cfc6c004.pdf" at bounding box center [741, 412] width 231 height 13
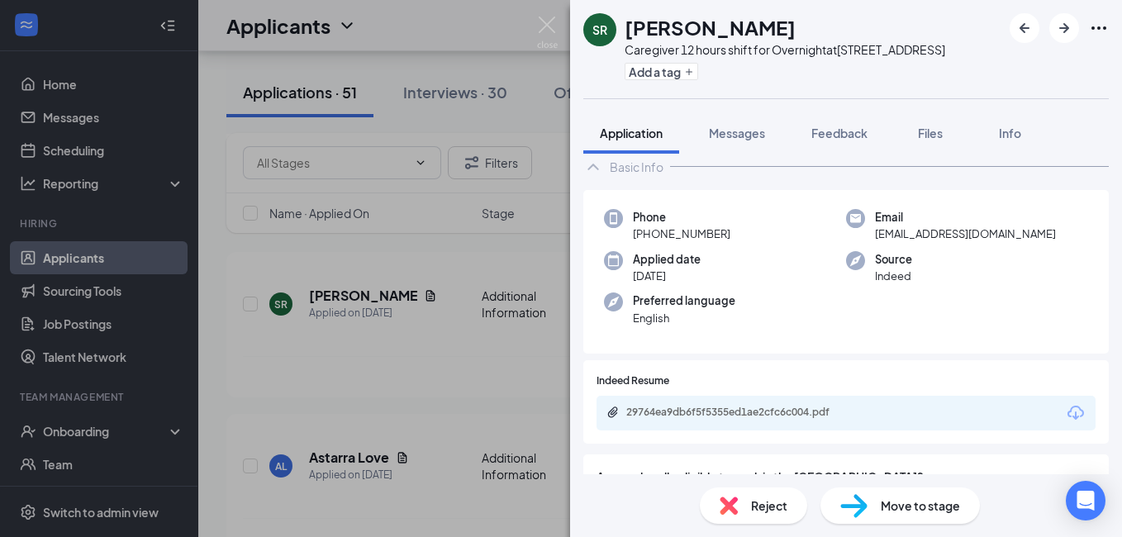
click at [776, 506] on span "Reject" at bounding box center [769, 506] width 36 height 18
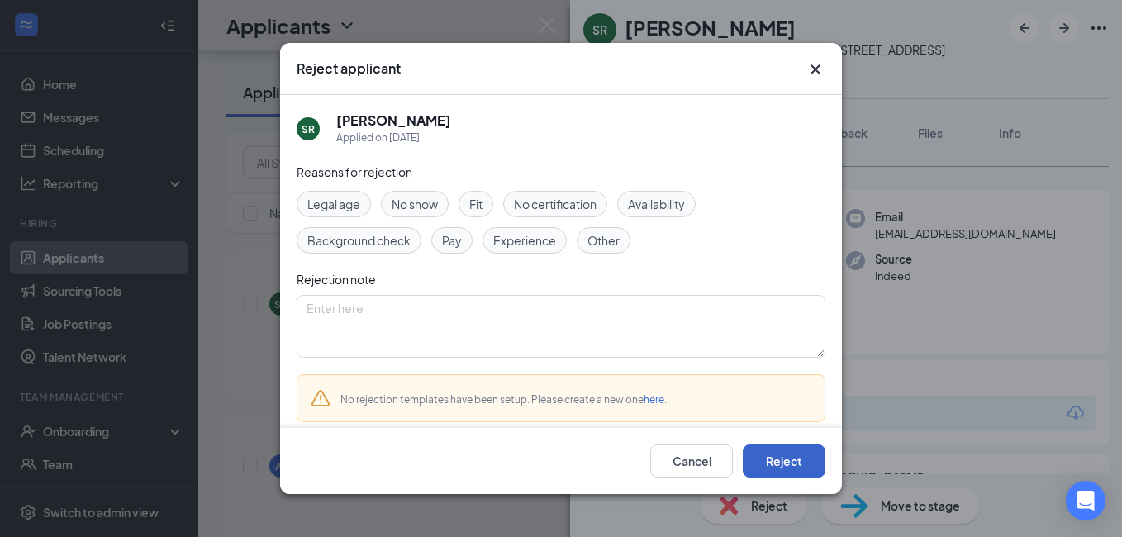
click at [779, 458] on button "Reject" at bounding box center [784, 460] width 83 height 33
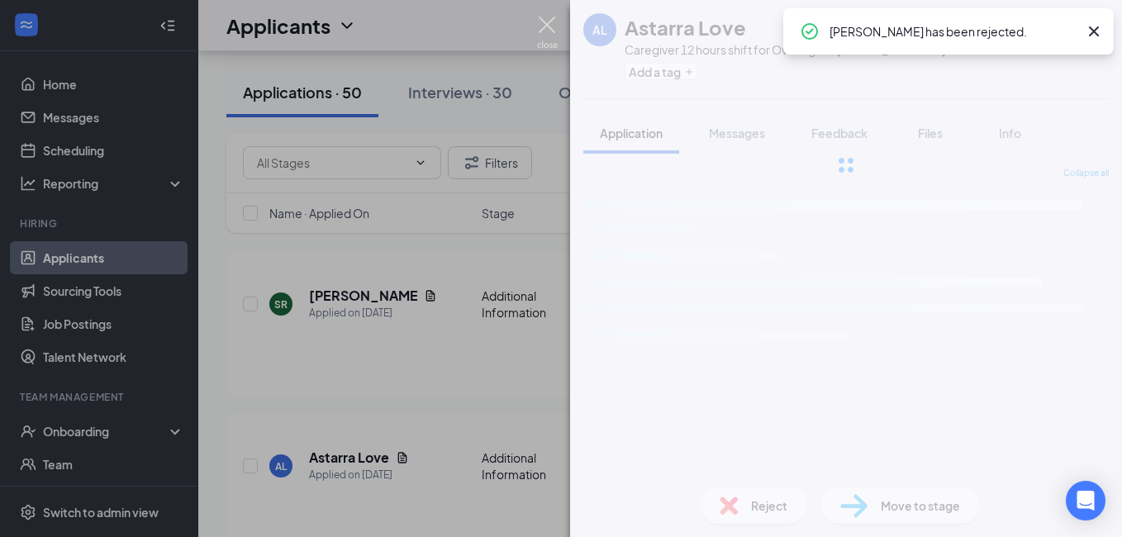
click at [542, 25] on img at bounding box center [547, 33] width 21 height 32
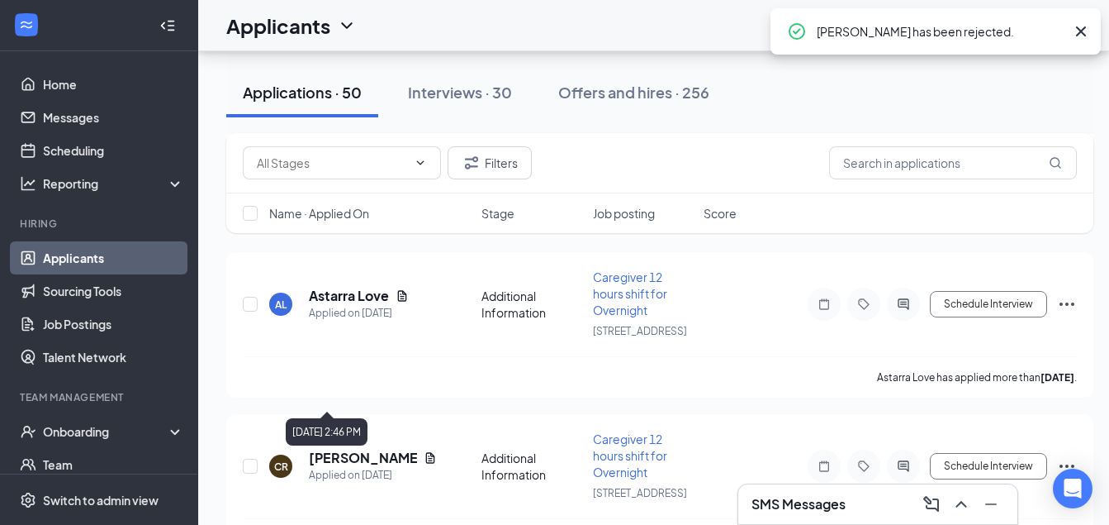
scroll to position [1404, 0]
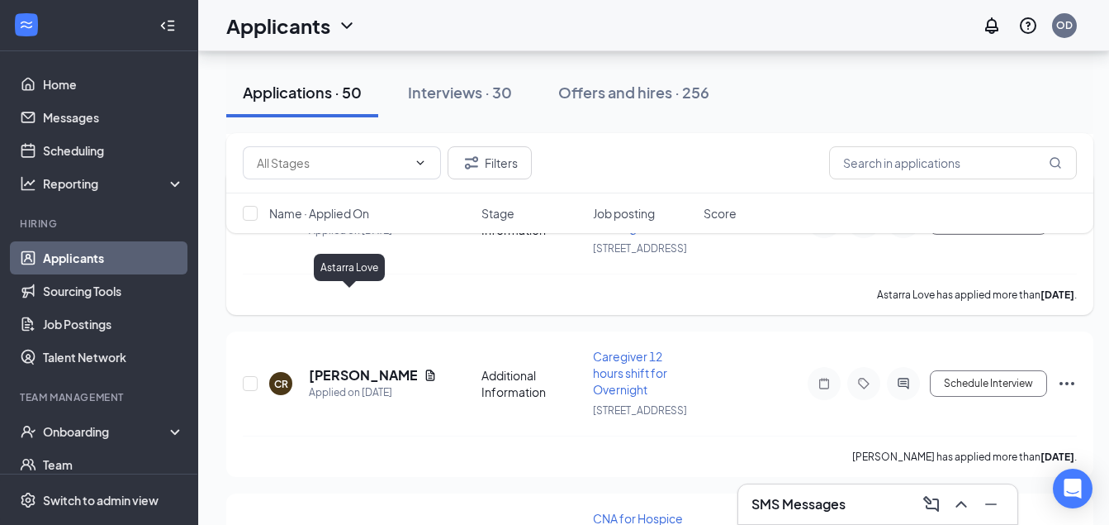
click at [340, 222] on h5 "Astarra Love" at bounding box center [349, 213] width 80 height 18
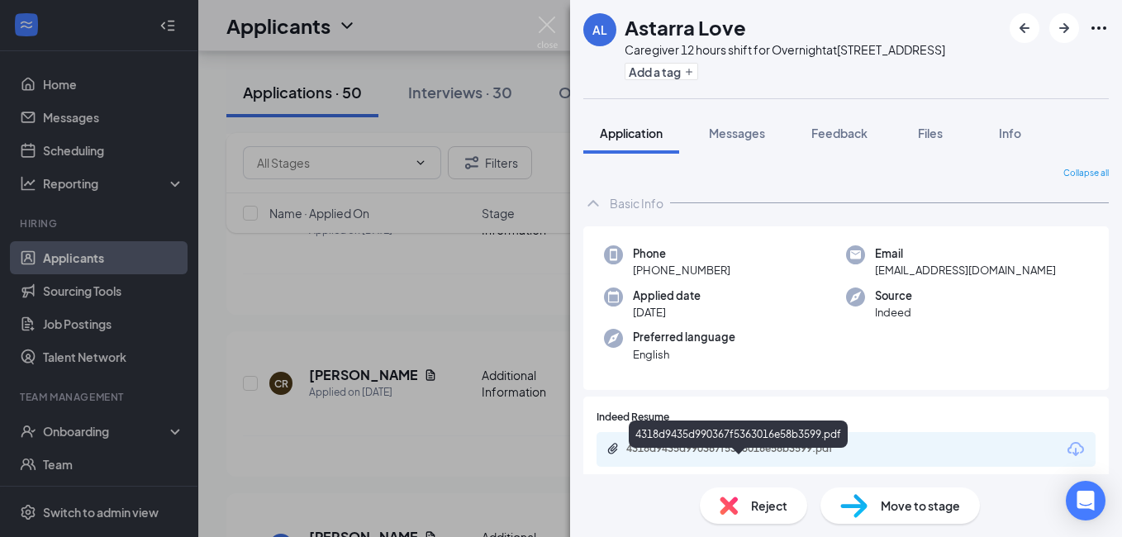
click at [715, 455] on div "4318d9435d990367f5363016e58b3599.pdf" at bounding box center [741, 448] width 231 height 13
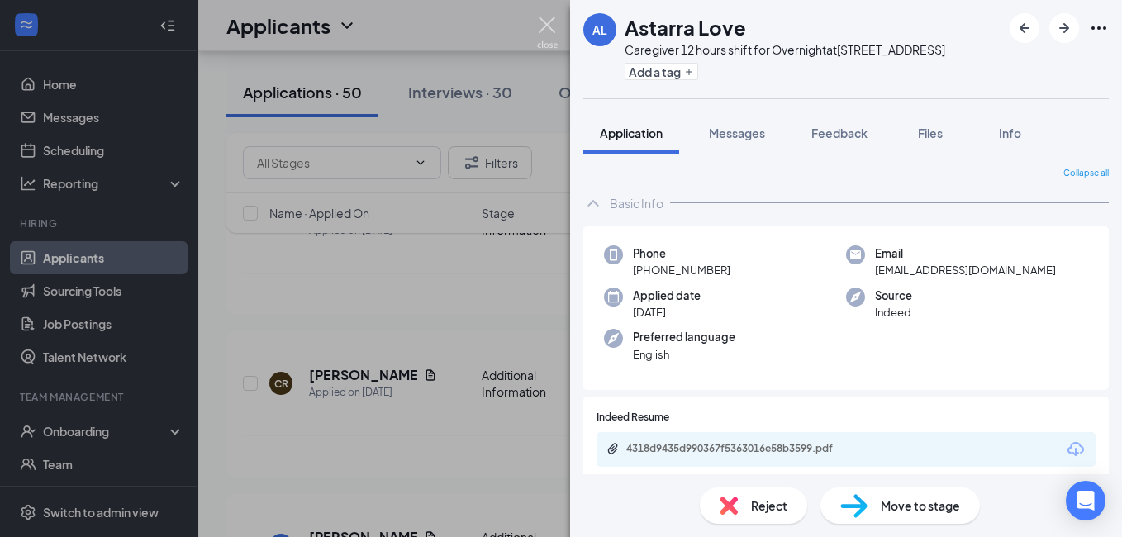
click at [551, 19] on img at bounding box center [547, 33] width 21 height 32
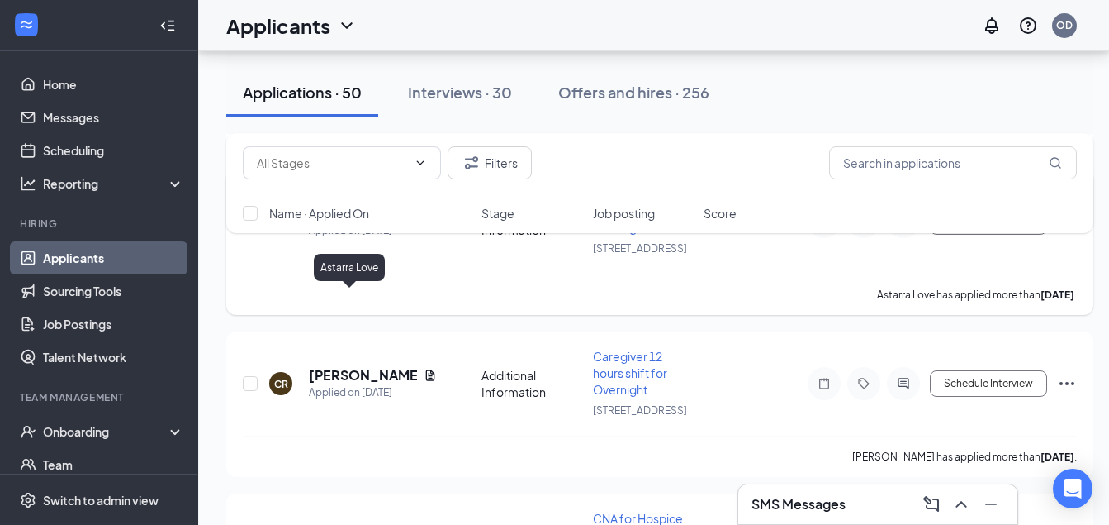
click at [354, 222] on h5 "Astarra Love" at bounding box center [349, 213] width 80 height 18
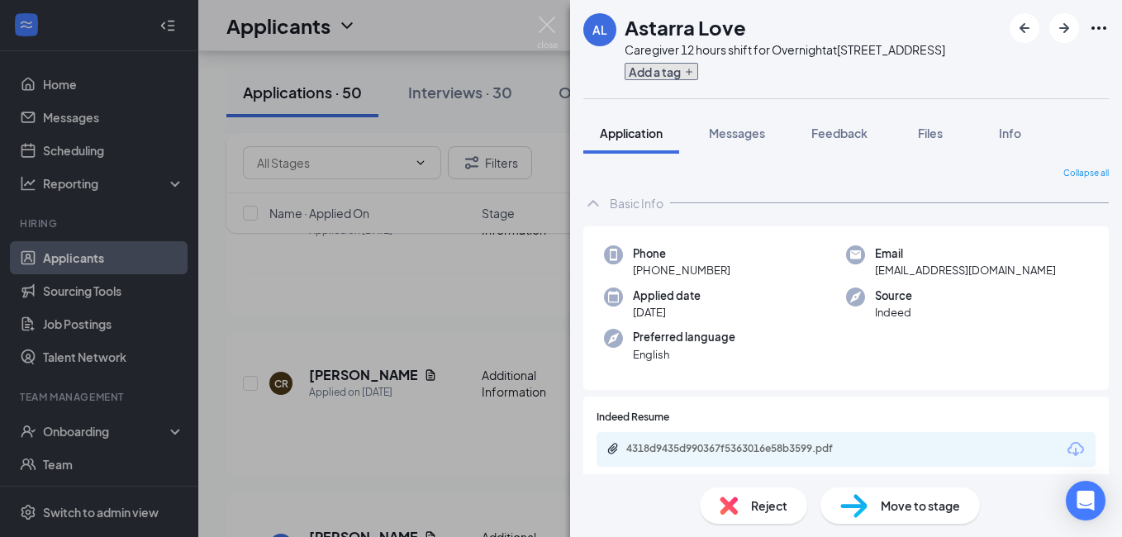
click at [676, 80] on button "Add a tag" at bounding box center [662, 71] width 74 height 17
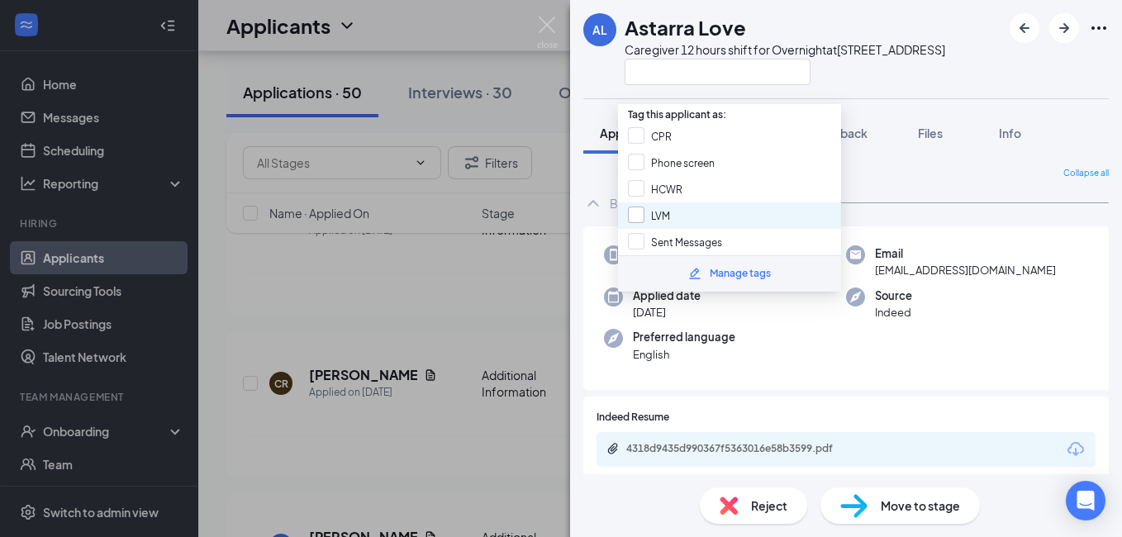
click at [668, 215] on input "LVM" at bounding box center [649, 216] width 42 height 18
checkbox input "true"
click at [535, 26] on div "AL Astarra Love Caregiver 12 hours shift for Overnight at 4300 Commerce Ct Suit…" at bounding box center [561, 268] width 1122 height 537
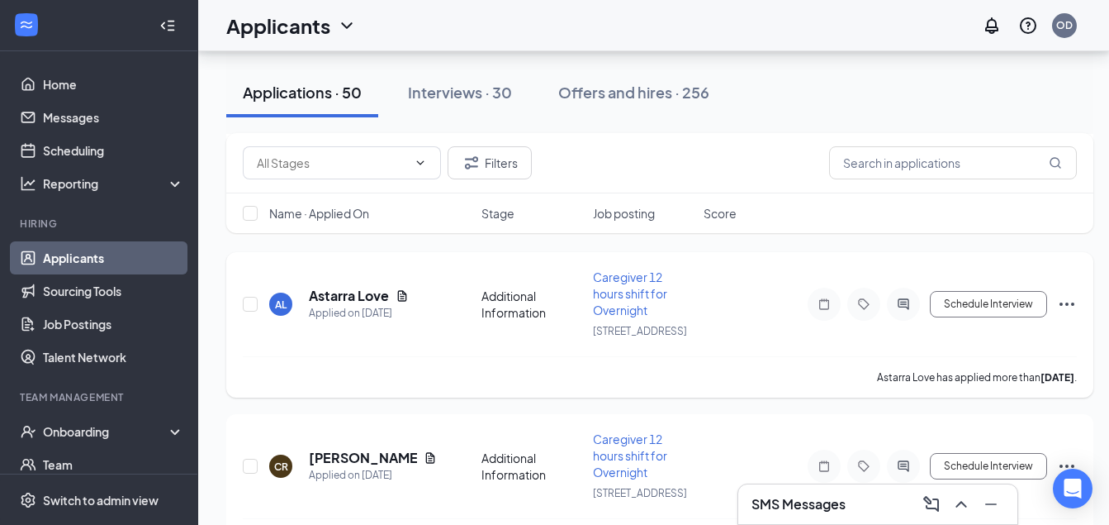
scroll to position [1239, 0]
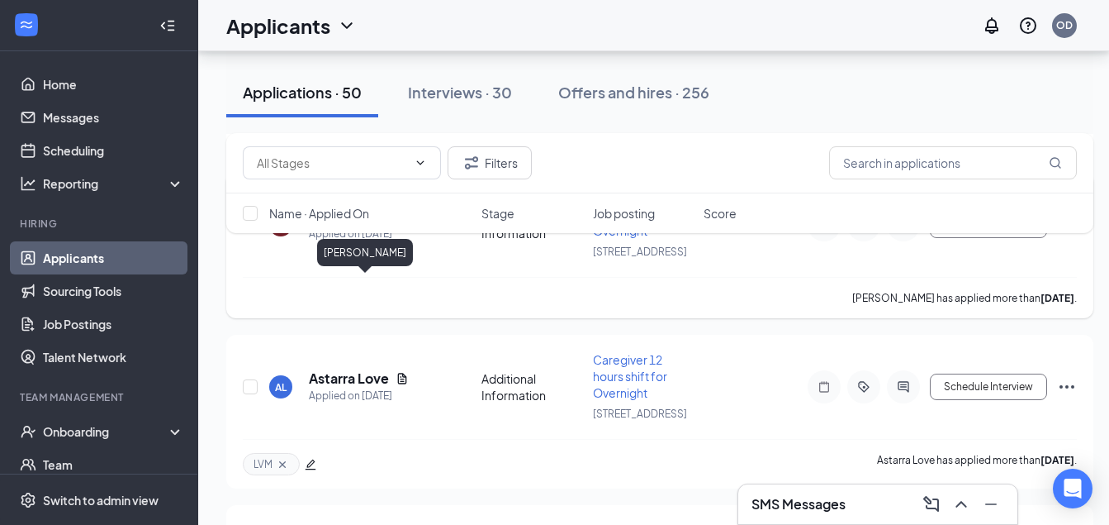
click at [320, 226] on h5 "[PERSON_NAME]" at bounding box center [363, 216] width 108 height 18
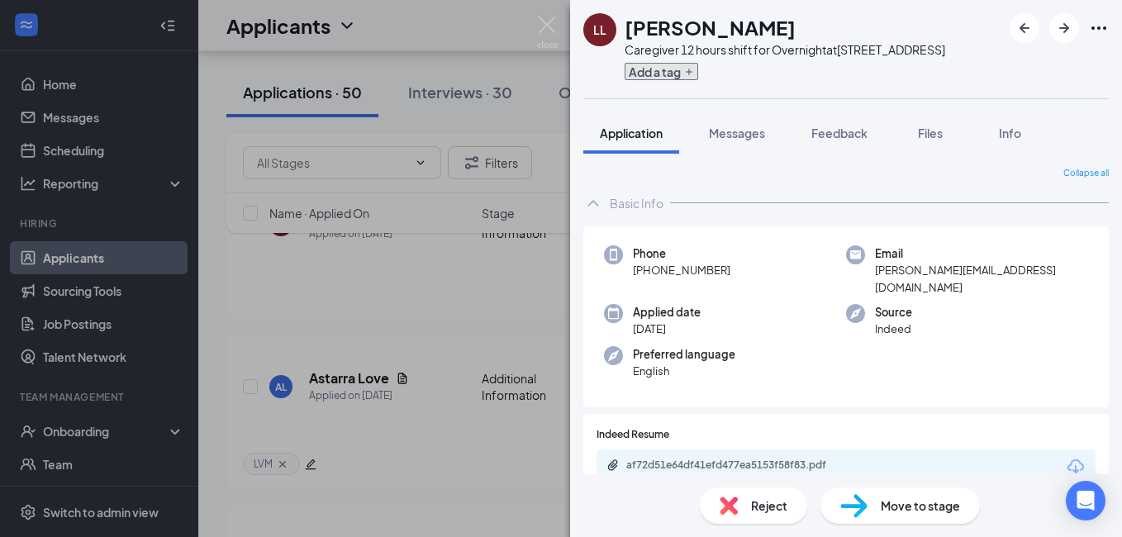
click at [672, 80] on button "Add a tag" at bounding box center [662, 71] width 74 height 17
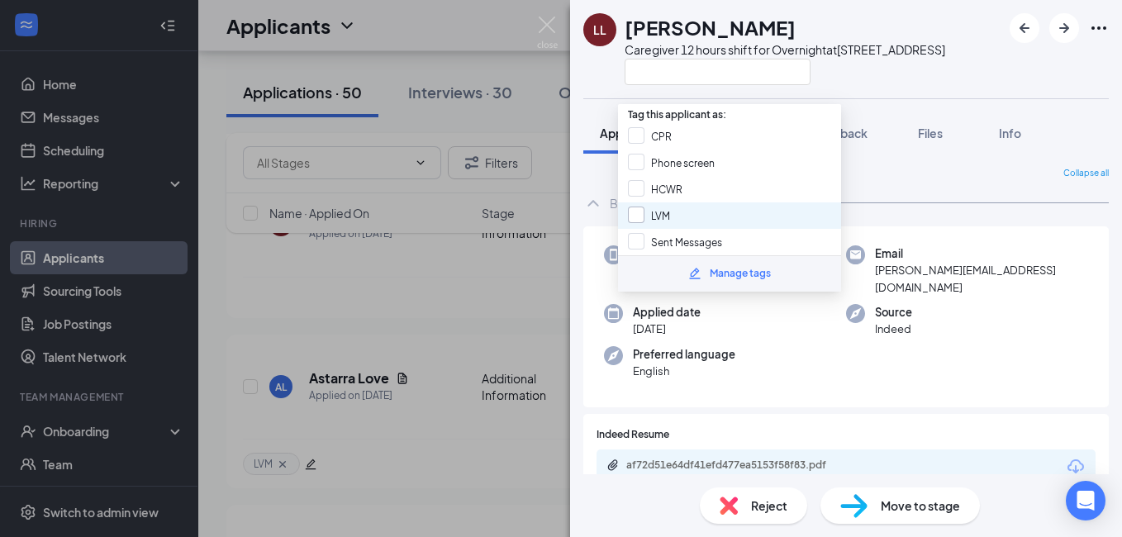
click at [638, 212] on input "LVM" at bounding box center [649, 216] width 42 height 18
checkbox input "true"
click at [549, 19] on img at bounding box center [547, 33] width 21 height 32
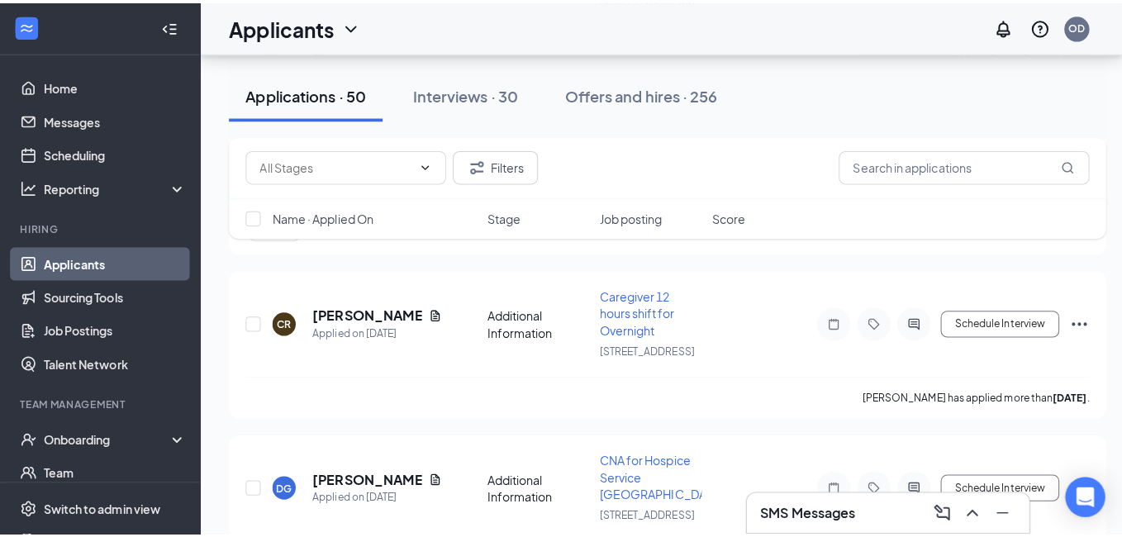
scroll to position [1570, 0]
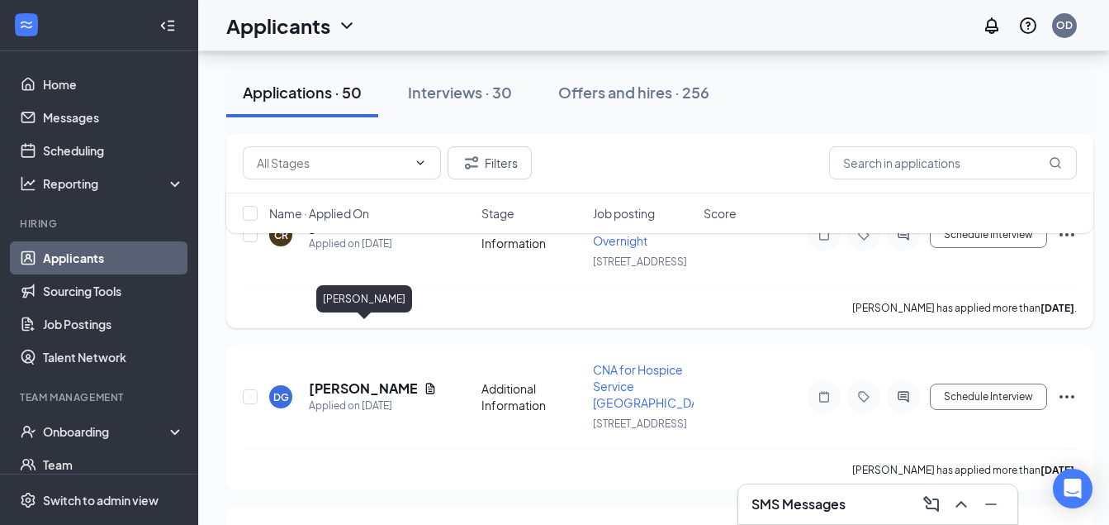
click at [365, 235] on h5 "Cassandra Reed" at bounding box center [363, 226] width 108 height 18
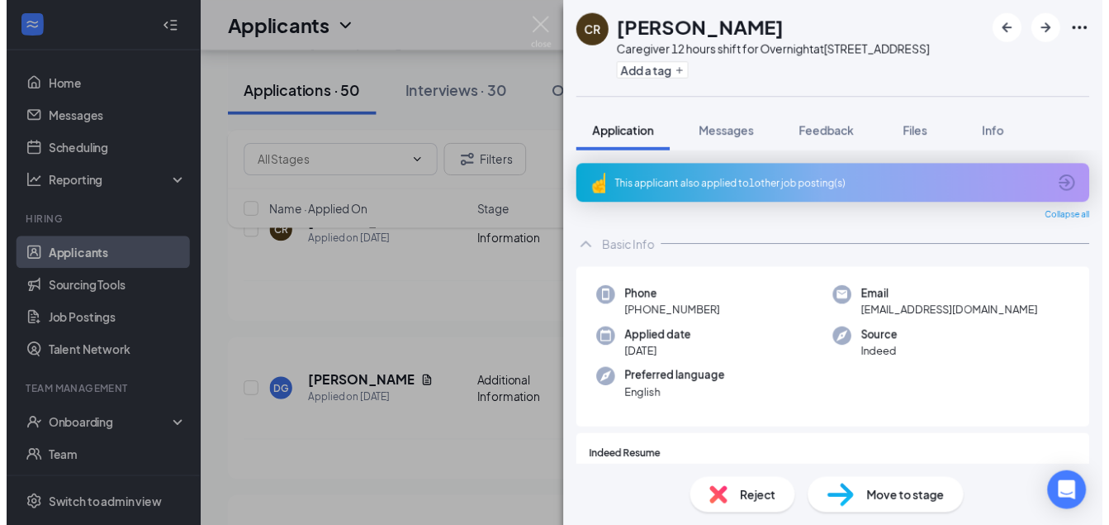
scroll to position [165, 0]
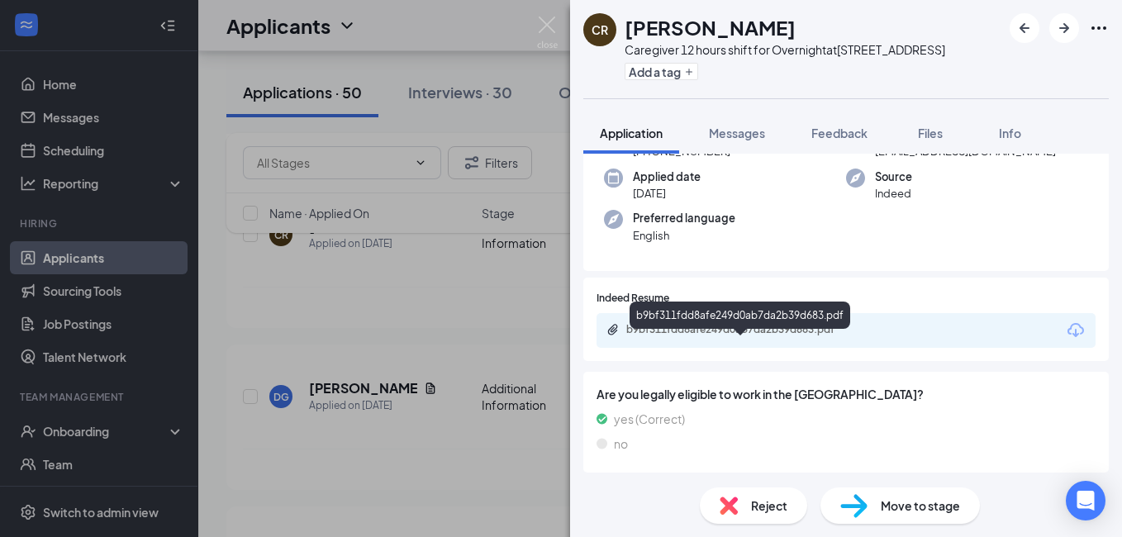
click at [679, 336] on div "b9bf311fdd8afe249d0ab7da2b39d683.pdf" at bounding box center [741, 329] width 231 height 13
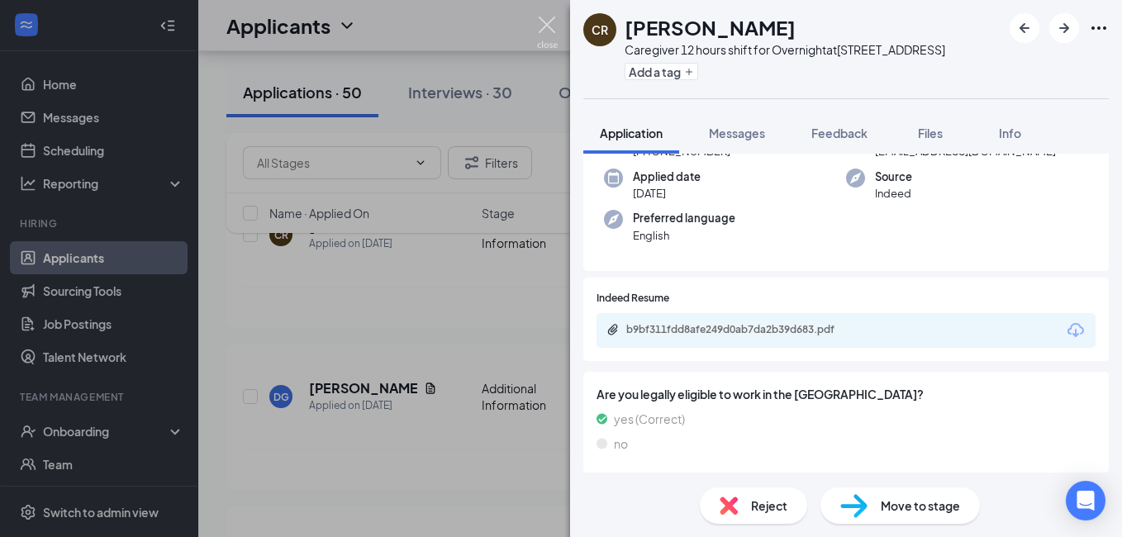
click at [547, 25] on img at bounding box center [547, 33] width 21 height 32
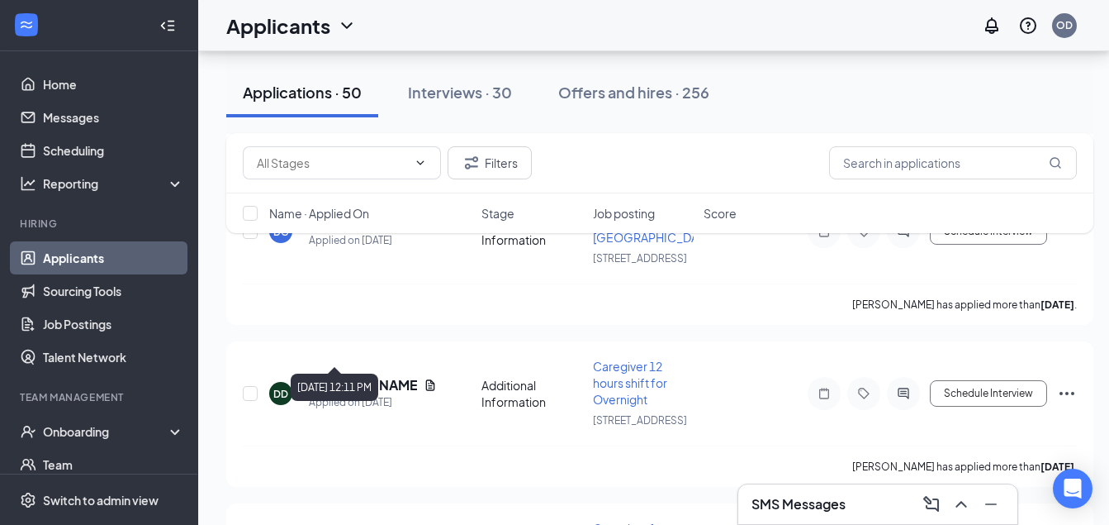
scroll to position [1817, 0]
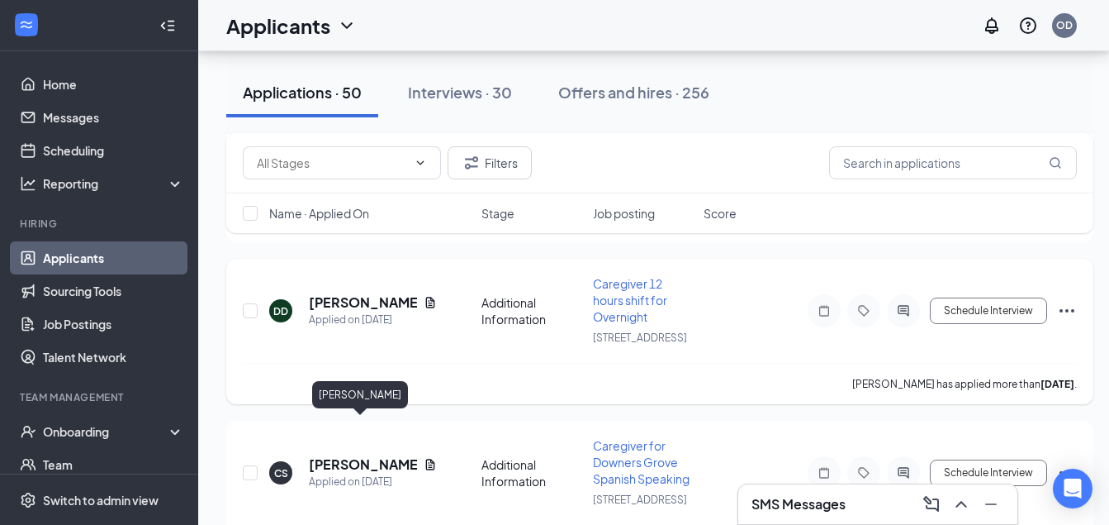
click at [335, 311] on h5 "DANIELLE DORSEY" at bounding box center [363, 302] width 108 height 18
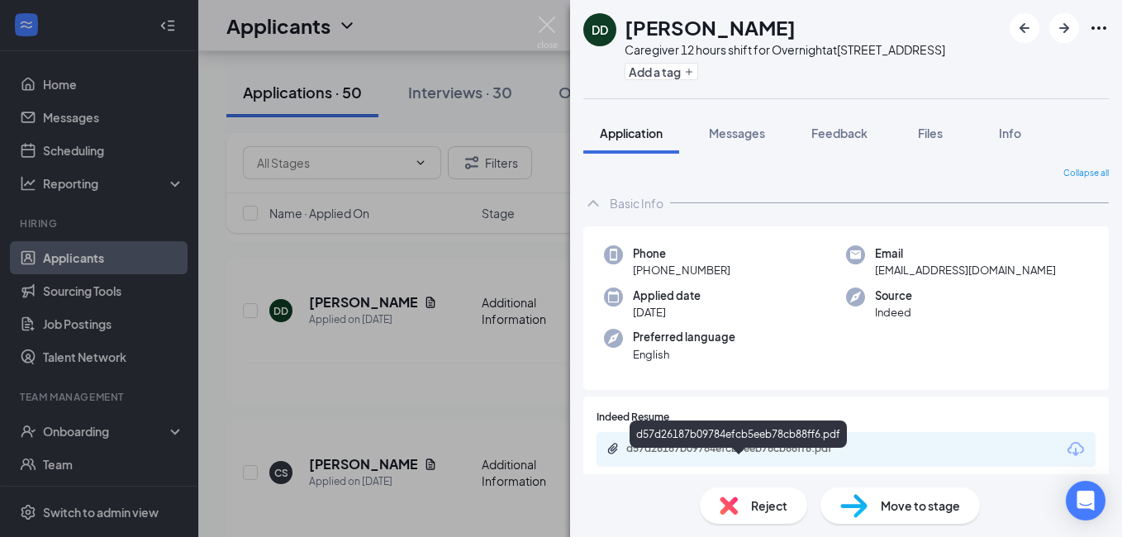
click at [745, 455] on div "d57d26187b09784efcb5eeb78cb88ff6.pdf" at bounding box center [741, 448] width 231 height 13
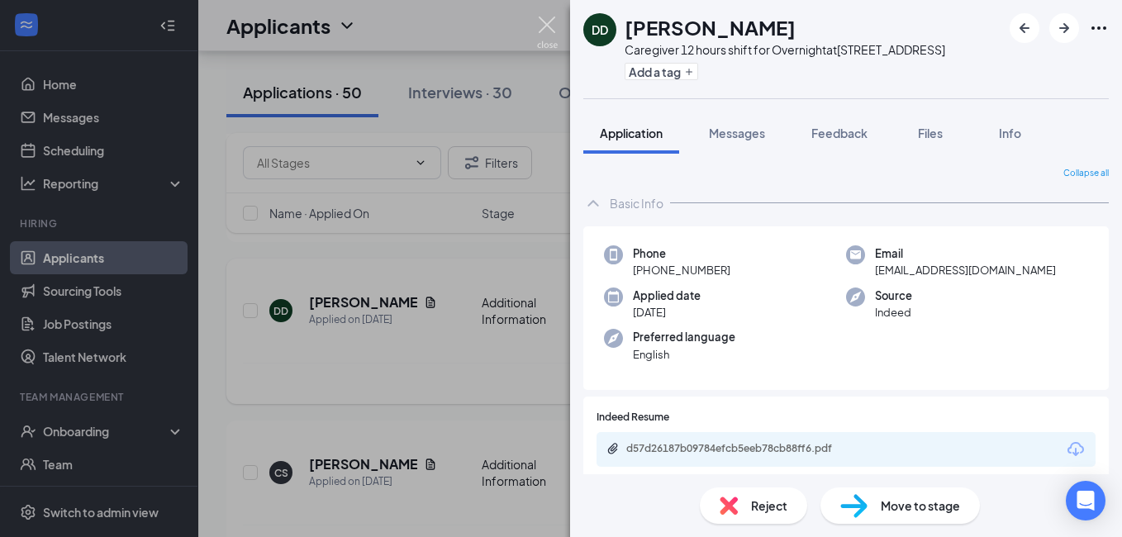
click at [546, 26] on img at bounding box center [547, 33] width 21 height 32
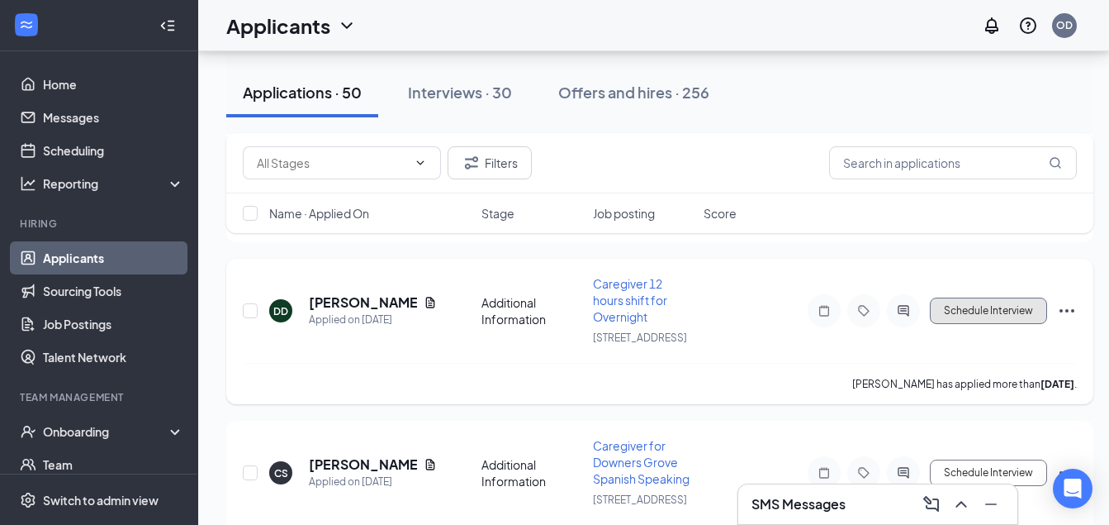
click at [989, 324] on button "Schedule Interview" at bounding box center [988, 310] width 117 height 26
type input "Onsite Interview (next stage)"
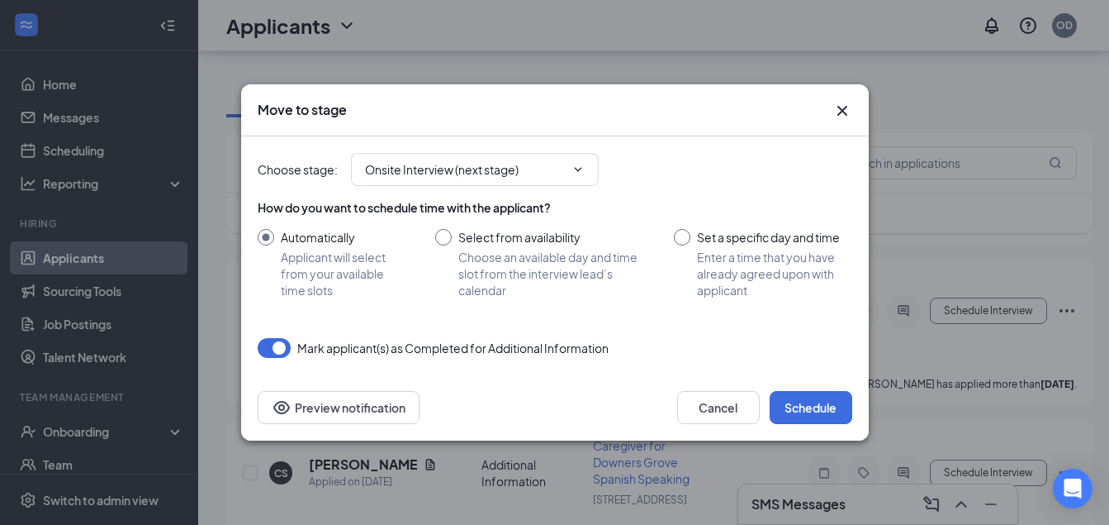
click at [448, 234] on input "Select from availability Choose an available day and time slot from the intervi…" at bounding box center [538, 263] width 207 height 69
radio input "true"
radio input "false"
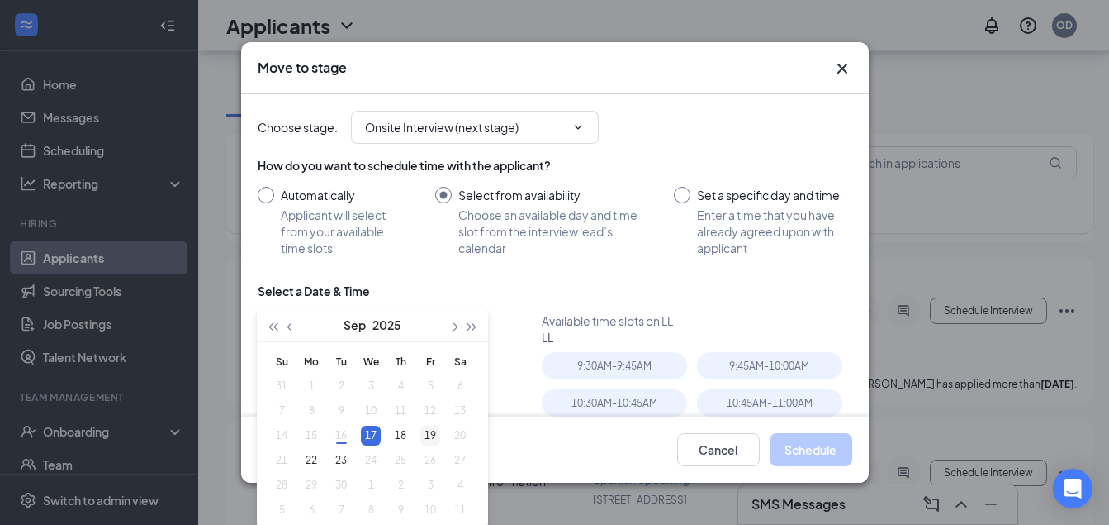
type input "Sep 19, 2025"
click at [429, 432] on div "19" at bounding box center [431, 435] width 20 height 20
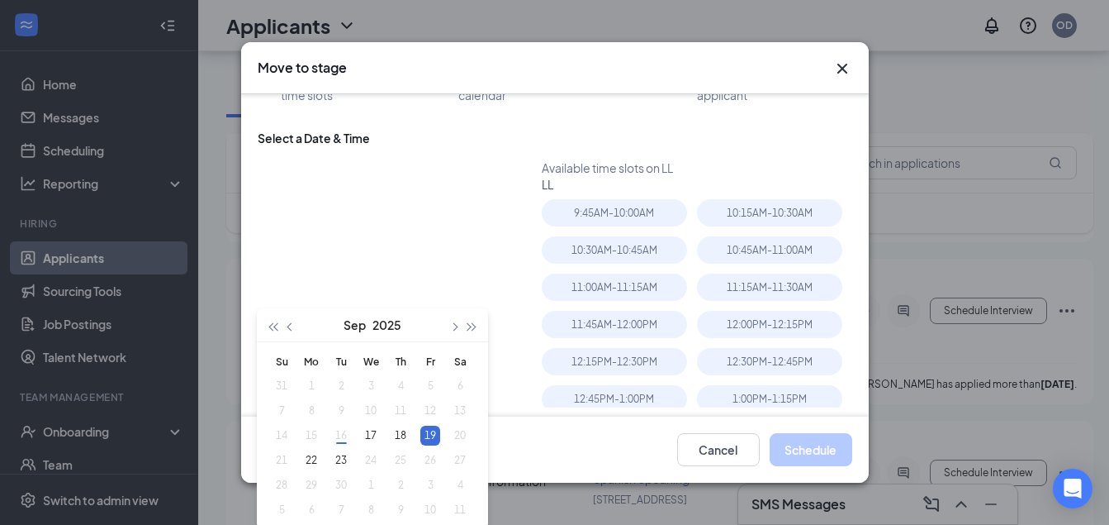
scroll to position [168, 0]
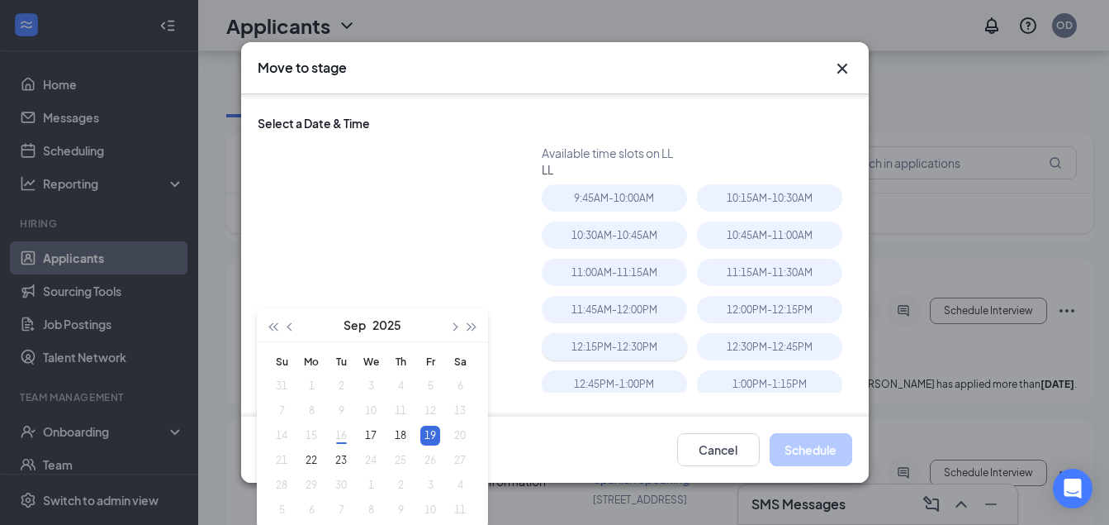
click at [618, 344] on div "12:15PM - 12:30PM" at bounding box center [614, 346] width 145 height 27
click at [819, 454] on button "Schedule" at bounding box center [811, 449] width 83 height 33
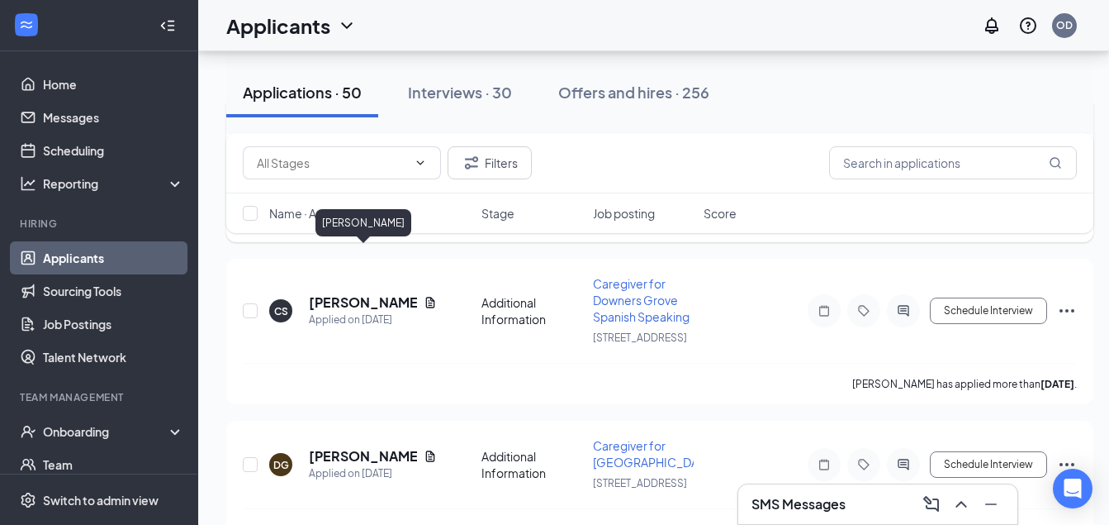
click at [371, 150] on h5 "Danielle Guidry" at bounding box center [363, 140] width 108 height 18
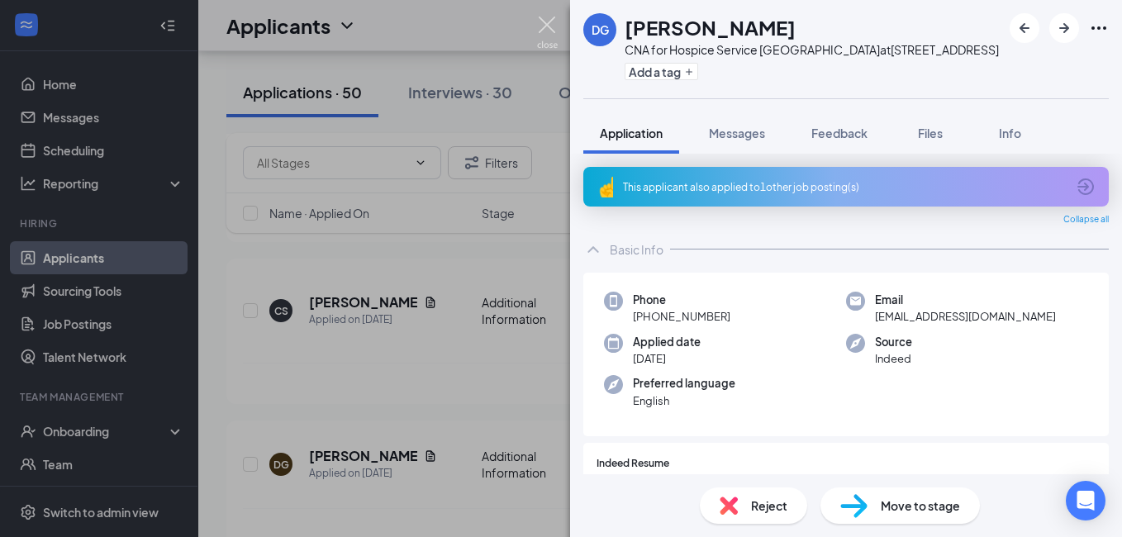
click at [542, 28] on img at bounding box center [547, 33] width 21 height 32
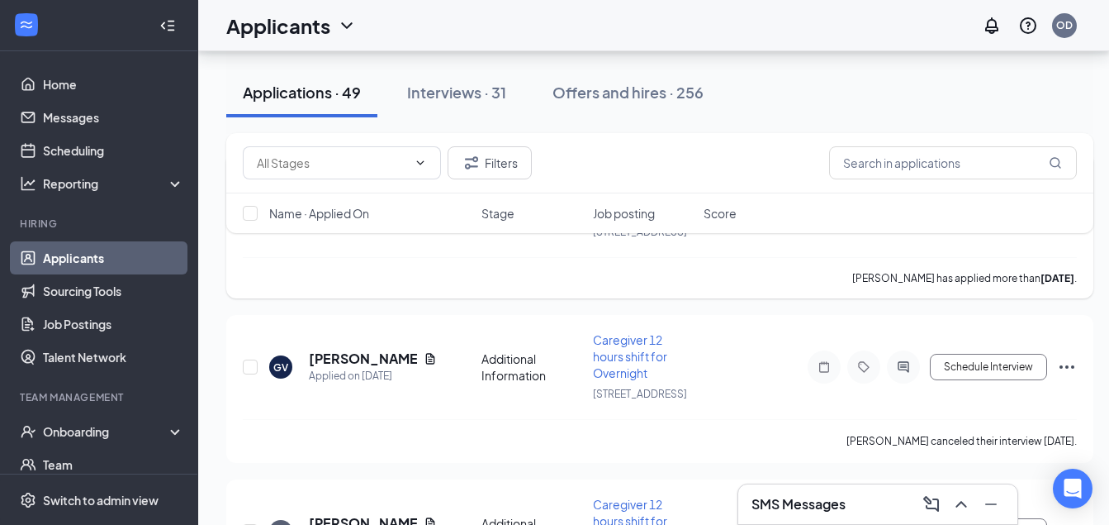
scroll to position [2148, 0]
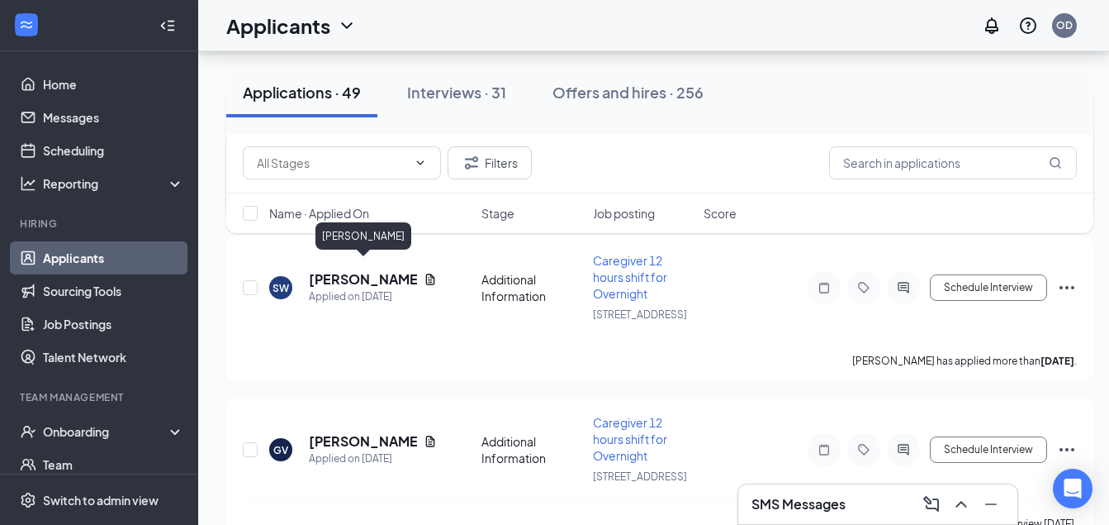
click at [342, 135] on h5 "Danielle Guidry" at bounding box center [363, 125] width 108 height 18
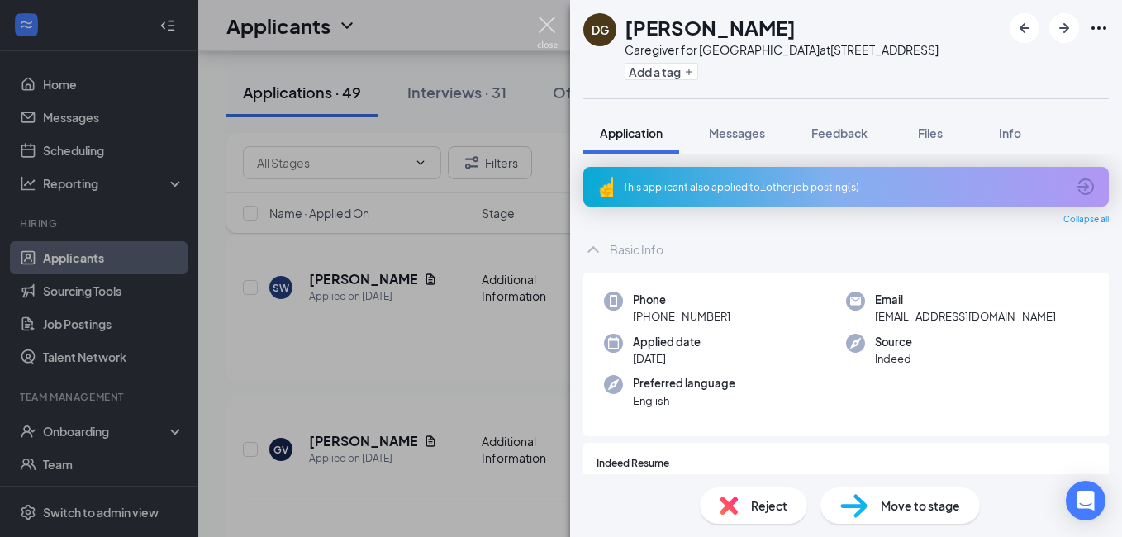
click at [546, 27] on img at bounding box center [547, 33] width 21 height 32
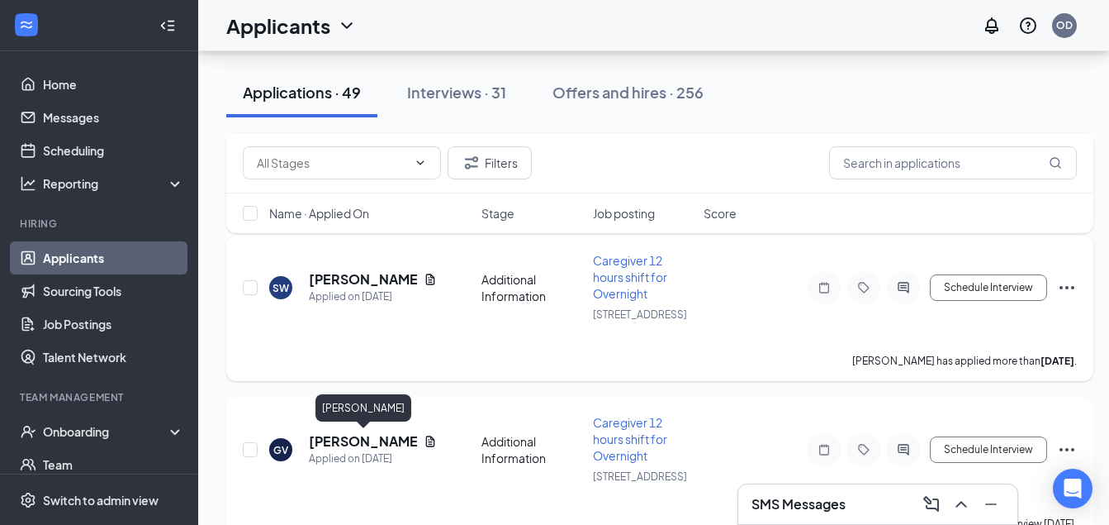
click at [351, 288] on h5 "Shaunie Wilson" at bounding box center [363, 279] width 108 height 18
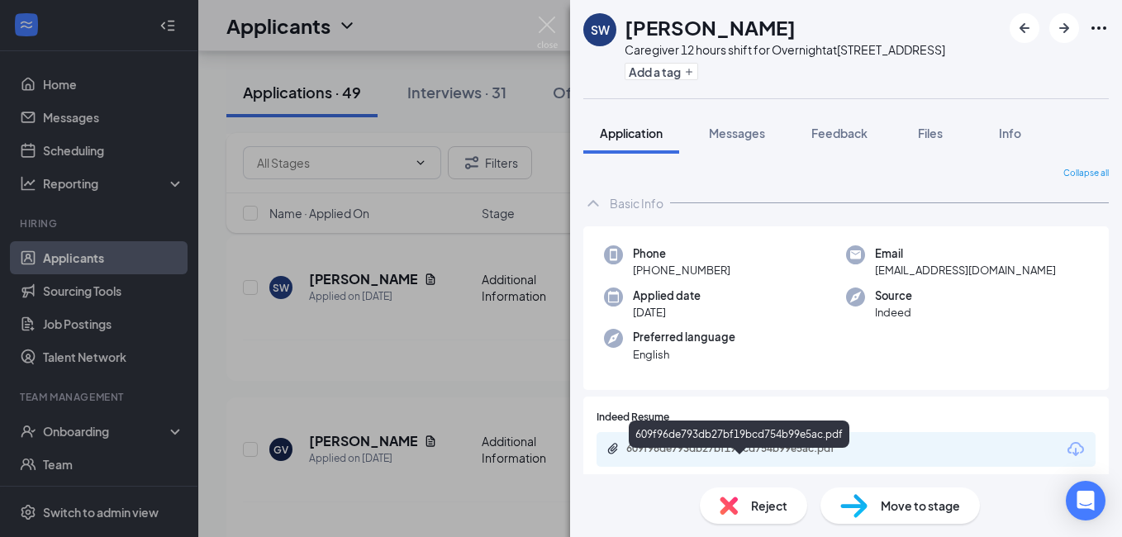
click at [766, 455] on div "609f96de793db27bf19bcd754b99e5ac.pdf" at bounding box center [741, 448] width 231 height 13
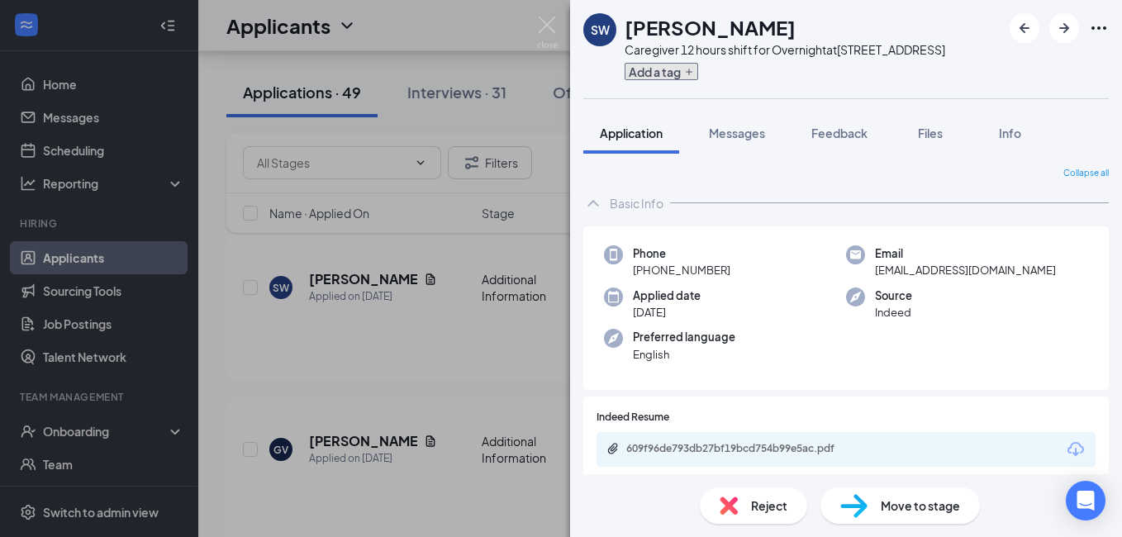
click at [665, 80] on button "Add a tag" at bounding box center [662, 71] width 74 height 17
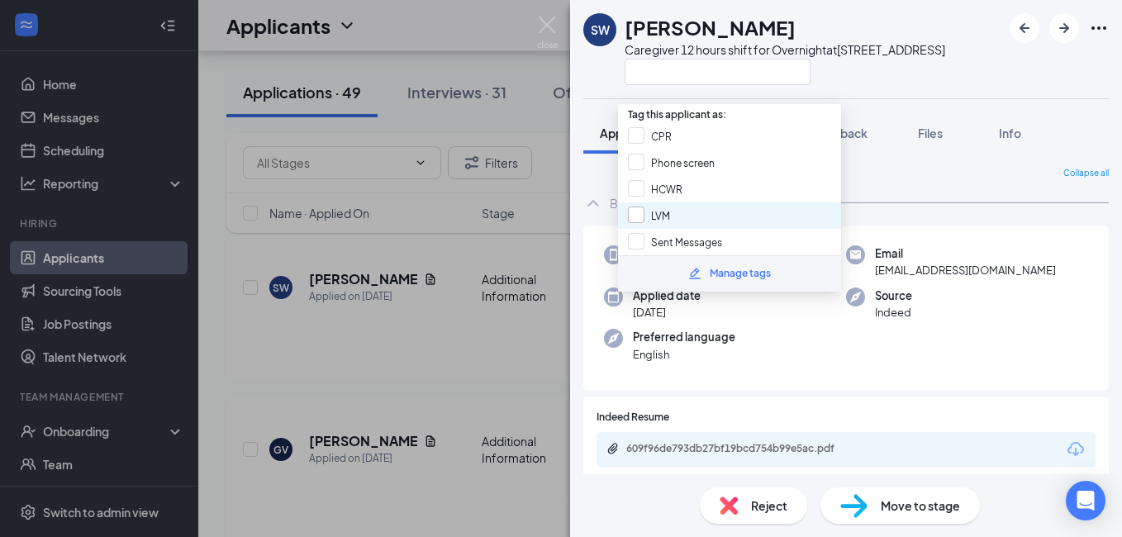
click at [666, 213] on input "LVM" at bounding box center [649, 216] width 42 height 18
checkbox input "true"
click at [539, 25] on img at bounding box center [547, 33] width 21 height 32
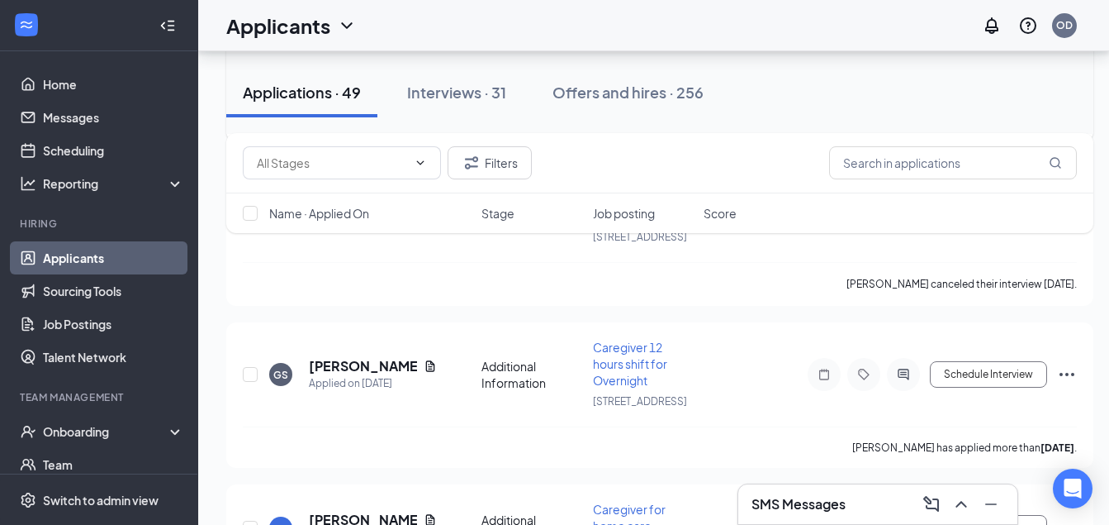
scroll to position [2478, 0]
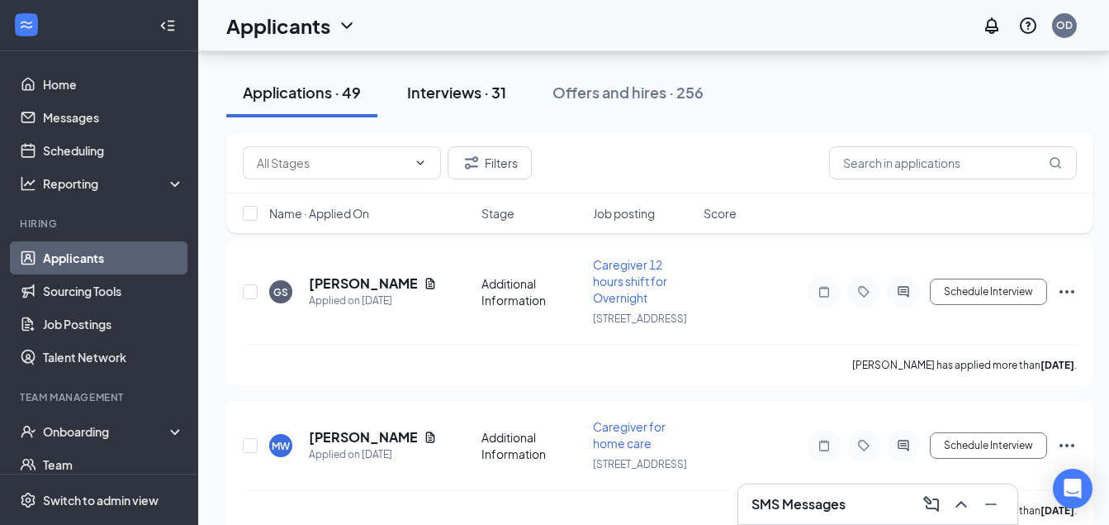
click at [461, 87] on div "Interviews · 31" at bounding box center [456, 92] width 99 height 21
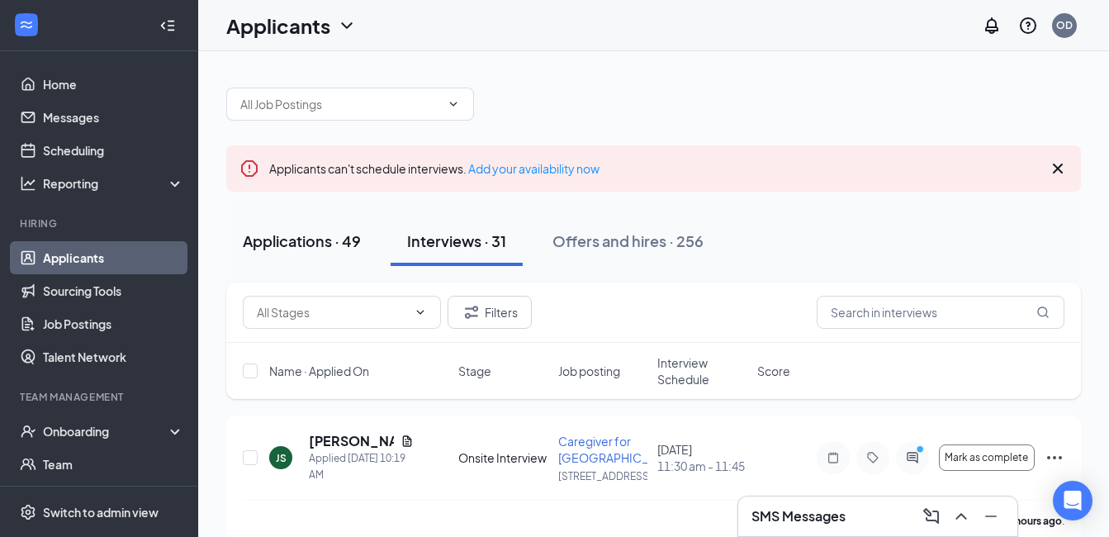
click at [292, 229] on button "Applications · 49" at bounding box center [301, 241] width 151 height 50
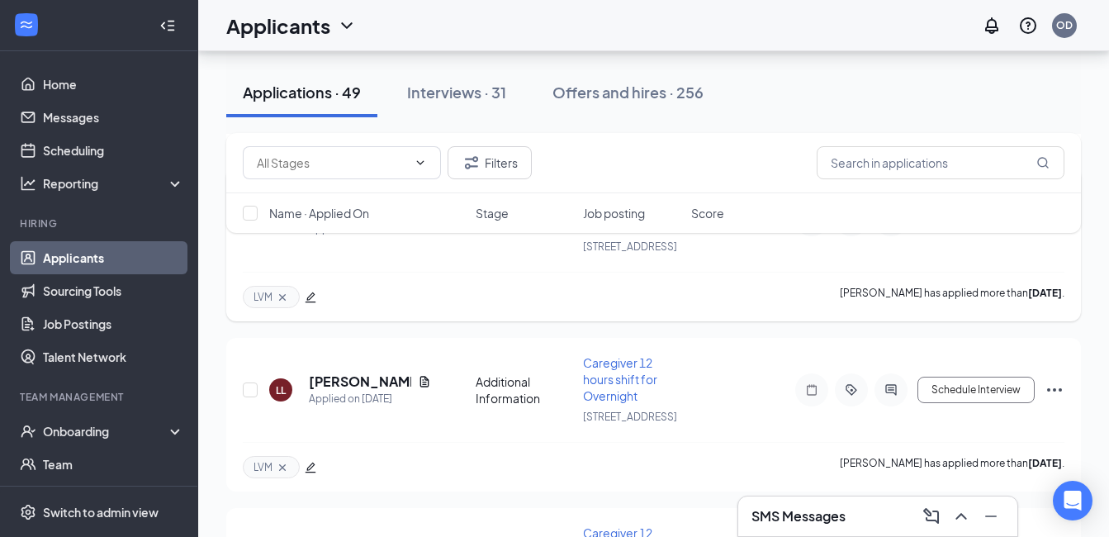
scroll to position [1157, 0]
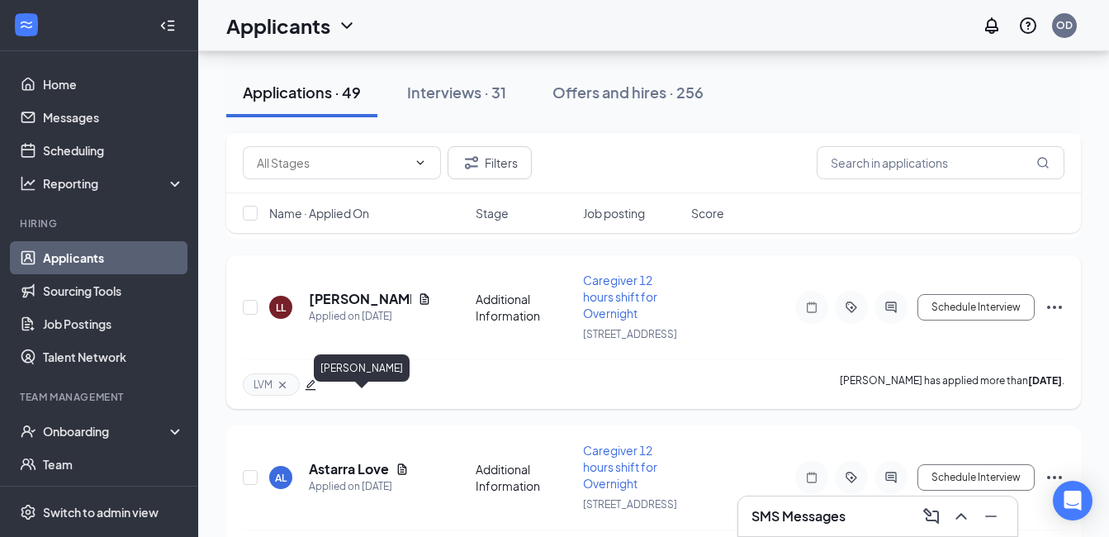
click at [332, 308] on h5 "[PERSON_NAME]" at bounding box center [360, 299] width 102 height 18
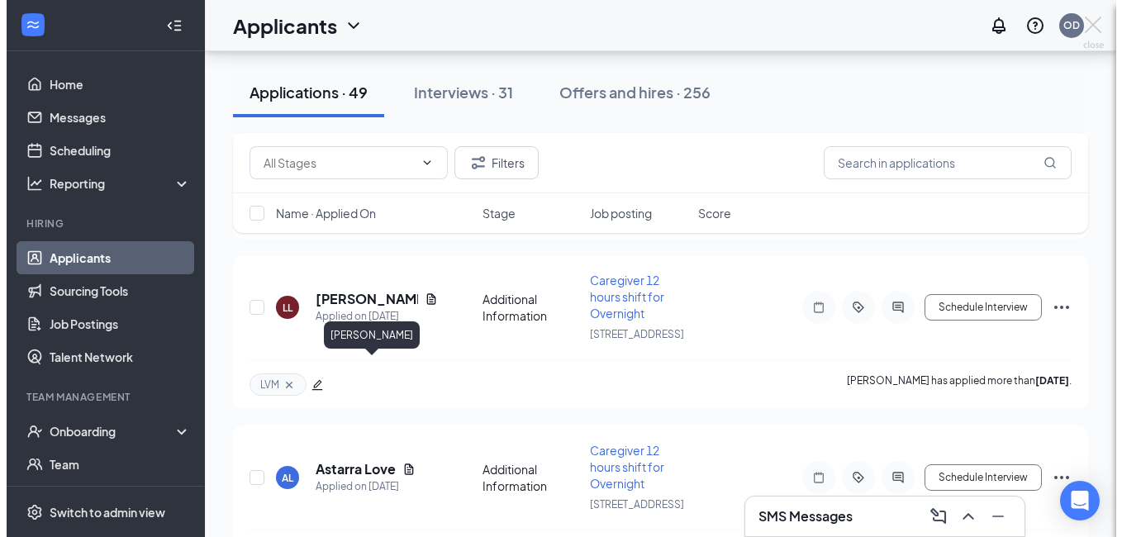
scroll to position [1132, 0]
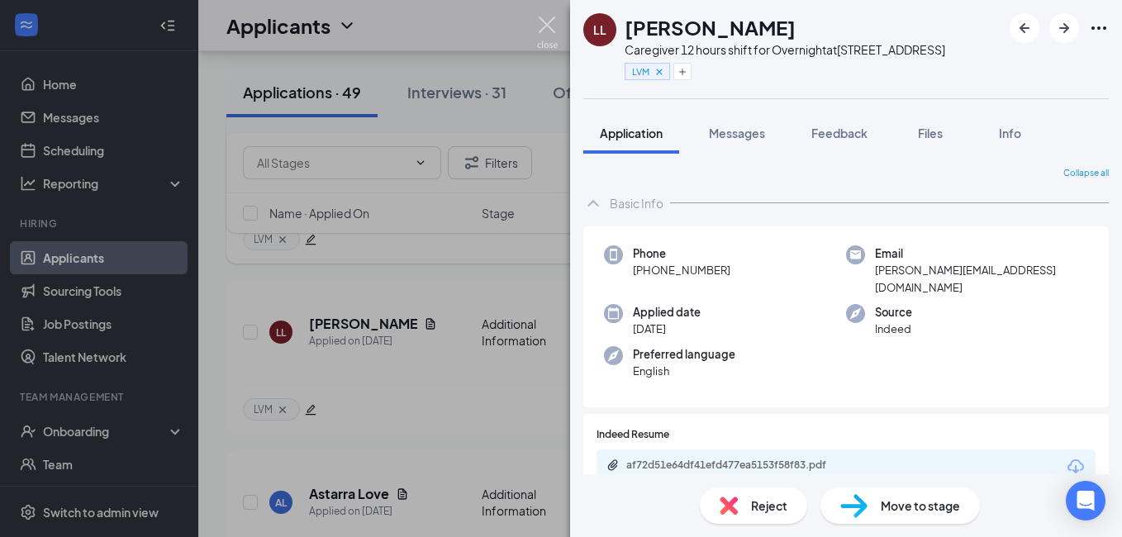
click at [548, 17] on img at bounding box center [547, 33] width 21 height 32
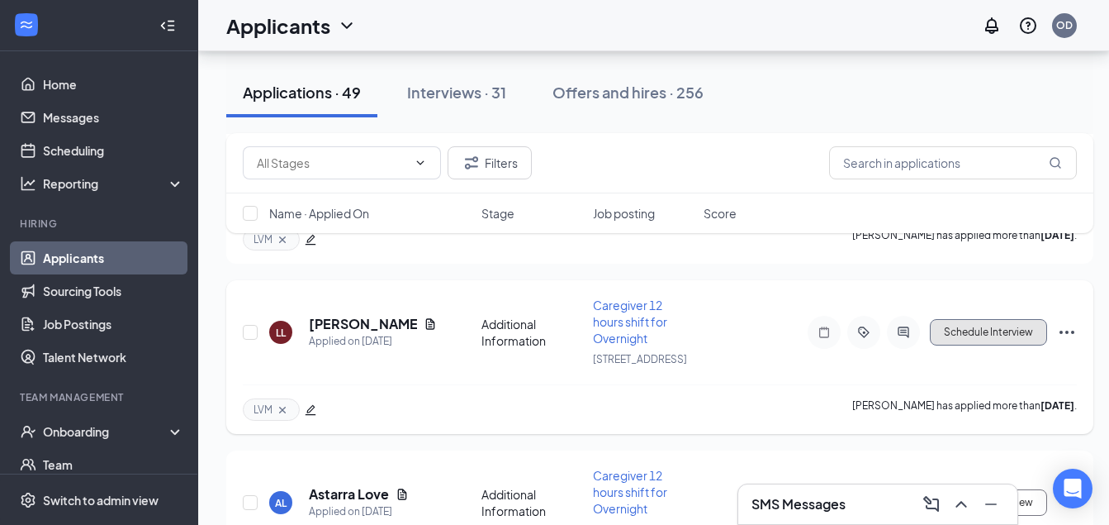
click at [995, 345] on button "Schedule Interview" at bounding box center [988, 332] width 117 height 26
type input "Onsite Interview (next stage)"
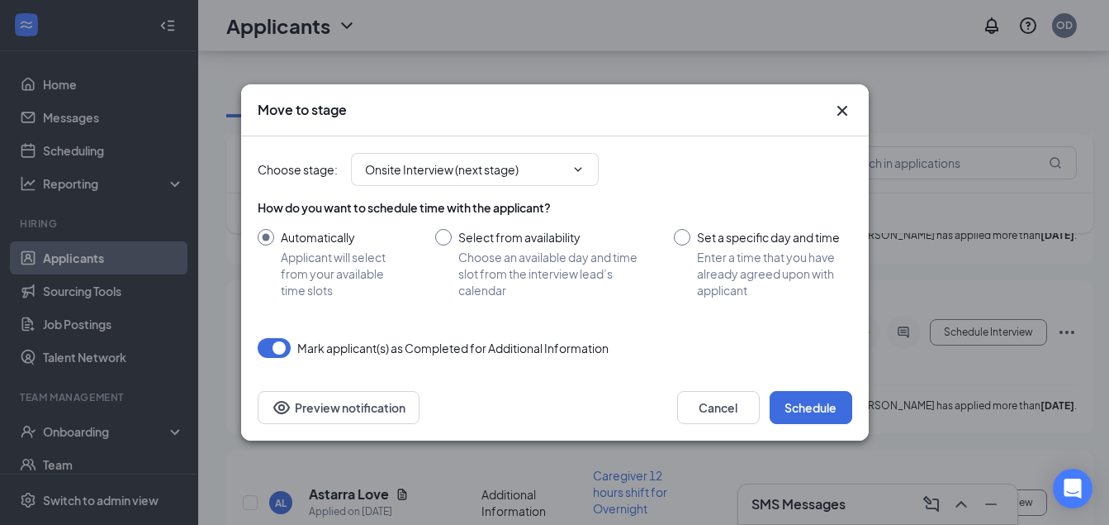
click at [448, 239] on input "Select from availability Choose an available day and time slot from the intervi…" at bounding box center [538, 263] width 207 height 69
radio input "true"
radio input "false"
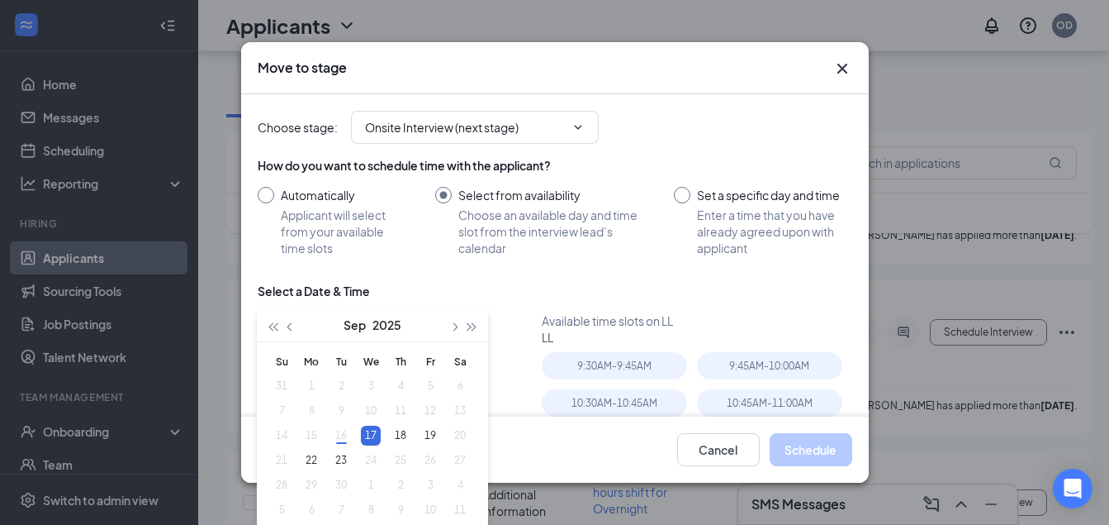
click at [377, 438] on div "17" at bounding box center [371, 435] width 20 height 20
type input "[DATE]"
click at [618, 399] on div "10:30AM - 10:45AM" at bounding box center [614, 402] width 145 height 27
click at [826, 457] on button "Schedule" at bounding box center [811, 449] width 83 height 33
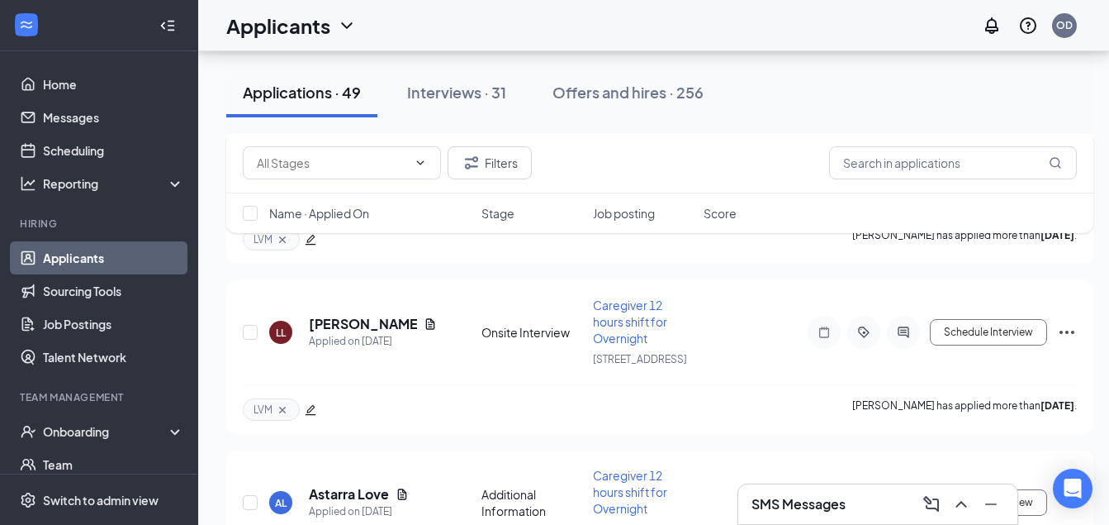
click at [856, 507] on div "SMS Messages" at bounding box center [878, 504] width 253 height 26
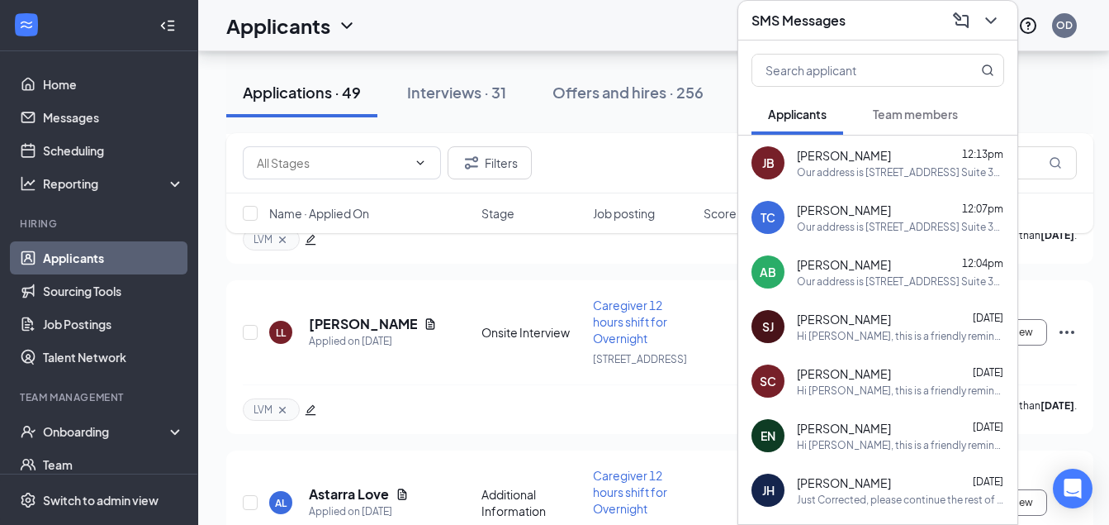
click at [995, 13] on icon "ChevronDown" at bounding box center [991, 21] width 20 height 20
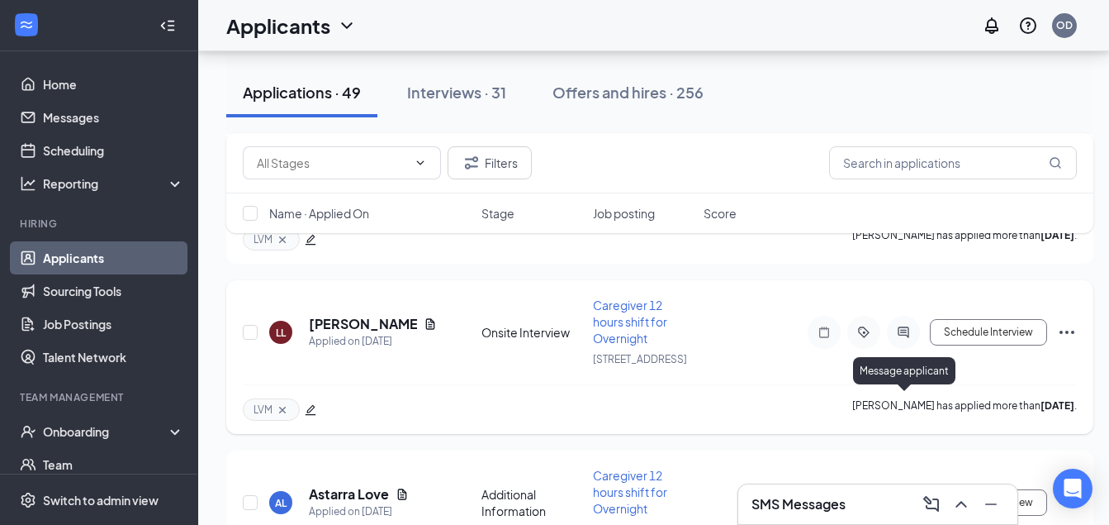
click at [900, 339] on icon "ActiveChat" at bounding box center [904, 331] width 20 height 13
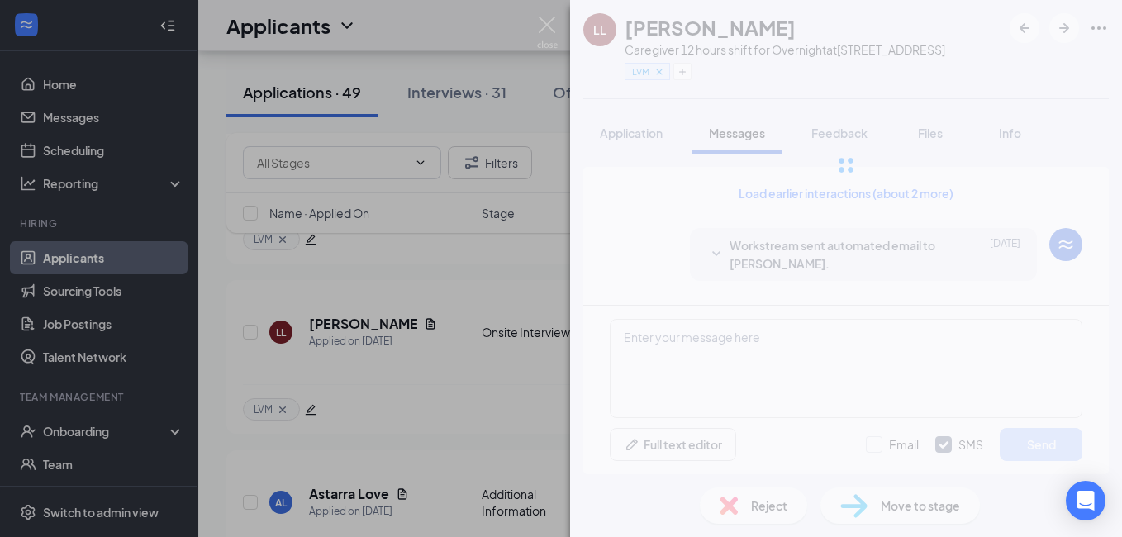
scroll to position [601, 0]
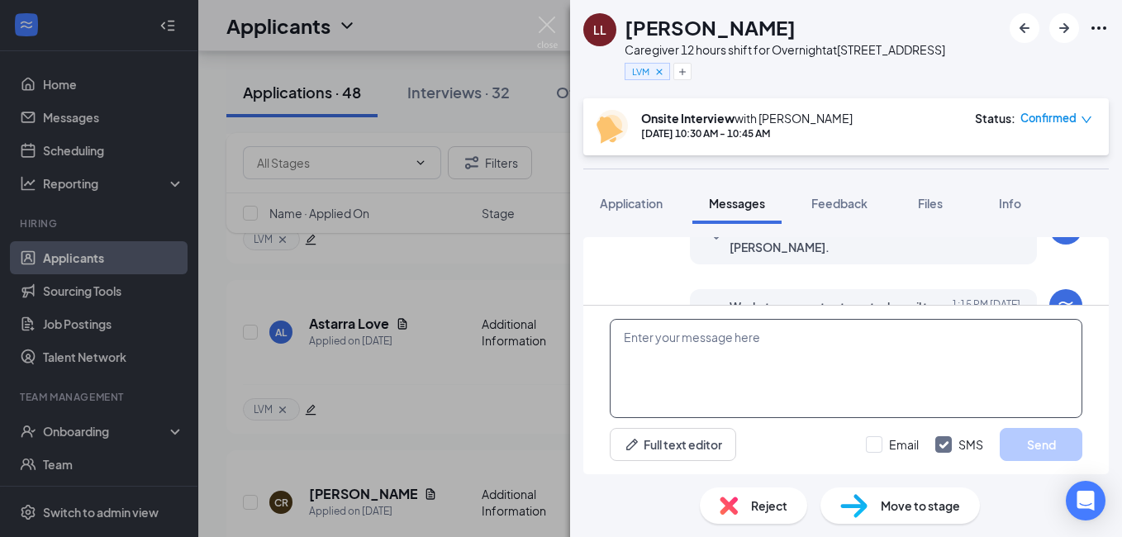
paste textarea "Our address is 4300 Commerce Ct. Suite 300-1 Lisle, IL 60532 Thank you !"
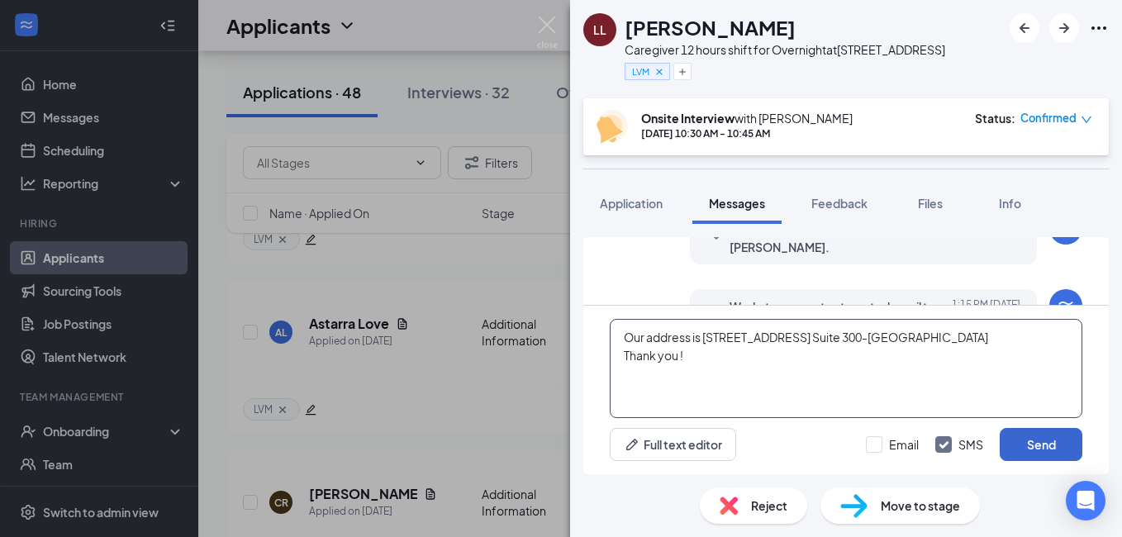
type textarea "Our address is 4300 Commerce Ct. Suite 300-1 Lisle, IL 60532 Thank you !"
click at [1048, 444] on button "Send" at bounding box center [1041, 444] width 83 height 33
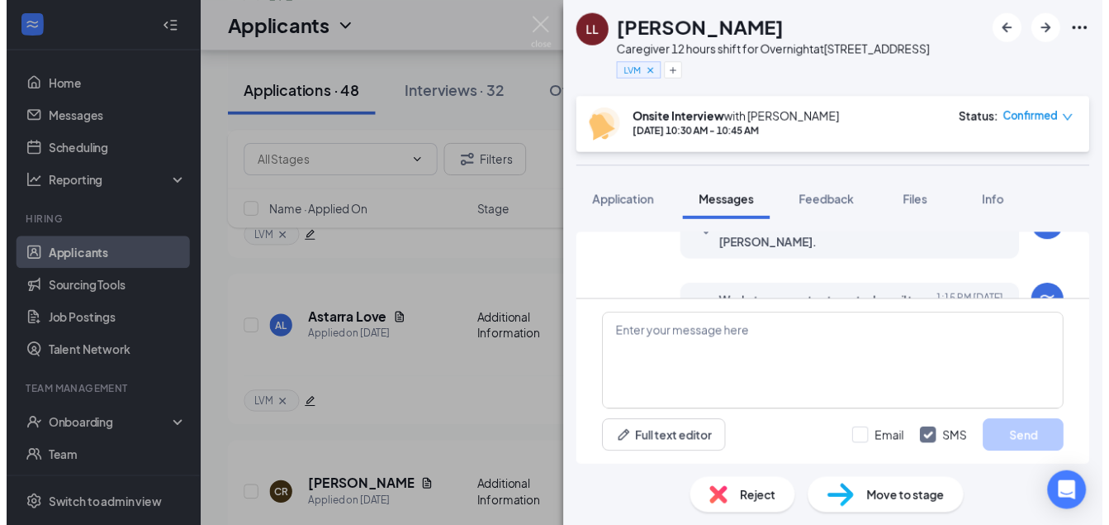
scroll to position [813, 0]
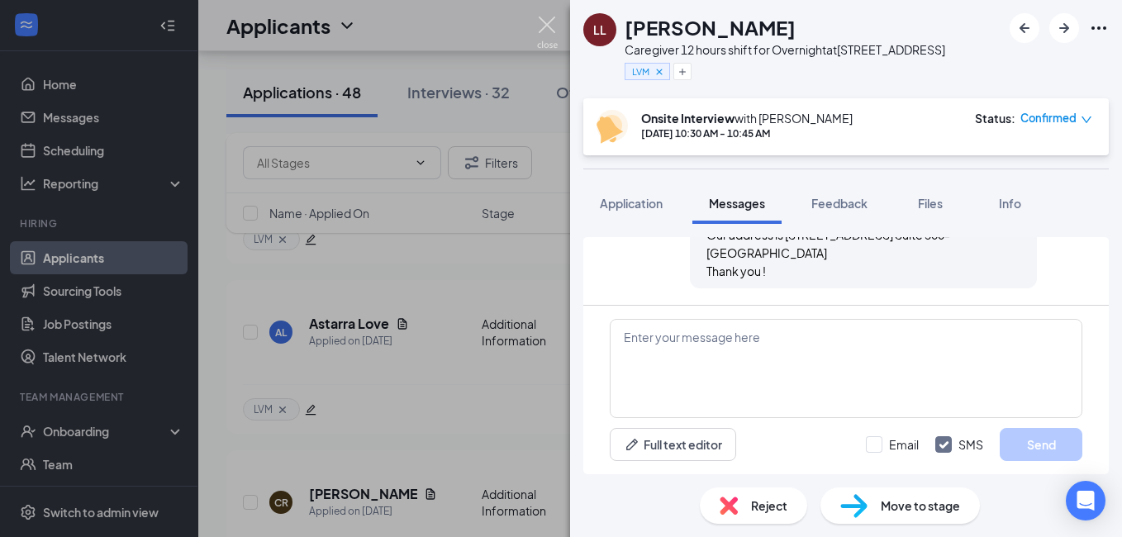
click at [549, 23] on img at bounding box center [547, 33] width 21 height 32
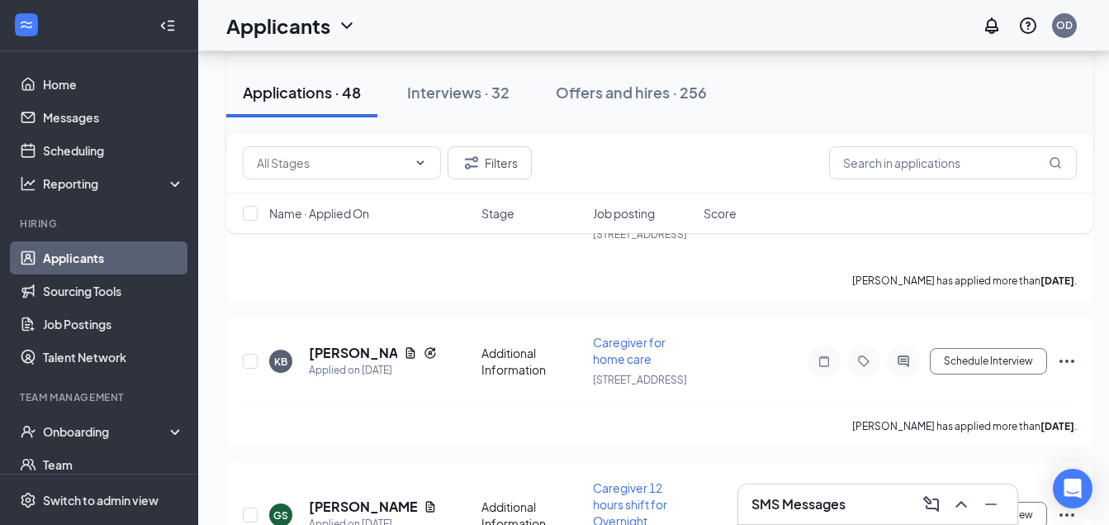
scroll to position [2949, 0]
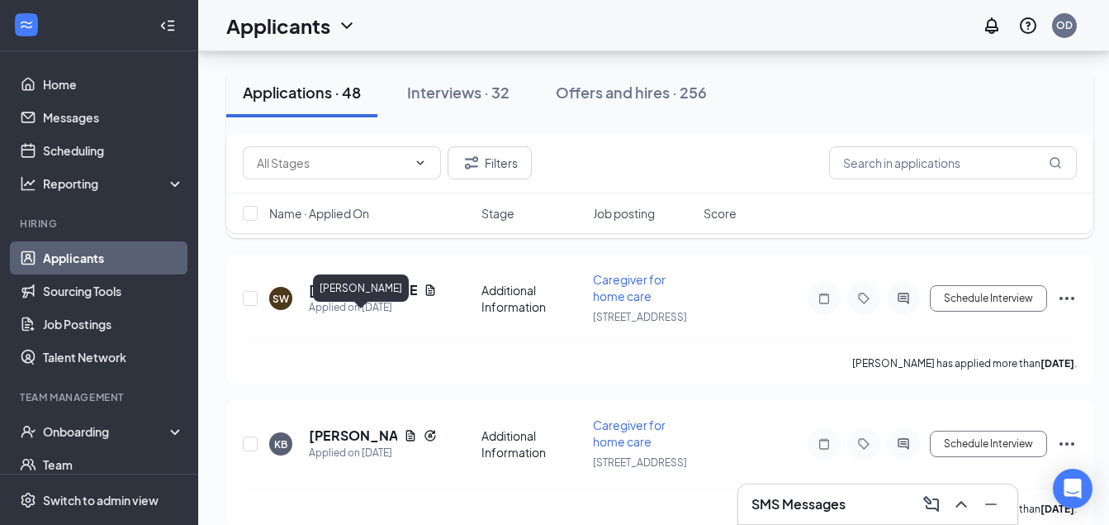
click at [345, 129] on h5 "SULMA RUIZ" at bounding box center [363, 120] width 108 height 18
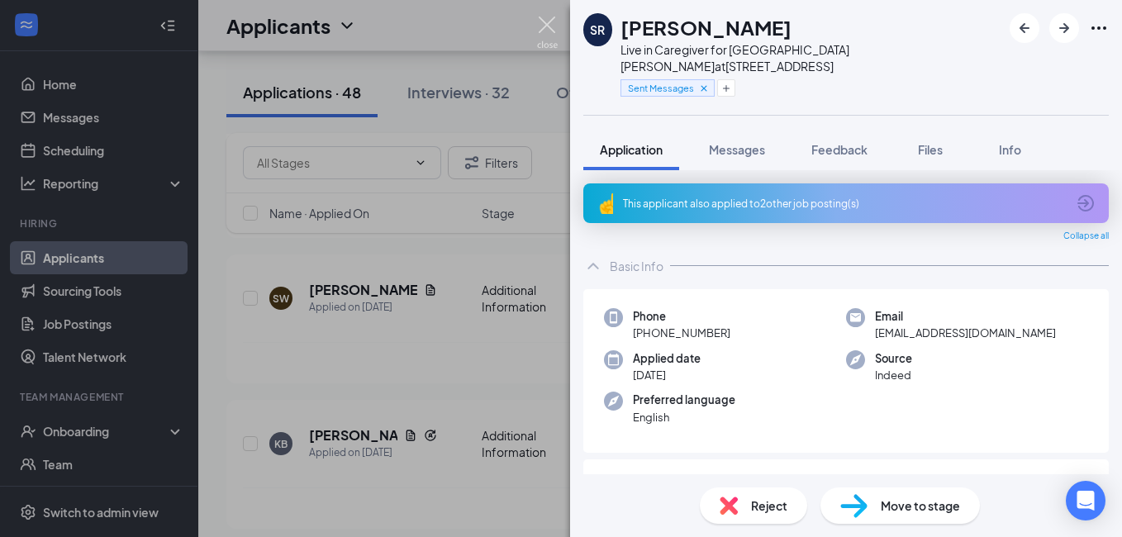
click at [550, 21] on img at bounding box center [547, 33] width 21 height 32
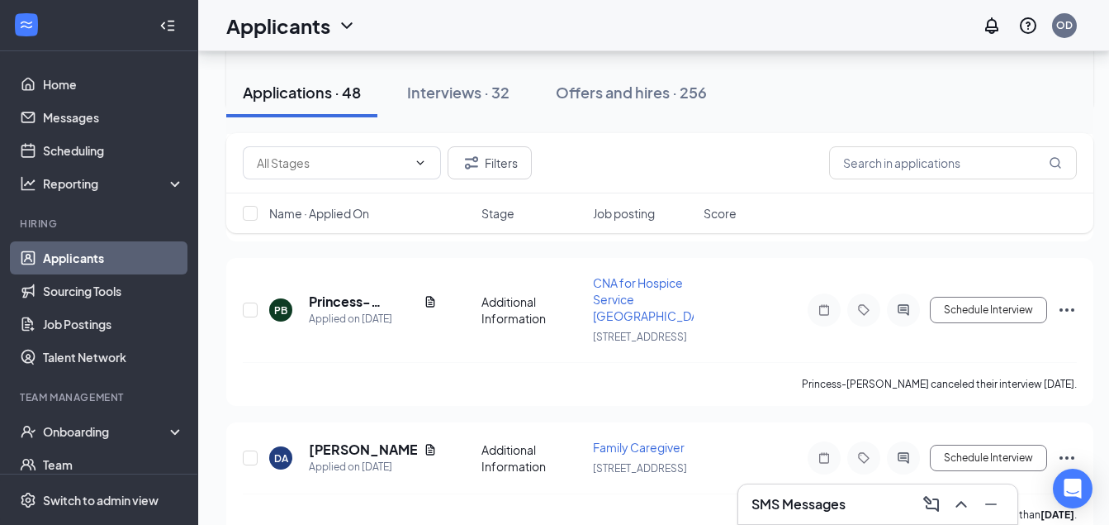
scroll to position [3610, 0]
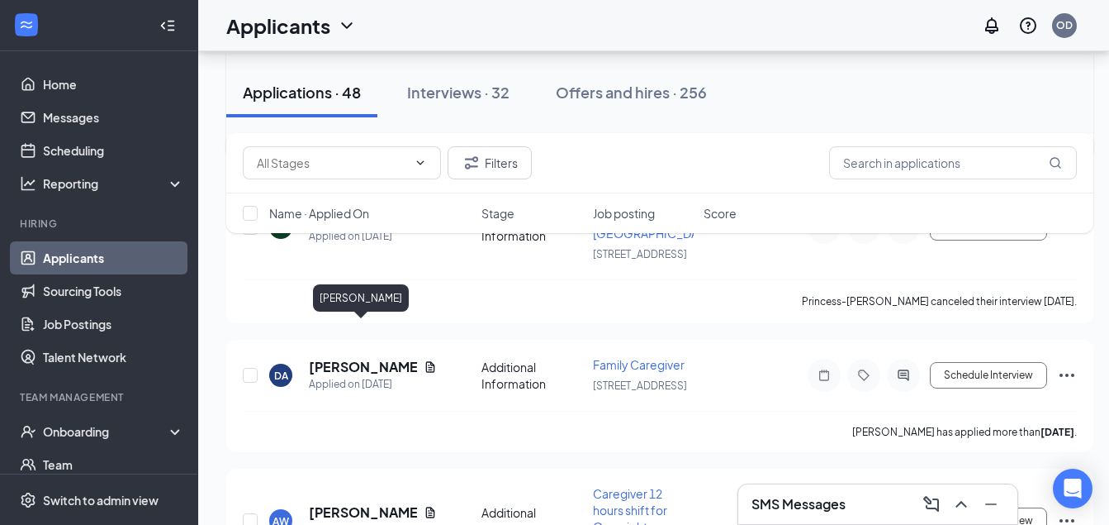
click at [353, 83] on h5 "Ana Briceno" at bounding box center [363, 73] width 108 height 18
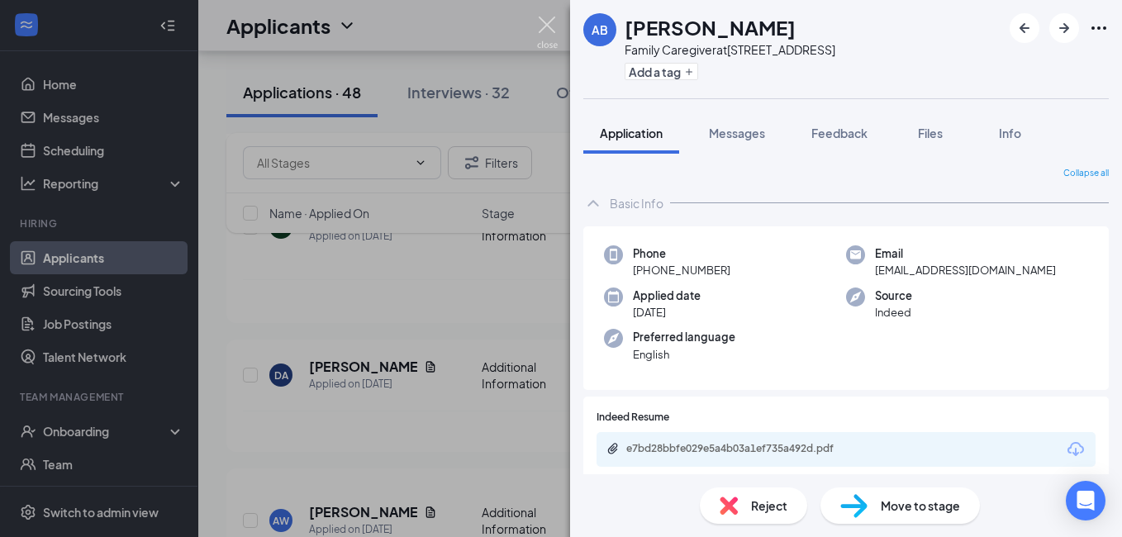
click at [553, 24] on img at bounding box center [547, 33] width 21 height 32
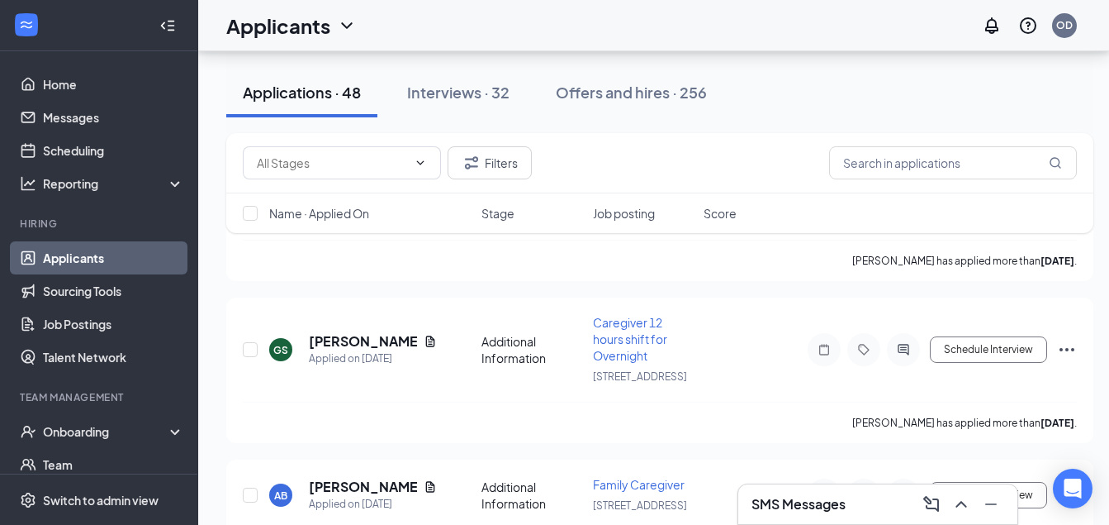
scroll to position [2784, 0]
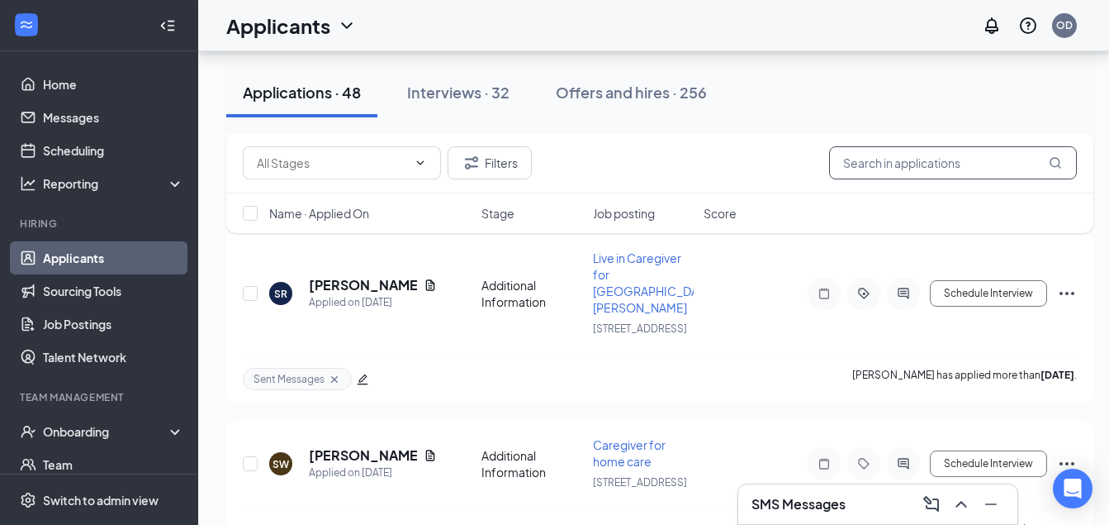
click at [923, 168] on input "text" at bounding box center [953, 162] width 248 height 33
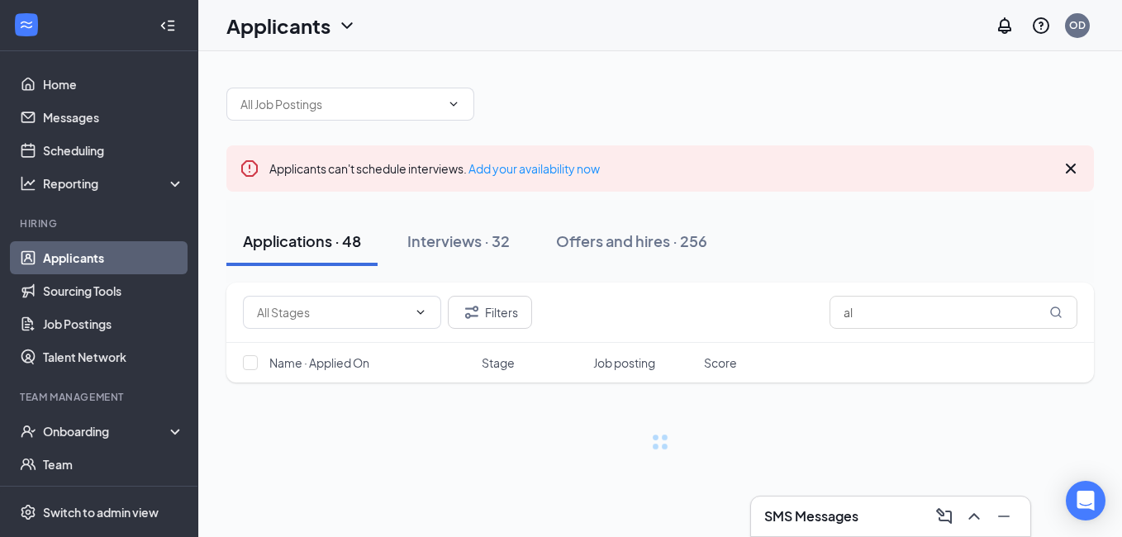
click at [1072, 171] on icon "Cross" at bounding box center [1071, 169] width 10 height 10
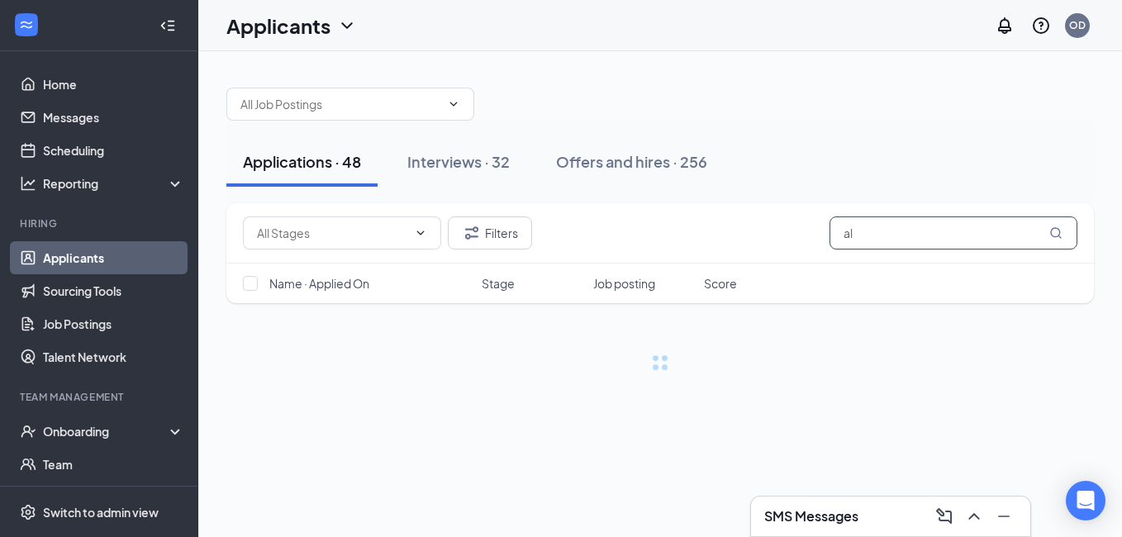
click at [883, 238] on input "al" at bounding box center [953, 232] width 248 height 33
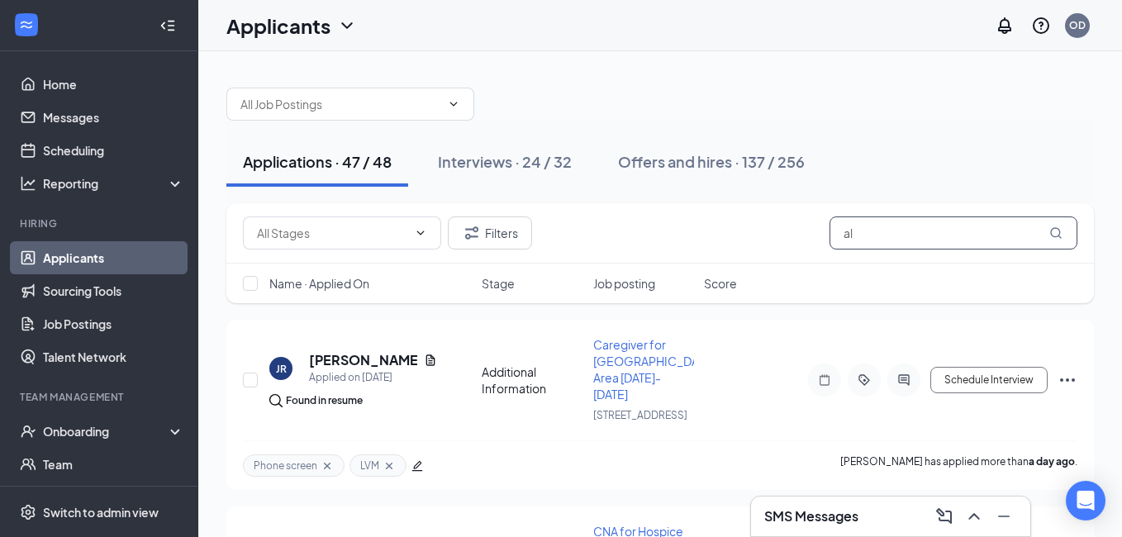
type input "a"
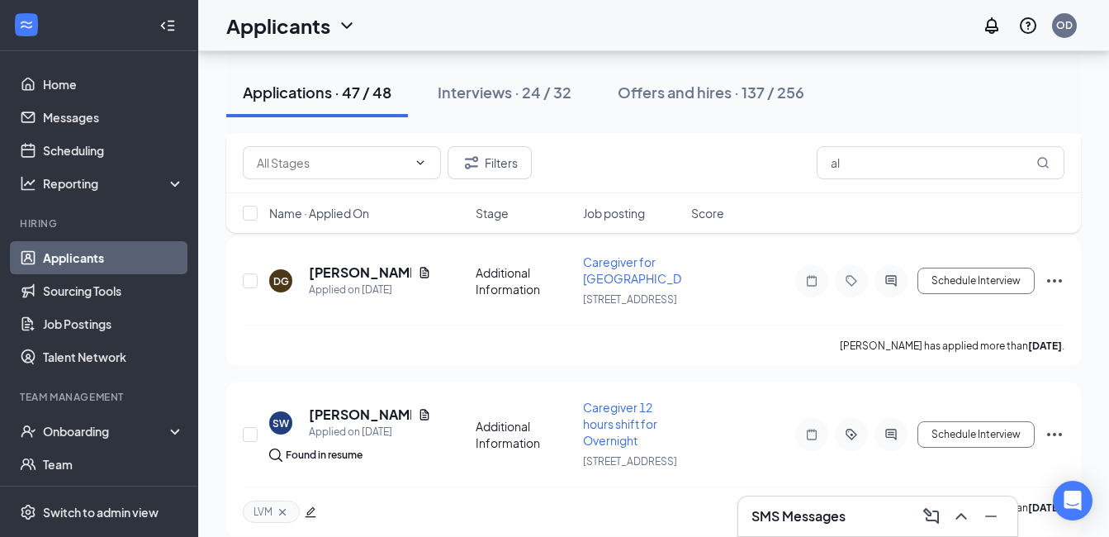
scroll to position [1783, 0]
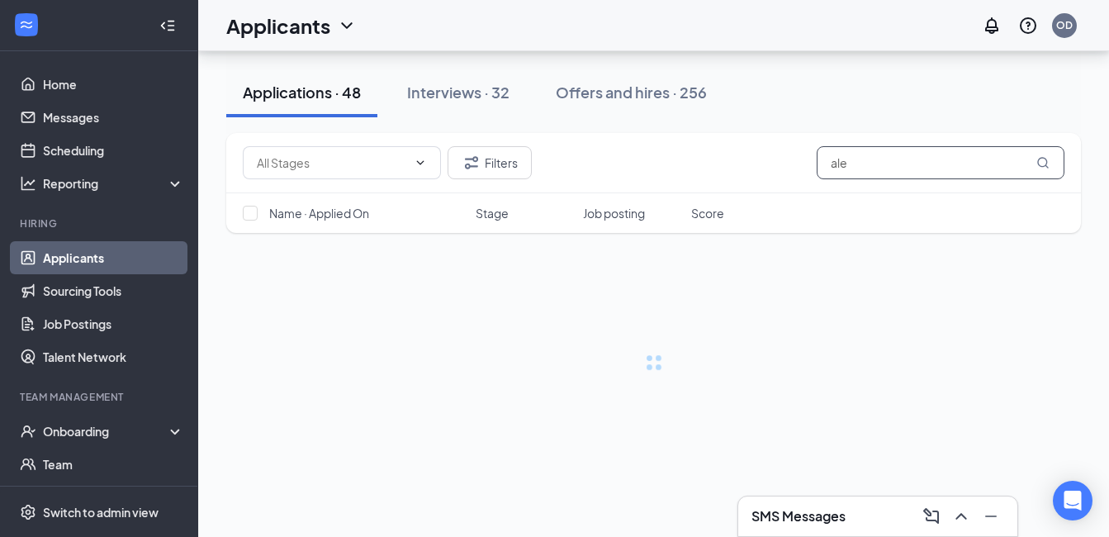
type input "alec"
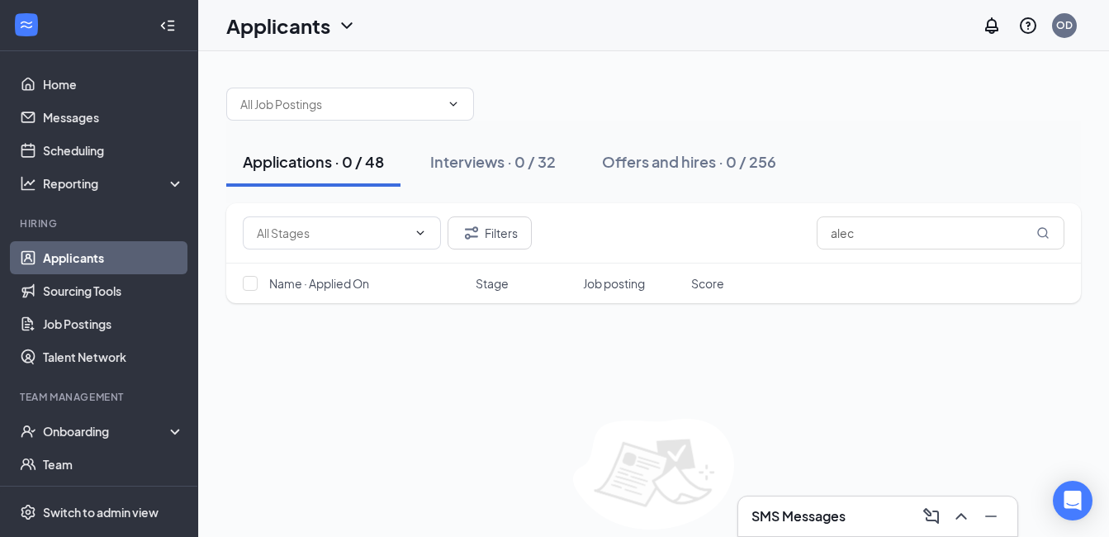
drag, startPoint x: 878, startPoint y: 239, endPoint x: 798, endPoint y: 238, distance: 80.1
click at [798, 238] on div "Filters alec" at bounding box center [654, 232] width 822 height 33
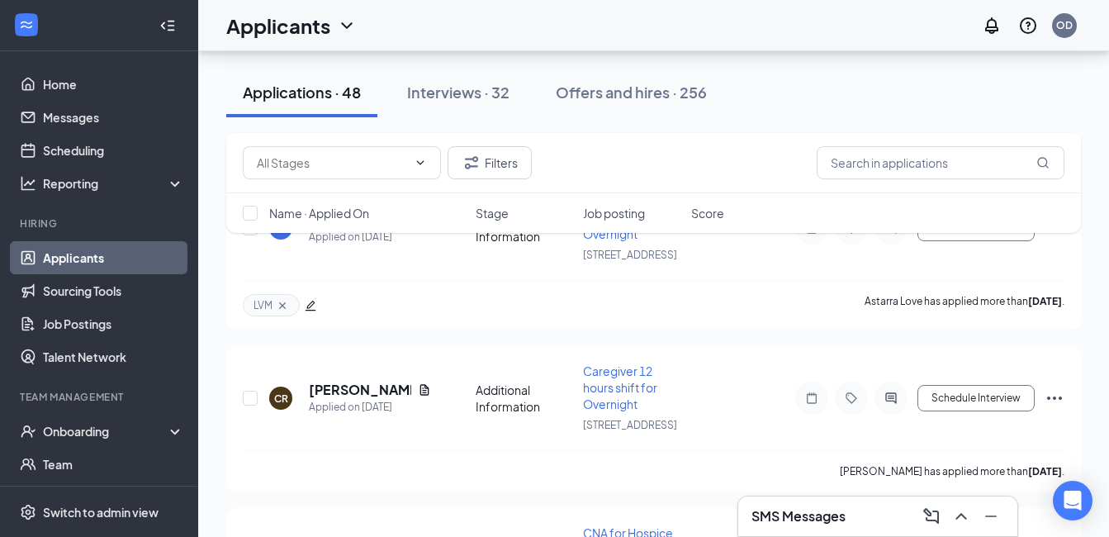
scroll to position [1239, 0]
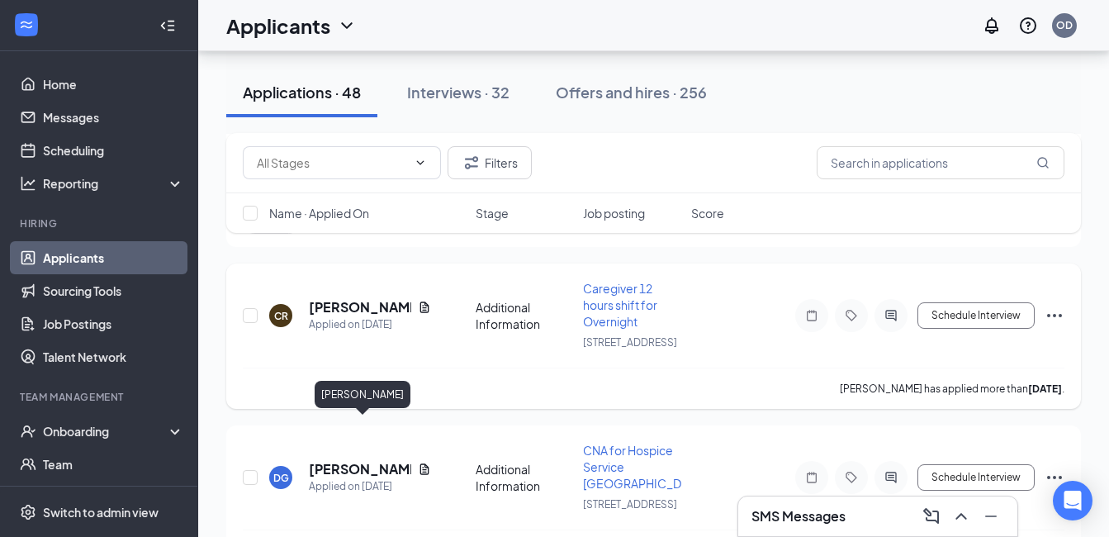
click at [346, 316] on h5 "Cassandra Reed" at bounding box center [360, 307] width 102 height 18
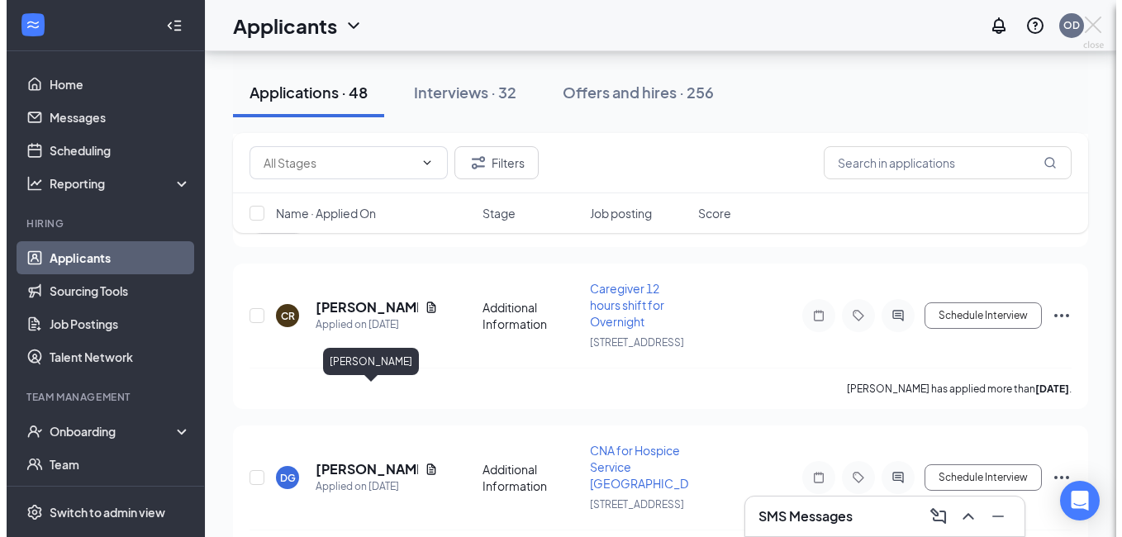
scroll to position [1206, 0]
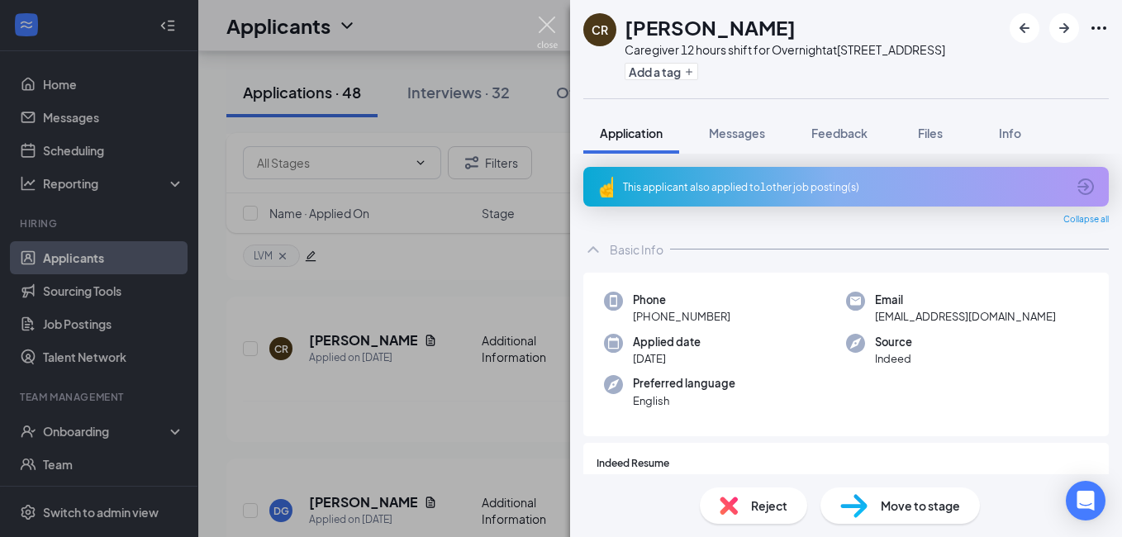
click at [541, 38] on img at bounding box center [547, 33] width 21 height 32
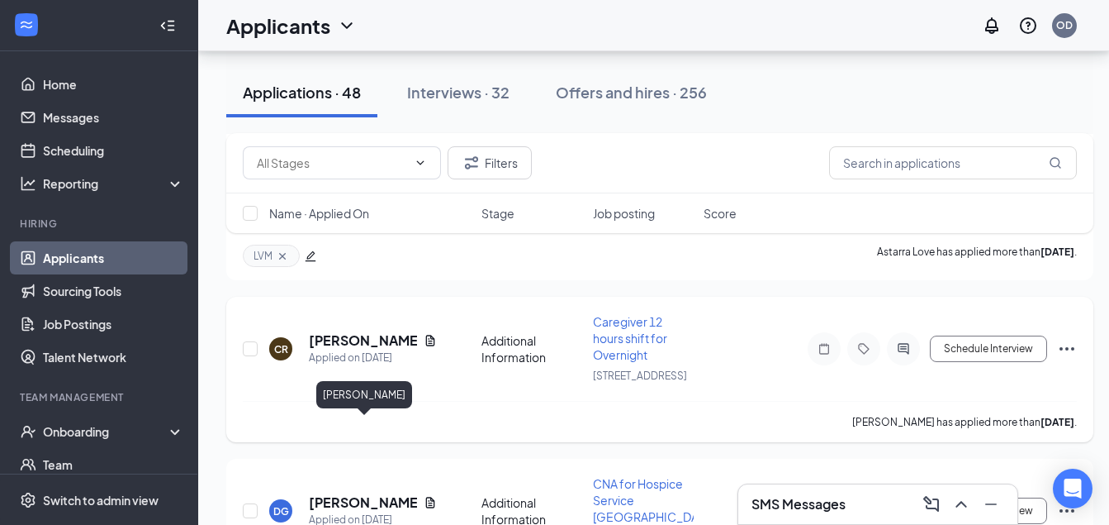
click at [363, 349] on h5 "Cassandra Reed" at bounding box center [363, 340] width 108 height 18
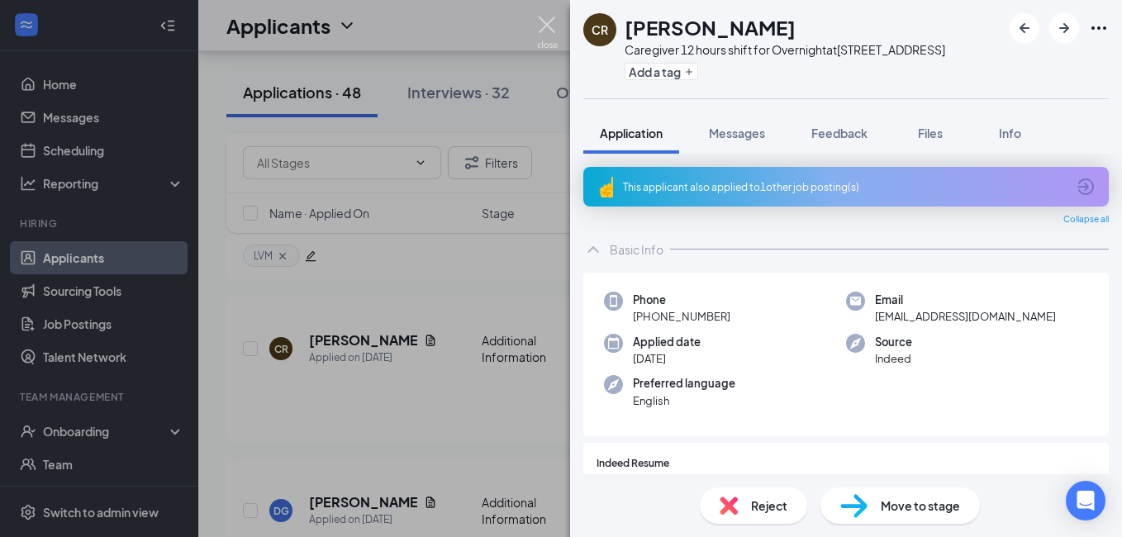
click at [549, 23] on img at bounding box center [547, 33] width 21 height 32
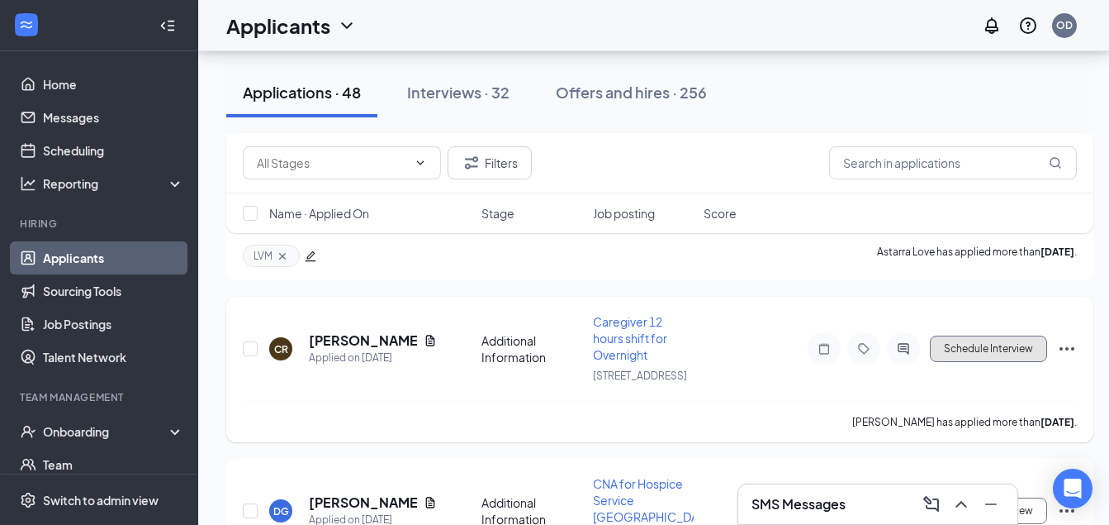
click at [1024, 362] on button "Schedule Interview" at bounding box center [988, 348] width 117 height 26
type input "Onsite Interview (next stage)"
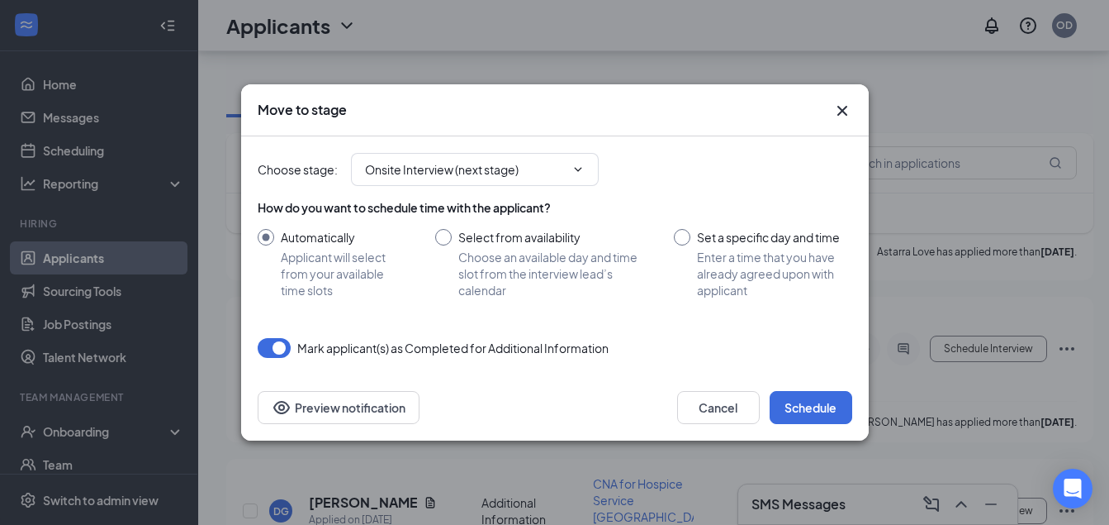
click at [455, 233] on input "Select from availability Choose an available day and time slot from the intervi…" at bounding box center [538, 263] width 207 height 69
radio input "true"
radio input "false"
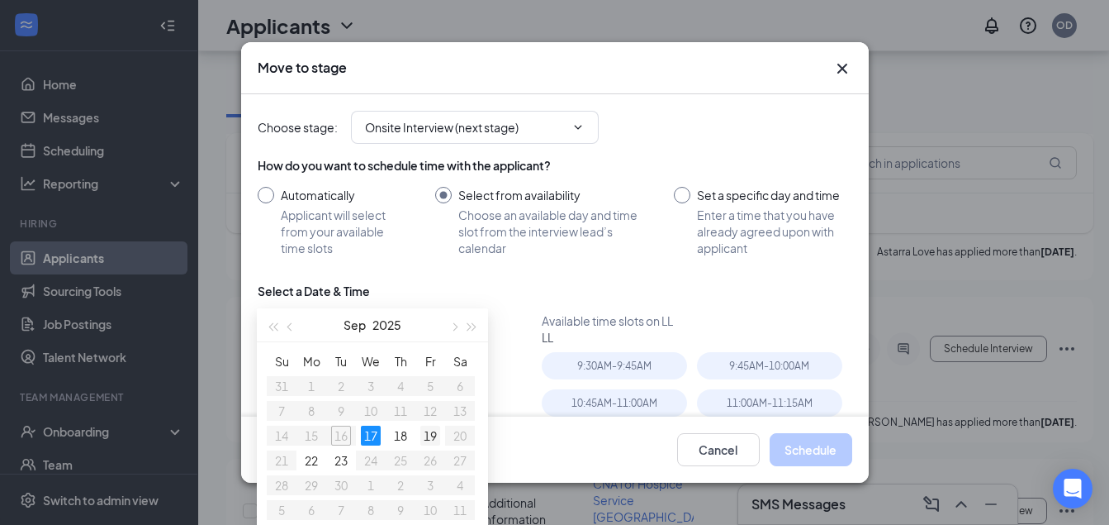
type input "Sep 19, 2025"
click at [426, 432] on div "19" at bounding box center [431, 435] width 20 height 20
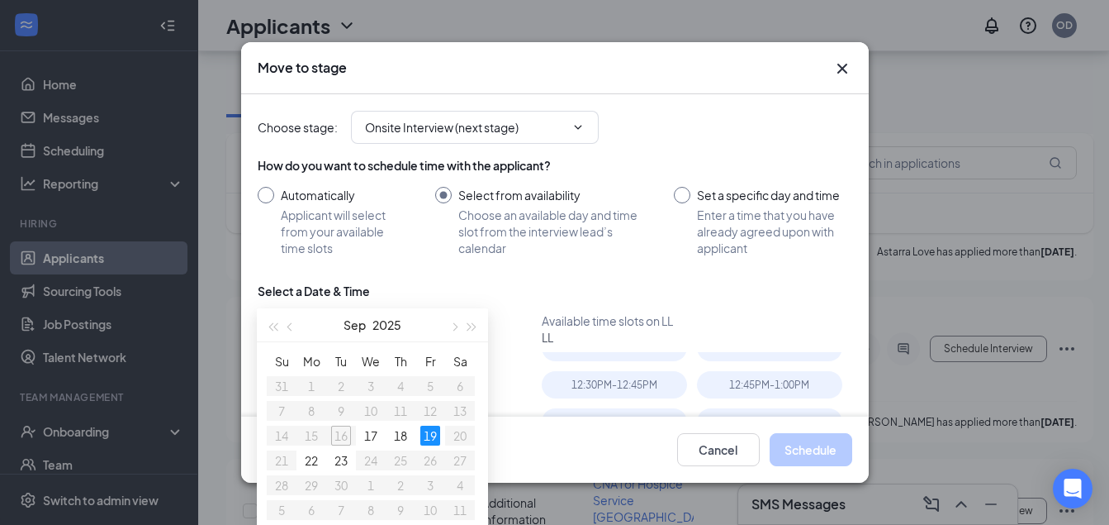
scroll to position [165, 0]
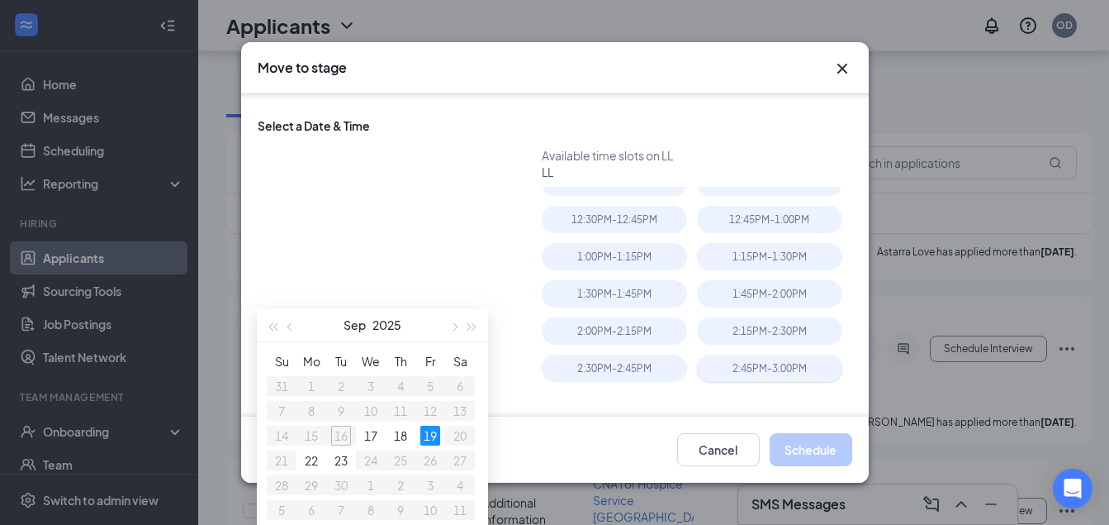
click at [746, 364] on div "2:45PM - 3:00PM" at bounding box center [769, 367] width 145 height 27
click at [808, 461] on button "Schedule" at bounding box center [811, 449] width 83 height 33
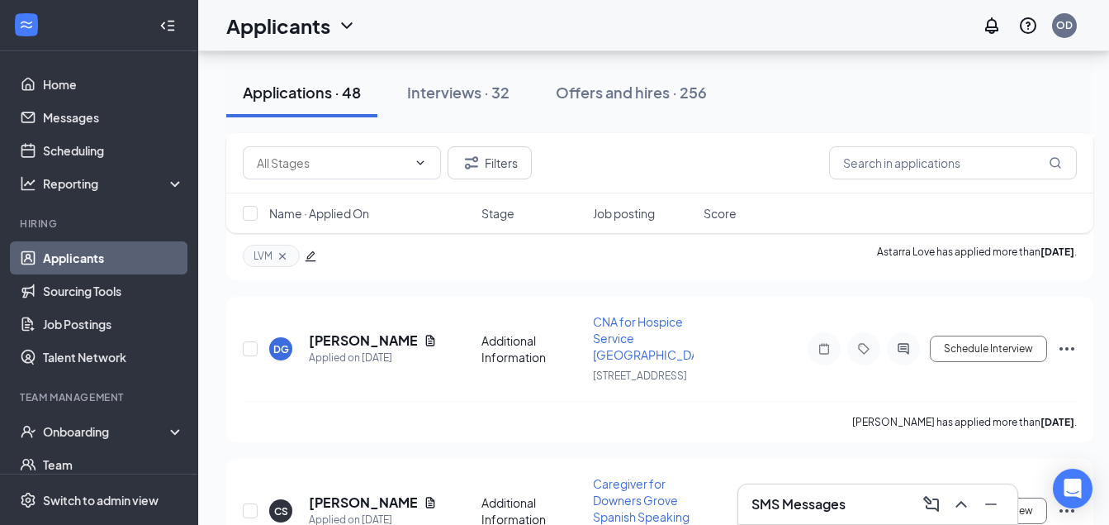
click at [820, 500] on h3 "SMS Messages" at bounding box center [799, 504] width 94 height 18
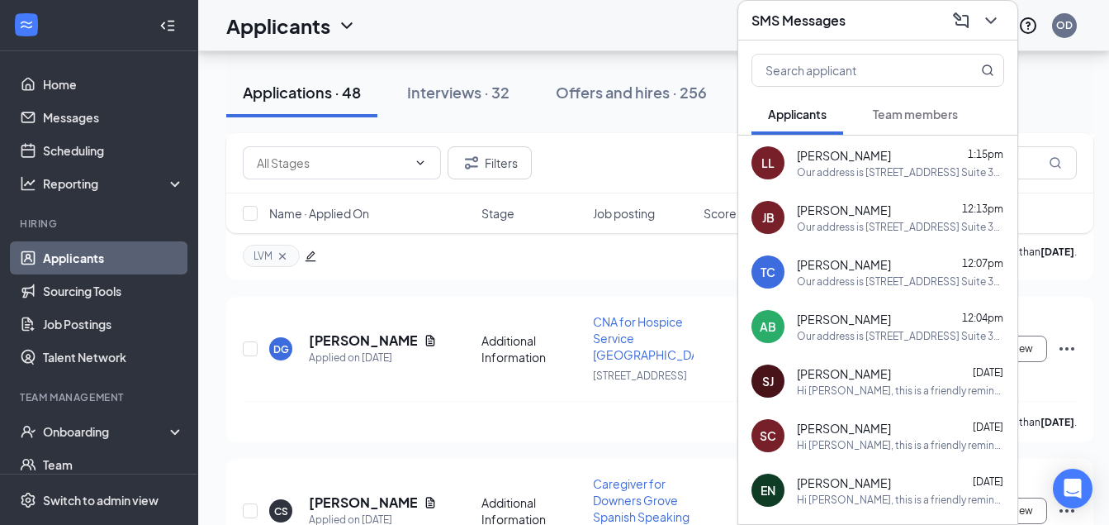
click at [991, 11] on icon "ChevronDown" at bounding box center [991, 21] width 20 height 20
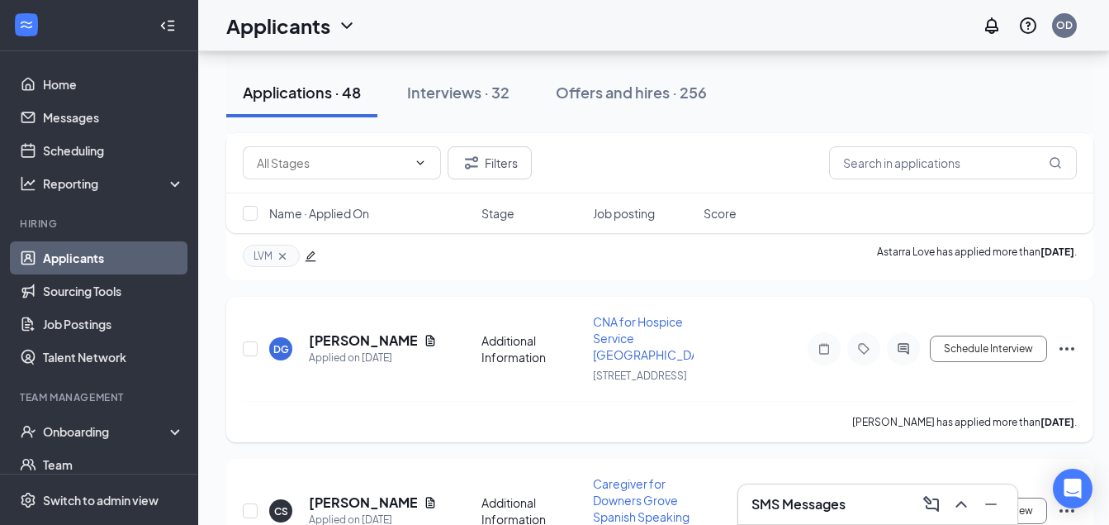
scroll to position [1124, 0]
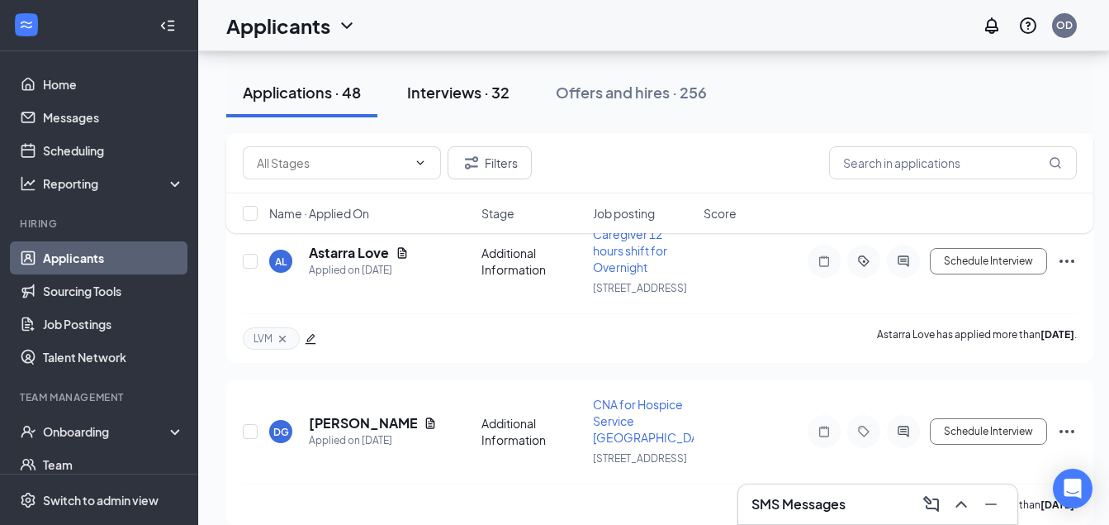
click at [454, 97] on div "Interviews · 32" at bounding box center [458, 92] width 102 height 21
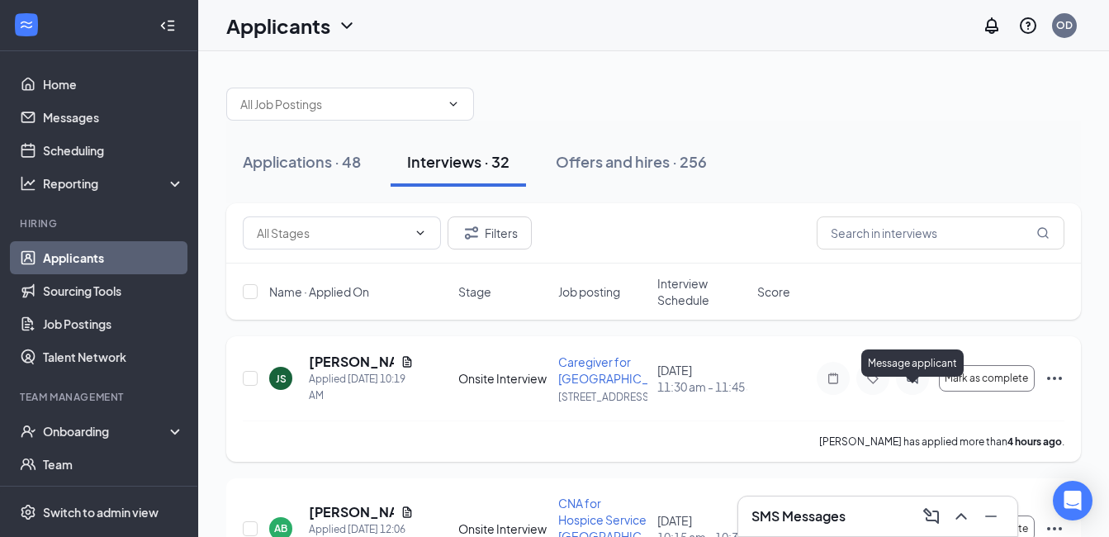
click at [913, 378] on icon "PrimaryDot" at bounding box center [923, 371] width 20 height 13
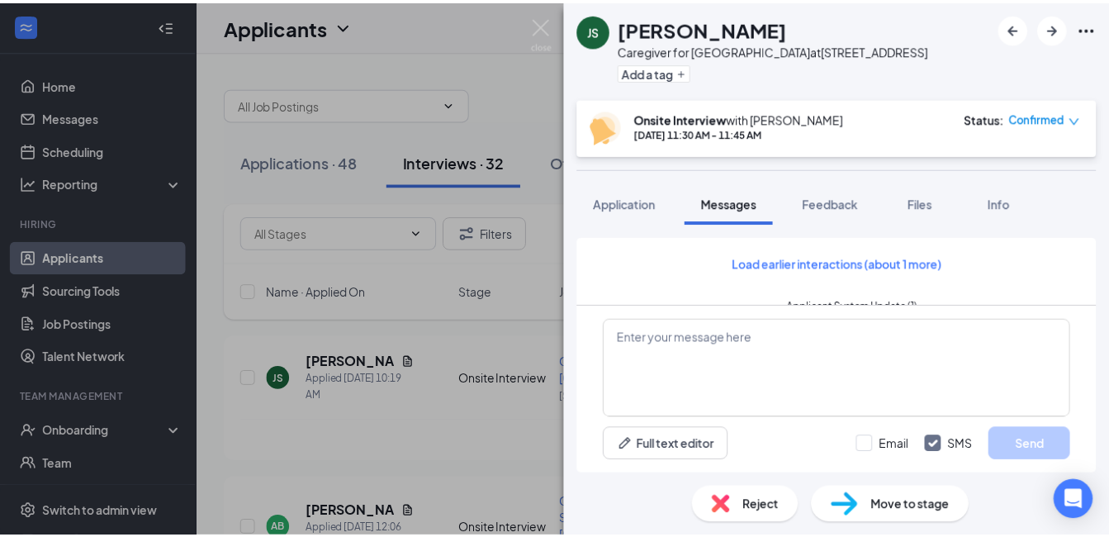
scroll to position [659, 0]
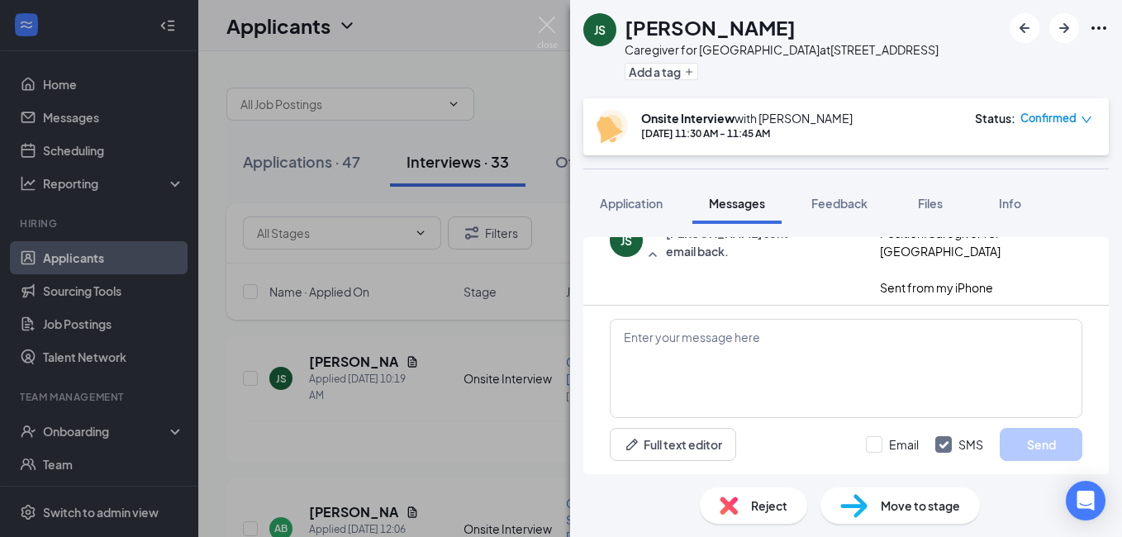
click at [550, 21] on img at bounding box center [547, 33] width 21 height 32
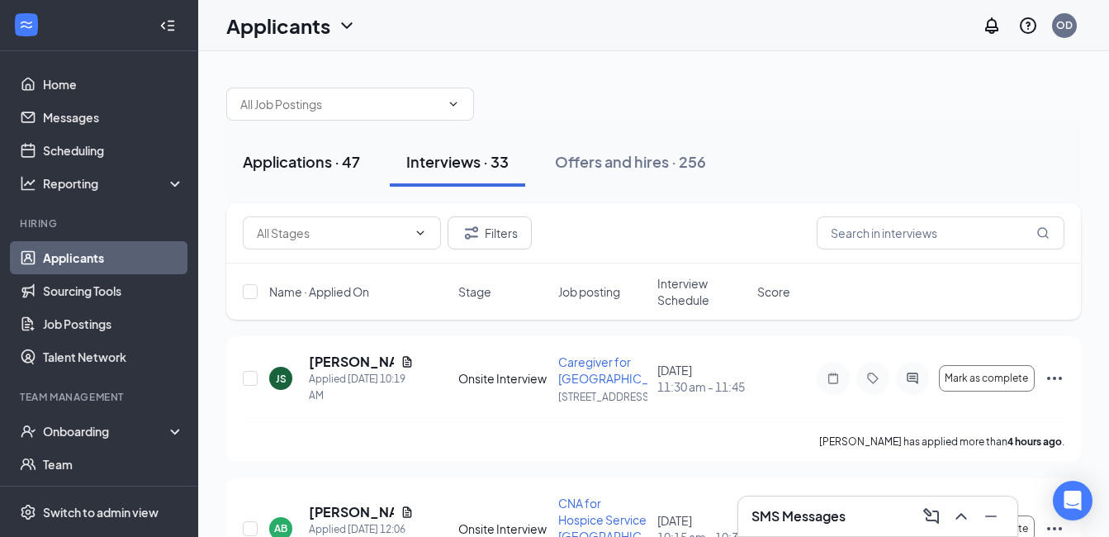
click at [297, 169] on div "Applications · 47" at bounding box center [301, 161] width 117 height 21
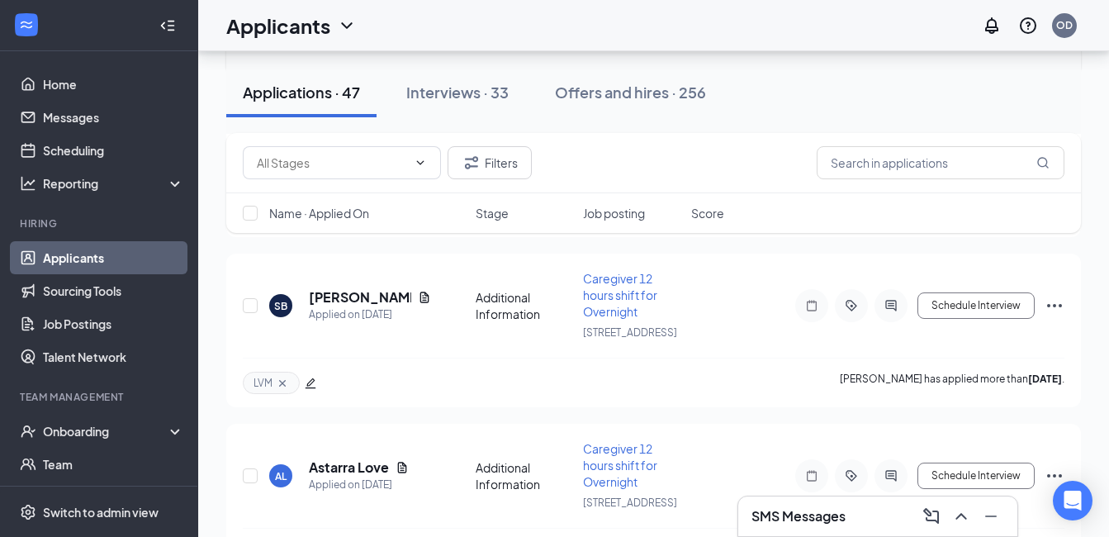
scroll to position [1074, 0]
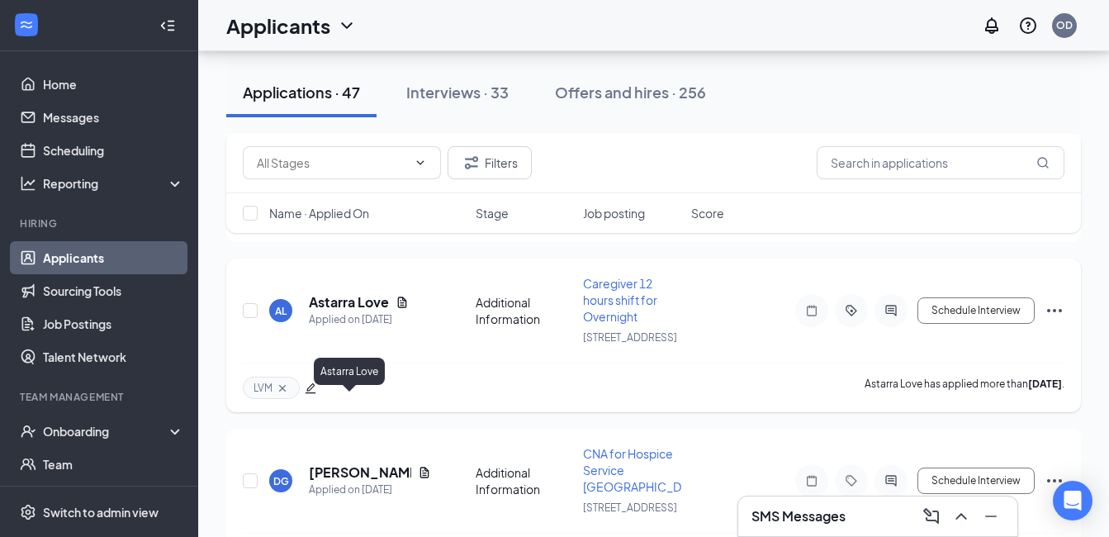
click at [351, 311] on h5 "Astarra Love" at bounding box center [349, 302] width 80 height 18
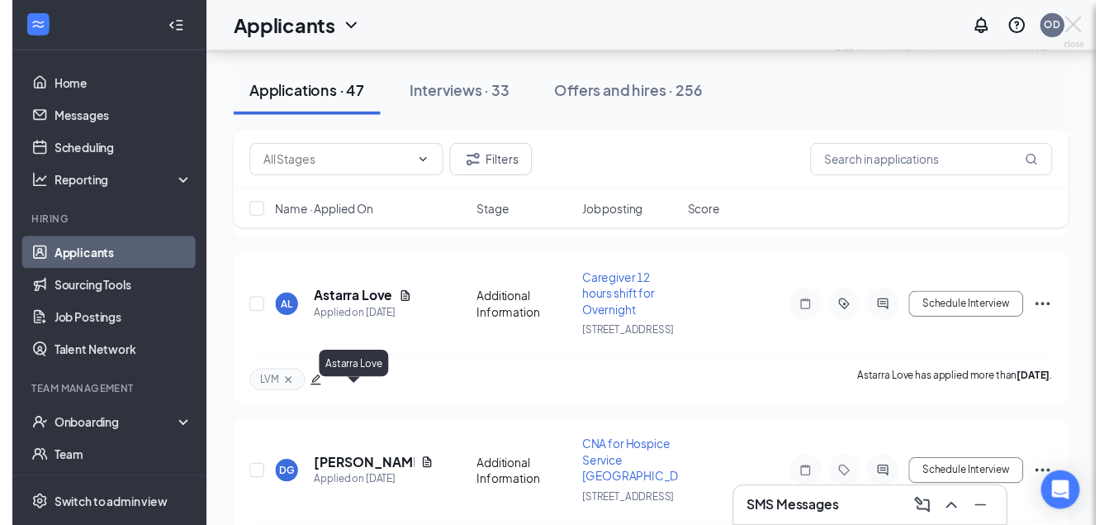
scroll to position [1049, 0]
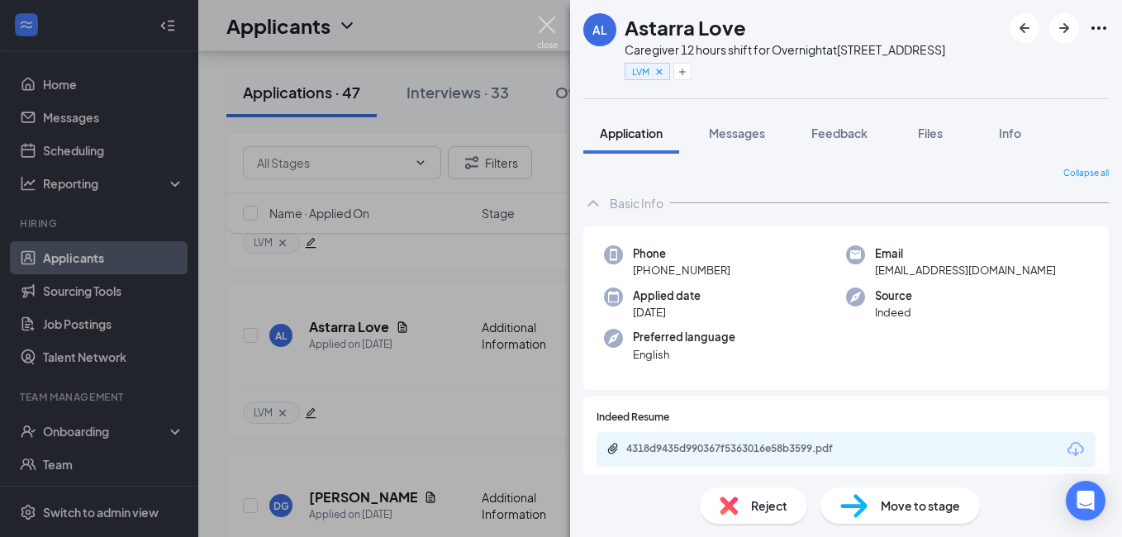
click at [549, 17] on img at bounding box center [547, 33] width 21 height 32
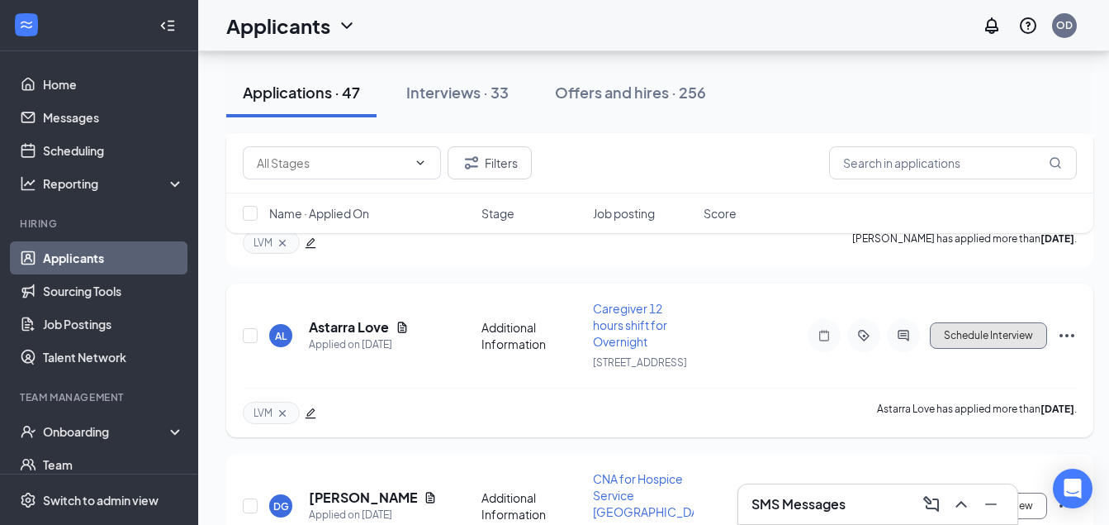
click at [1000, 349] on button "Schedule Interview" at bounding box center [988, 335] width 117 height 26
type input "Onsite Interview (next stage)"
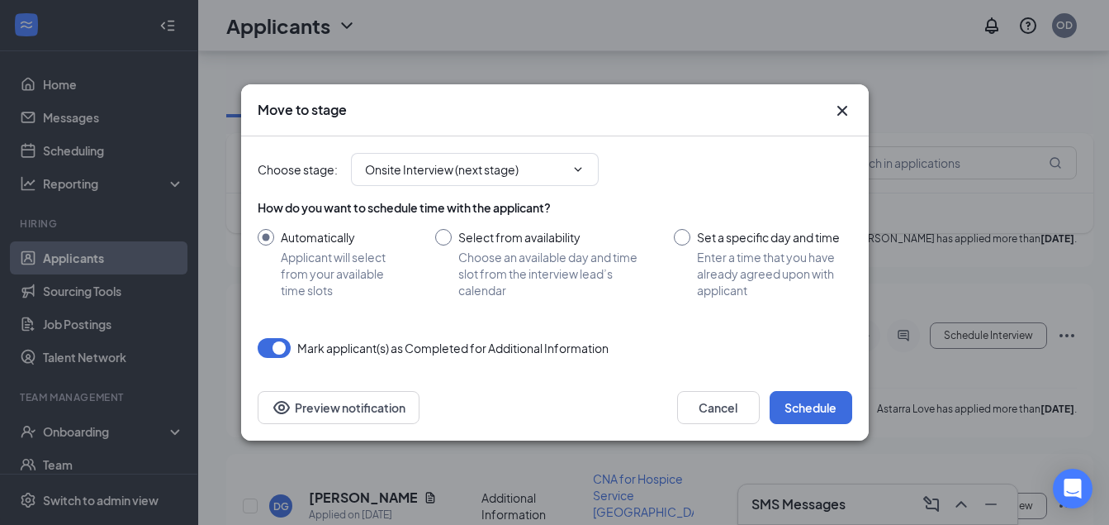
click at [443, 235] on input "Select from availability Choose an available day and time slot from the intervi…" at bounding box center [538, 263] width 207 height 69
radio input "true"
radio input "false"
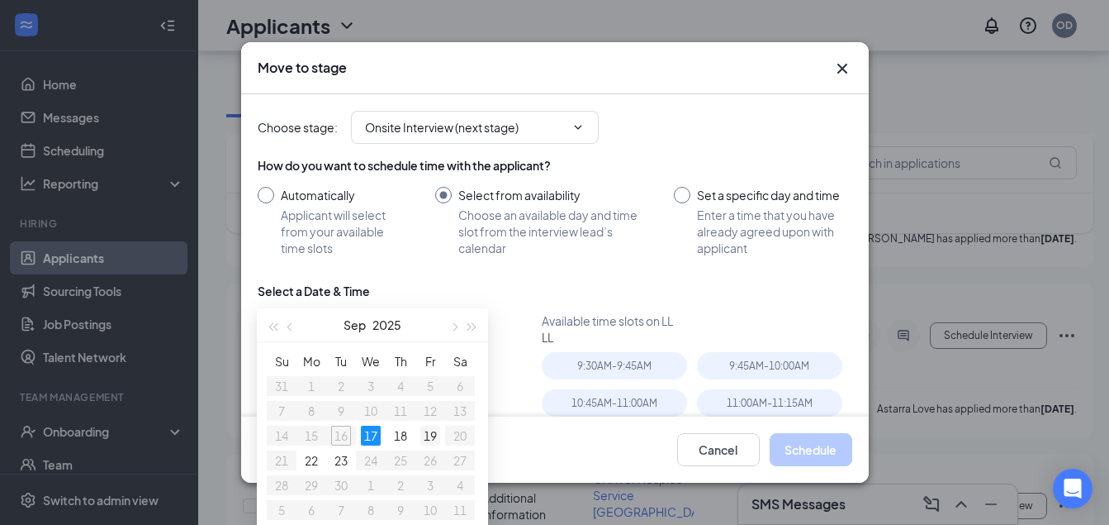
type input "Sep 19, 2025"
click at [427, 433] on div "19" at bounding box center [431, 435] width 20 height 20
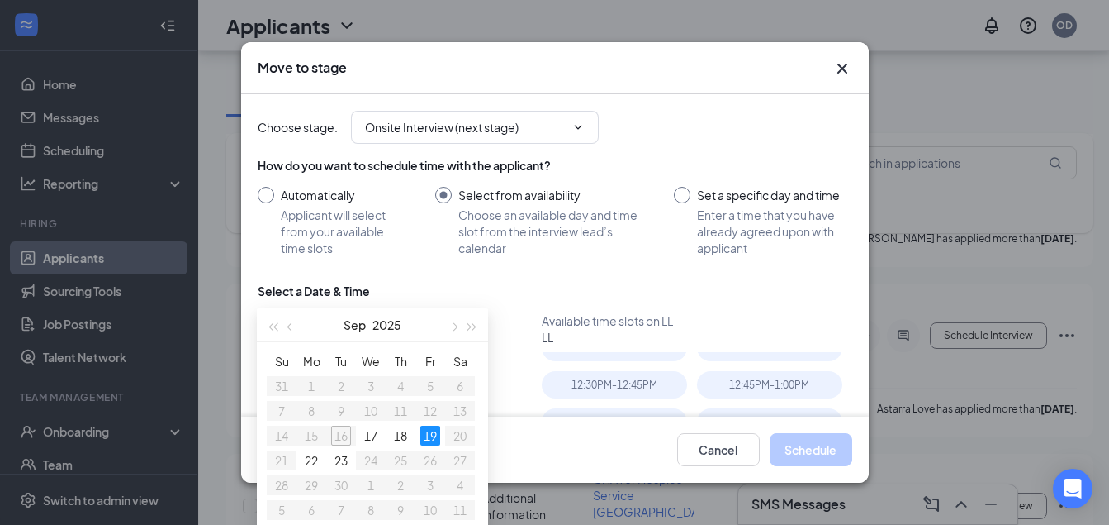
click at [677, 189] on input "Set a specific day and time Enter a time that you have already agreed upon with…" at bounding box center [763, 221] width 178 height 69
radio input "true"
radio input "false"
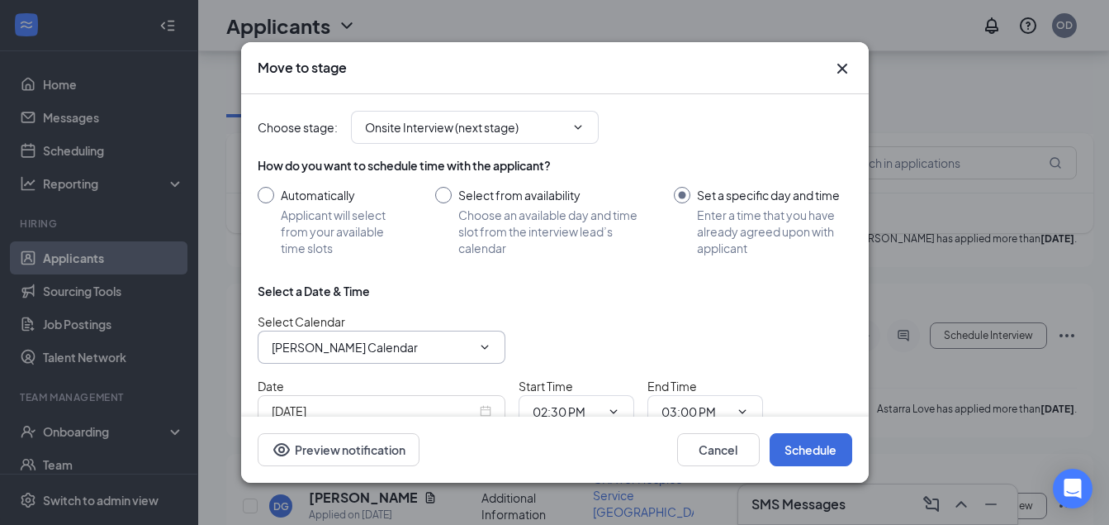
click at [479, 340] on icon "ChevronDown" at bounding box center [484, 346] width 13 height 13
click at [614, 408] on icon "ChevronDown" at bounding box center [613, 411] width 13 height 13
click at [625, 404] on span "02:30 PM" at bounding box center [577, 411] width 116 height 33
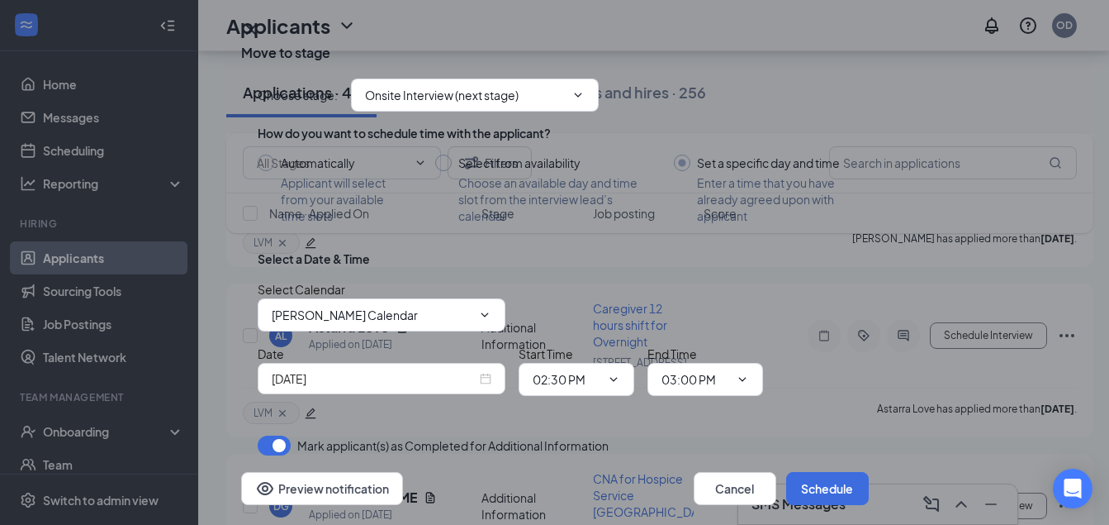
click at [481, 369] on div "[DATE]" at bounding box center [382, 378] width 220 height 18
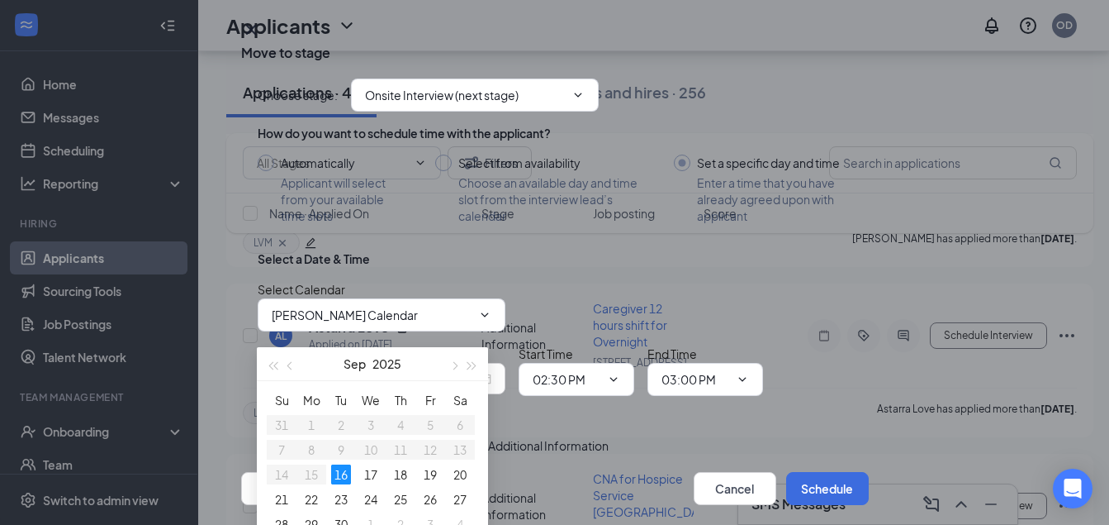
click at [481, 369] on div "[DATE]" at bounding box center [382, 378] width 220 height 18
type input "Sep 19, 2025"
click at [433, 478] on div "19" at bounding box center [431, 474] width 20 height 20
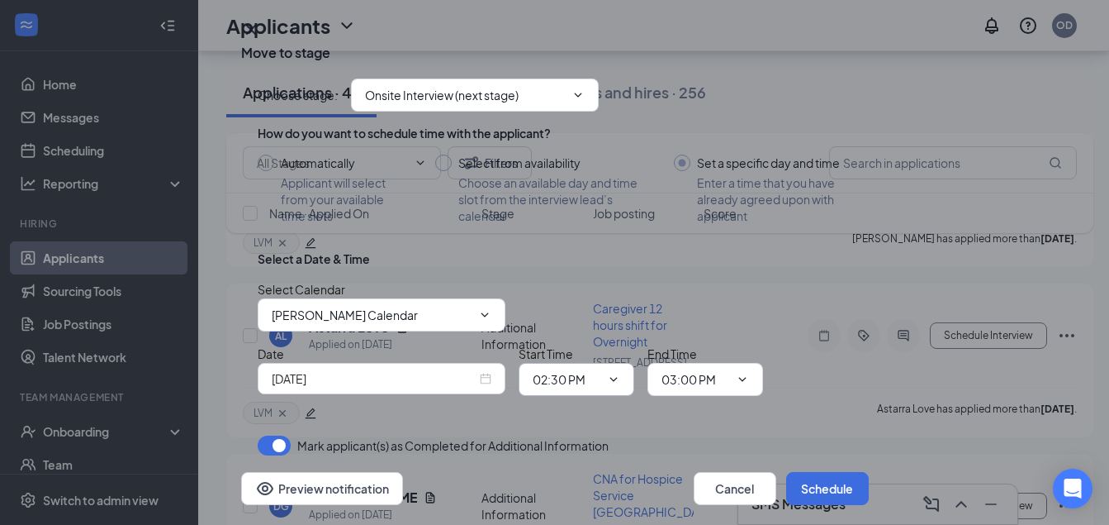
click at [619, 373] on icon "ChevronDown" at bounding box center [613, 379] width 13 height 13
click at [618, 373] on icon "ChevronDown" at bounding box center [613, 379] width 13 height 13
click at [592, 370] on input "02:30 PM" at bounding box center [567, 379] width 68 height 18
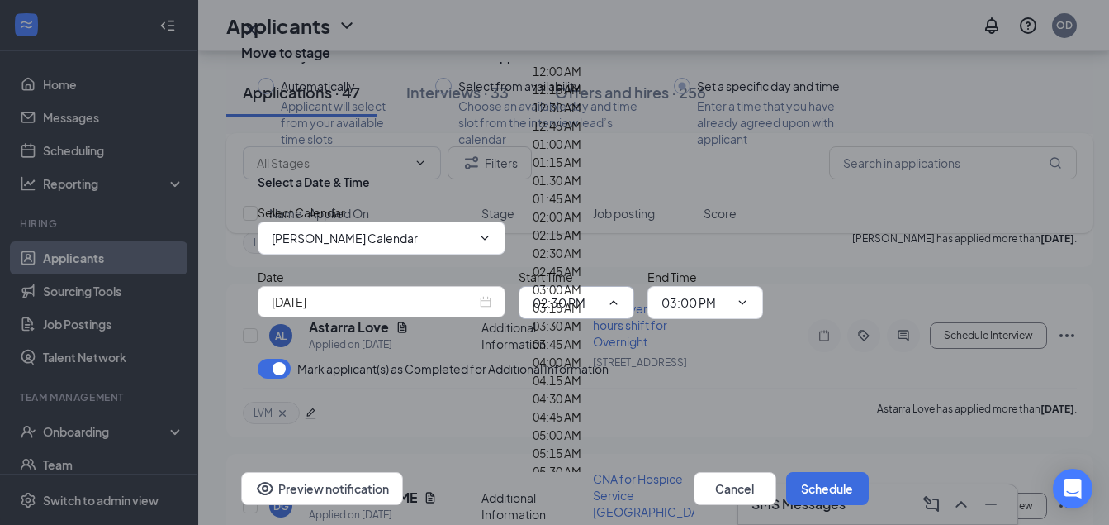
click at [570, 189] on div "01:30 AM" at bounding box center [557, 180] width 49 height 18
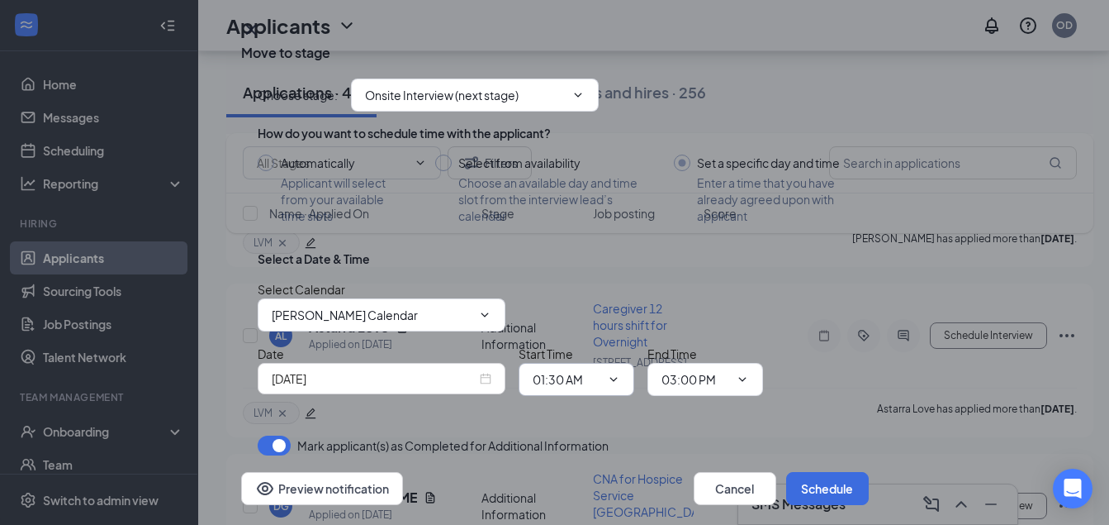
click at [612, 373] on icon "ChevronDown" at bounding box center [613, 379] width 13 height 13
click at [614, 377] on icon "ChevronDown" at bounding box center [613, 379] width 7 height 4
click at [609, 373] on icon "ChevronDown" at bounding box center [613, 379] width 13 height 13
click at [592, 370] on input "01:30 AM" at bounding box center [567, 379] width 68 height 18
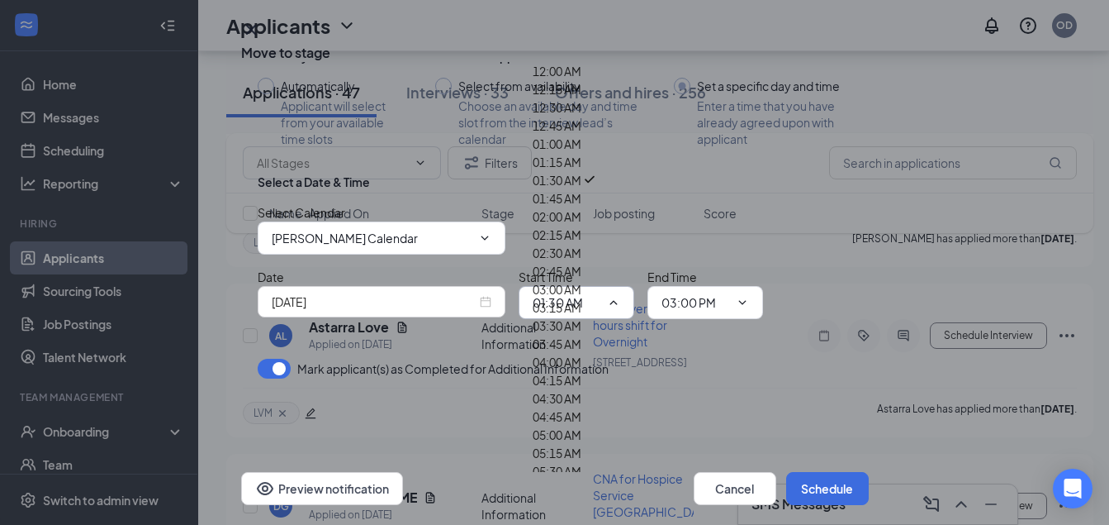
scroll to position [413, 0]
click at [582, 280] on div "03:00 AM" at bounding box center [557, 289] width 49 height 18
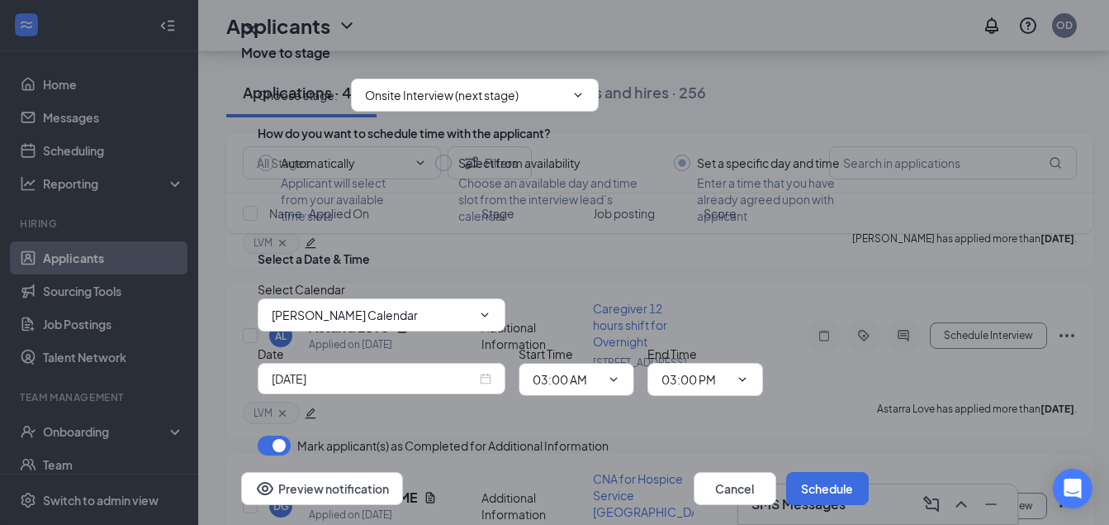
click at [610, 373] on icon "ChevronDown" at bounding box center [613, 379] width 13 height 13
click at [617, 373] on icon "ChevronDown" at bounding box center [613, 379] width 13 height 13
click at [563, 370] on input "03:00 AM" at bounding box center [567, 379] width 68 height 18
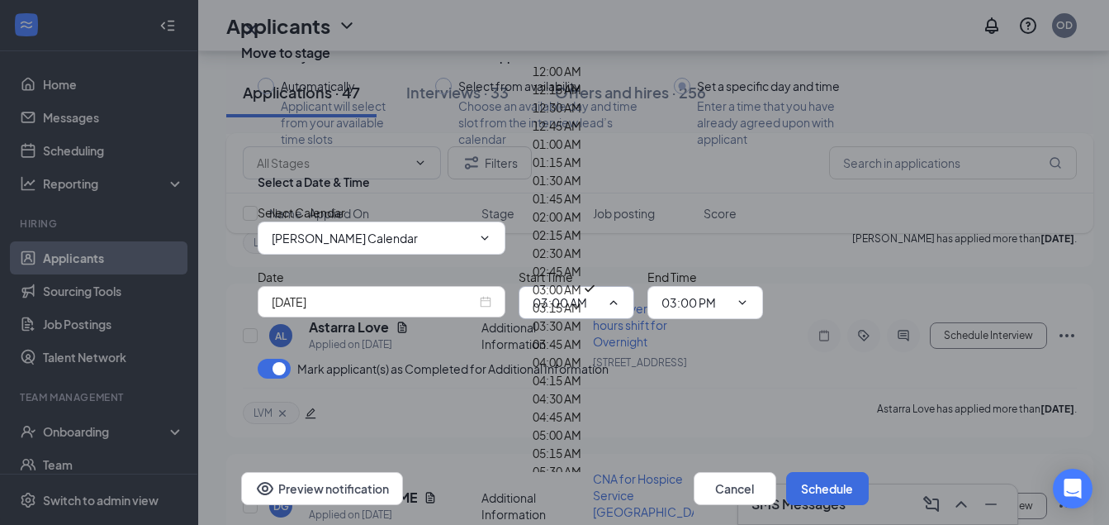
click at [616, 368] on div "Choose stage : Onsite Interview (next stage) How do you want to schedule time w…" at bounding box center [555, 181] width 595 height 393
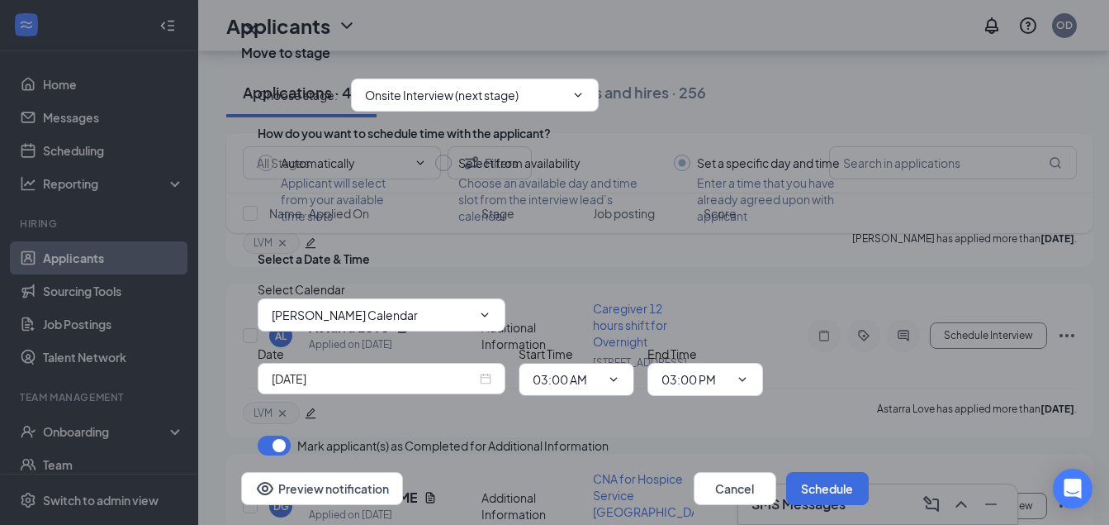
click at [580, 370] on input "03:00 AM" at bounding box center [567, 379] width 68 height 18
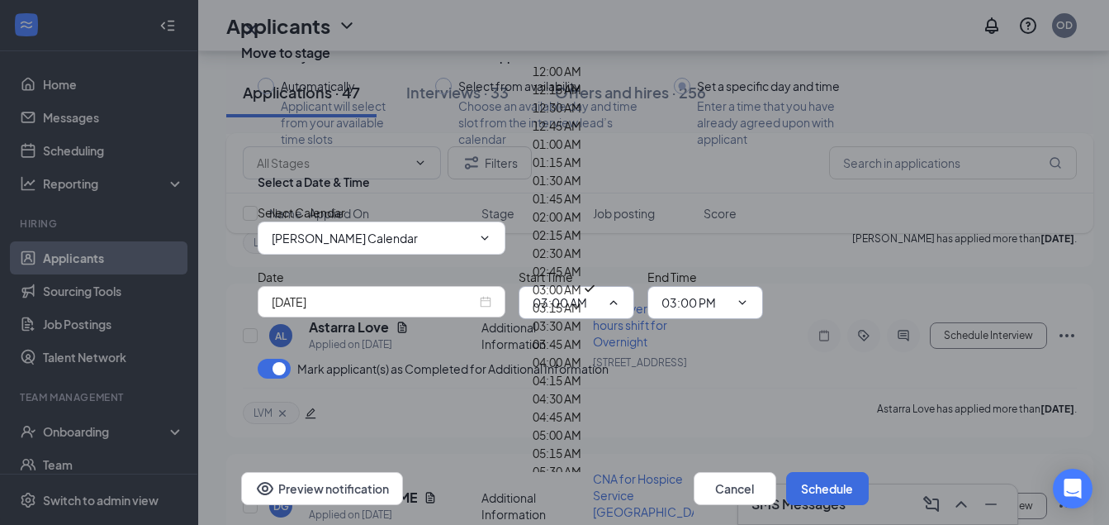
click at [744, 309] on icon "ChevronDown" at bounding box center [742, 302] width 13 height 13
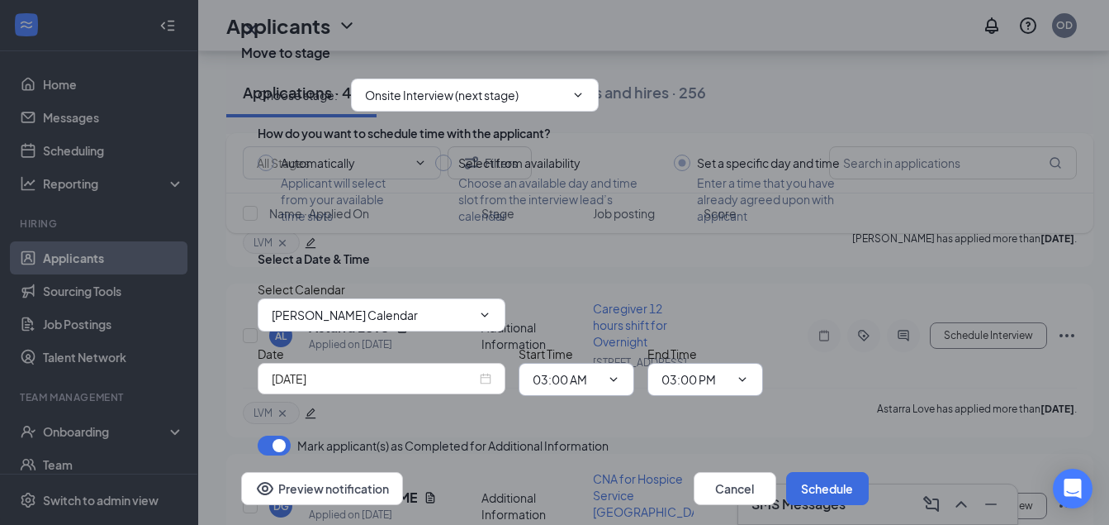
click at [611, 373] on icon "ChevronDown" at bounding box center [613, 379] width 13 height 13
click at [592, 370] on input "03:00 AM" at bounding box center [567, 379] width 68 height 18
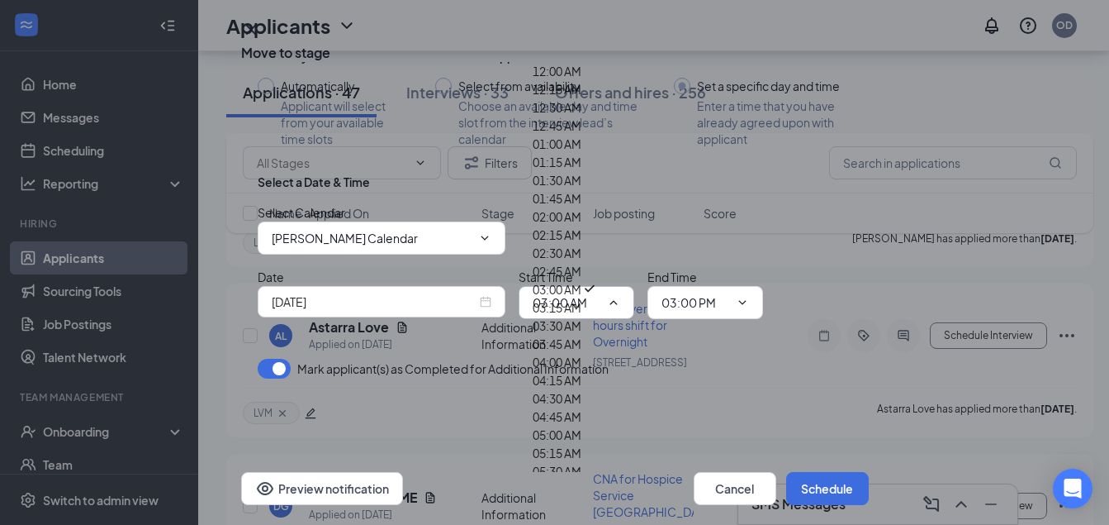
click at [582, 298] on div "03:15 AM" at bounding box center [557, 307] width 49 height 18
type input "03:15 AM"
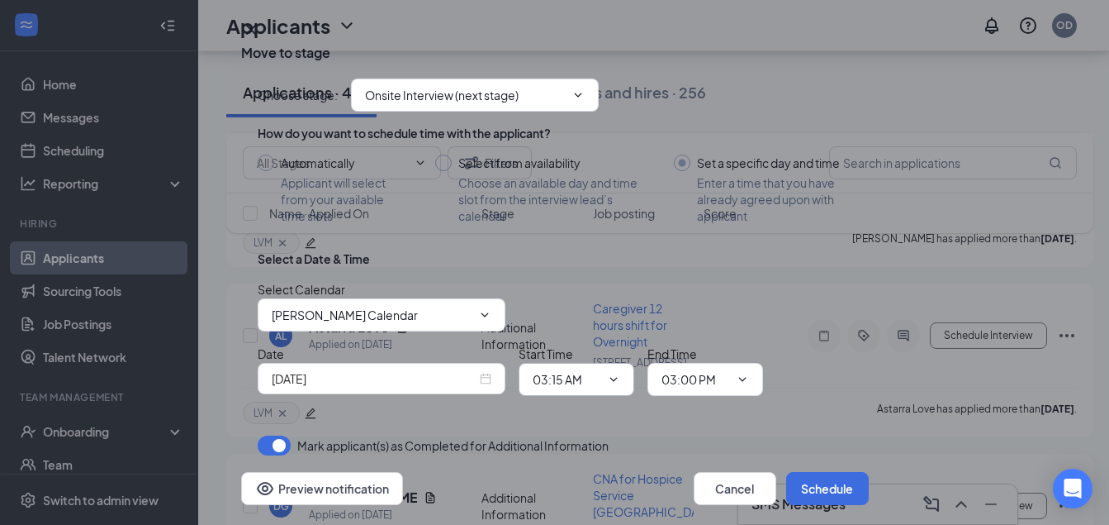
drag, startPoint x: 582, startPoint y: 325, endPoint x: 570, endPoint y: 325, distance: 12.4
click at [570, 370] on input "03:15 AM" at bounding box center [567, 379] width 68 height 18
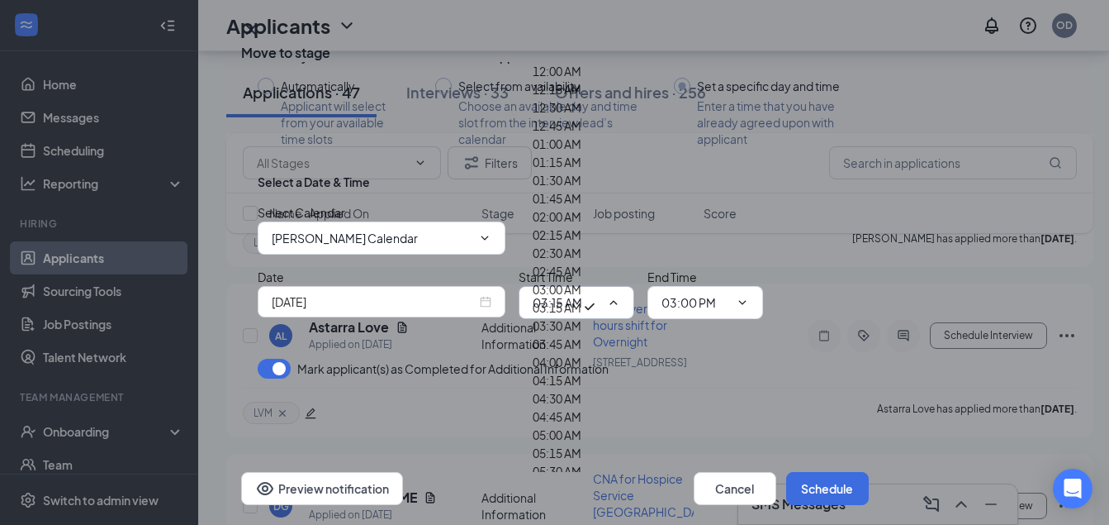
drag, startPoint x: 570, startPoint y: 325, endPoint x: 608, endPoint y: 365, distance: 55.5
click at [608, 365] on div "Choose stage : Onsite Interview (next stage) How do you want to schedule time w…" at bounding box center [555, 181] width 595 height 393
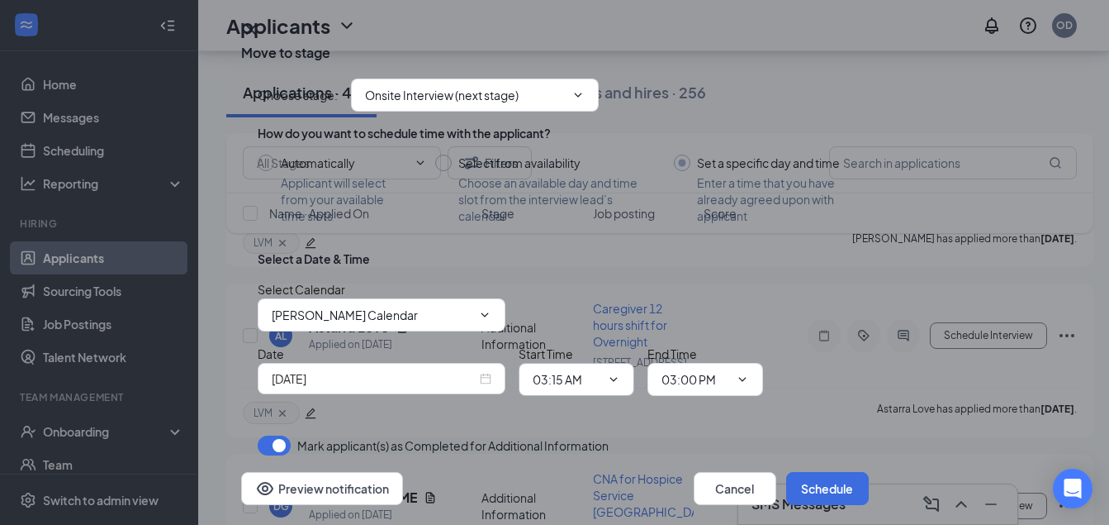
drag, startPoint x: 574, startPoint y: 328, endPoint x: 563, endPoint y: 328, distance: 11.6
click at [563, 370] on input "03:15 AM" at bounding box center [567, 379] width 68 height 18
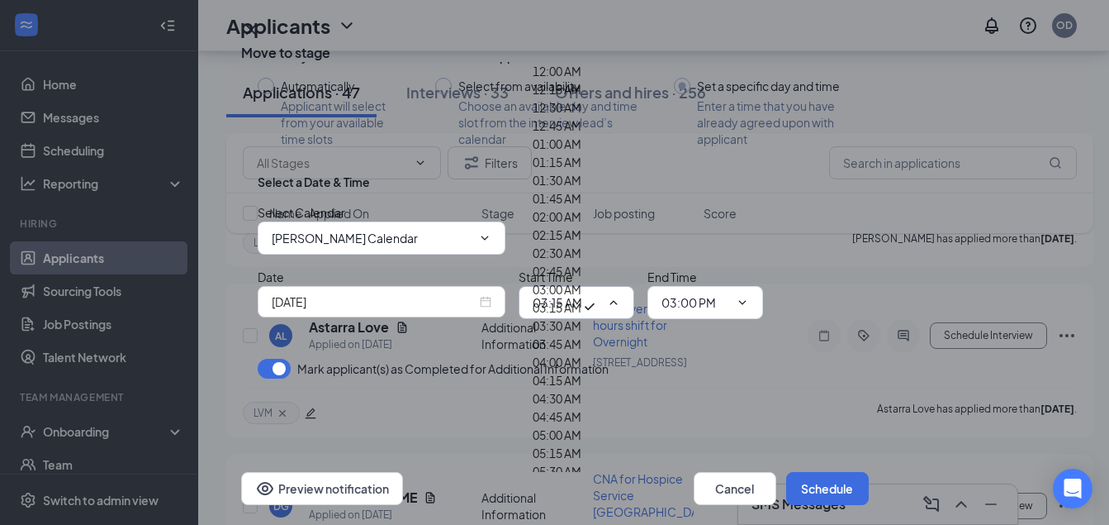
drag, startPoint x: 563, startPoint y: 328, endPoint x: 611, endPoint y: 371, distance: 65.0
click at [611, 371] on div "Choose stage : Onsite Interview (next stage) How do you want to schedule time w…" at bounding box center [555, 181] width 595 height 393
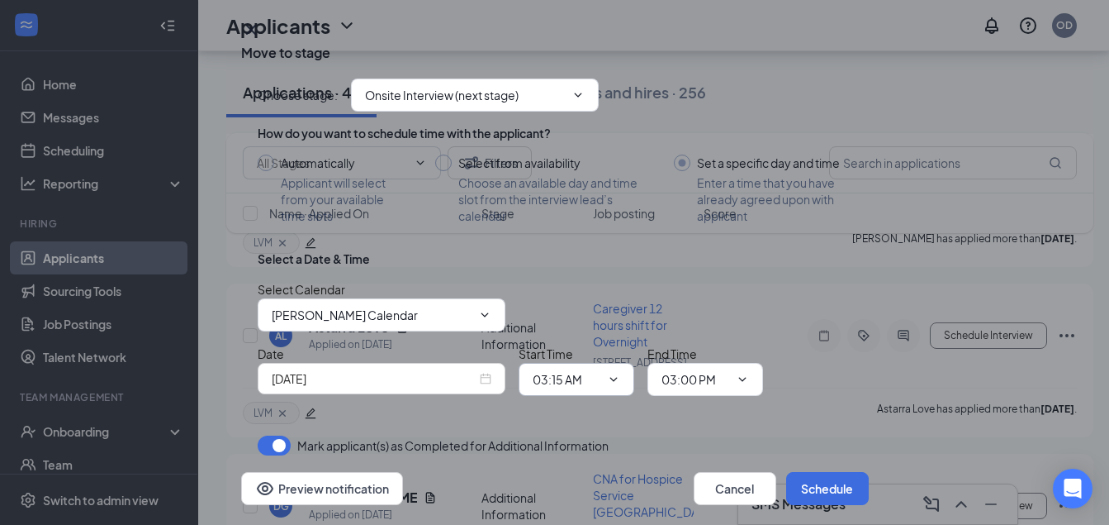
click at [568, 370] on input "03:15 AM" at bounding box center [567, 379] width 68 height 18
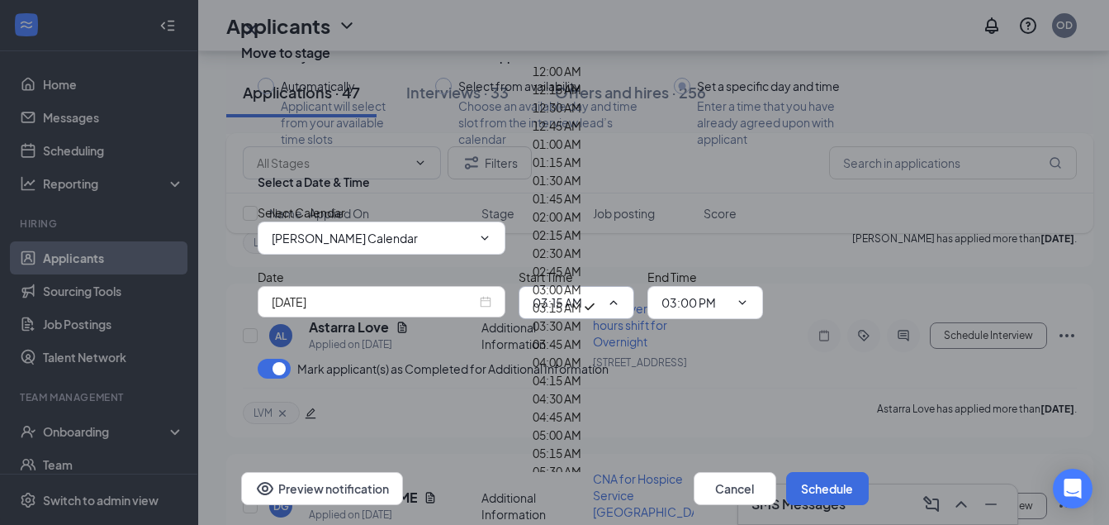
scroll to position [3400, 0]
click at [795, 293] on div "Select a Date & Time Select Calendar Olta Damo's Calendar Date Sep 19, 2025 Sta…" at bounding box center [555, 252] width 595 height 159
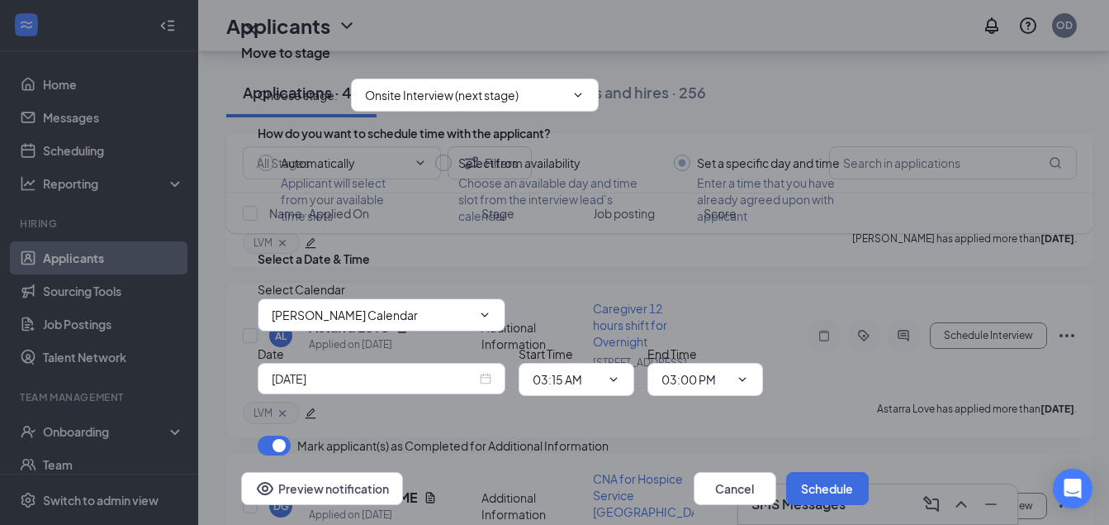
click at [486, 312] on icon "ChevronDown" at bounding box center [484, 314] width 7 height 4
click at [437, 306] on input "[PERSON_NAME] Calendar" at bounding box center [372, 315] width 200 height 18
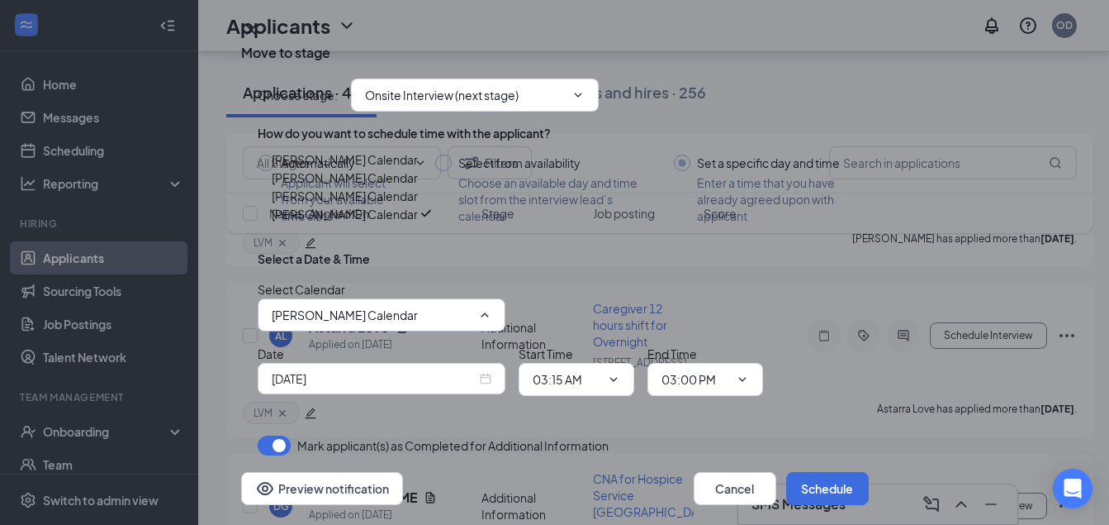
click at [411, 306] on input "[PERSON_NAME] Calendar" at bounding box center [372, 315] width 200 height 18
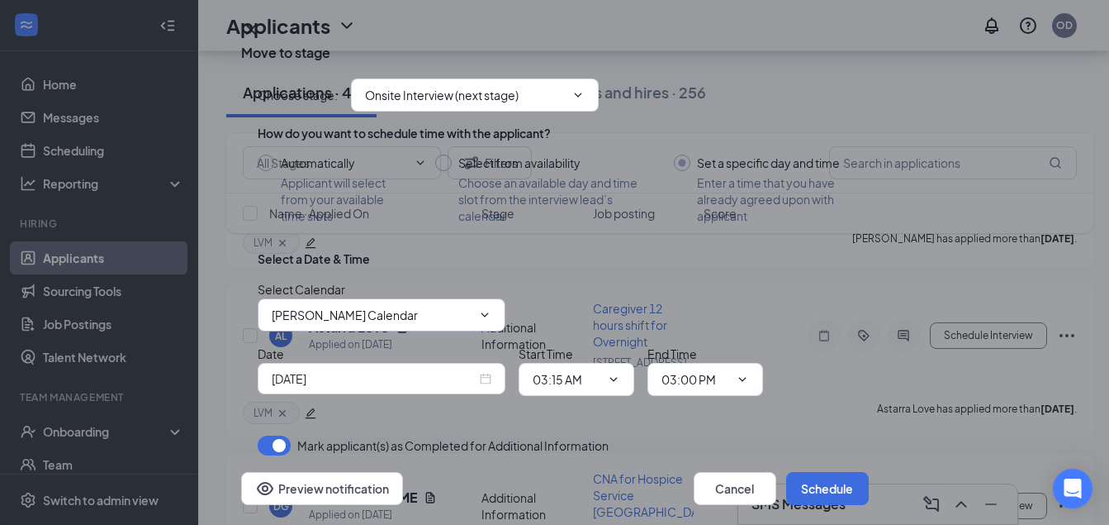
click at [411, 306] on input "[PERSON_NAME] Calendar" at bounding box center [372, 315] width 200 height 18
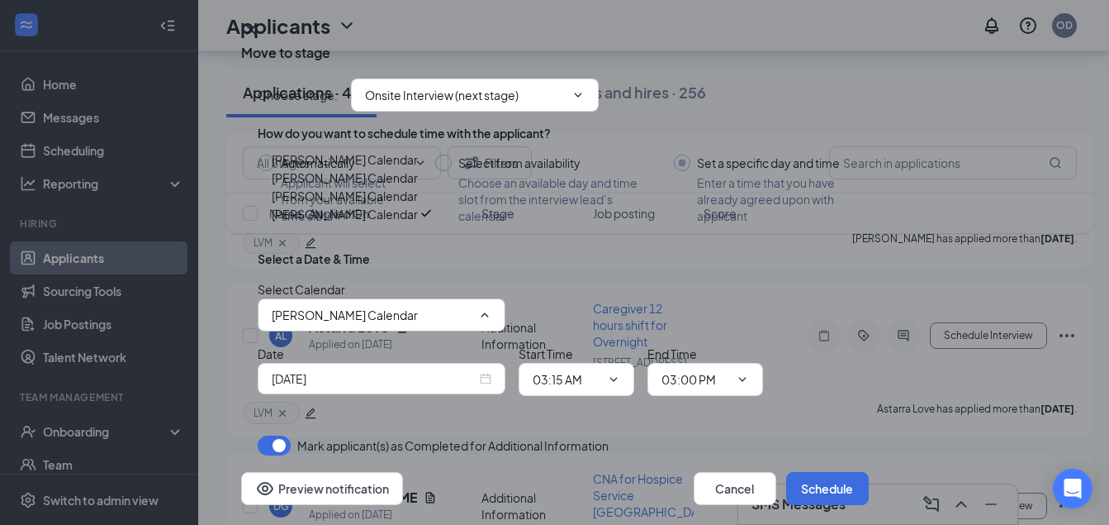
click at [368, 169] on div "Florinda Cabiri's Calendar" at bounding box center [345, 178] width 146 height 18
type input "Florinda Cabiri's Calendar"
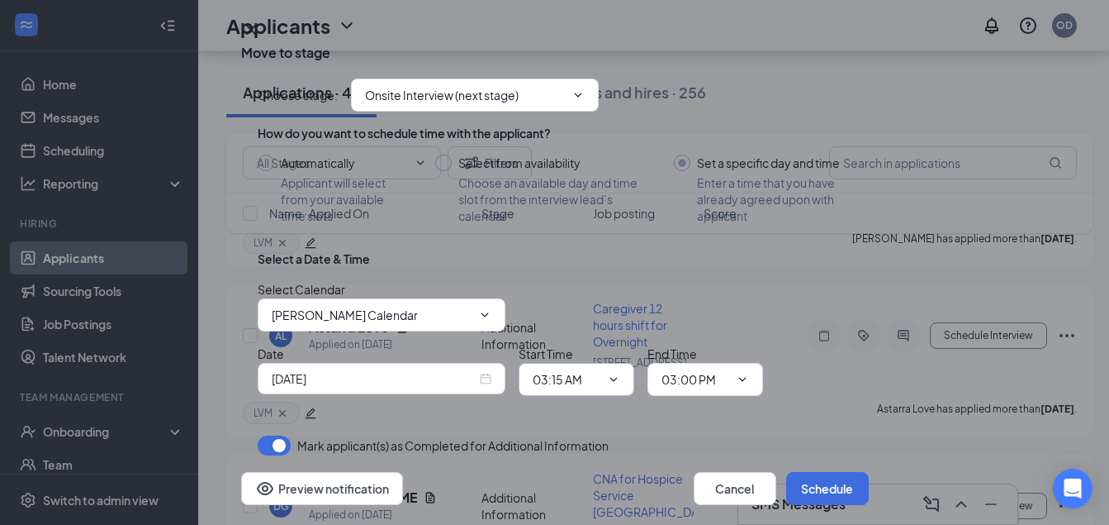
click at [615, 373] on icon "ChevronDown" at bounding box center [613, 379] width 13 height 13
click at [590, 370] on input "03:15 AM" at bounding box center [567, 379] width 68 height 18
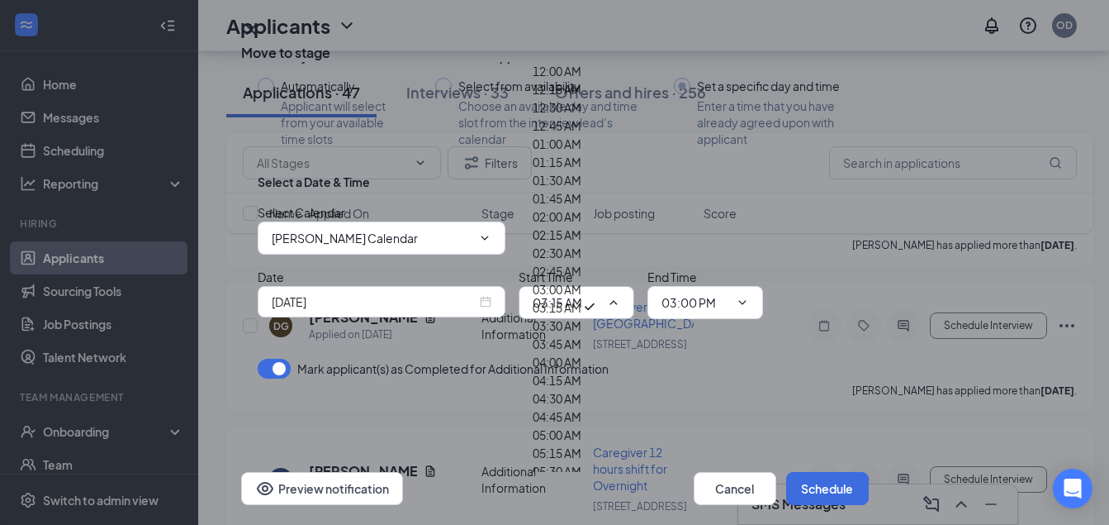
scroll to position [2244, 0]
type input "03:00 PM"
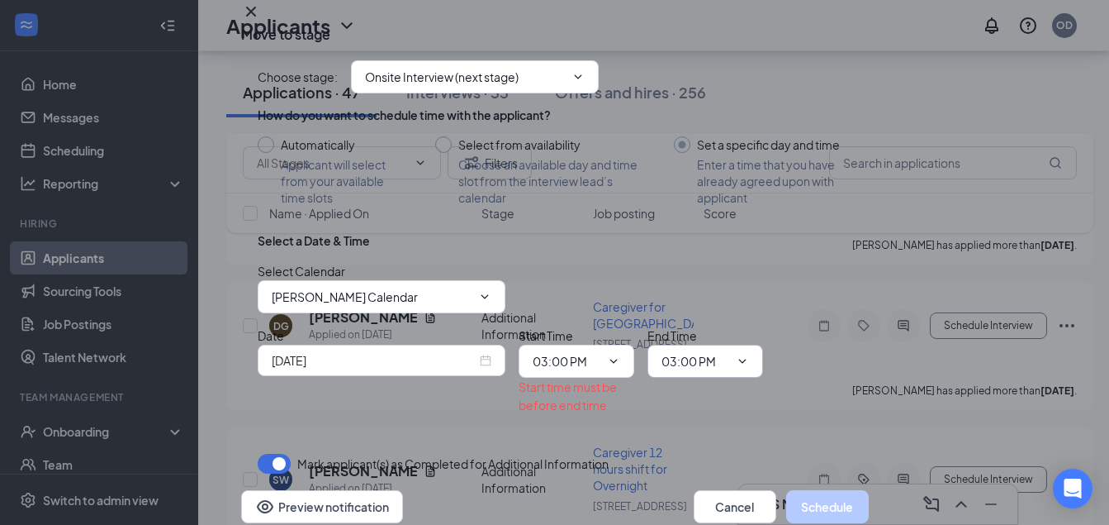
click at [744, 359] on icon "ChevronDown" at bounding box center [742, 361] width 7 height 4
click at [710, 352] on input "03:00 PM" at bounding box center [696, 361] width 68 height 18
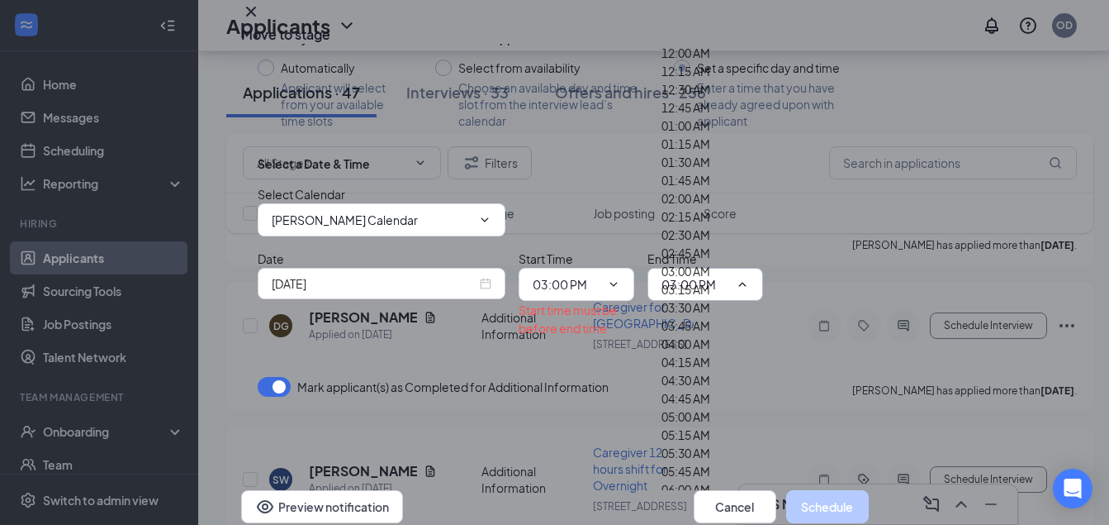
scroll to position [2231, 0]
type input "03:15 PM"
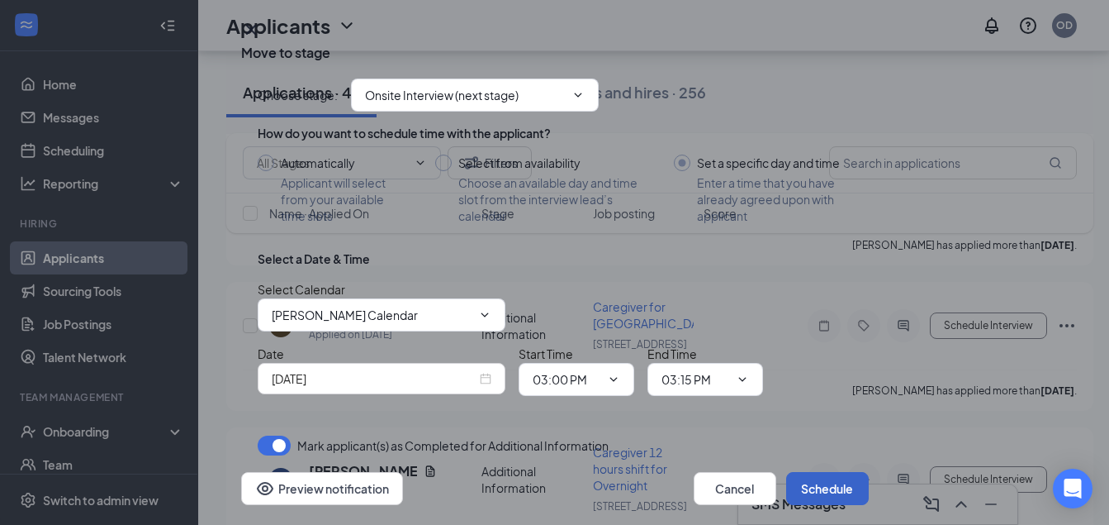
click at [810, 472] on button "Schedule" at bounding box center [827, 488] width 83 height 33
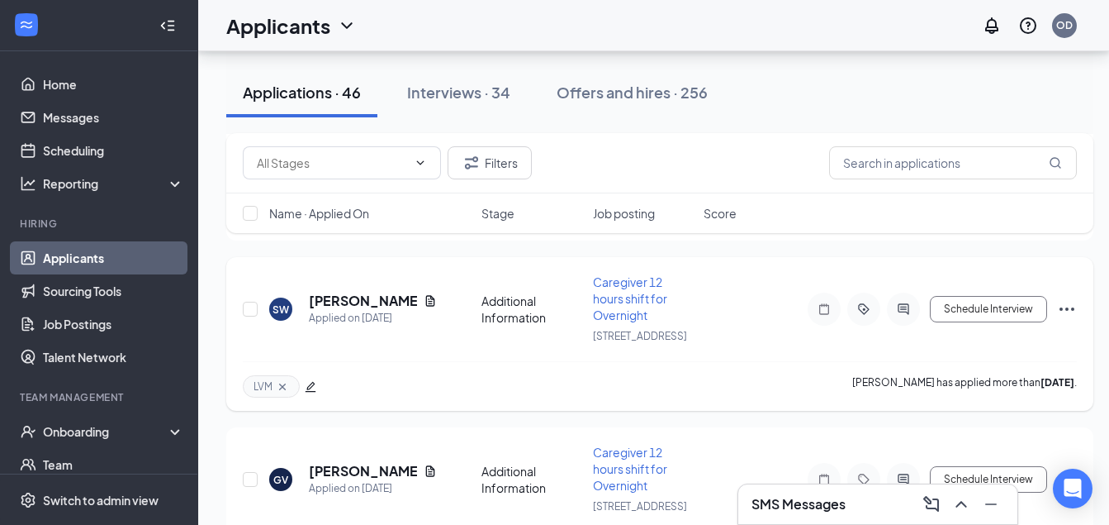
scroll to position [1528, 0]
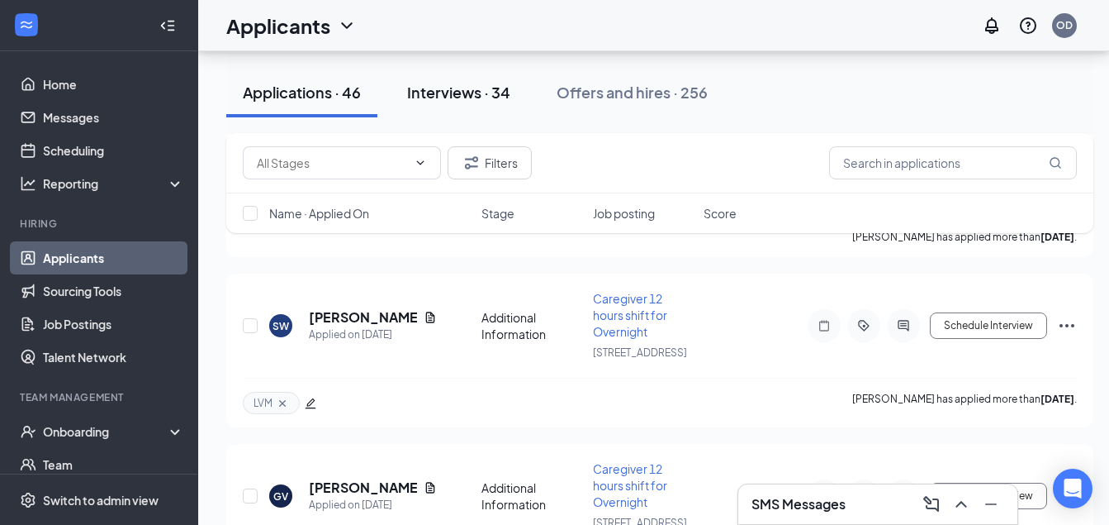
click at [425, 96] on div "Interviews · 34" at bounding box center [458, 92] width 103 height 21
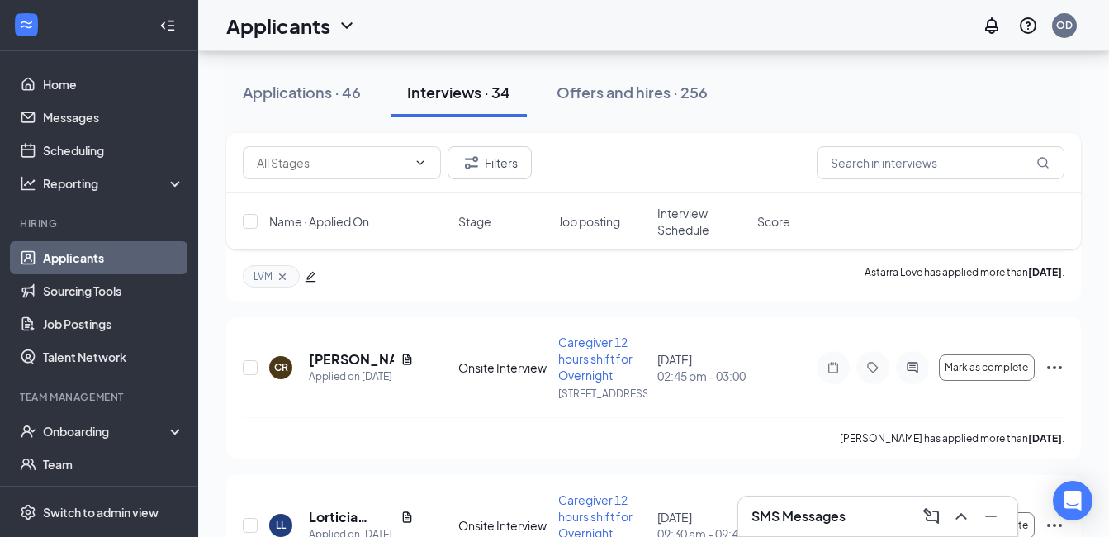
scroll to position [2561, 0]
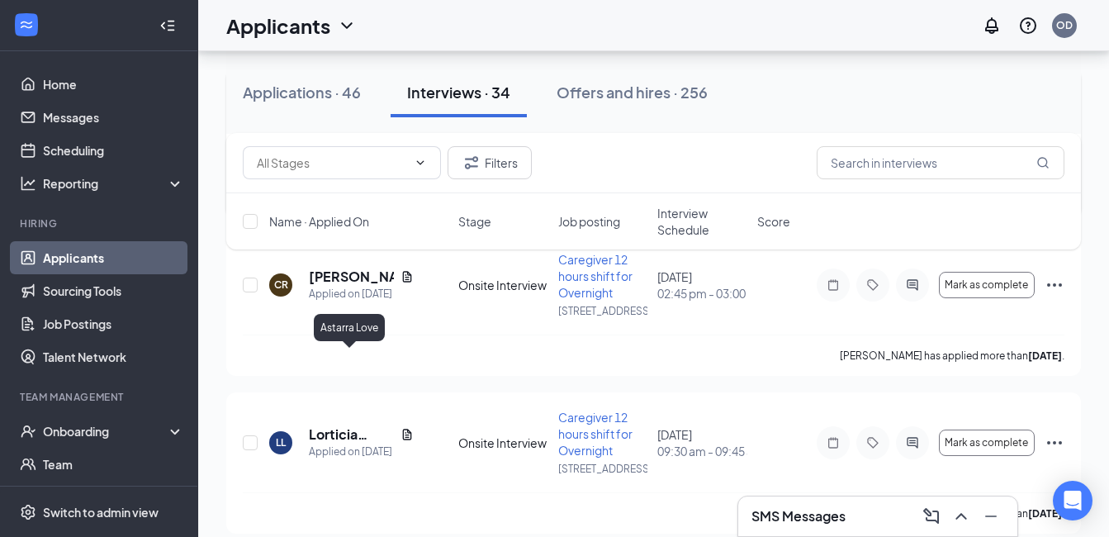
click at [357, 120] on h5 "Astarra Love" at bounding box center [349, 111] width 80 height 18
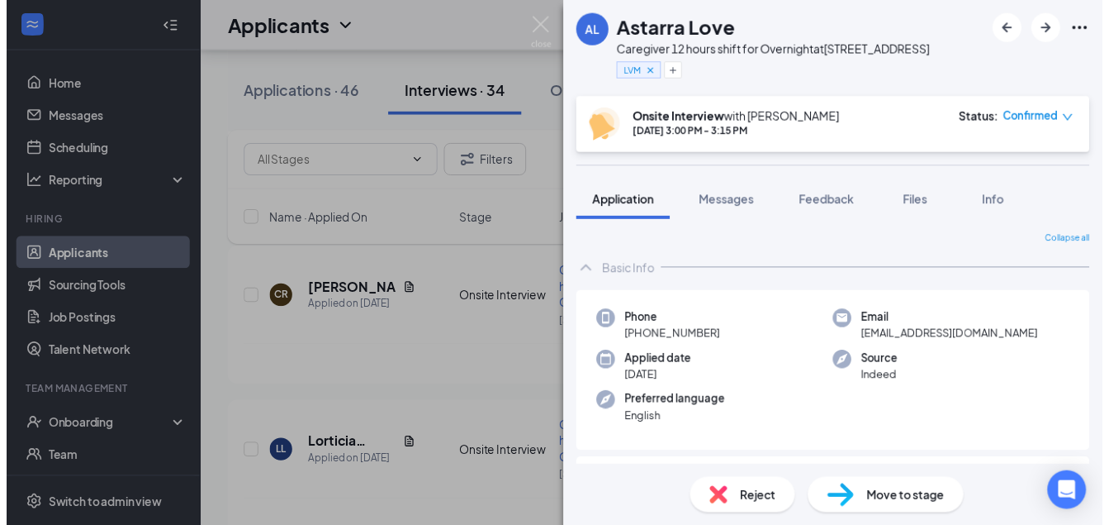
scroll to position [165, 0]
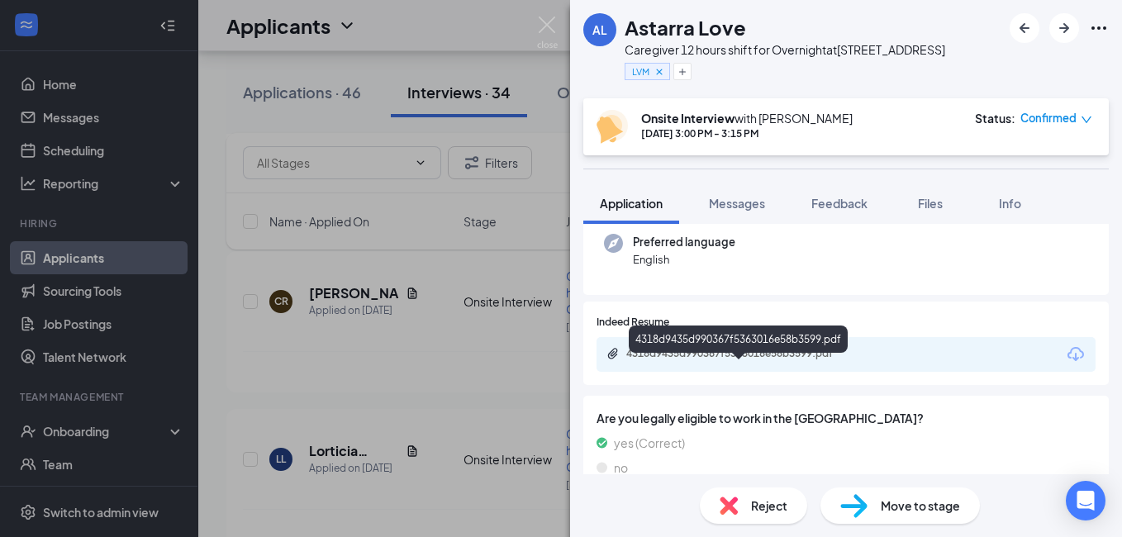
click at [727, 360] on div "4318d9435d990367f5363016e58b3599.pdf" at bounding box center [741, 353] width 231 height 13
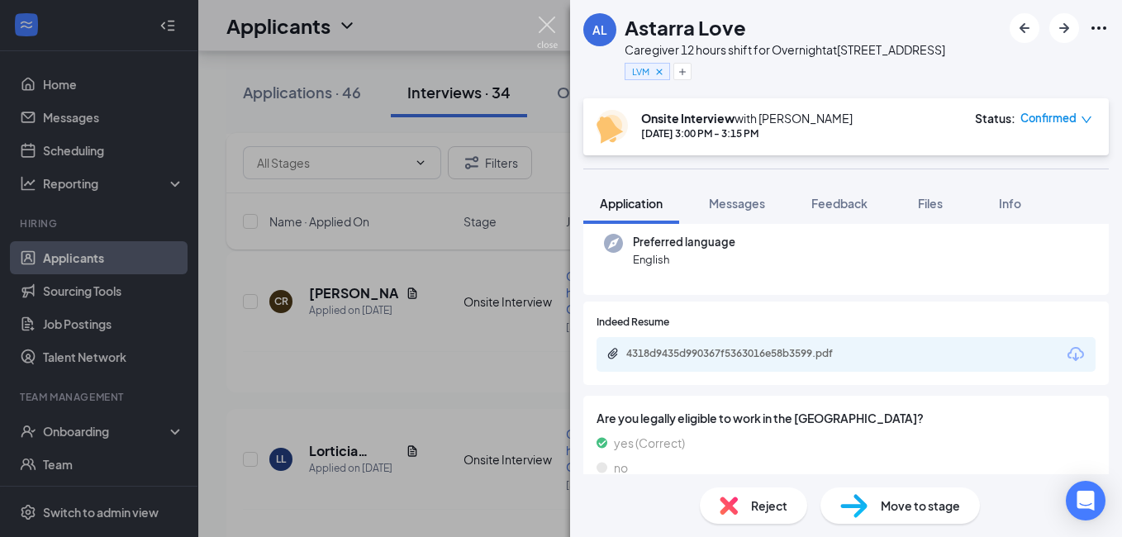
click at [549, 23] on img at bounding box center [547, 33] width 21 height 32
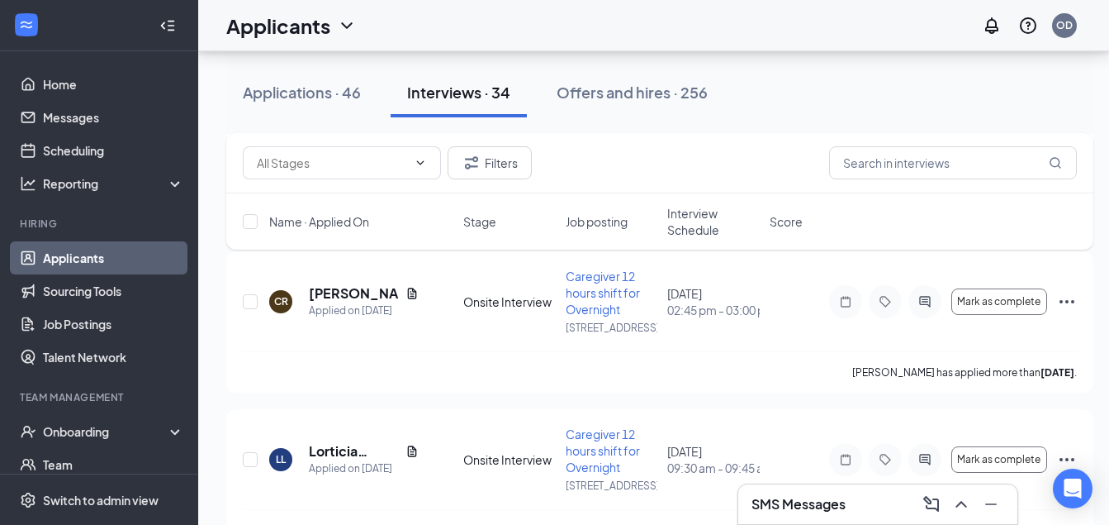
click at [475, 94] on div "Interviews · 34" at bounding box center [458, 92] width 103 height 21
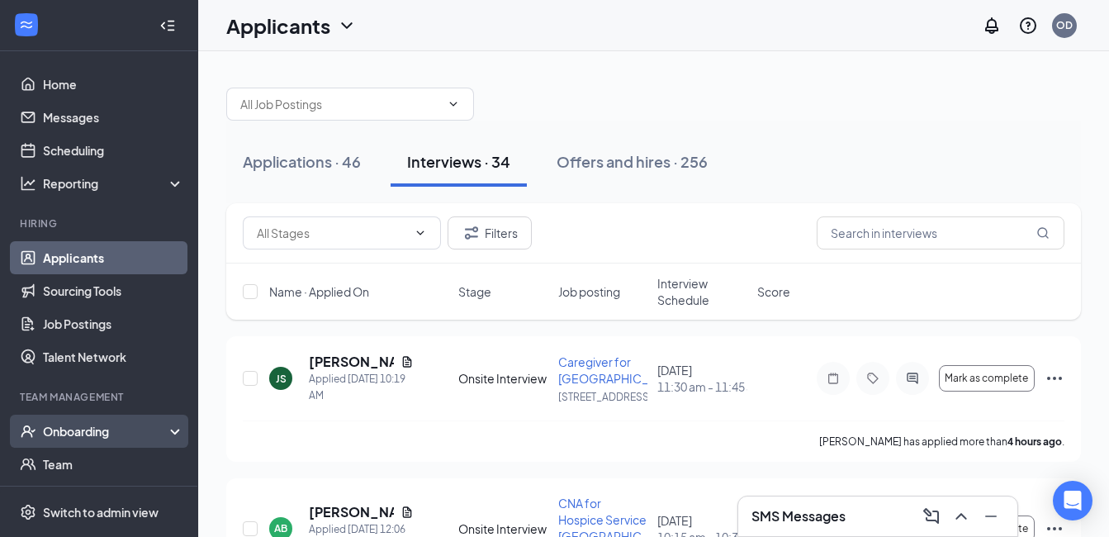
click at [86, 433] on div "Onboarding" at bounding box center [106, 431] width 127 height 17
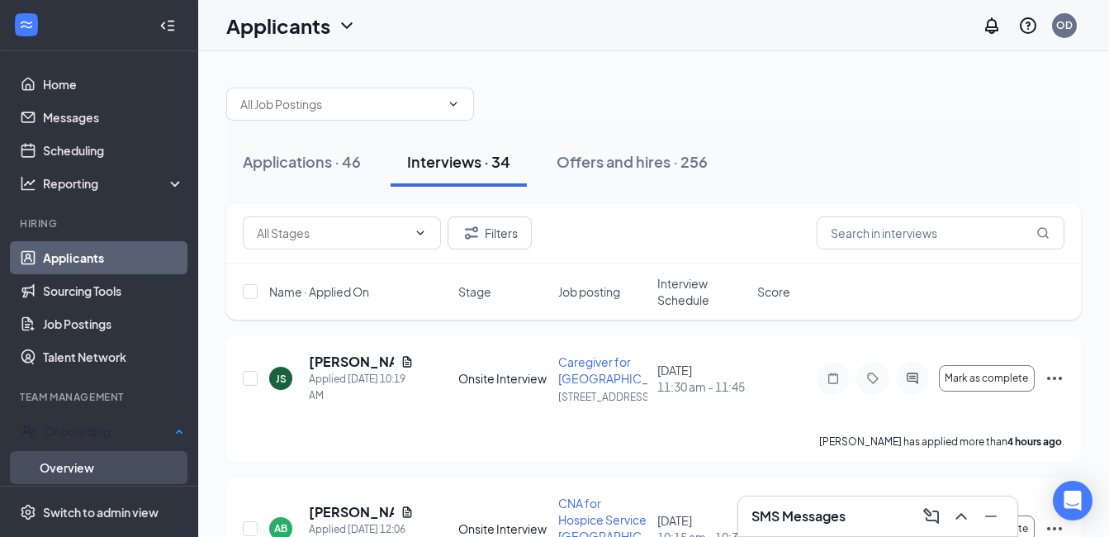
click at [82, 464] on link "Overview" at bounding box center [112, 467] width 145 height 33
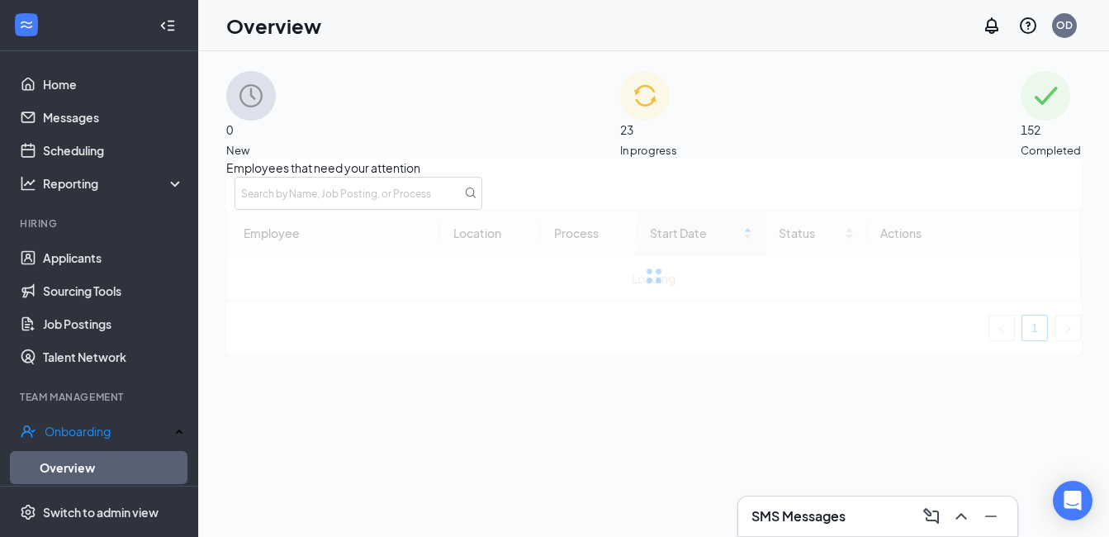
click at [677, 142] on span "In progress" at bounding box center [648, 150] width 57 height 17
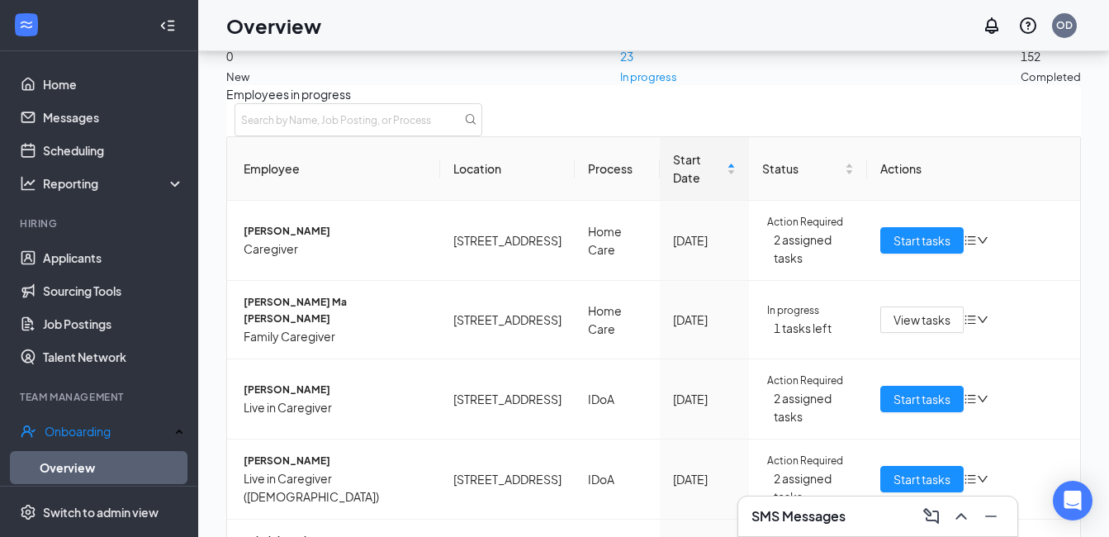
scroll to position [74, 0]
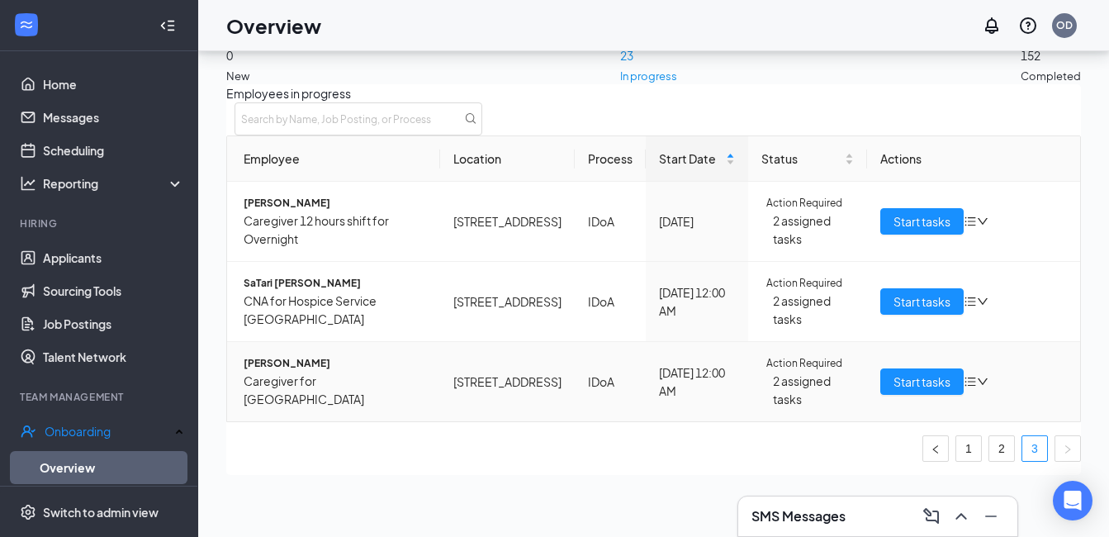
scroll to position [97, 0]
click at [923, 288] on button "Start tasks" at bounding box center [922, 301] width 83 height 26
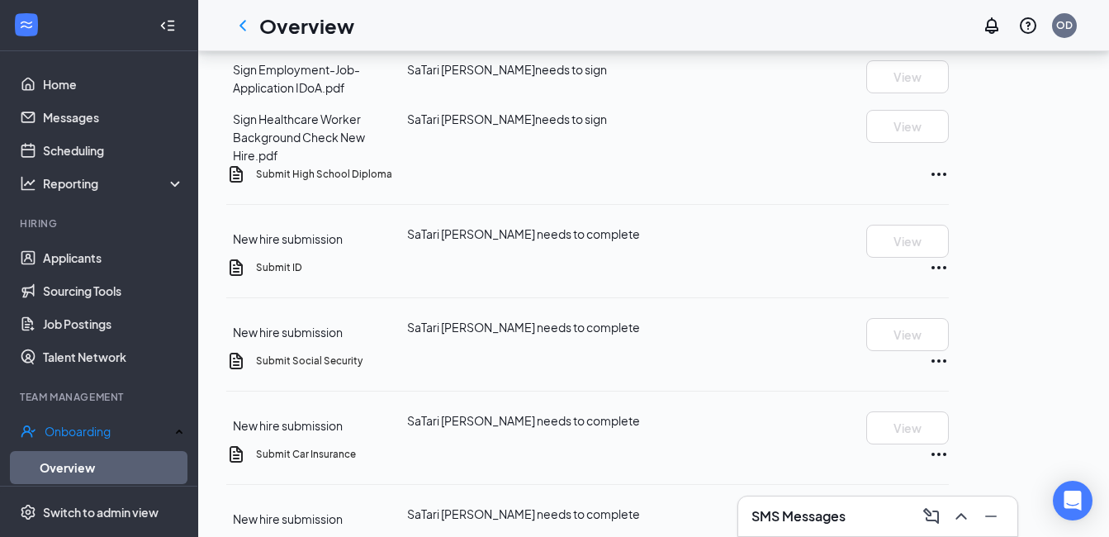
scroll to position [1363, 0]
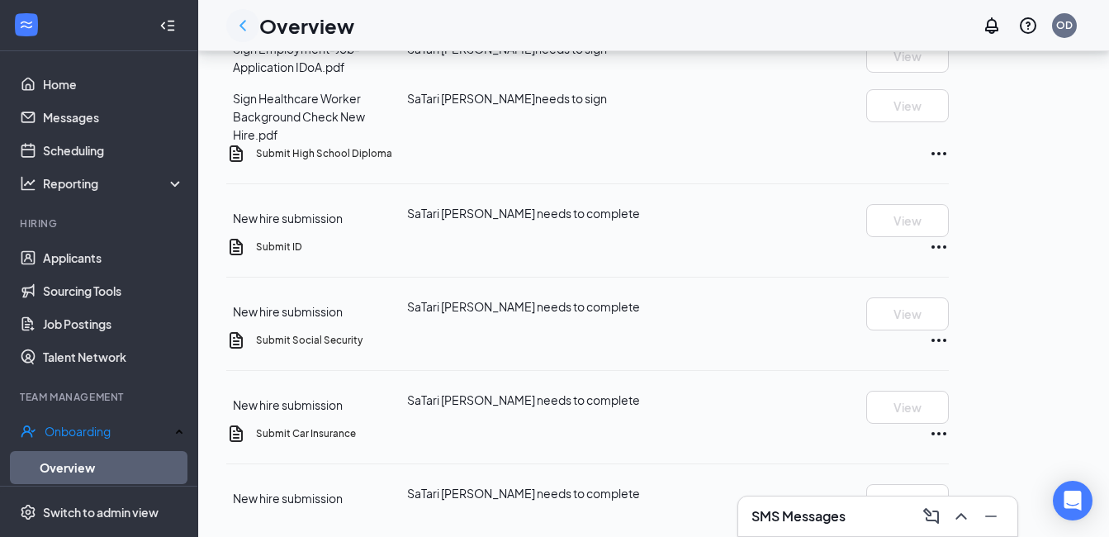
click at [246, 24] on icon "ChevronLeft" at bounding box center [243, 26] width 20 height 20
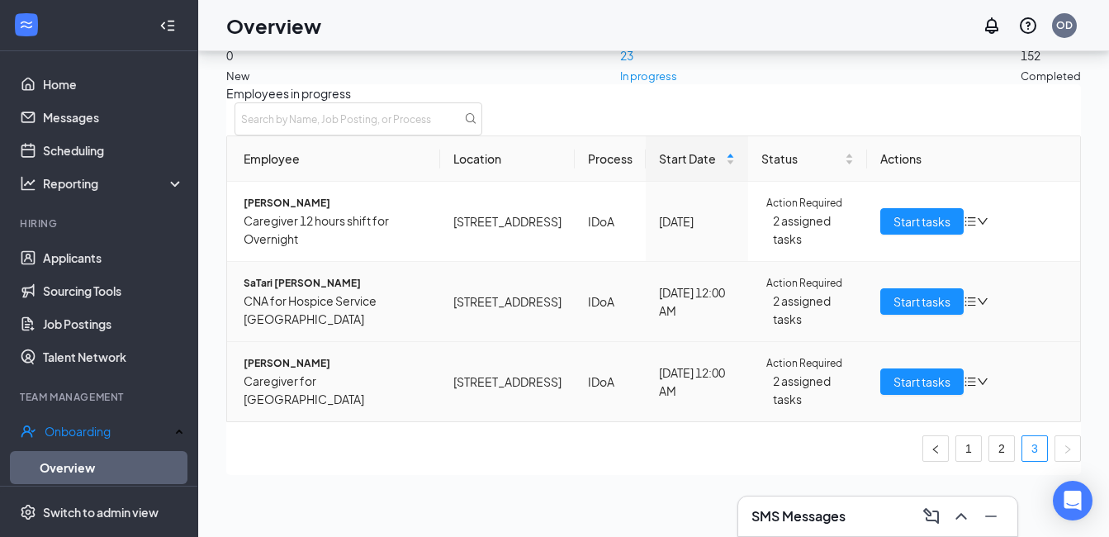
scroll to position [97, 0]
click at [923, 373] on span "Start tasks" at bounding box center [922, 382] width 57 height 18
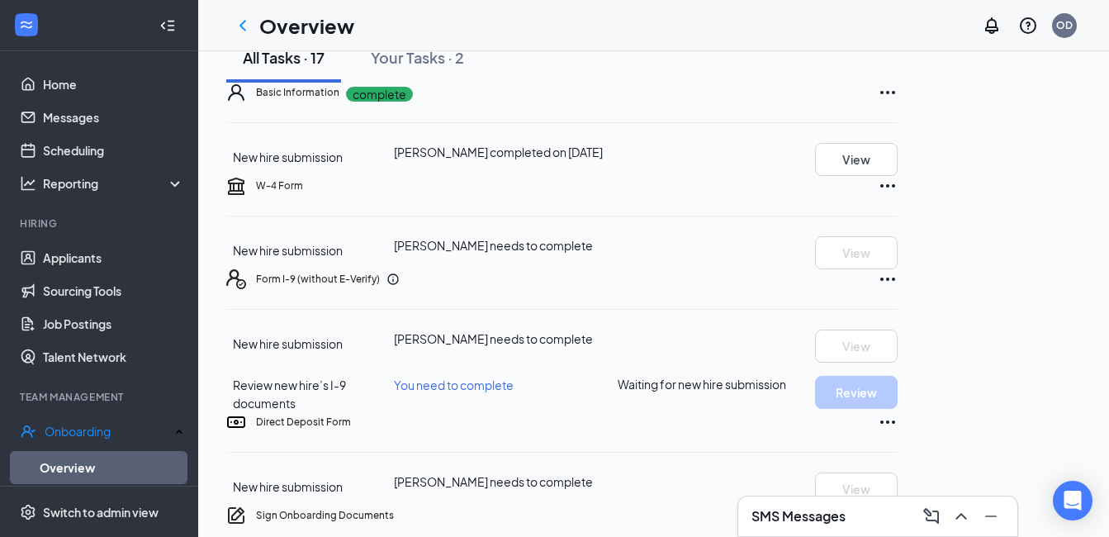
scroll to position [15, 0]
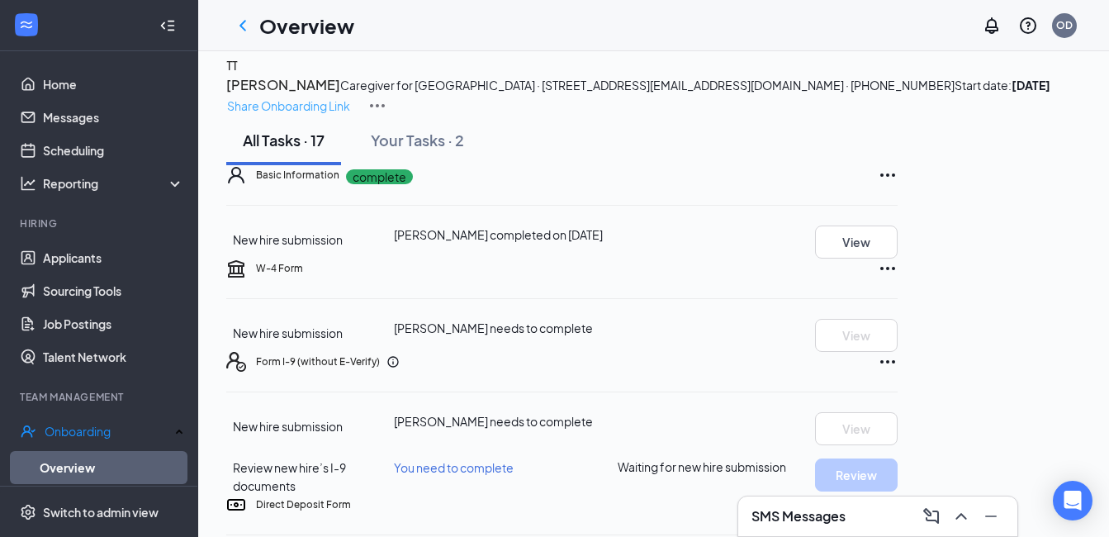
click at [350, 97] on p "Share Onboarding Link" at bounding box center [288, 106] width 123 height 18
type textarea "Hi Taylor, This is a gentle reminder to complete your onboarding before your fi…"
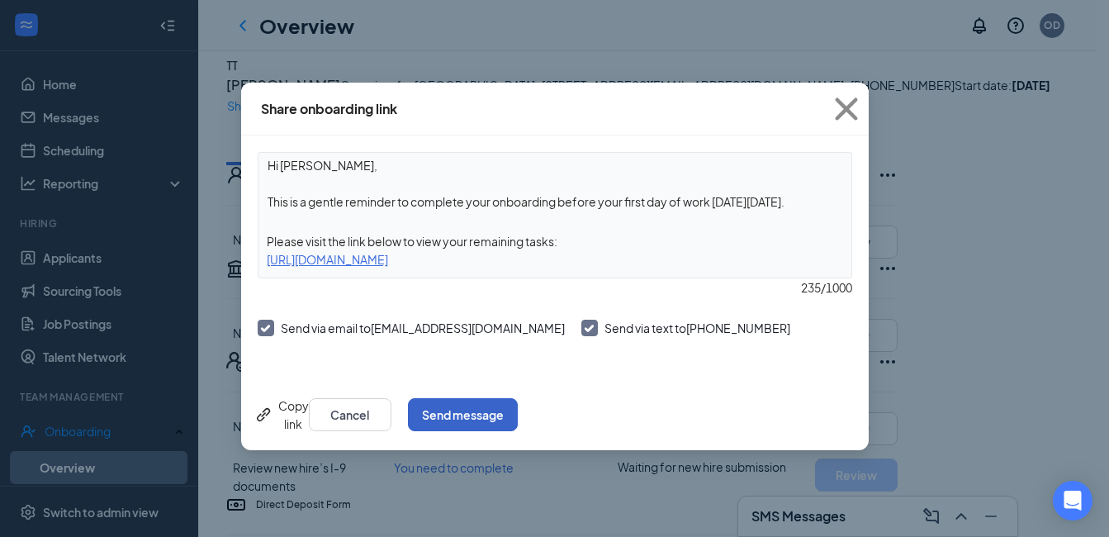
click at [518, 411] on button "Send message" at bounding box center [463, 414] width 110 height 33
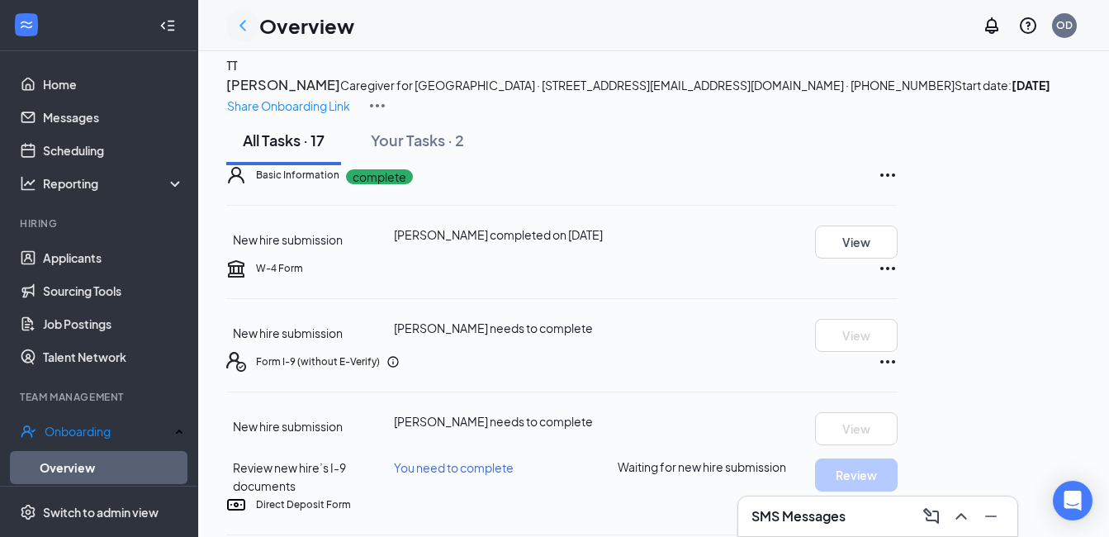
click at [247, 21] on icon "ChevronLeft" at bounding box center [243, 26] width 20 height 20
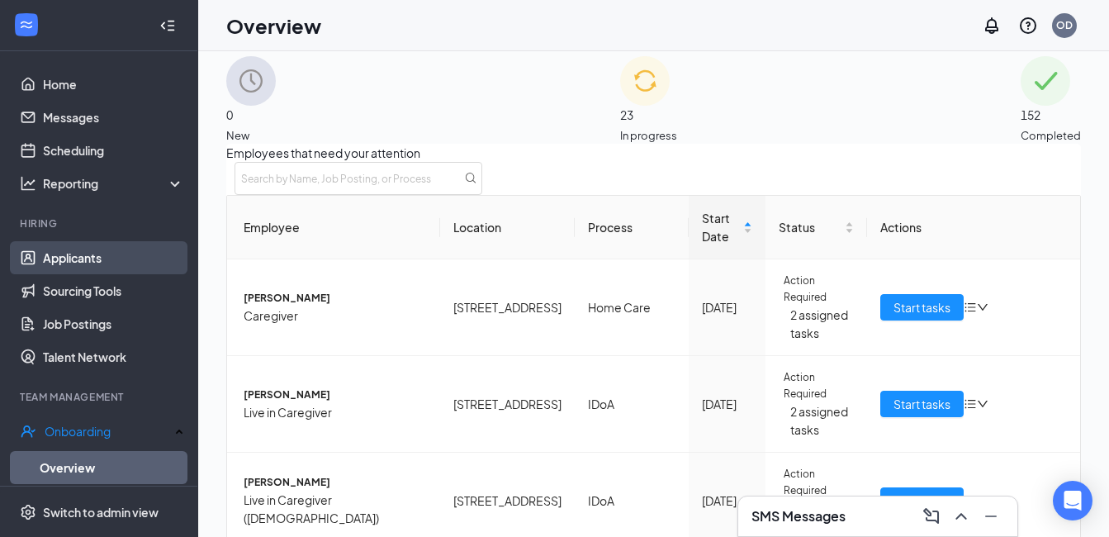
click at [72, 257] on link "Applicants" at bounding box center [113, 257] width 141 height 33
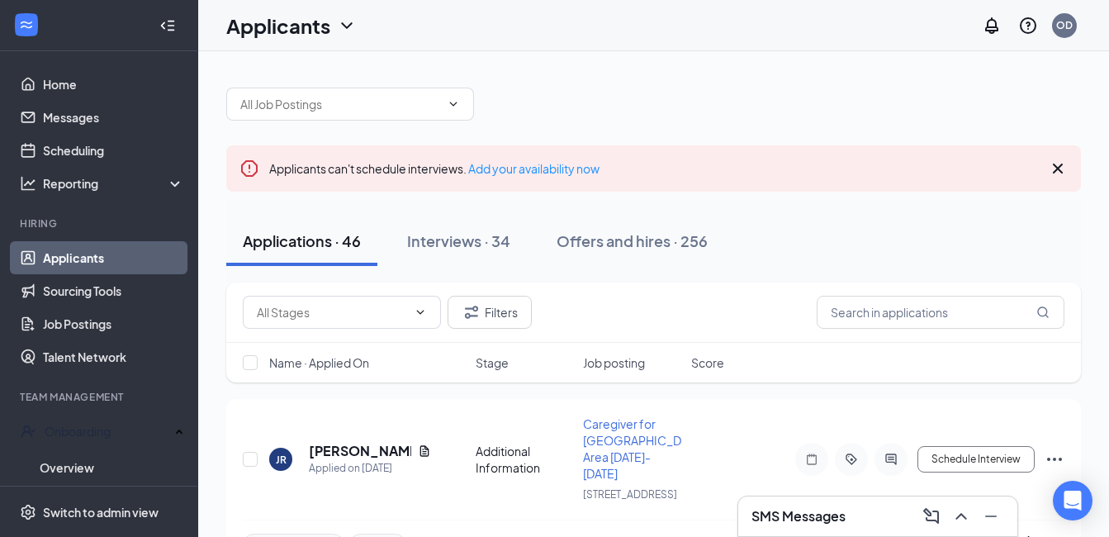
click at [1054, 167] on icon "Cross" at bounding box center [1058, 169] width 20 height 20
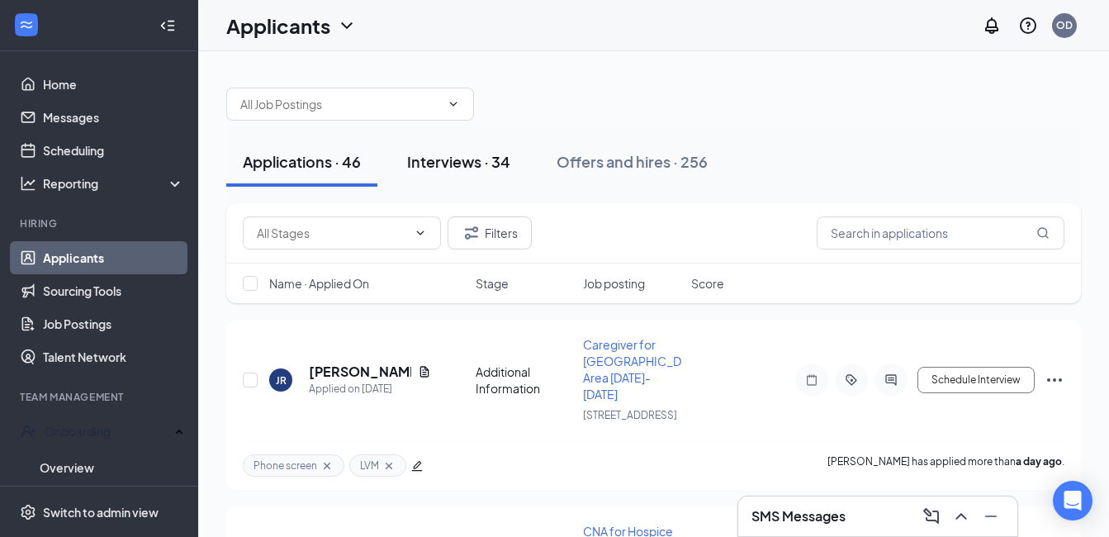
click at [460, 147] on button "Interviews · 34" at bounding box center [459, 162] width 136 height 50
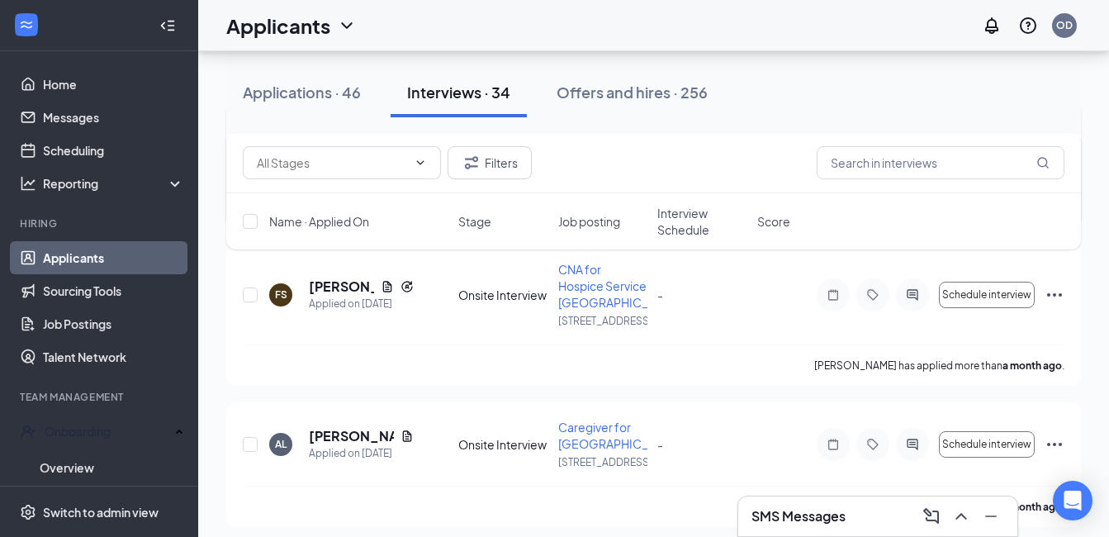
scroll to position [4213, 0]
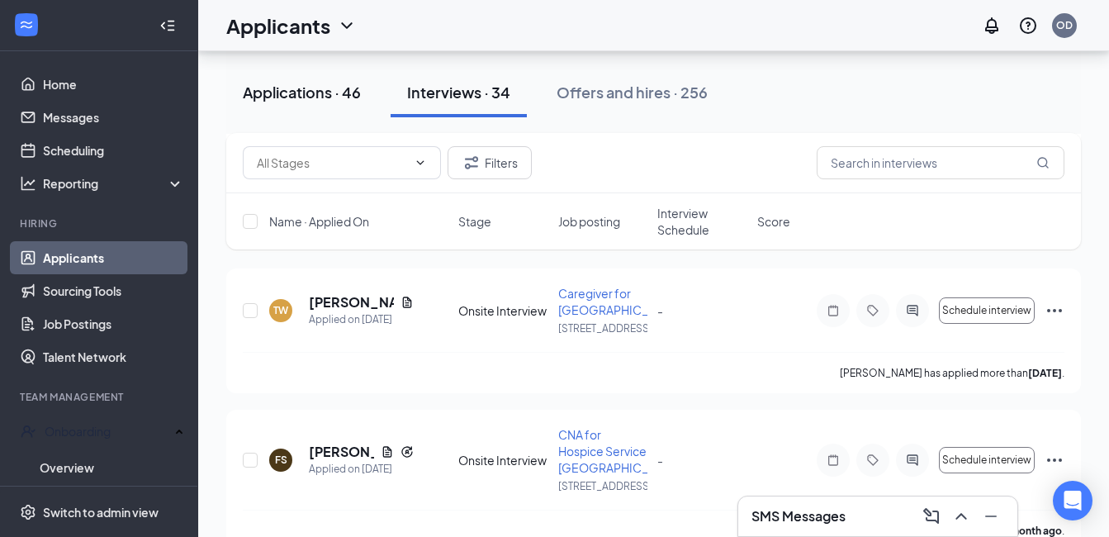
click at [309, 97] on div "Applications · 46" at bounding box center [302, 92] width 118 height 21
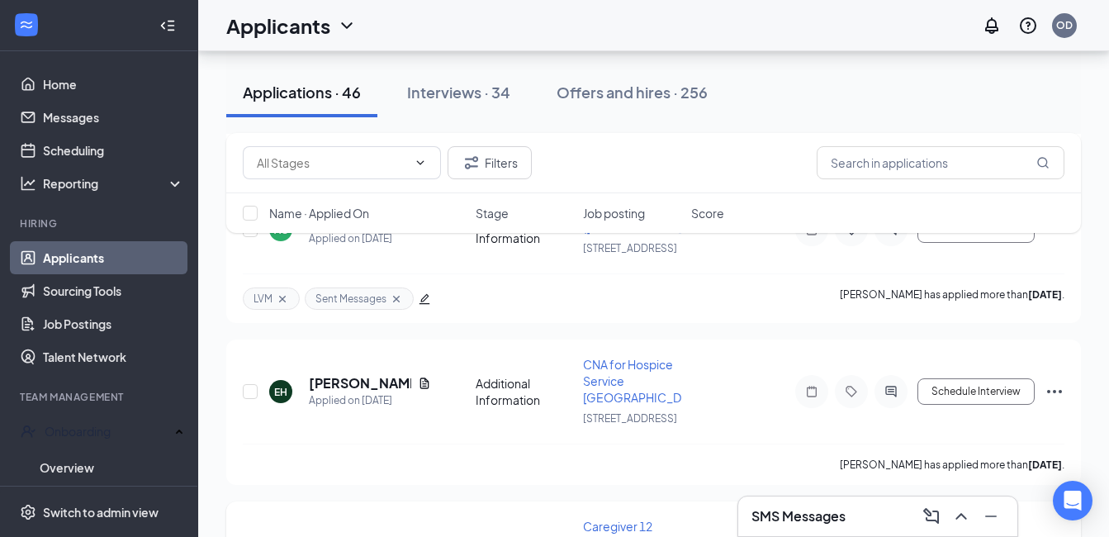
scroll to position [413, 0]
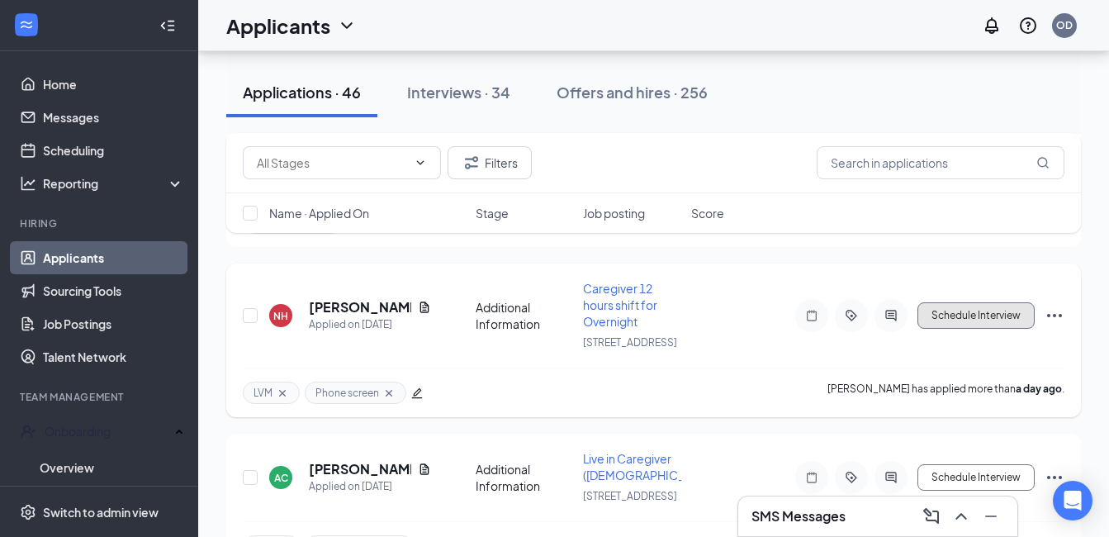
click at [1009, 329] on button "Schedule Interview" at bounding box center [976, 315] width 117 height 26
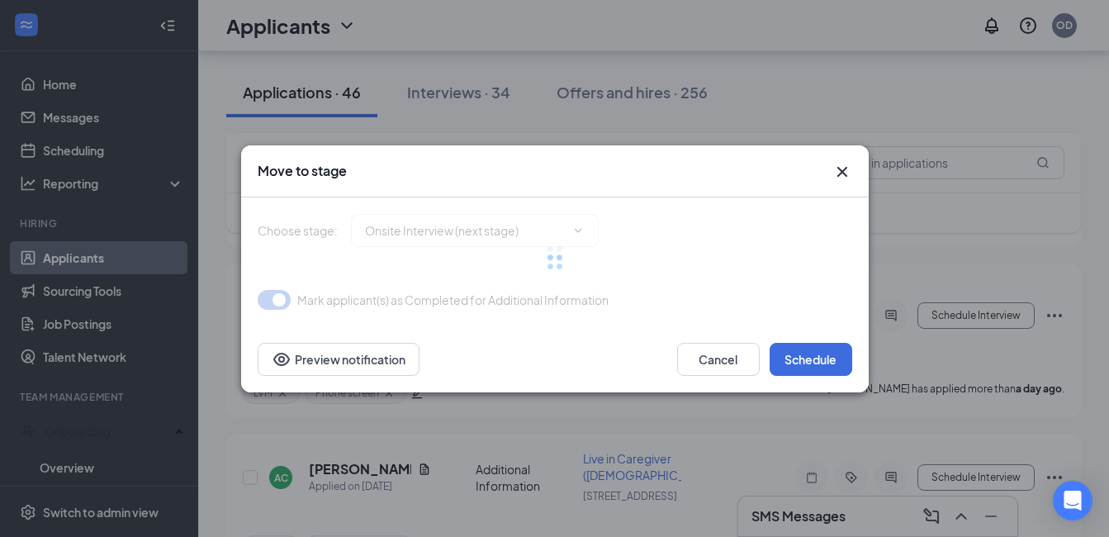
type input "Onsite Interview (next stage)"
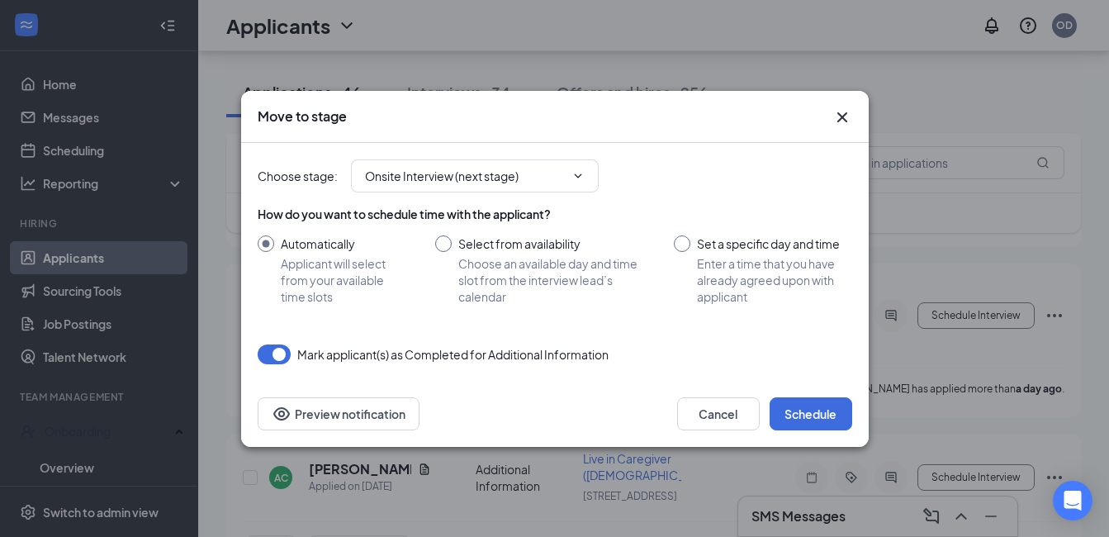
click at [682, 244] on input "Set a specific day and time Enter a time that you have already agreed upon with…" at bounding box center [763, 269] width 178 height 69
radio input "true"
radio input "false"
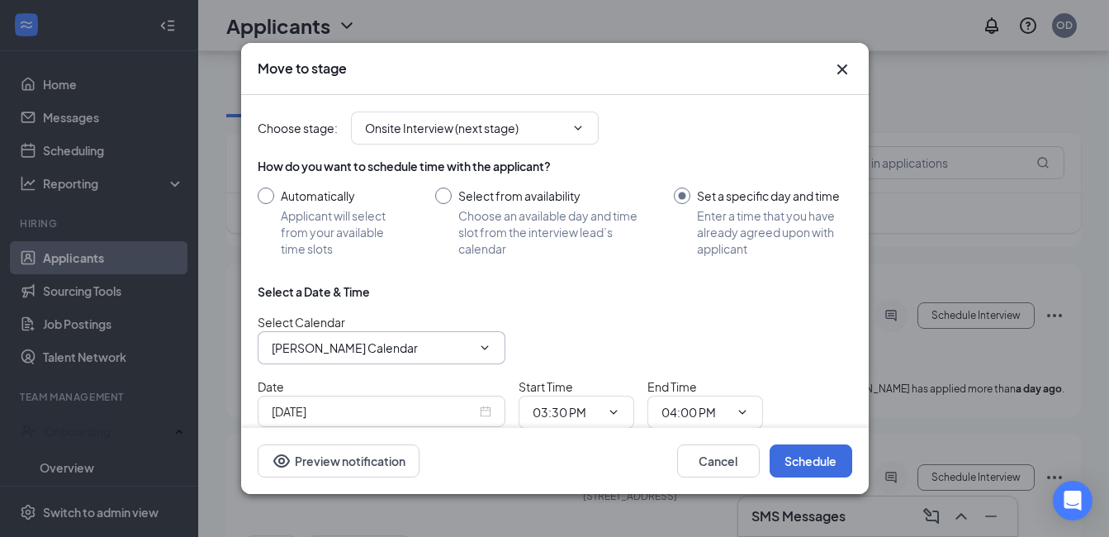
click at [459, 338] on span "[PERSON_NAME] Calendar" at bounding box center [382, 347] width 248 height 33
click at [408, 349] on input "[PERSON_NAME] Calendar" at bounding box center [372, 348] width 200 height 18
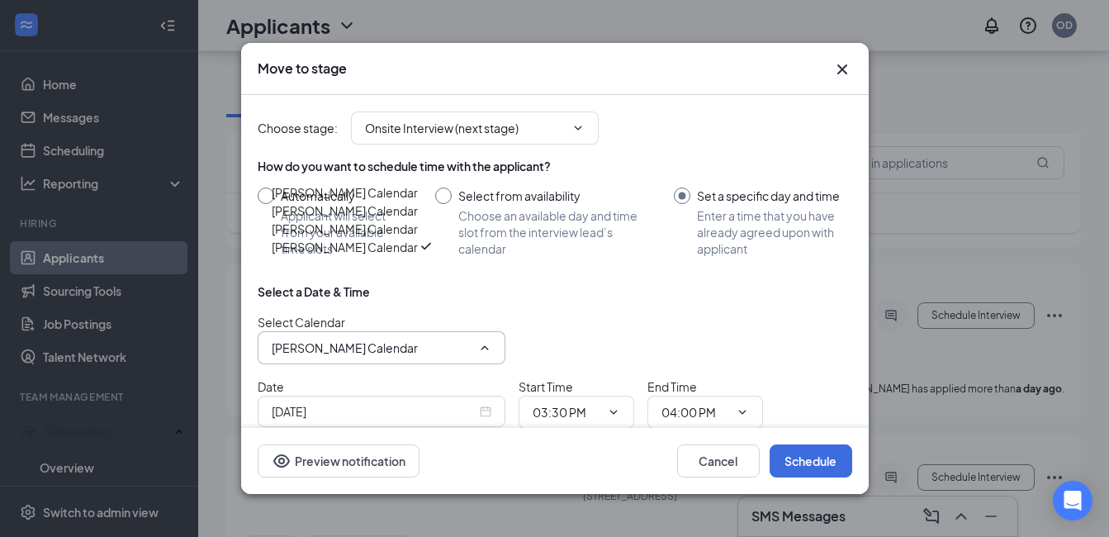
click at [366, 220] on div "Florinda Cabiri's Calendar" at bounding box center [345, 211] width 146 height 18
type input "Florinda Cabiri's Calendar"
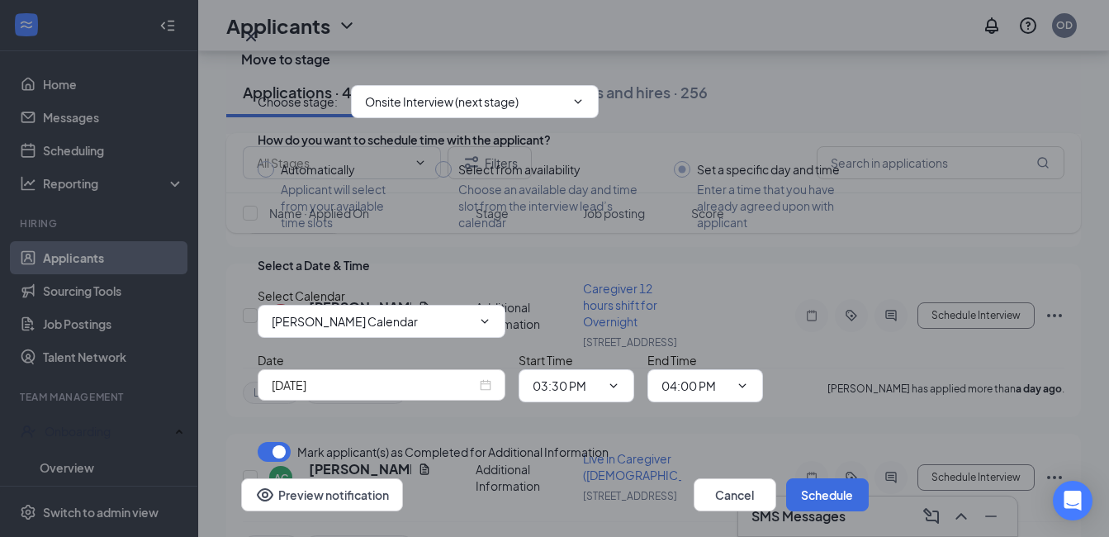
scroll to position [77, 0]
click at [482, 376] on div "[DATE]" at bounding box center [382, 385] width 220 height 18
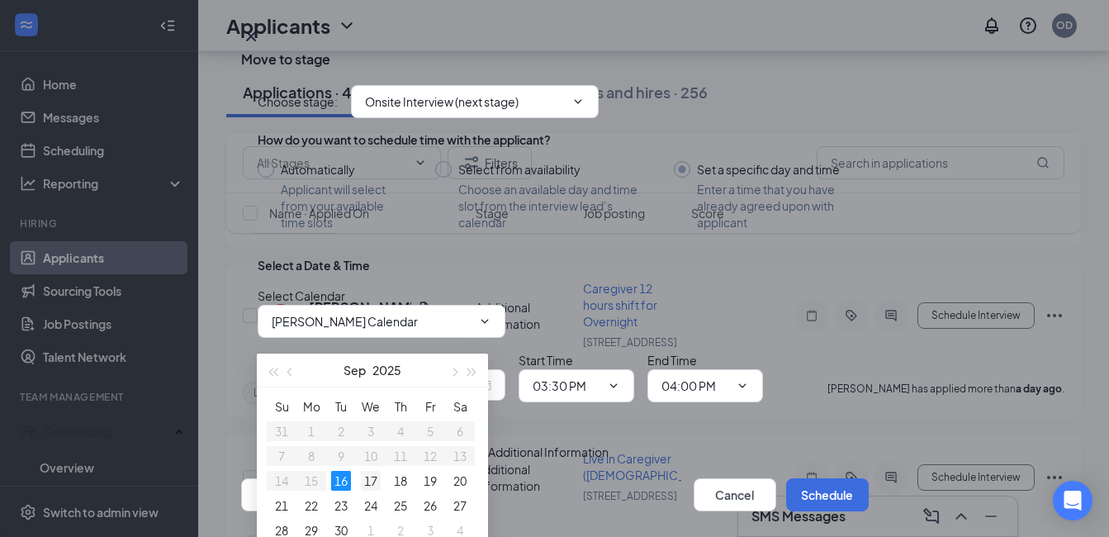
type input "[DATE]"
click at [372, 481] on div "17" at bounding box center [371, 481] width 20 height 20
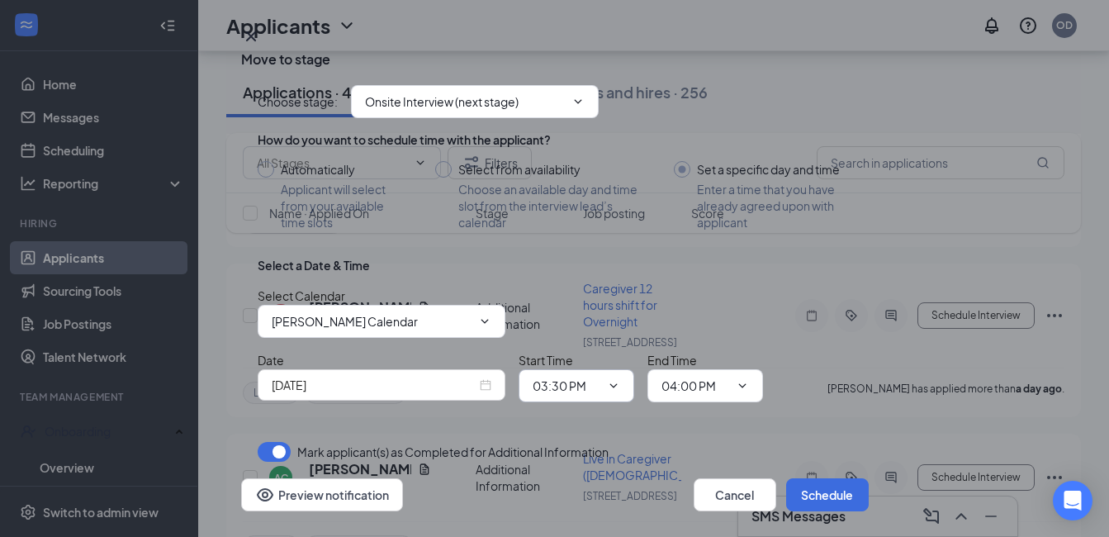
click at [618, 379] on icon "ChevronDown" at bounding box center [613, 385] width 13 height 13
click at [592, 377] on input "03:30 PM" at bounding box center [567, 386] width 68 height 18
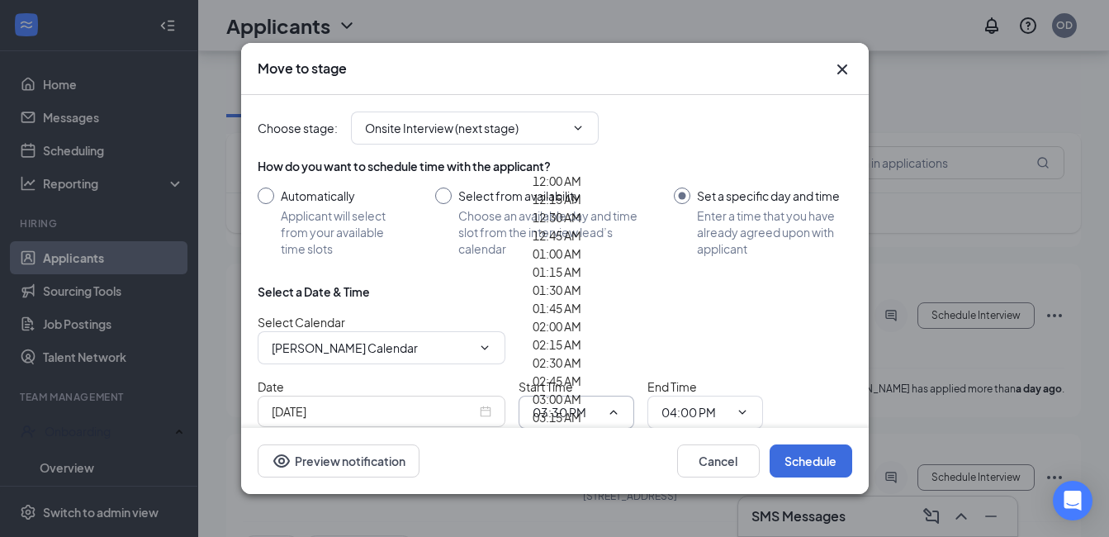
scroll to position [3400, 0]
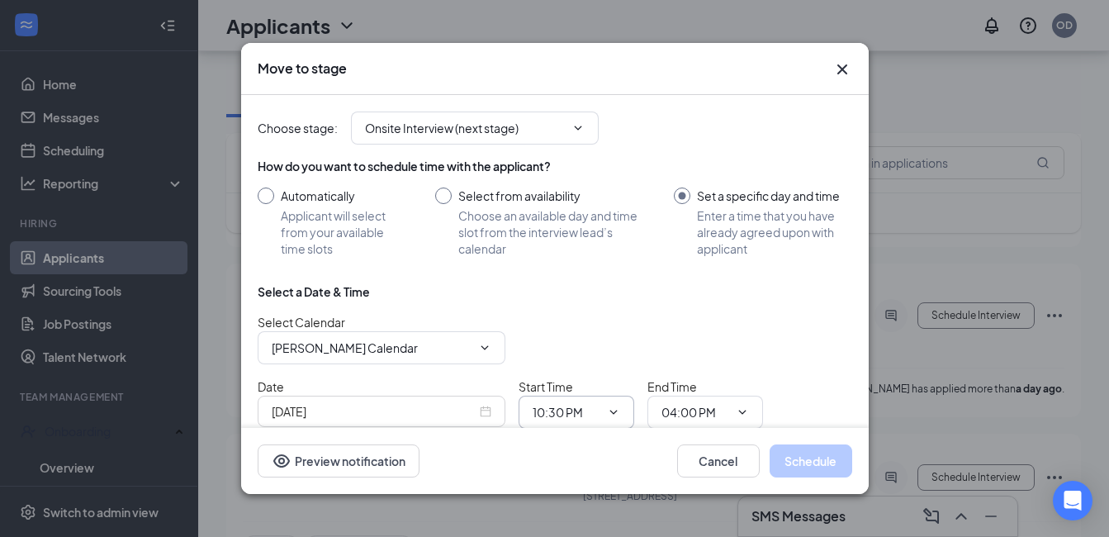
click at [614, 416] on icon "ChevronDown" at bounding box center [613, 412] width 13 height 13
click at [591, 408] on input "10:30 PM" at bounding box center [567, 412] width 68 height 18
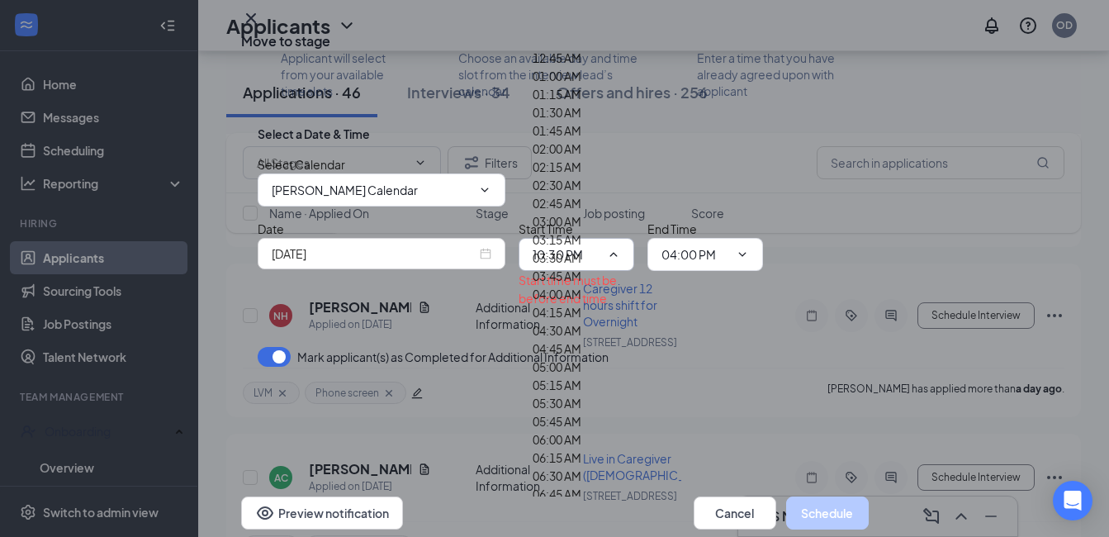
scroll to position [1418, 0]
type input "10:30 AM"
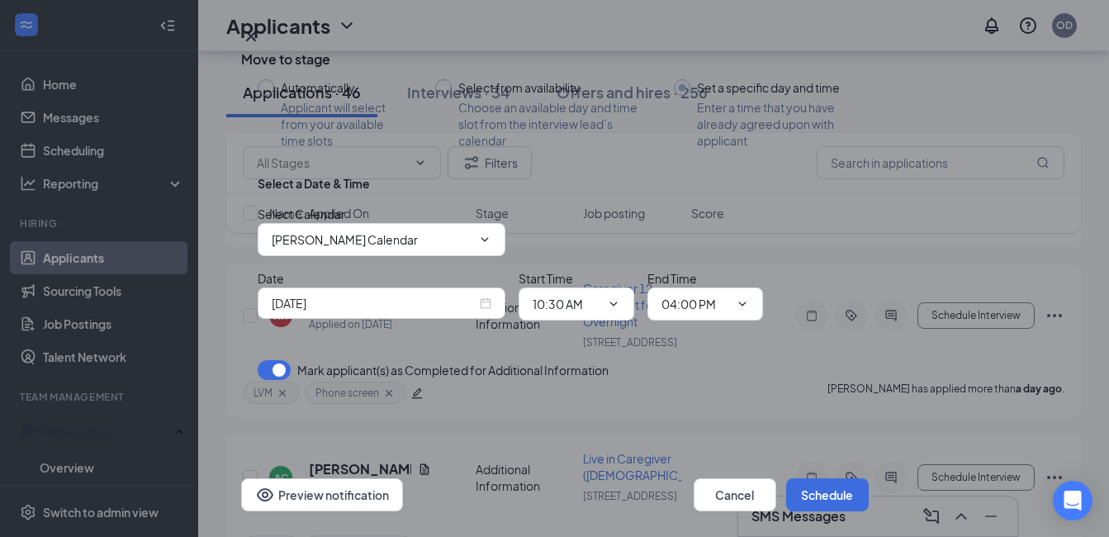
scroll to position [77, 0]
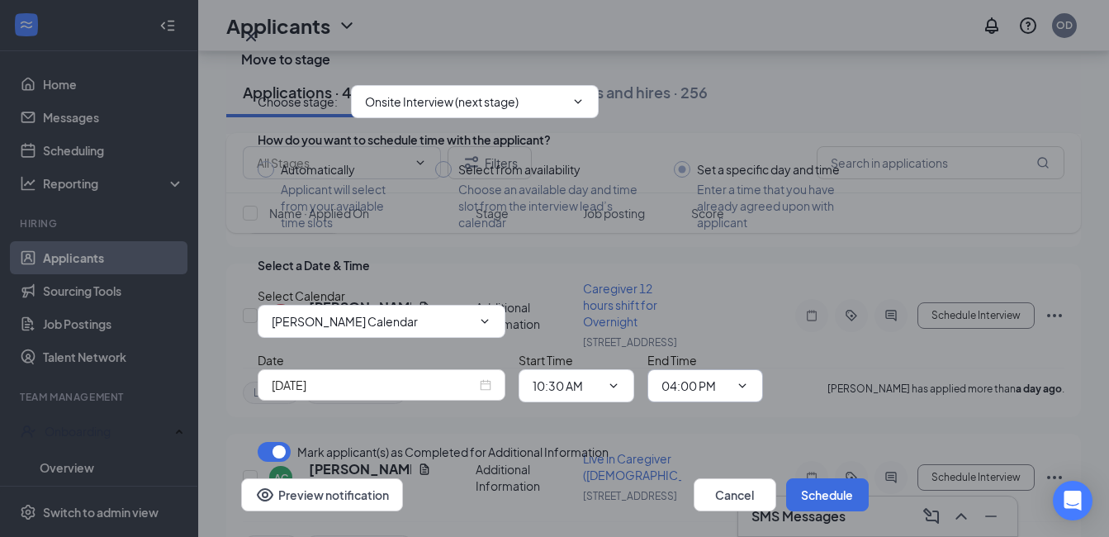
click at [744, 379] on icon "ChevronDown" at bounding box center [742, 385] width 13 height 13
click at [716, 377] on input "04:00 PM" at bounding box center [696, 386] width 68 height 18
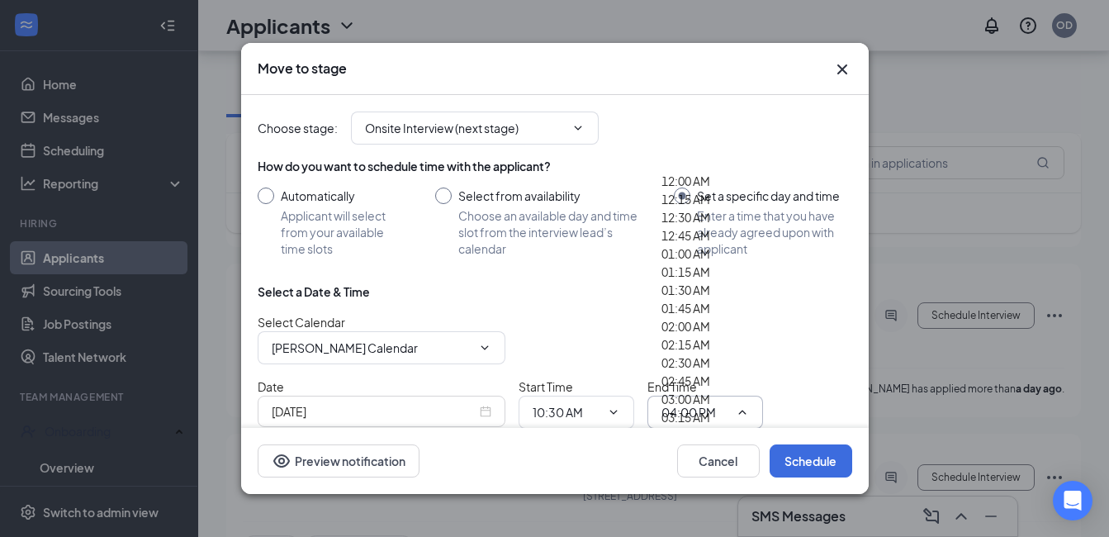
scroll to position [1487, 0]
type input "10:45 AM"
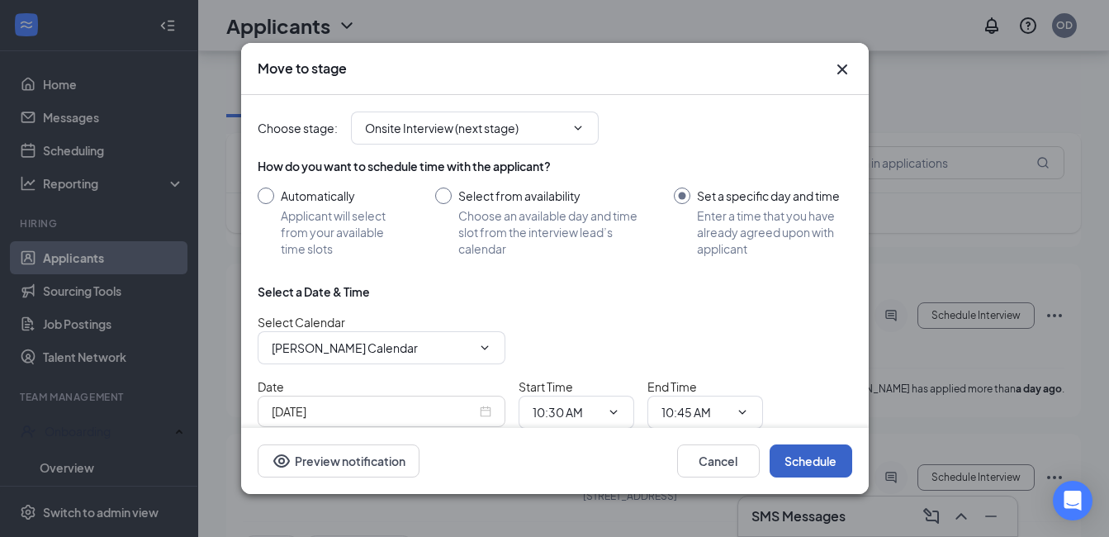
click at [807, 457] on button "Schedule" at bounding box center [811, 460] width 83 height 33
click at [810, 463] on button "Schedule" at bounding box center [811, 460] width 83 height 33
click at [616, 413] on icon "ChevronDown" at bounding box center [613, 412] width 13 height 13
click at [585, 414] on input "10:30 AM" at bounding box center [567, 412] width 68 height 18
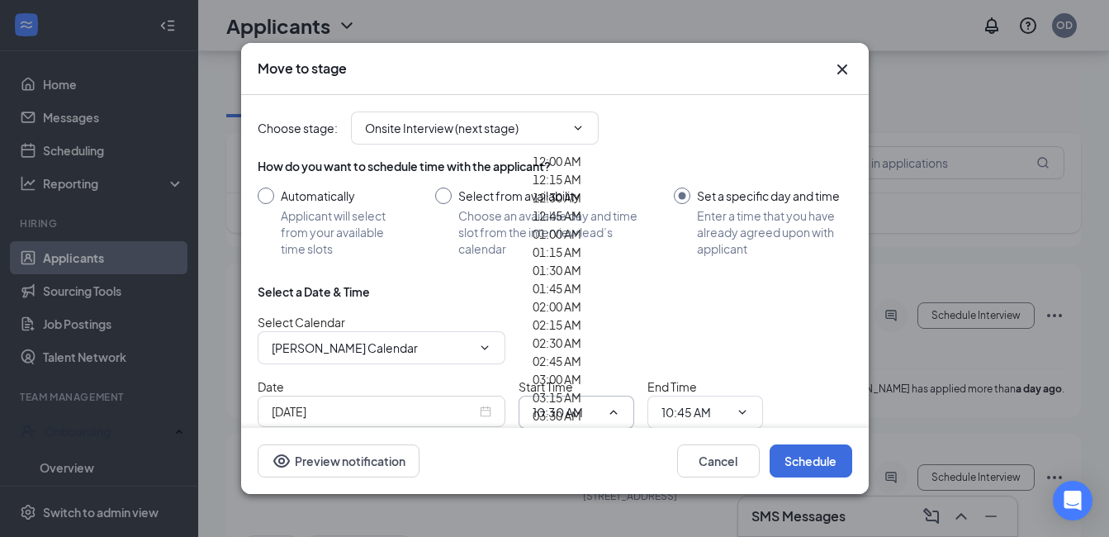
scroll to position [1500, 0]
type input "10:45 AM"
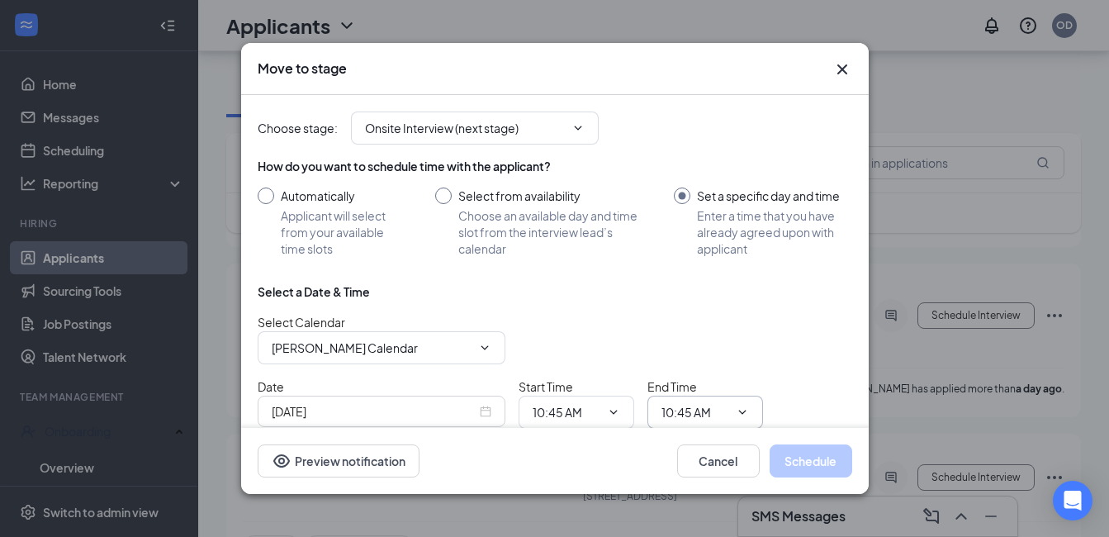
click at [720, 409] on input "10:45 AM" at bounding box center [696, 412] width 68 height 18
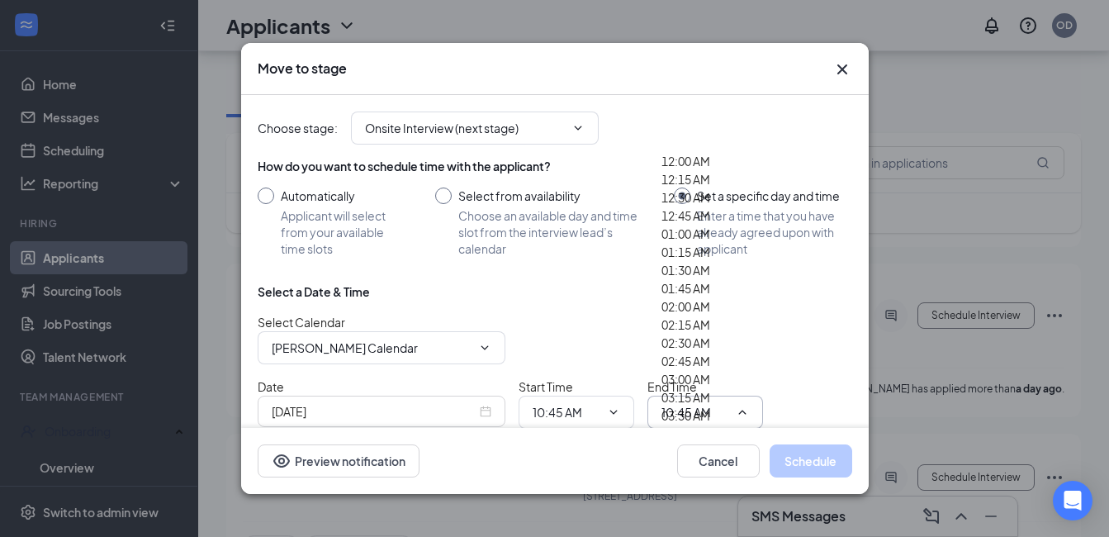
type input "11:00 AM"
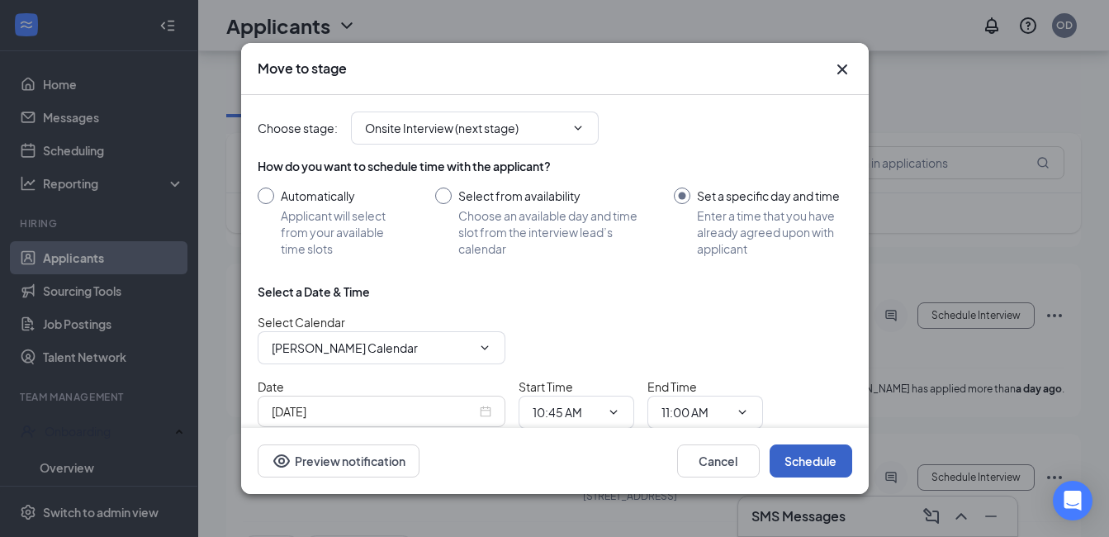
click at [798, 467] on button "Schedule" at bounding box center [811, 460] width 83 height 33
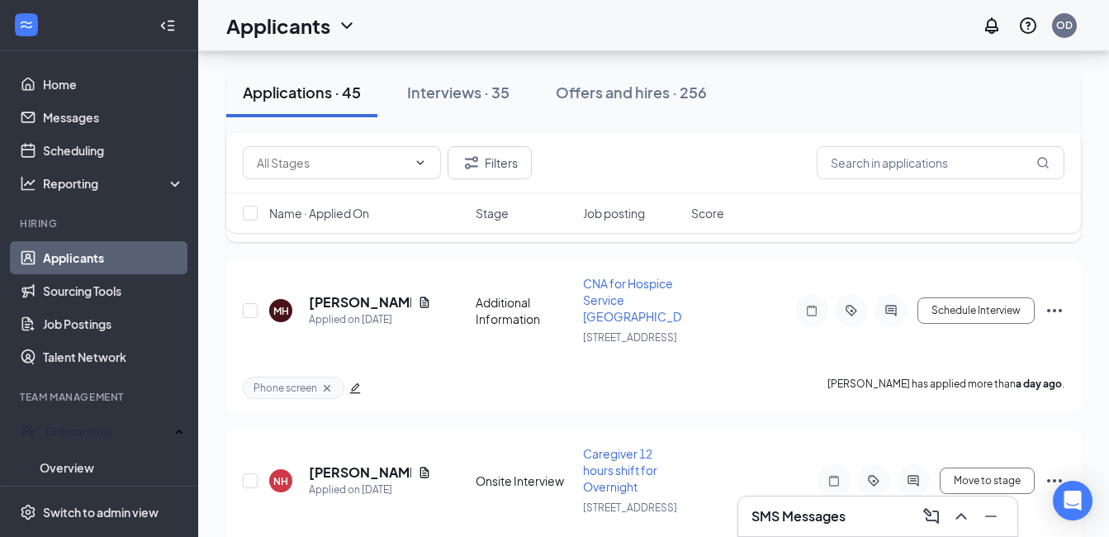
scroll to position [0, 0]
